Goal: Task Accomplishment & Management: Use online tool/utility

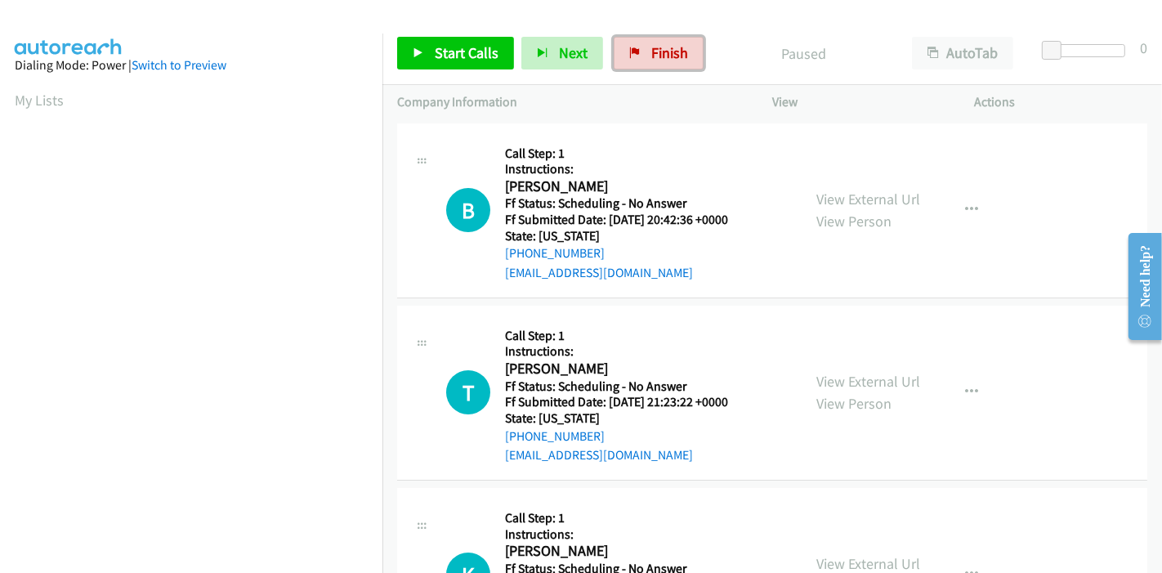
drag, startPoint x: 656, startPoint y: 57, endPoint x: 740, endPoint y: 66, distance: 83.8
click at [656, 57] on span "Finish" at bounding box center [669, 52] width 37 height 19
click at [654, 39] on link "Finish" at bounding box center [659, 53] width 90 height 33
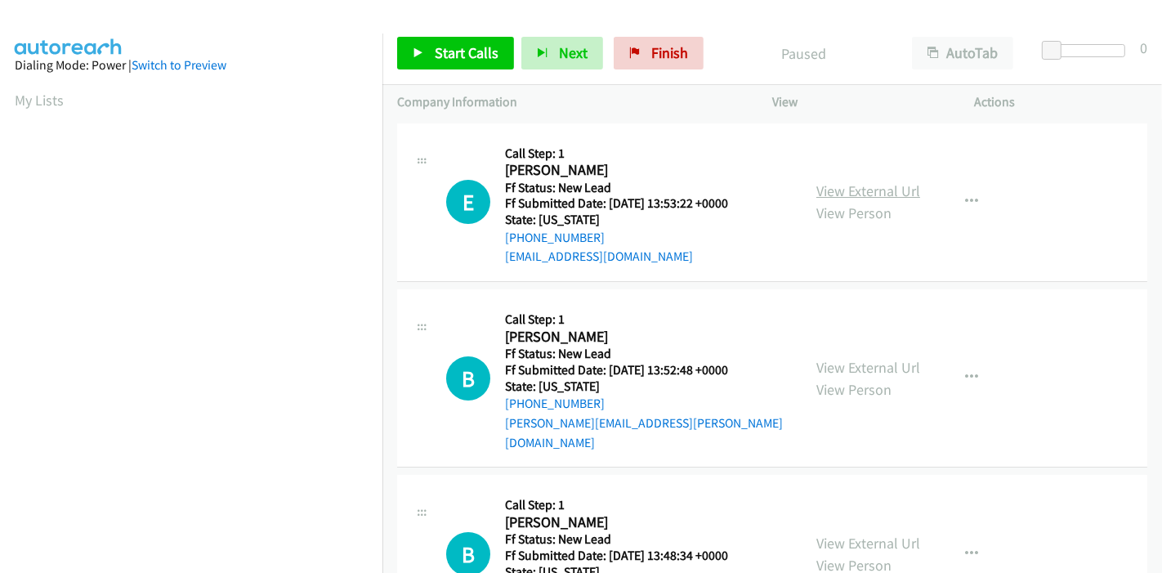
click at [834, 195] on link "View External Url" at bounding box center [868, 190] width 104 height 19
click at [829, 358] on link "View External Url" at bounding box center [868, 367] width 104 height 19
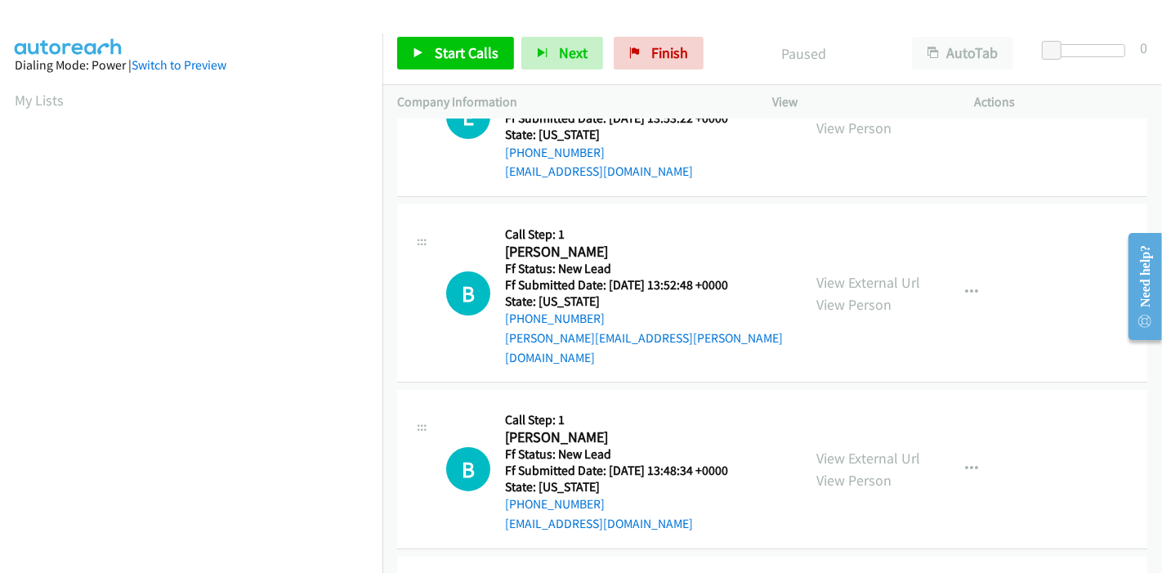
scroll to position [181, 0]
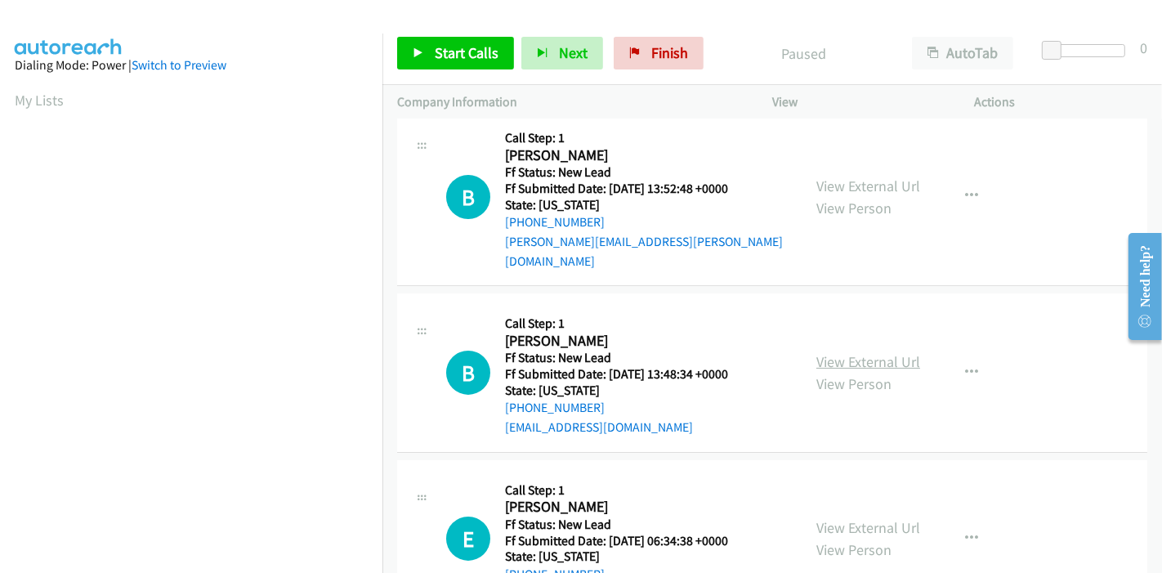
click at [841, 352] on link "View External Url" at bounding box center [868, 361] width 104 height 19
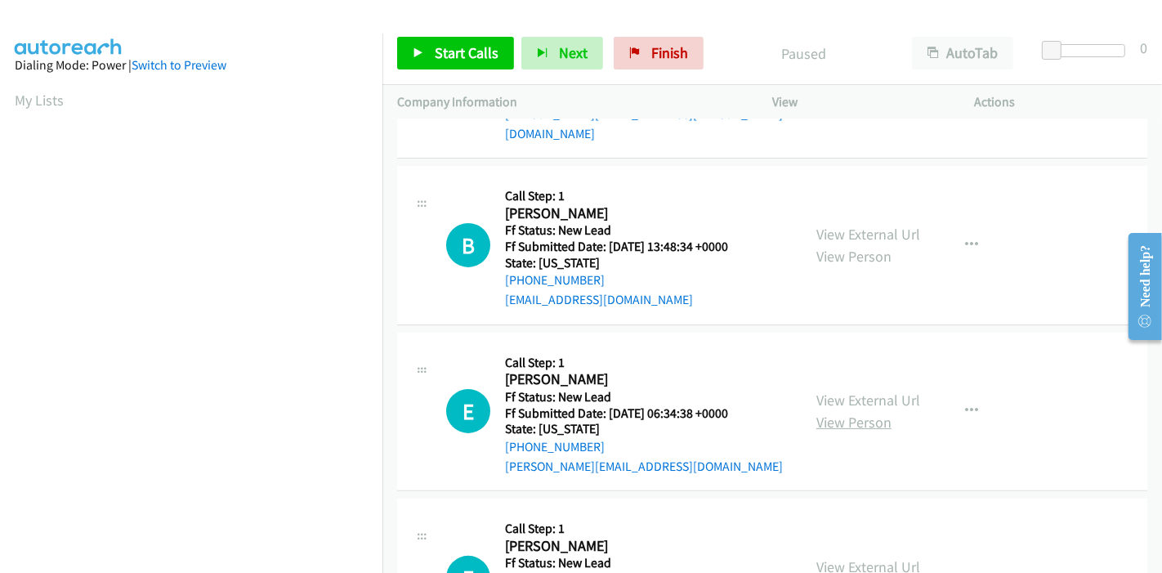
scroll to position [363, 0]
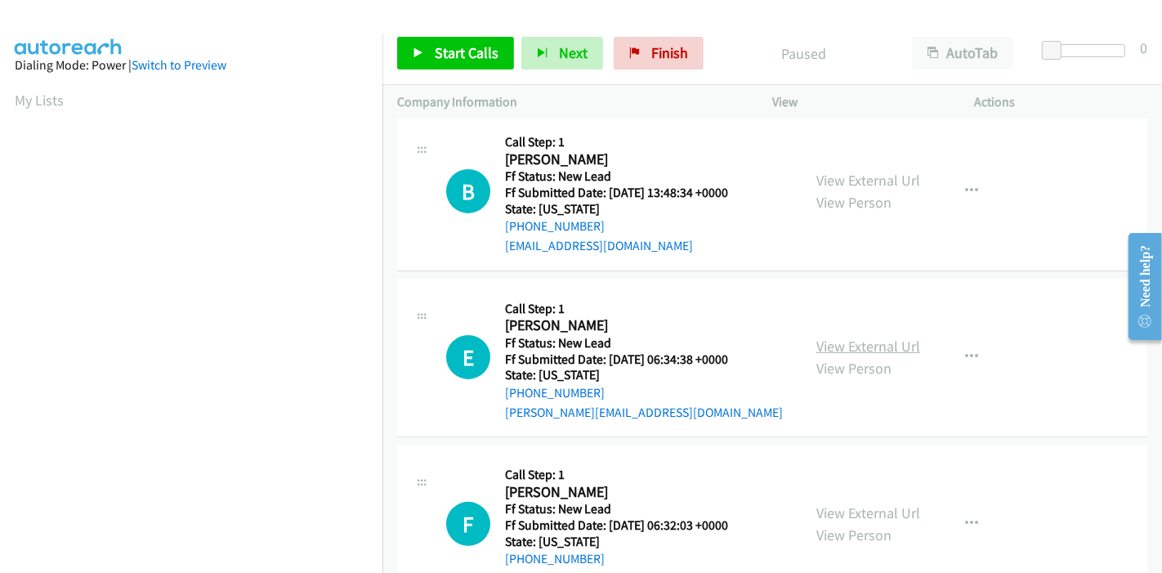
click at [846, 337] on link "View External Url" at bounding box center [868, 346] width 104 height 19
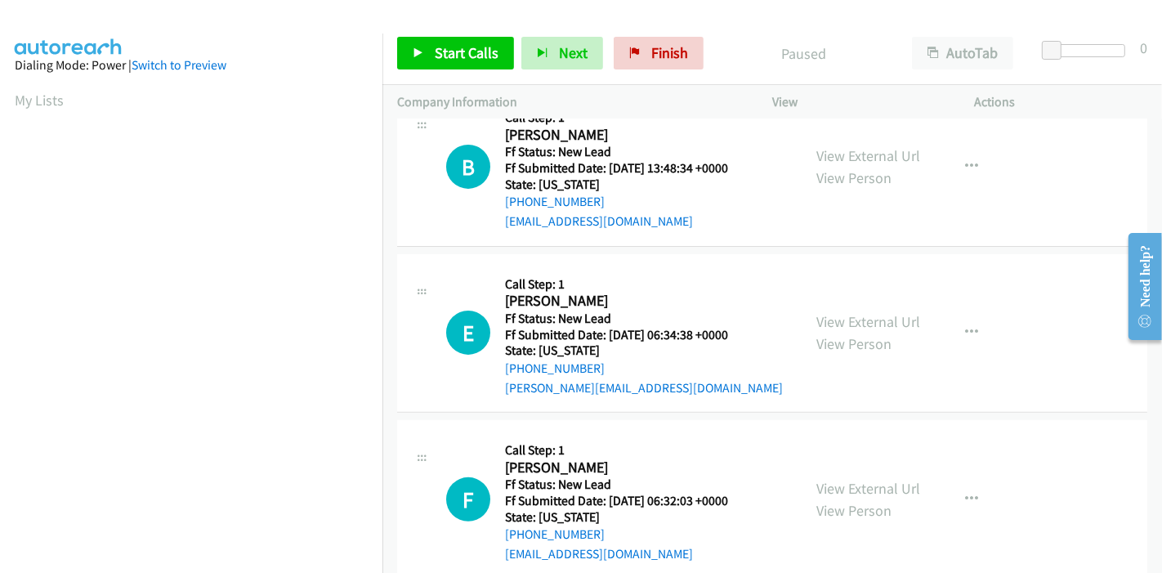
scroll to position [398, 0]
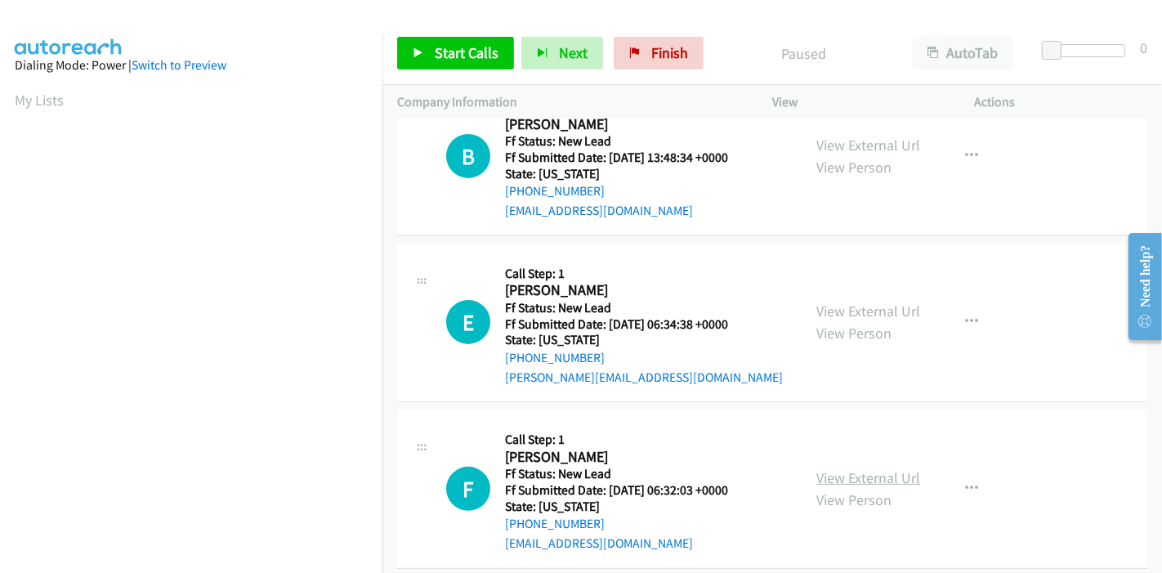
click at [840, 468] on link "View External Url" at bounding box center [868, 477] width 104 height 19
click at [450, 43] on span "Start Calls" at bounding box center [467, 52] width 64 height 19
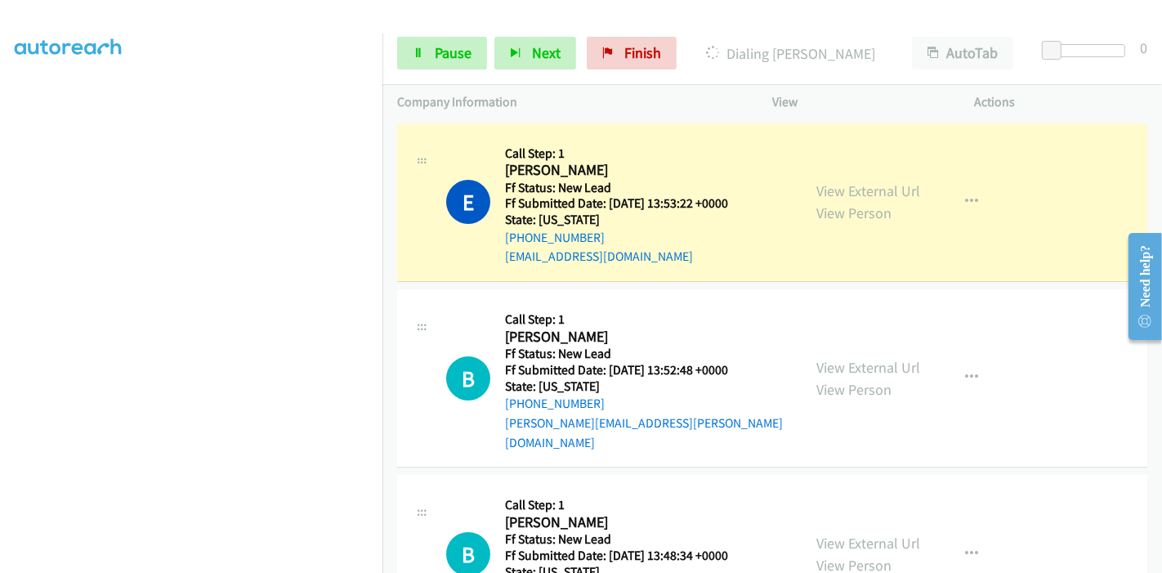
scroll to position [0, 0]
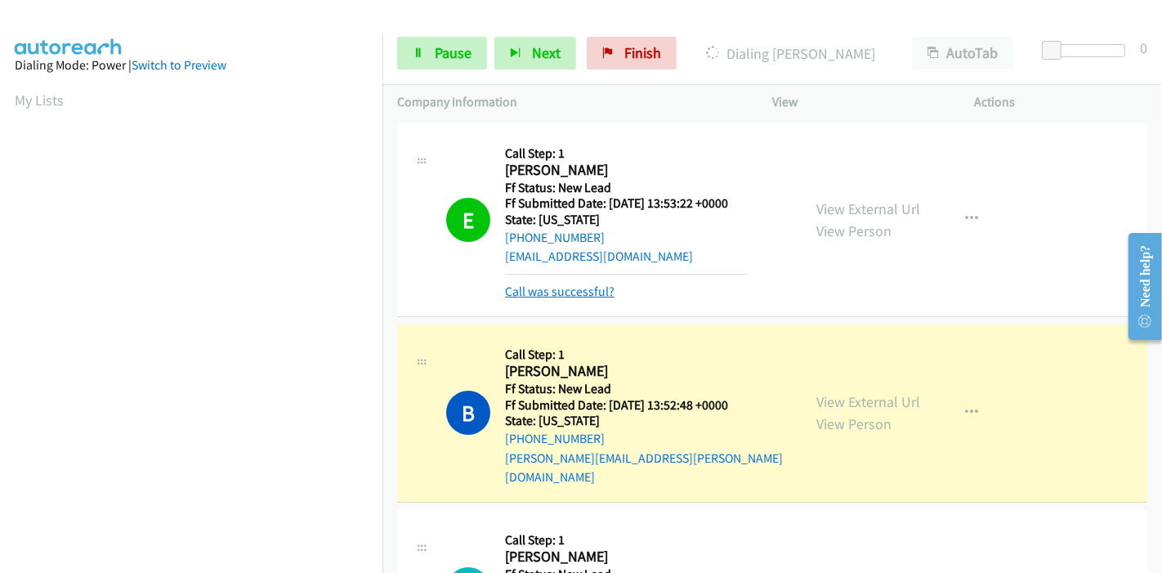
click at [557, 294] on link "Call was successful?" at bounding box center [560, 292] width 110 height 16
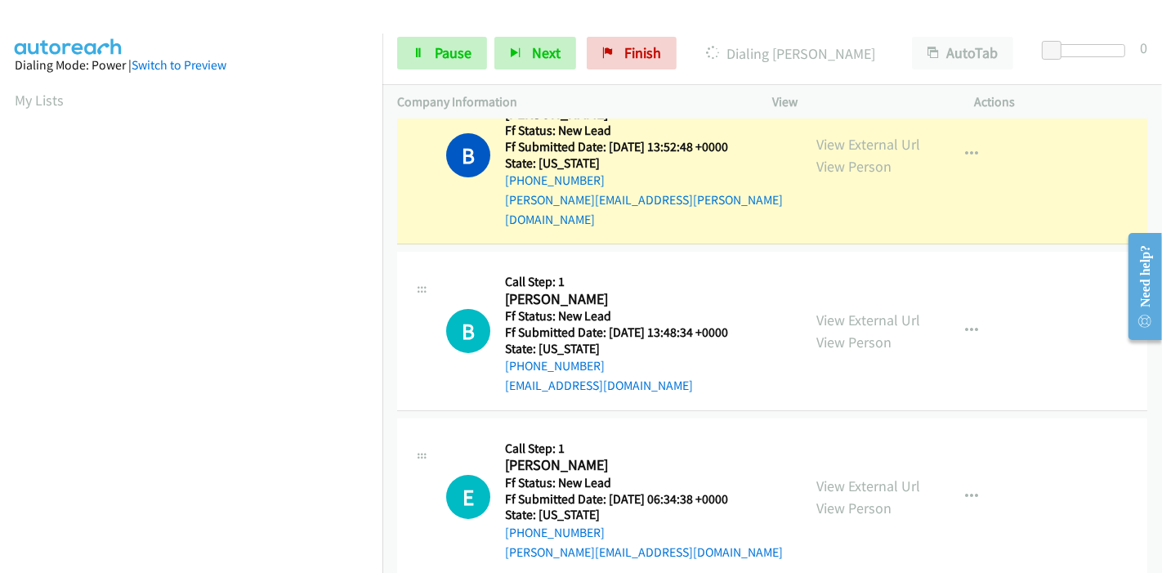
scroll to position [272, 0]
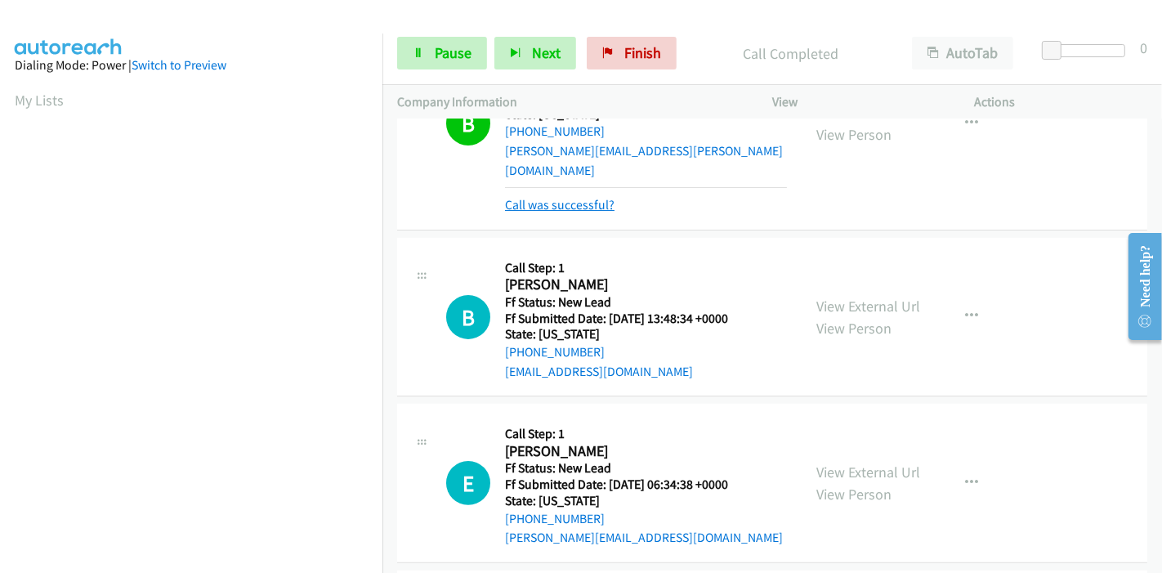
click at [572, 197] on link "Call was successful?" at bounding box center [560, 205] width 110 height 16
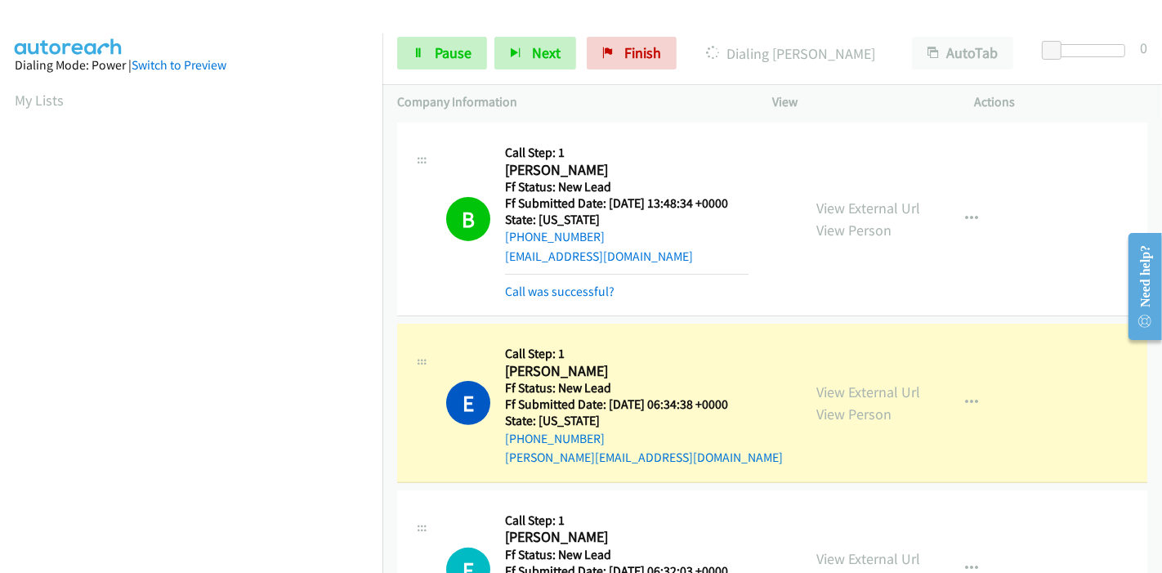
scroll to position [324, 0]
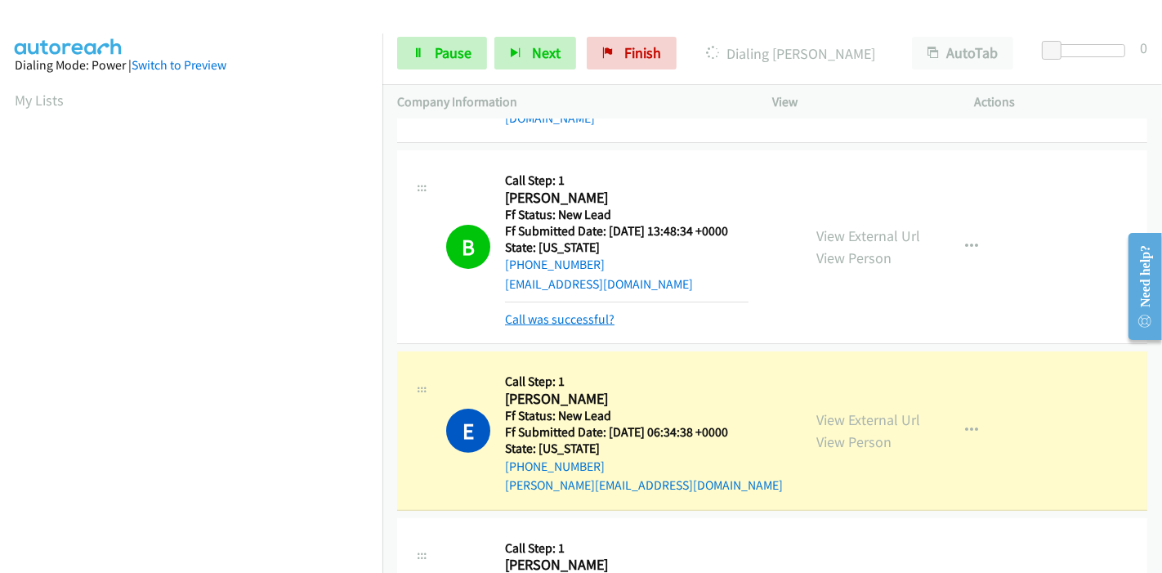
click at [585, 311] on link "Call was successful?" at bounding box center [560, 319] width 110 height 16
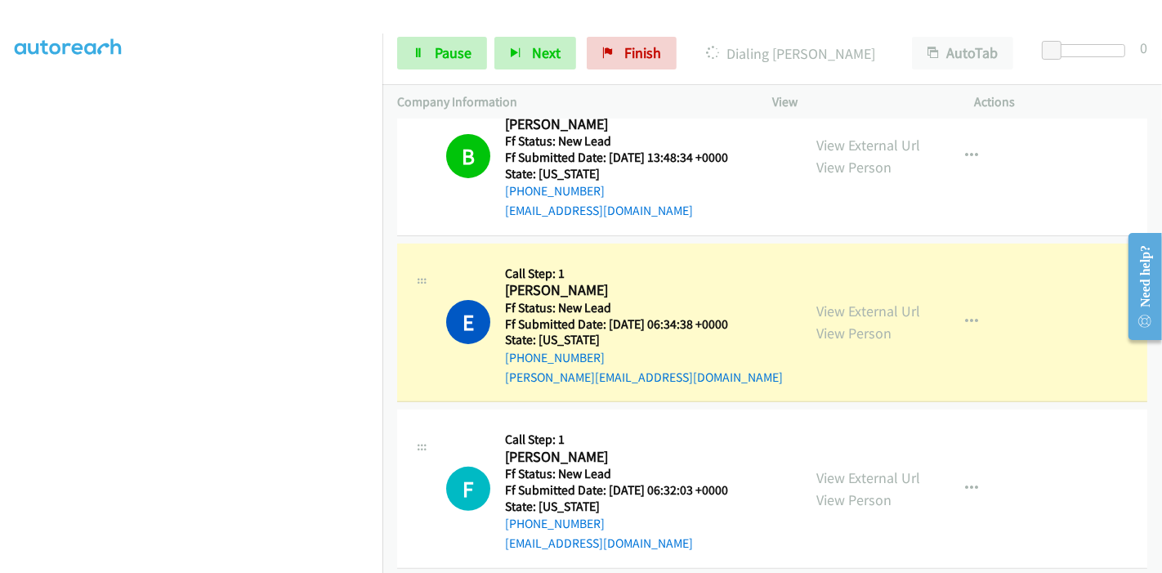
scroll to position [0, 0]
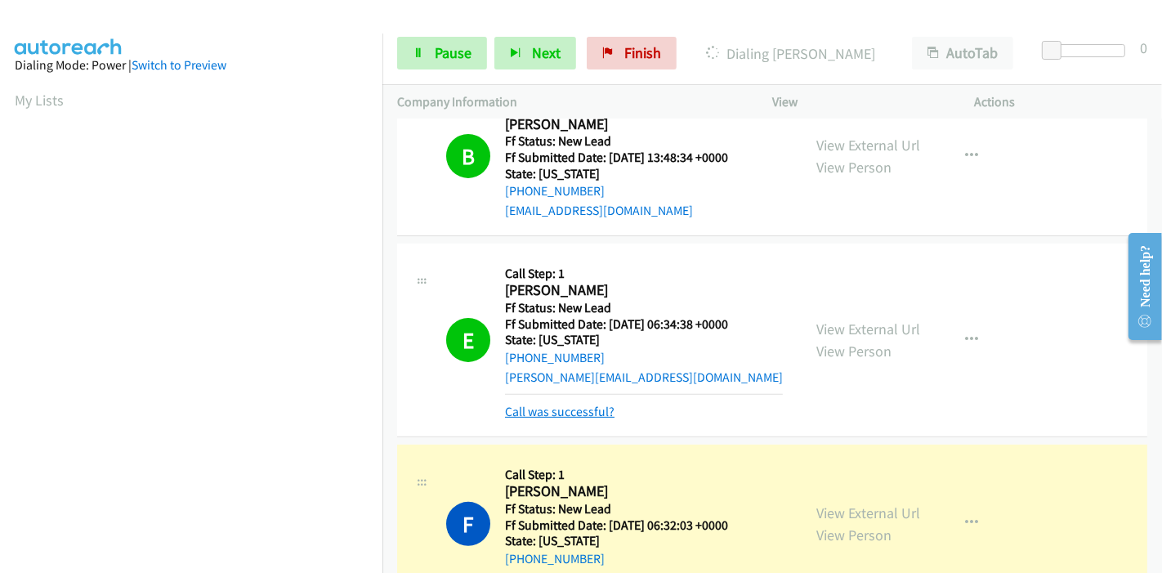
click at [562, 404] on link "Call was successful?" at bounding box center [560, 412] width 110 height 16
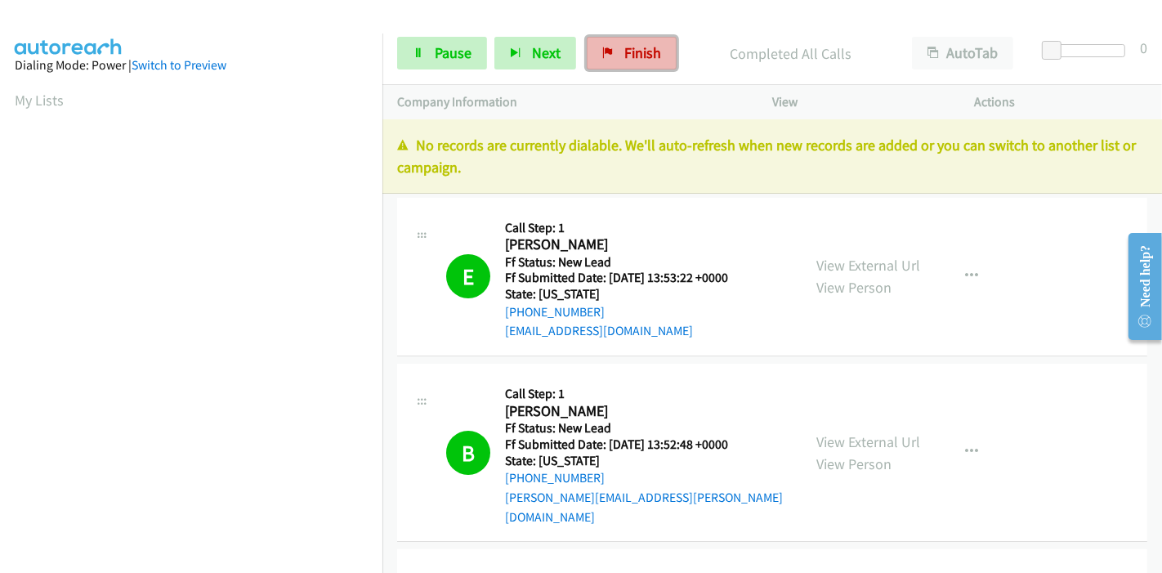
click at [648, 55] on span "Finish" at bounding box center [642, 52] width 37 height 19
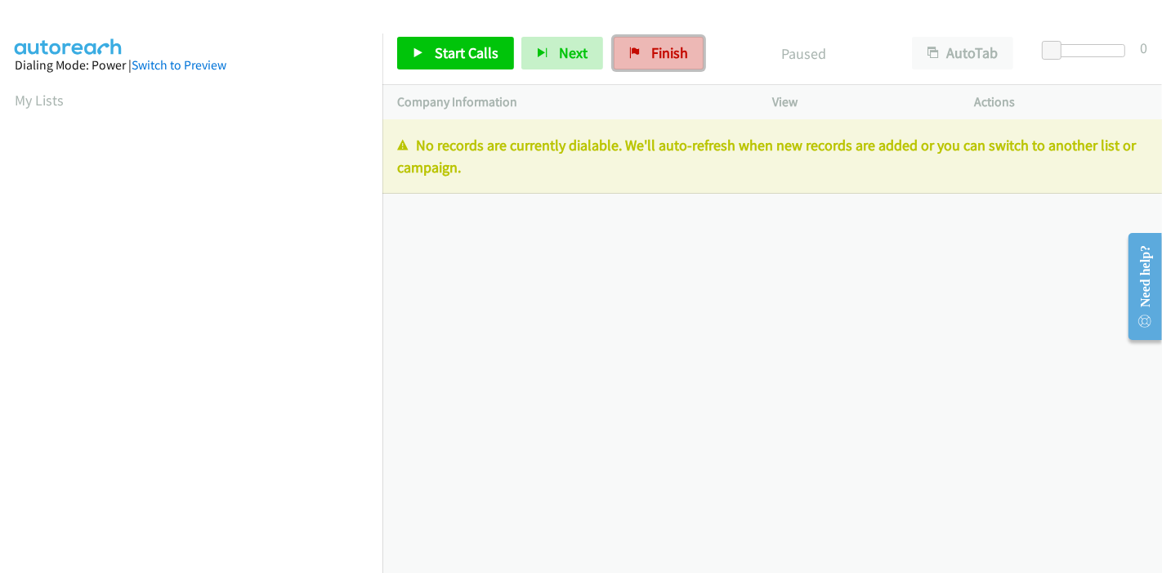
drag, startPoint x: 638, startPoint y: 51, endPoint x: 639, endPoint y: 63, distance: 11.5
click at [638, 51] on link "Finish" at bounding box center [659, 53] width 90 height 33
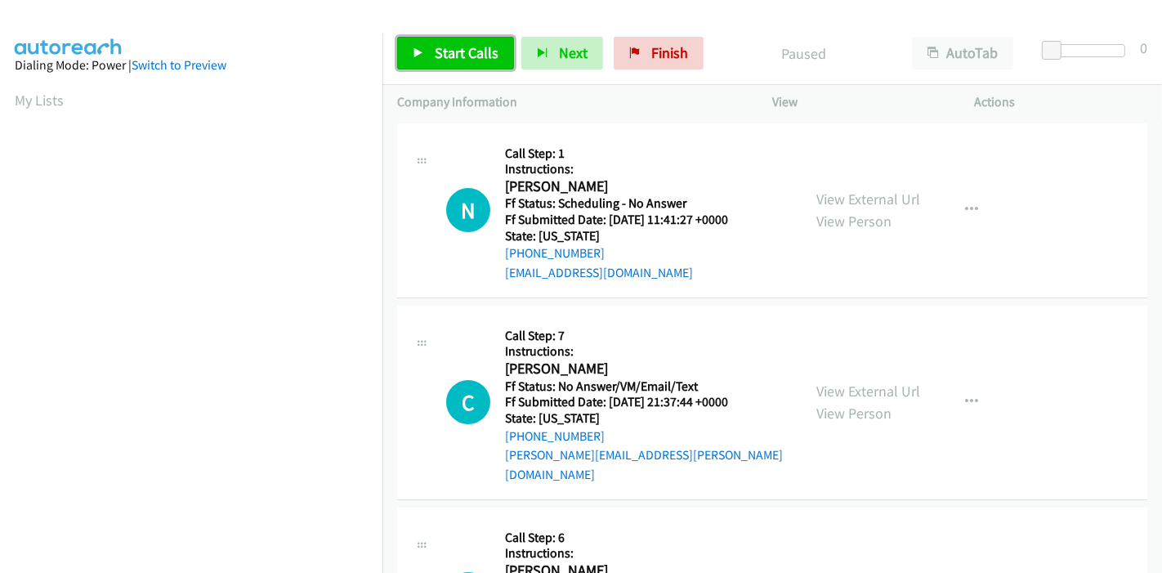
click at [436, 58] on span "Start Calls" at bounding box center [467, 52] width 64 height 19
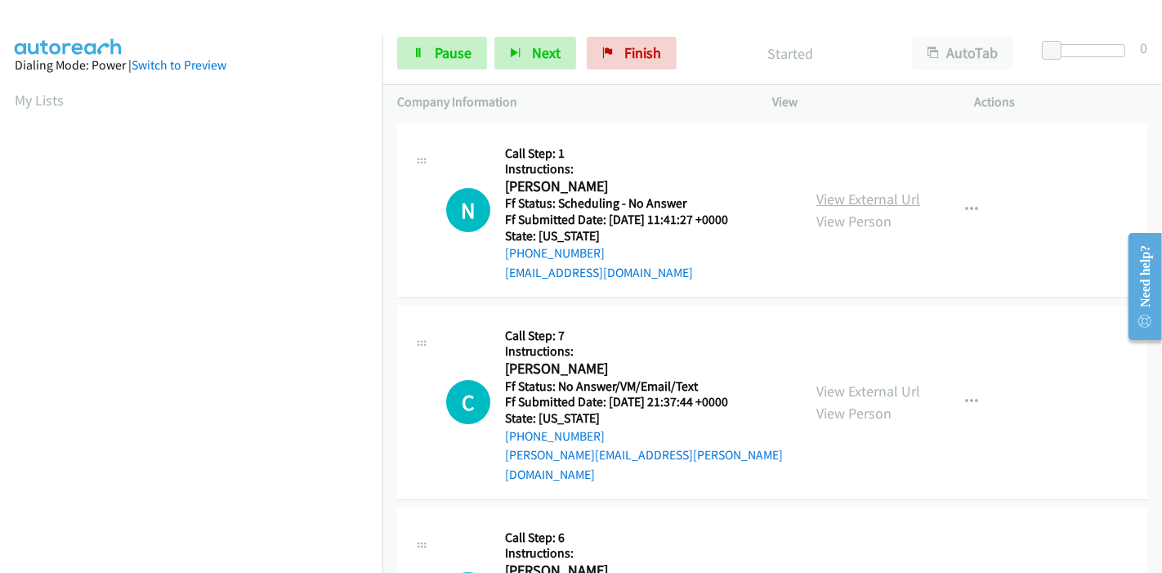
click at [856, 208] on link "View External Url" at bounding box center [868, 199] width 104 height 19
click at [826, 382] on link "View External Url" at bounding box center [868, 391] width 104 height 19
click at [413, 56] on icon at bounding box center [418, 53] width 11 height 11
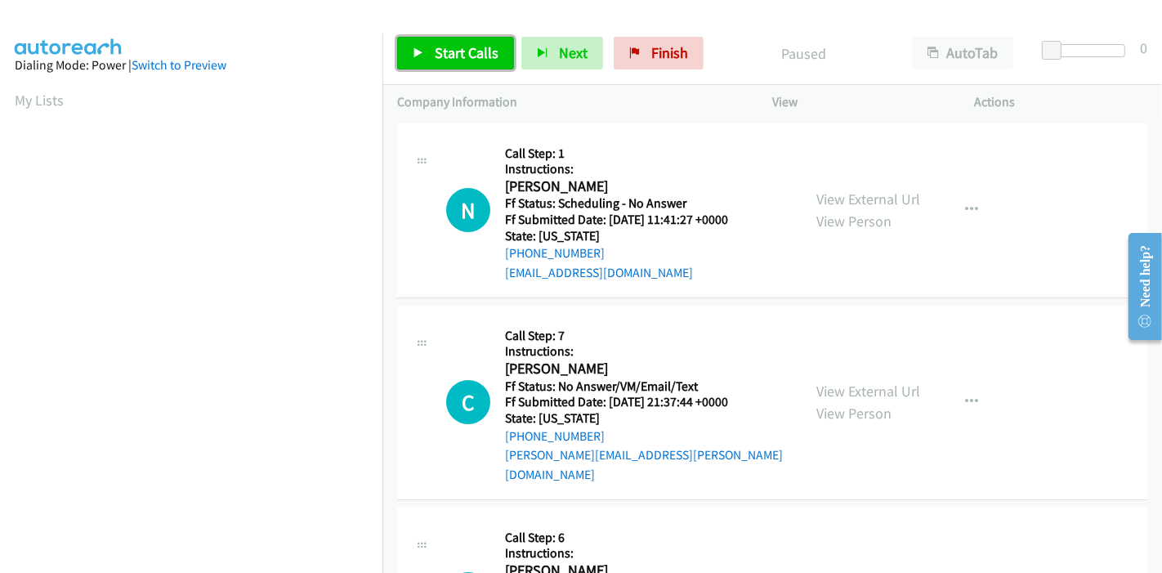
click at [451, 56] on span "Start Calls" at bounding box center [467, 52] width 64 height 19
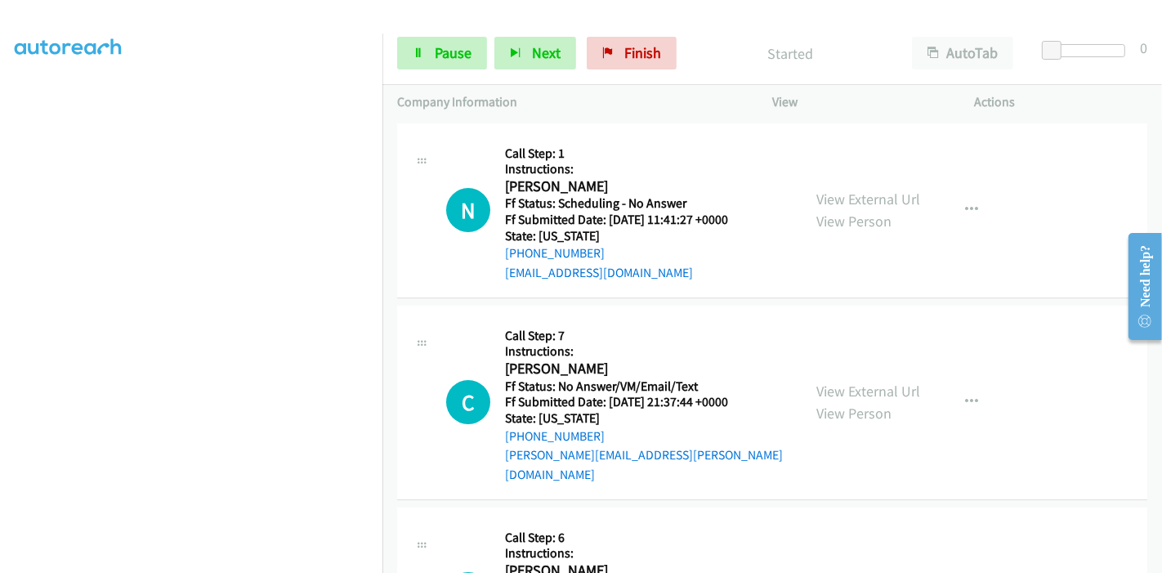
scroll to position [345, 0]
click at [429, 55] on link "Pause" at bounding box center [442, 53] width 90 height 33
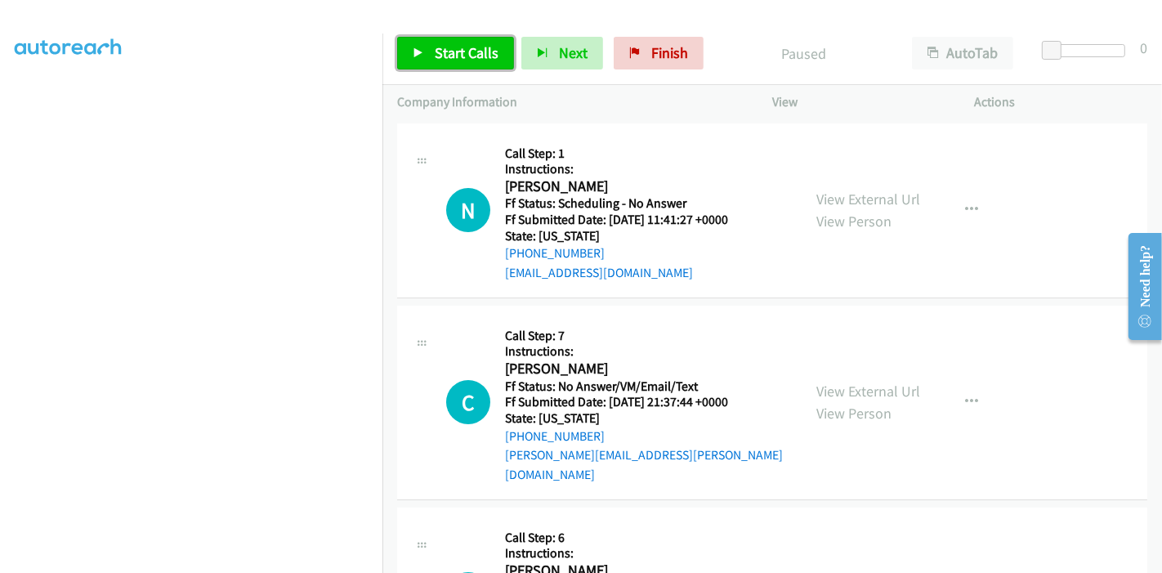
click at [429, 55] on link "Start Calls" at bounding box center [455, 53] width 117 height 33
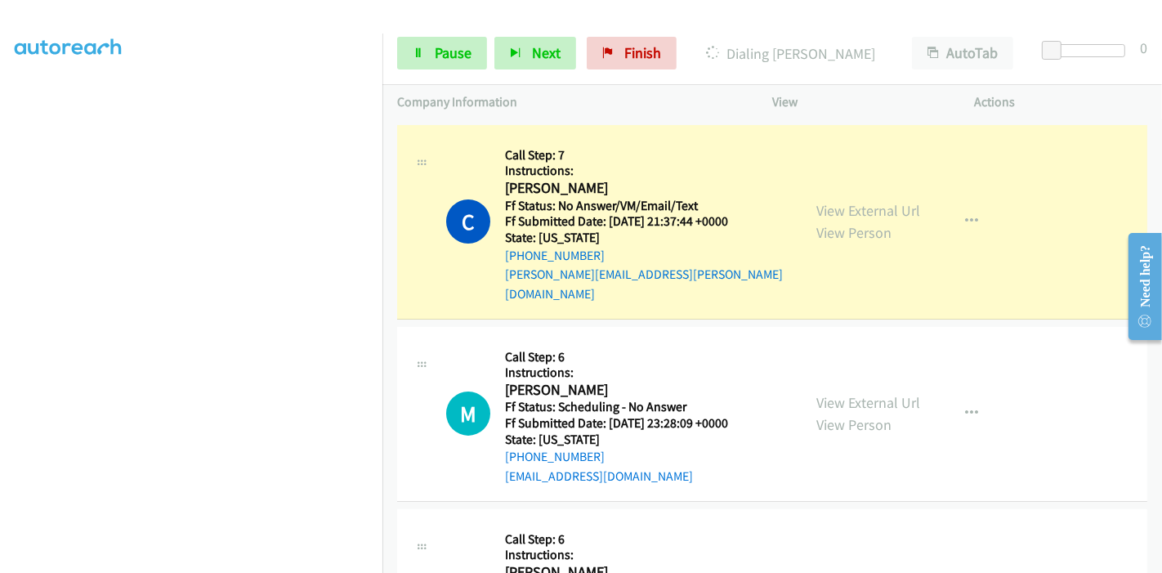
scroll to position [181, 0]
click at [842, 392] on link "View External Url" at bounding box center [868, 401] width 104 height 19
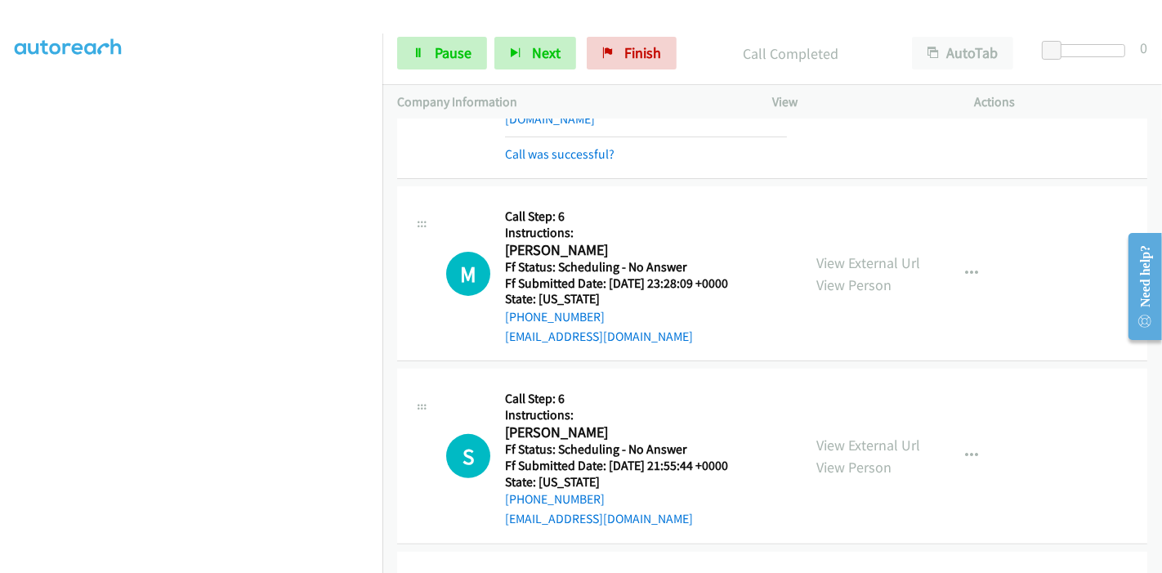
scroll to position [363, 0]
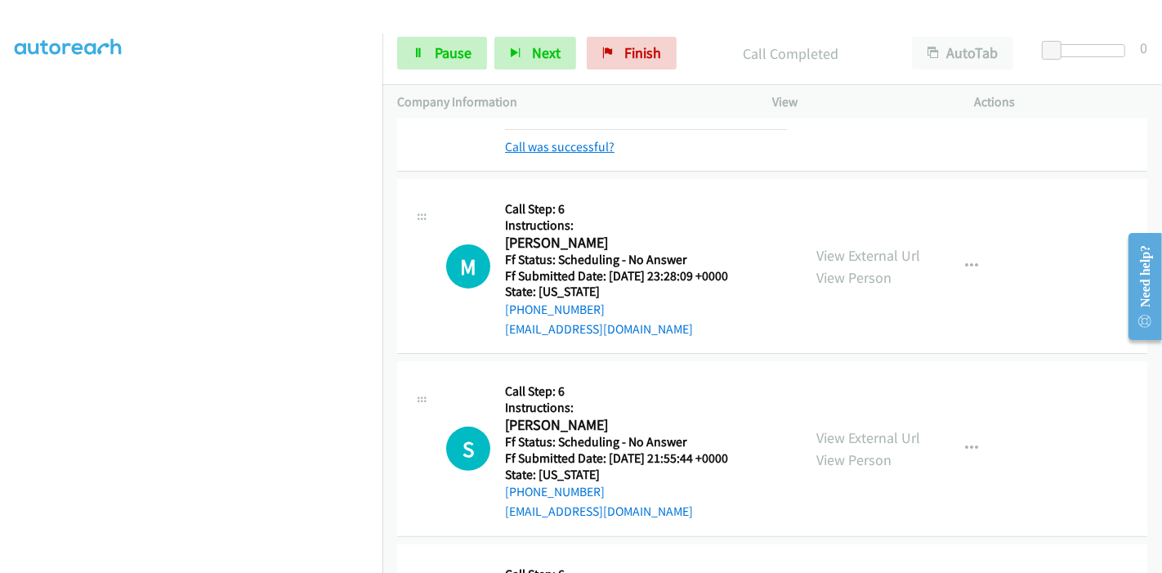
click at [585, 139] on link "Call was successful?" at bounding box center [560, 147] width 110 height 16
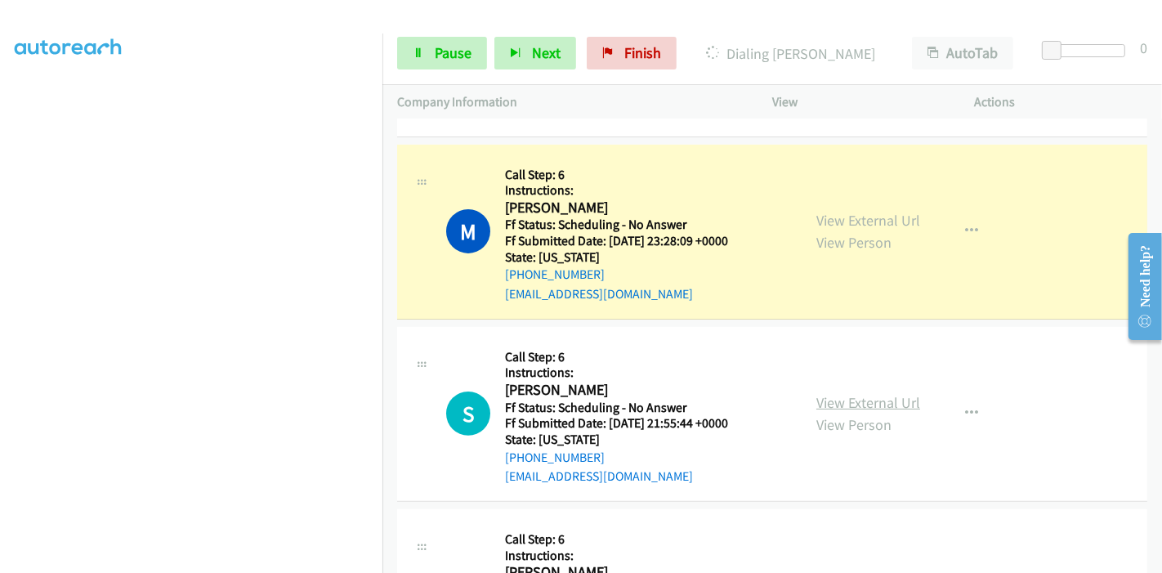
click at [874, 393] on link "View External Url" at bounding box center [868, 402] width 104 height 19
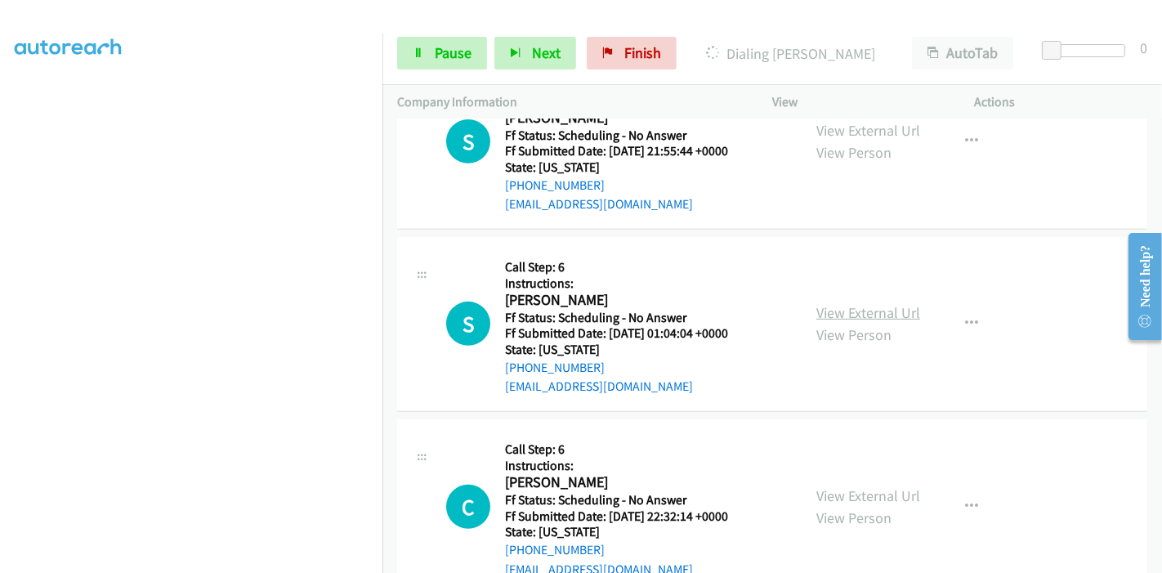
click at [831, 303] on link "View External Url" at bounding box center [868, 312] width 104 height 19
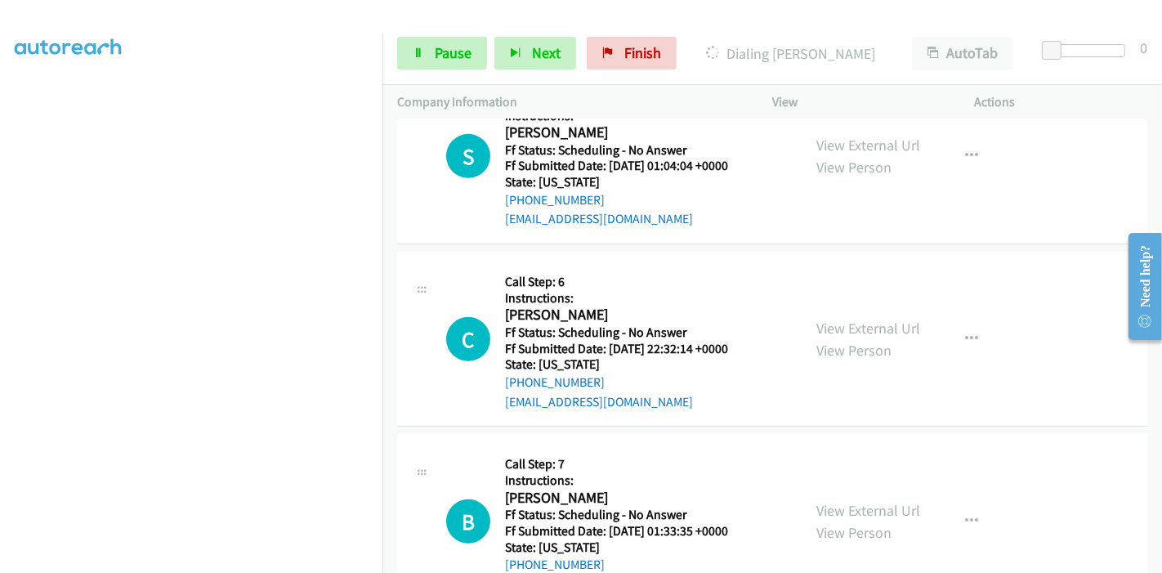
scroll to position [817, 0]
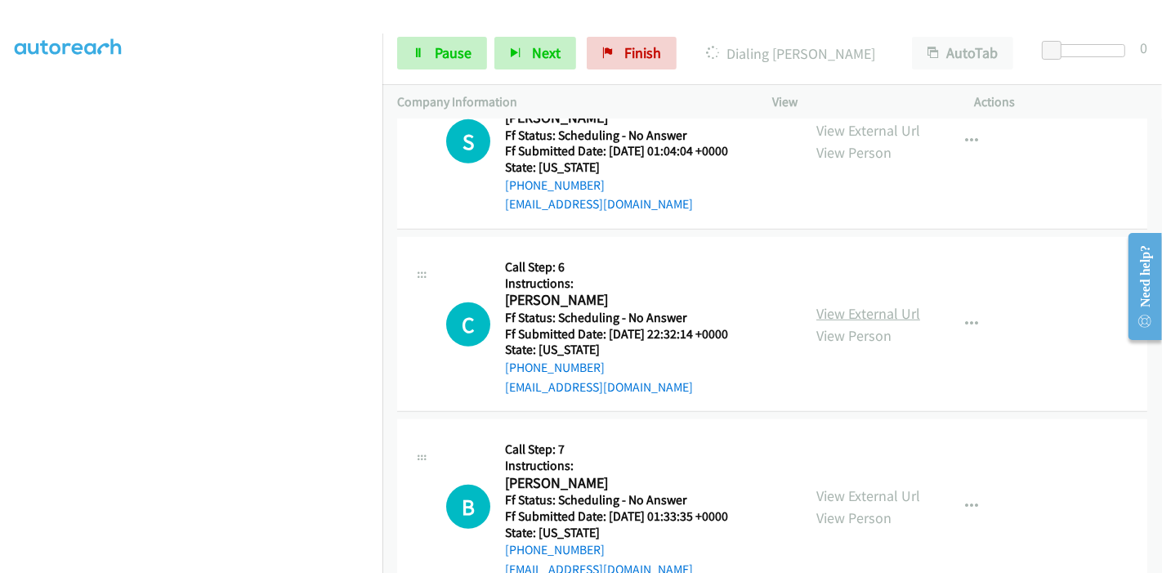
click at [866, 304] on link "View External Url" at bounding box center [868, 313] width 104 height 19
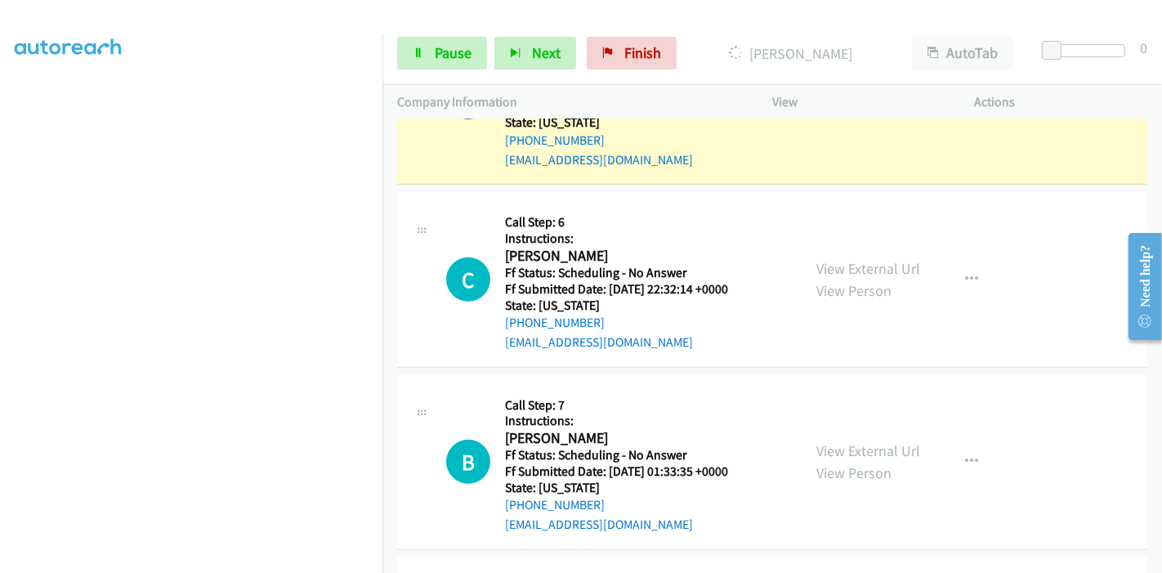
scroll to position [942, 0]
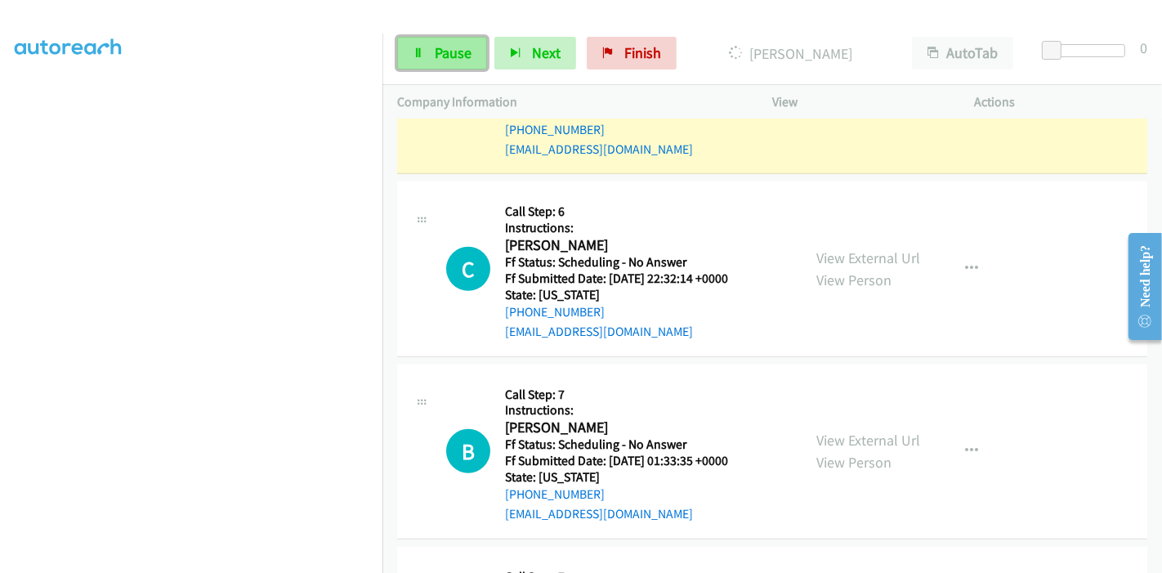
click at [423, 57] on icon at bounding box center [418, 53] width 11 height 11
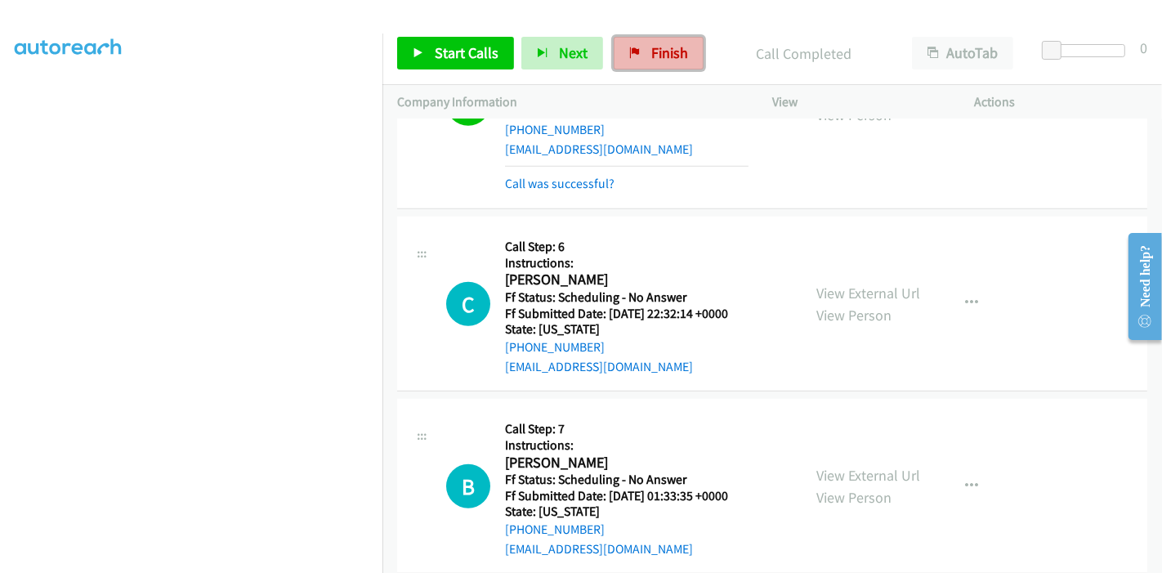
click at [663, 57] on span "Finish" at bounding box center [669, 52] width 37 height 19
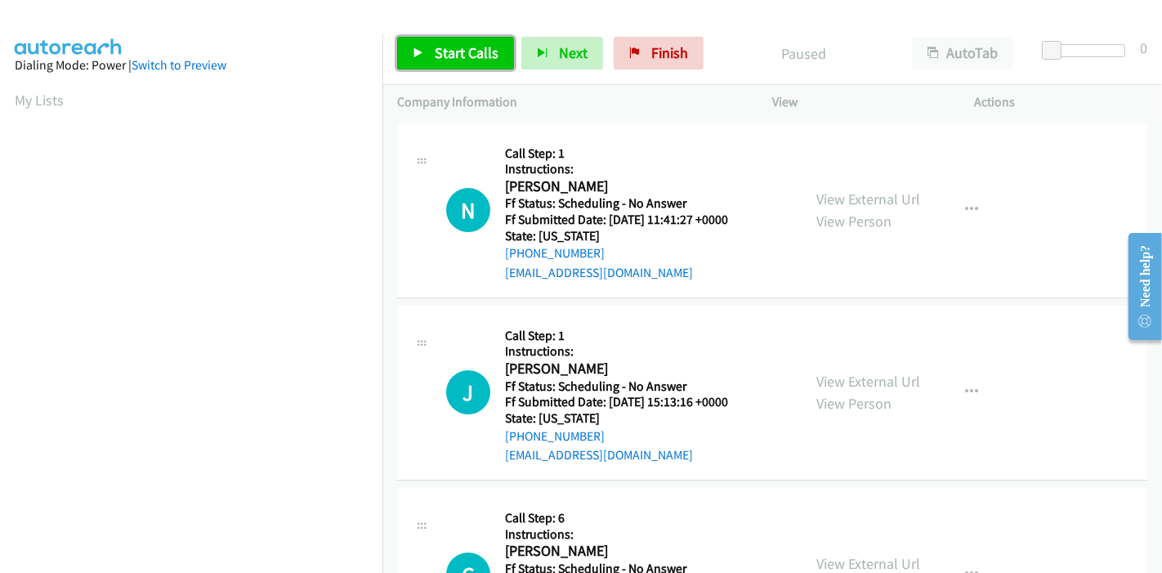
click at [435, 49] on span "Start Calls" at bounding box center [467, 52] width 64 height 19
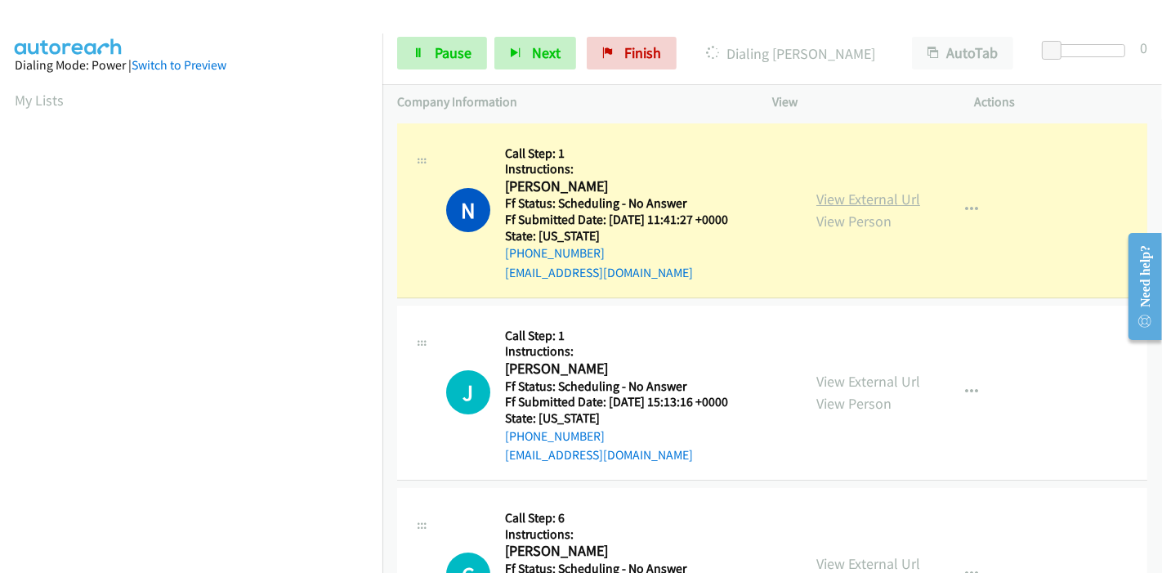
click at [869, 199] on link "View External Url" at bounding box center [868, 199] width 104 height 19
click at [838, 382] on link "View External Url" at bounding box center [868, 381] width 104 height 19
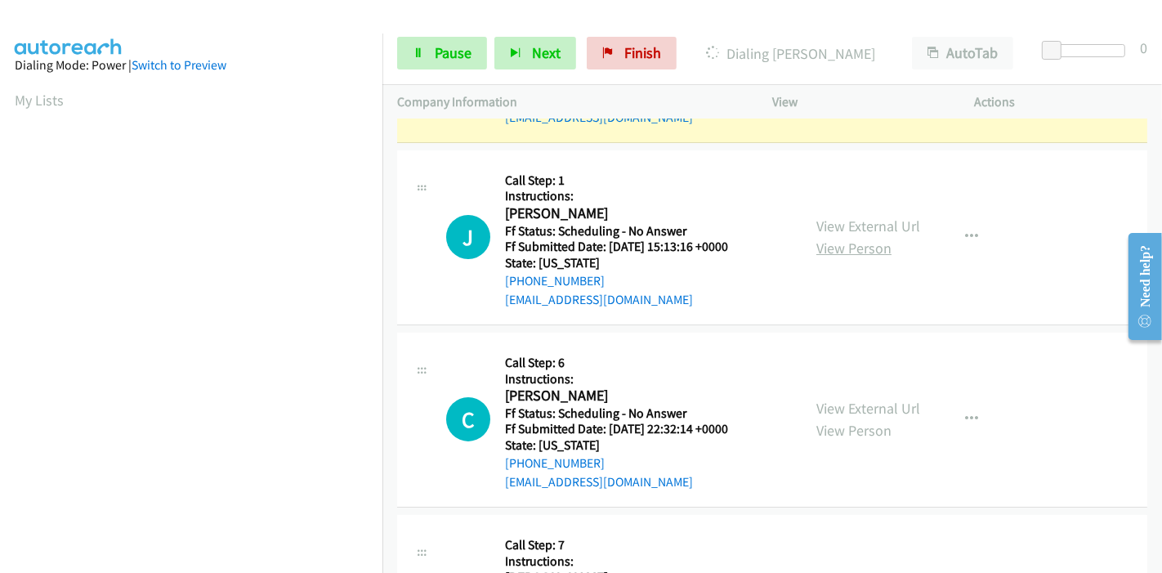
scroll to position [181, 0]
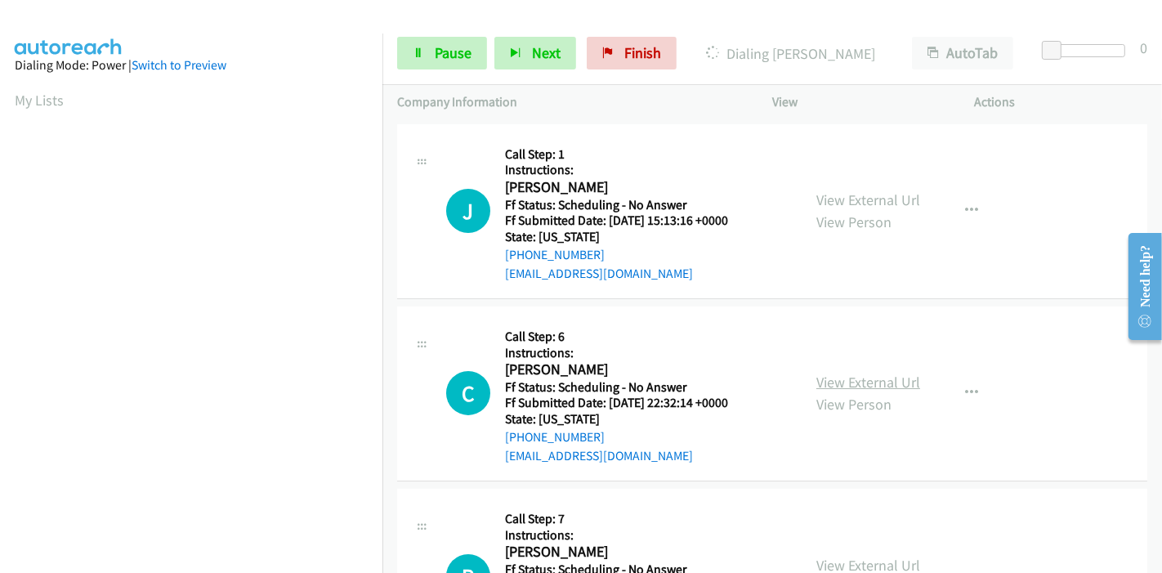
click at [829, 380] on link "View External Url" at bounding box center [868, 382] width 104 height 19
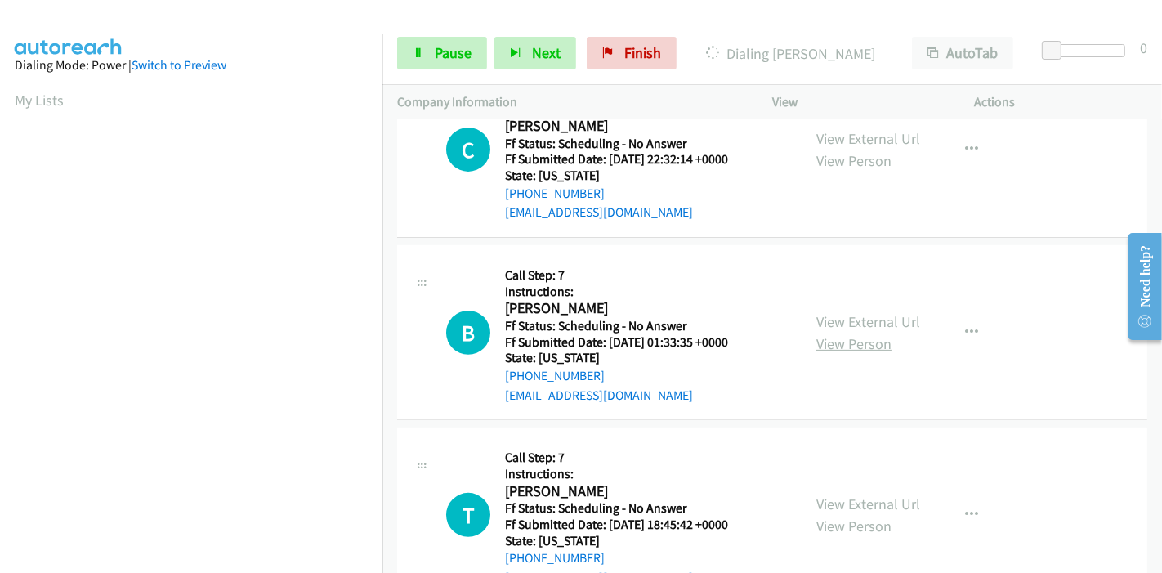
scroll to position [454, 0]
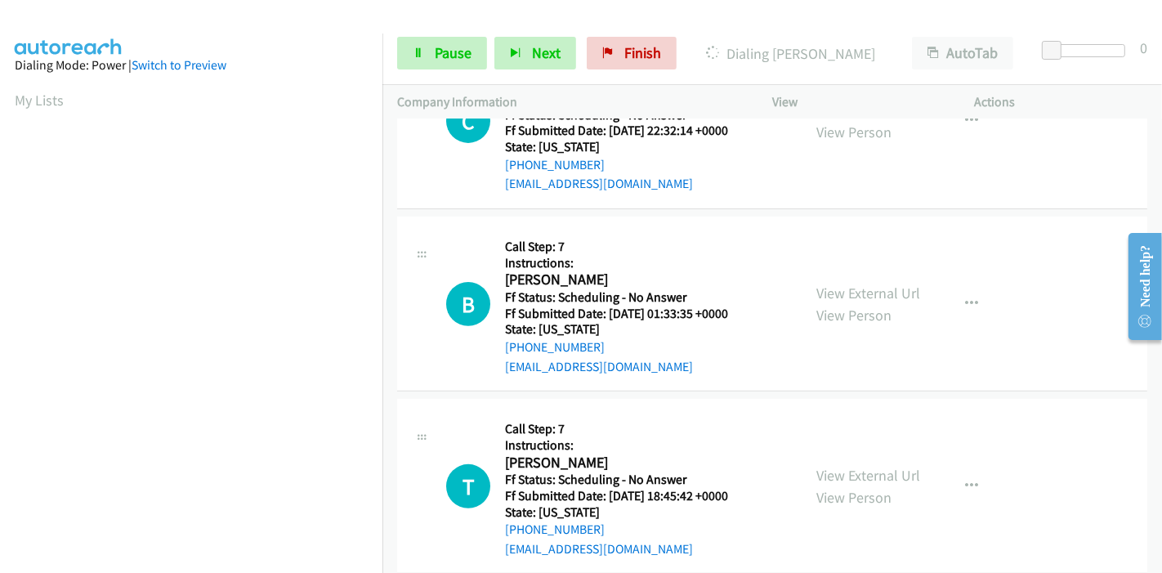
click at [868, 279] on div "View External Url View Person View External Url Email Schedule/Manage Callback …" at bounding box center [910, 303] width 217 height 145
click at [866, 293] on link "View External Url" at bounding box center [868, 293] width 104 height 19
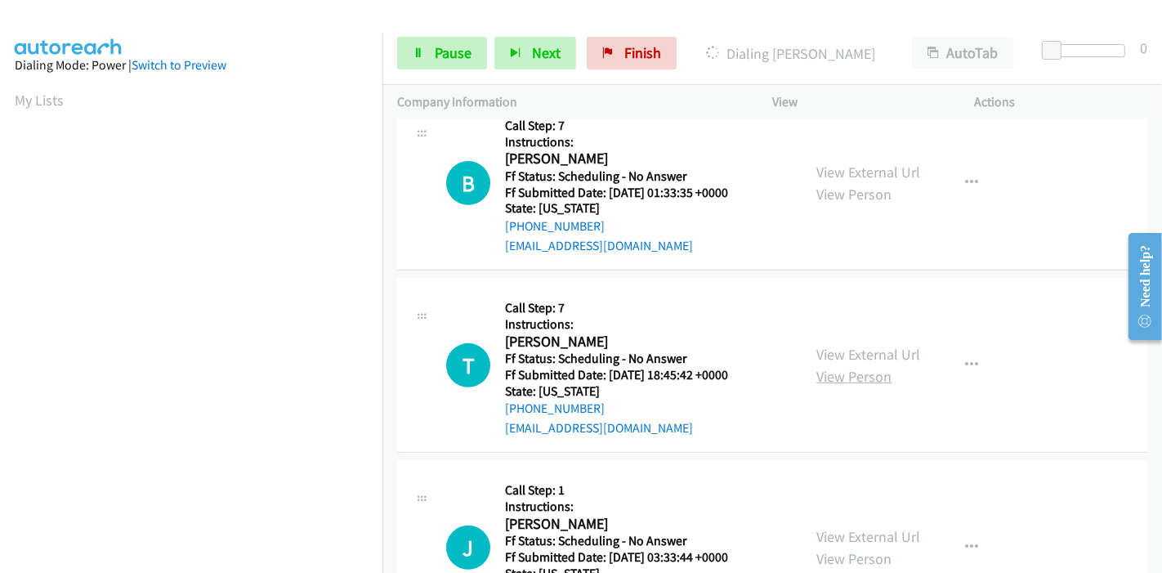
scroll to position [635, 0]
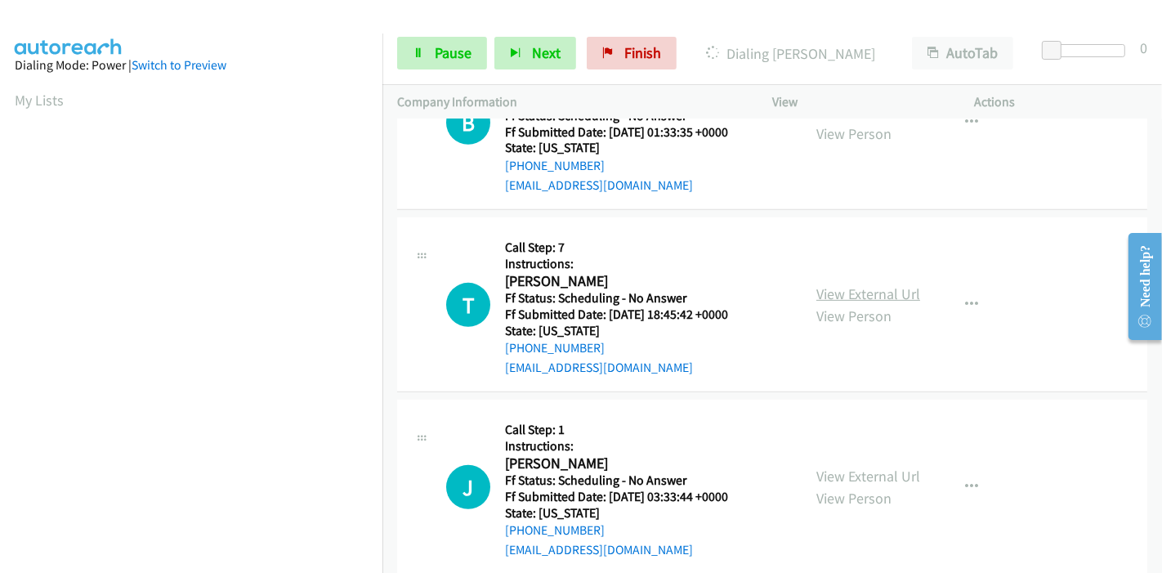
click at [850, 293] on link "View External Url" at bounding box center [868, 293] width 104 height 19
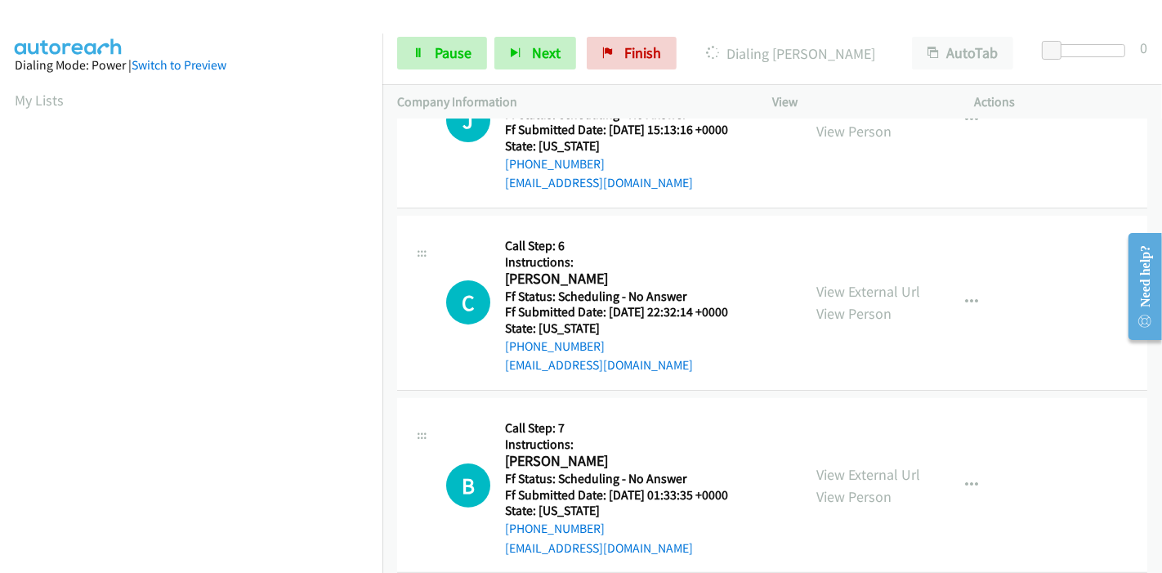
scroll to position [0, 0]
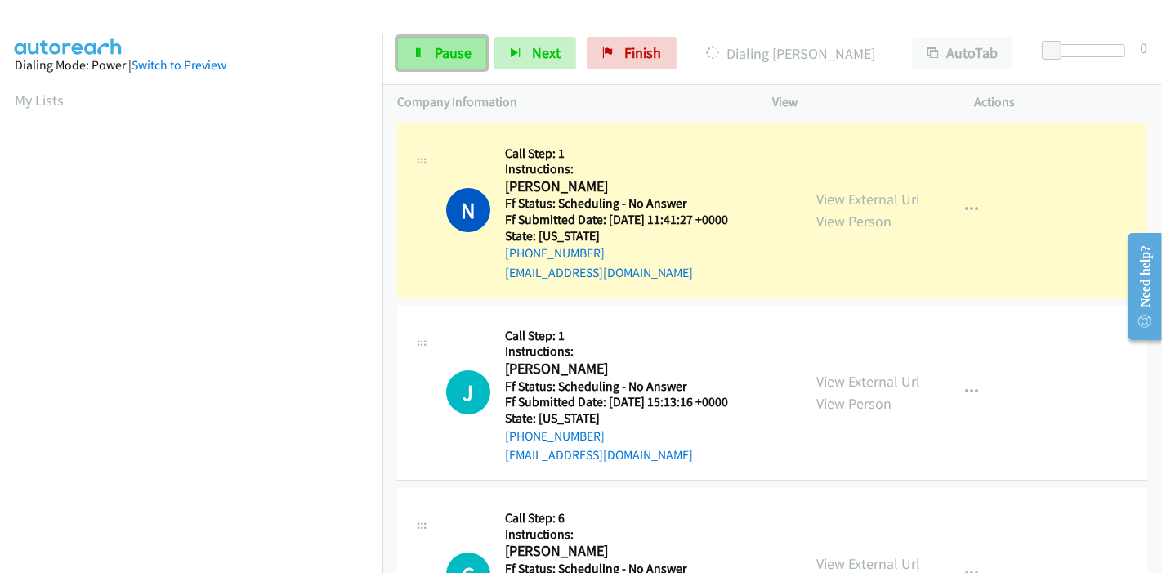
click at [427, 49] on link "Pause" at bounding box center [442, 53] width 90 height 33
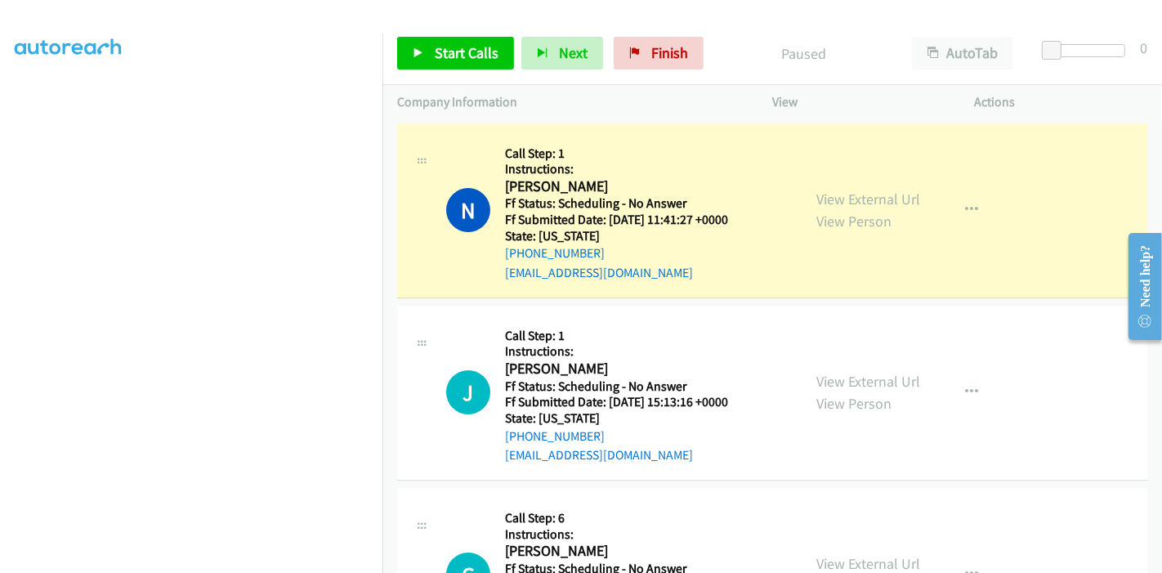
scroll to position [345, 0]
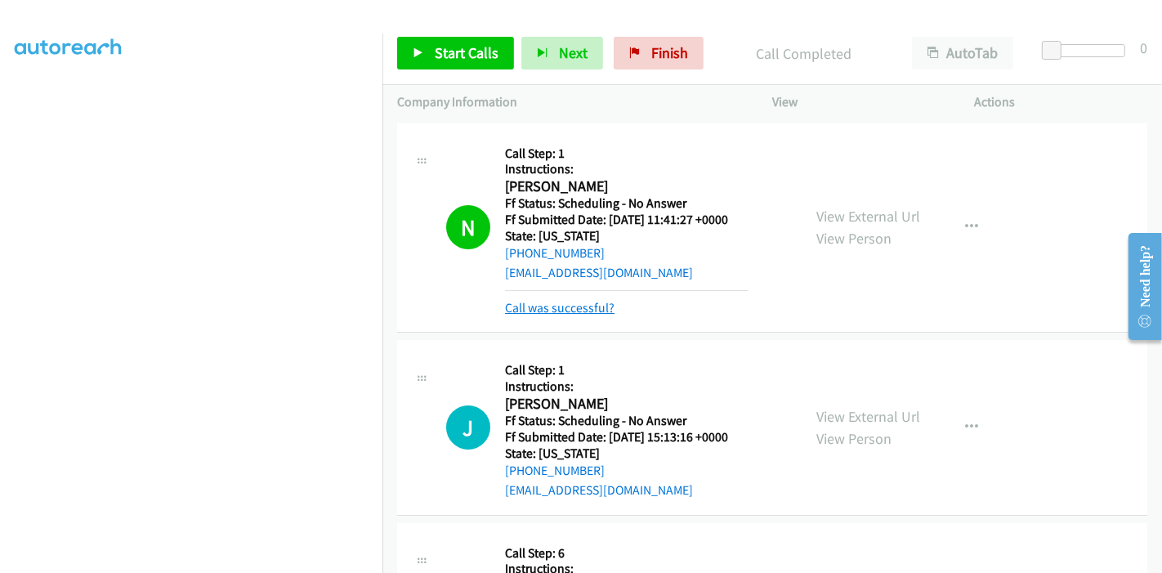
click at [602, 312] on link "Call was successful?" at bounding box center [560, 308] width 110 height 16
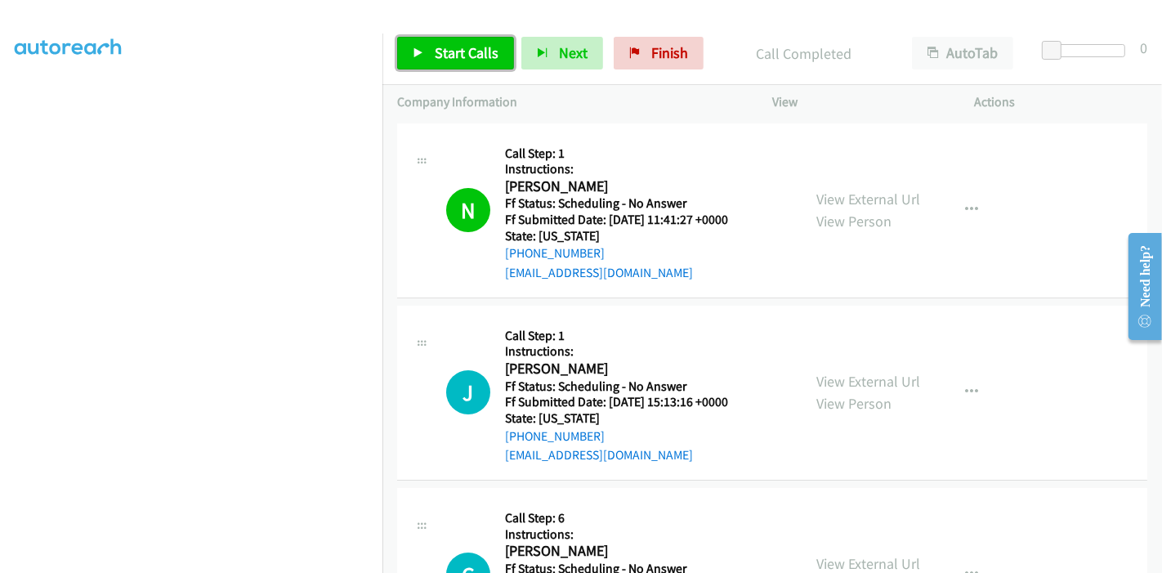
click at [450, 50] on span "Start Calls" at bounding box center [467, 52] width 64 height 19
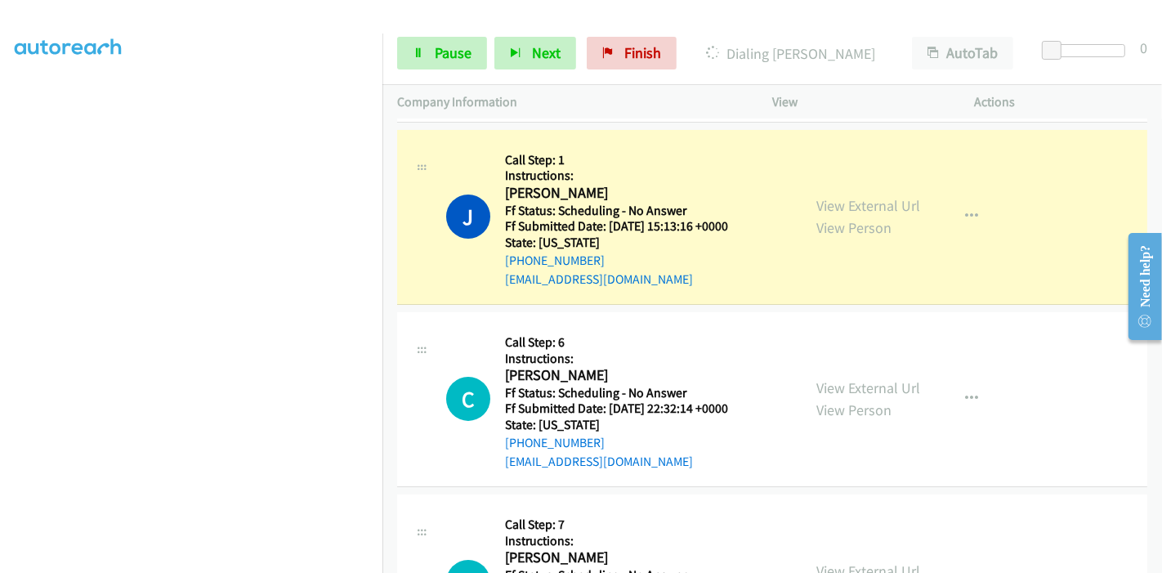
scroll to position [181, 0]
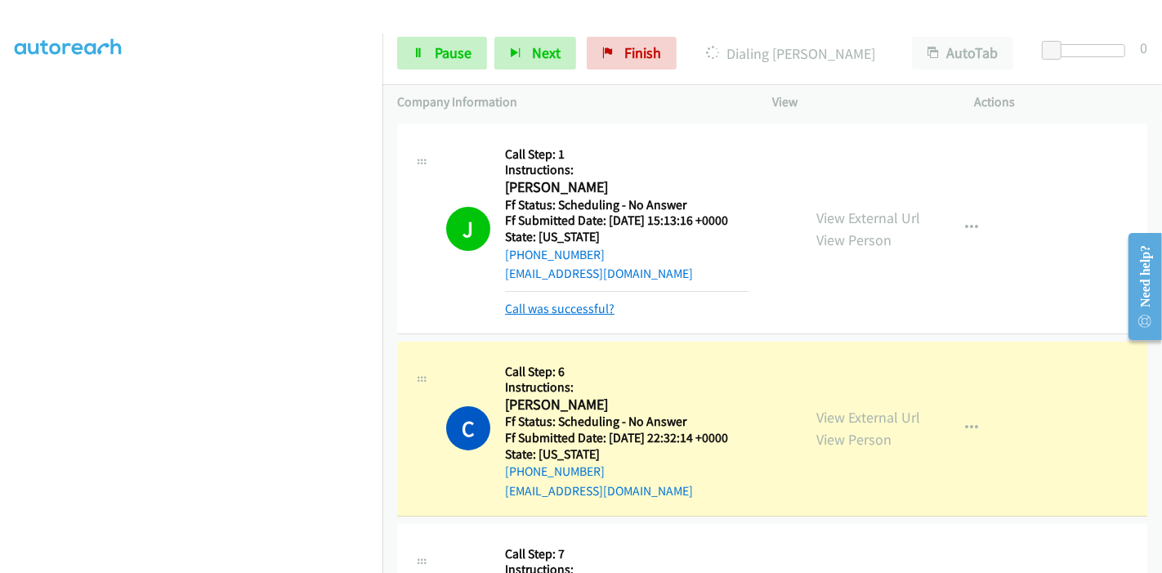
click at [570, 309] on link "Call was successful?" at bounding box center [560, 309] width 110 height 16
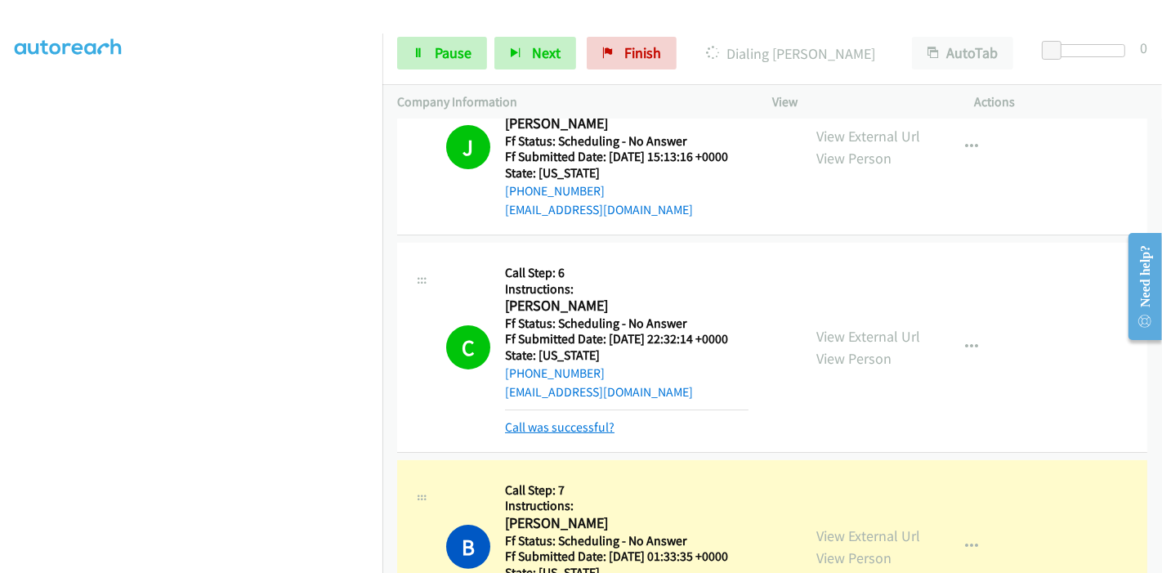
scroll to position [272, 0]
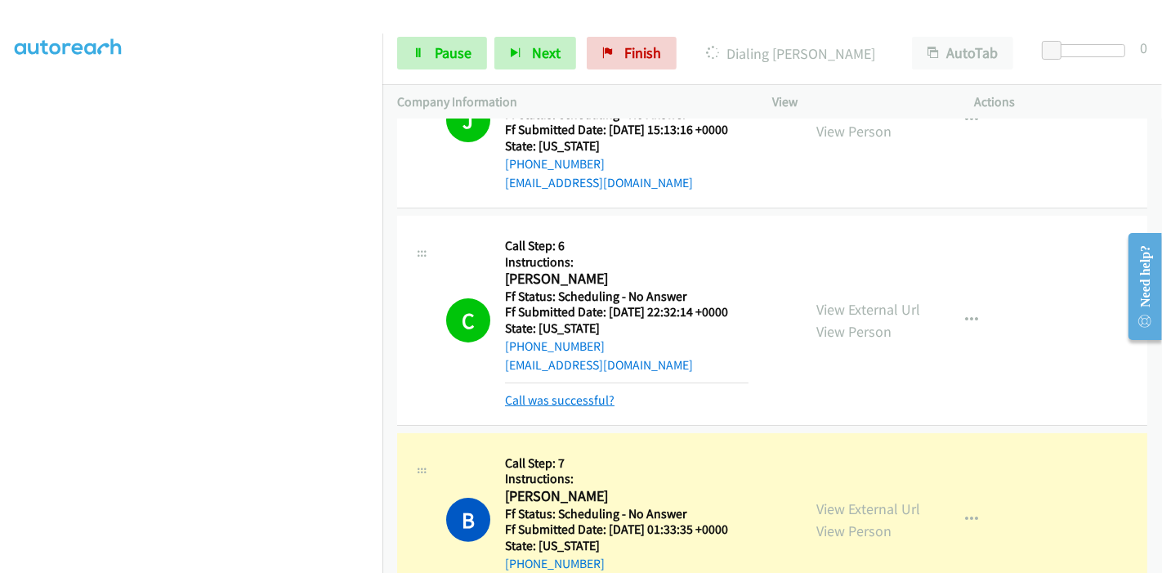
click at [551, 401] on link "Call was successful?" at bounding box center [560, 400] width 110 height 16
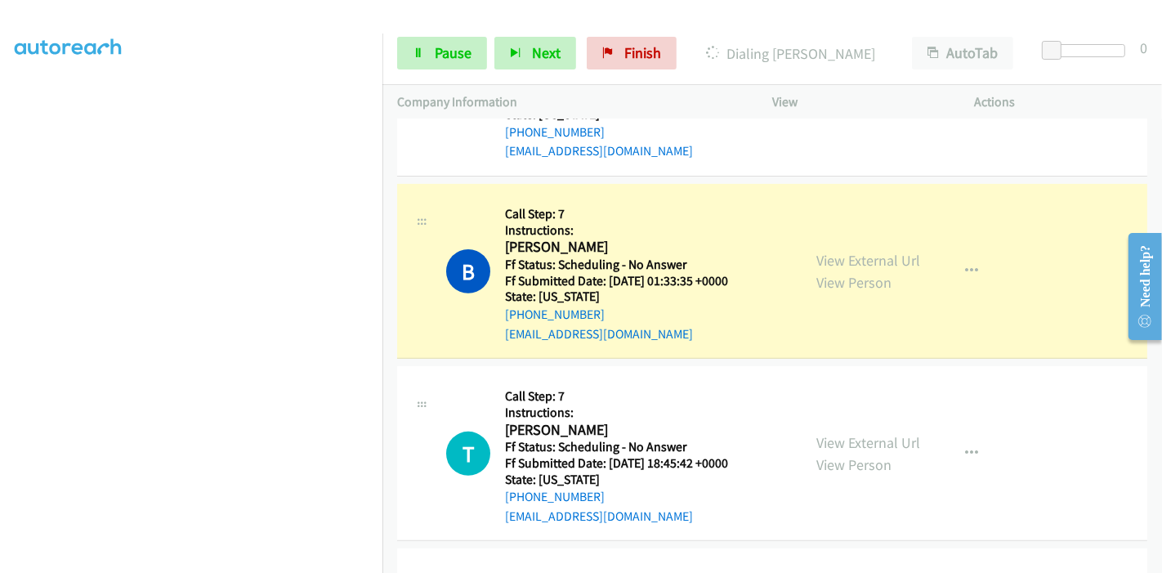
scroll to position [544, 0]
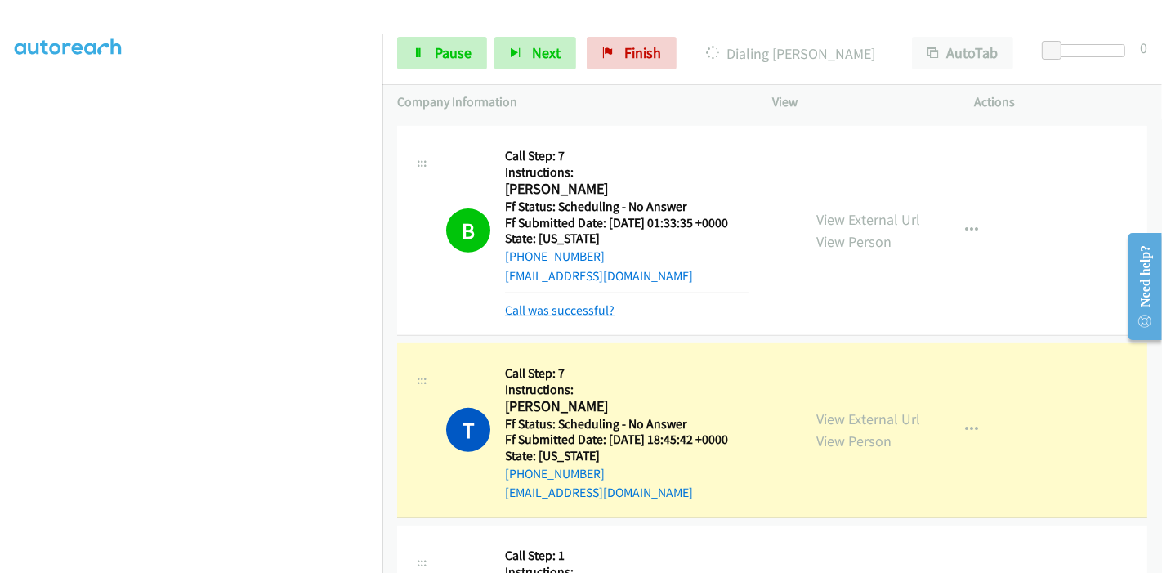
click at [575, 307] on link "Call was successful?" at bounding box center [560, 310] width 110 height 16
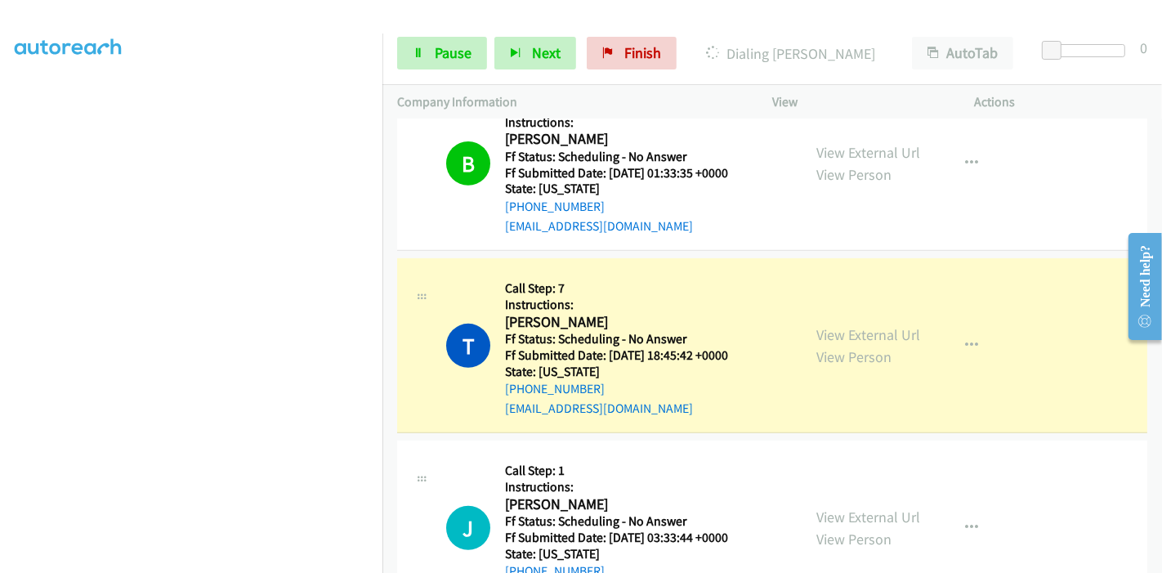
scroll to position [635, 0]
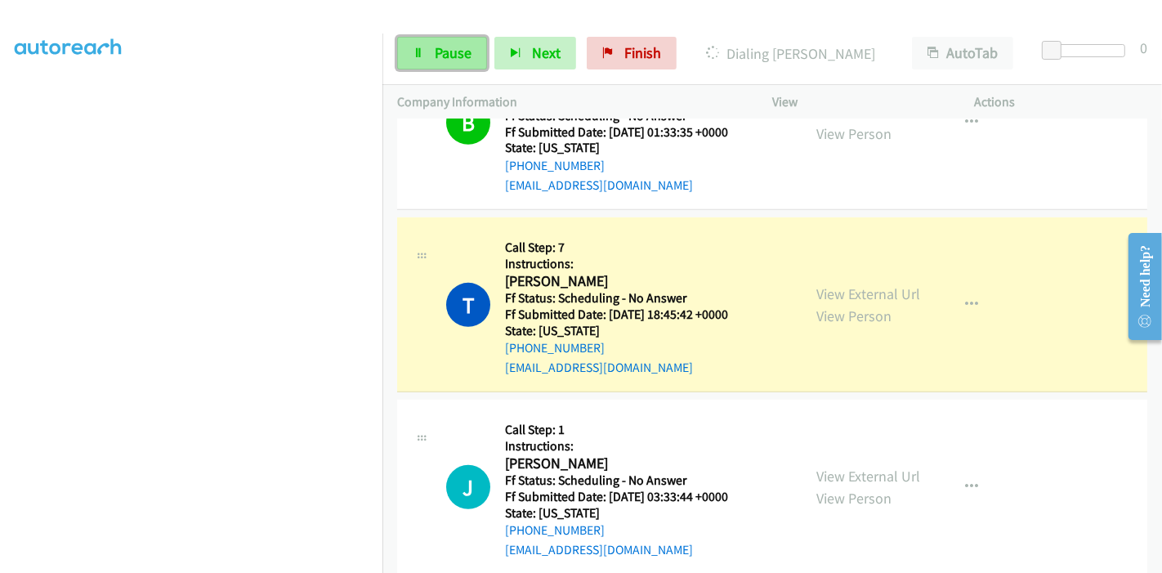
click at [454, 55] on span "Pause" at bounding box center [453, 52] width 37 height 19
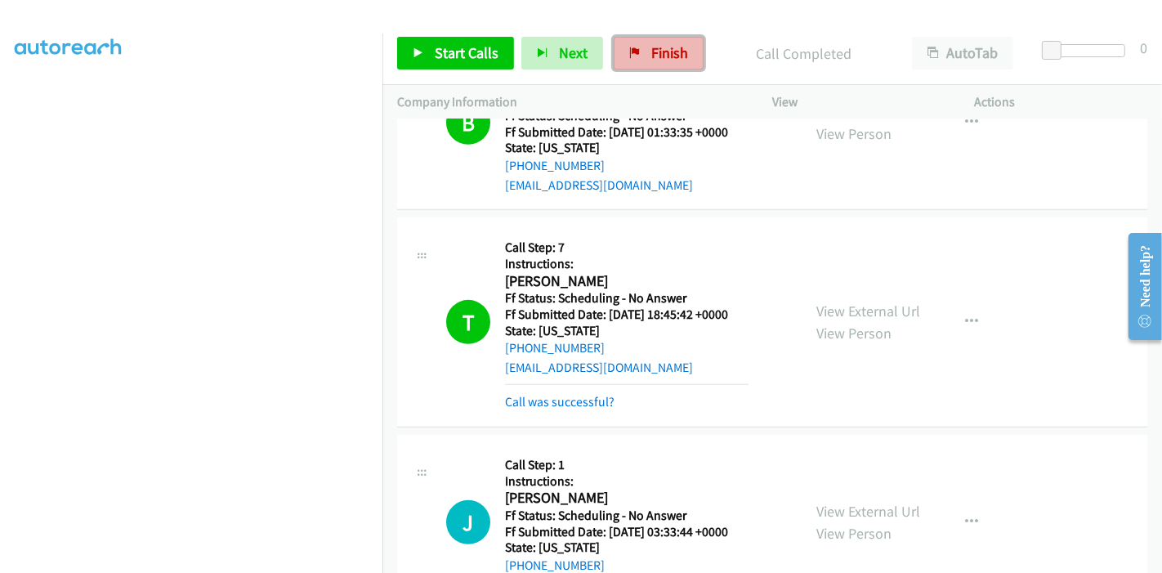
click at [642, 57] on link "Finish" at bounding box center [659, 53] width 90 height 33
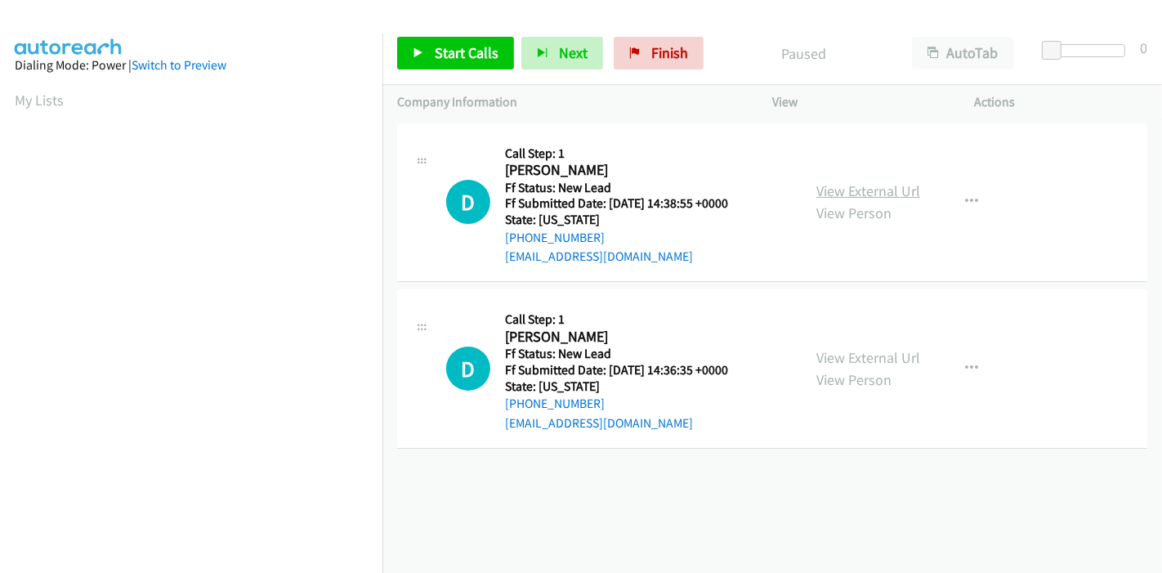
click at [836, 195] on link "View External Url" at bounding box center [868, 190] width 104 height 19
click at [854, 360] on link "View External Url" at bounding box center [868, 357] width 104 height 19
click at [425, 60] on link "Start Calls" at bounding box center [455, 53] width 117 height 33
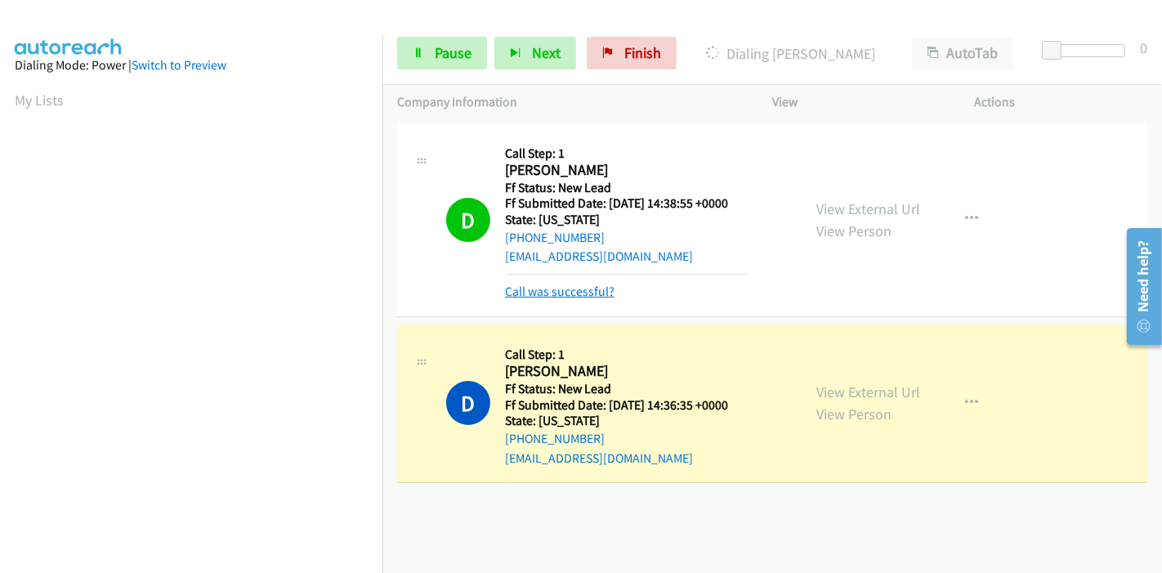
click at [597, 289] on link "Call was successful?" at bounding box center [560, 292] width 110 height 16
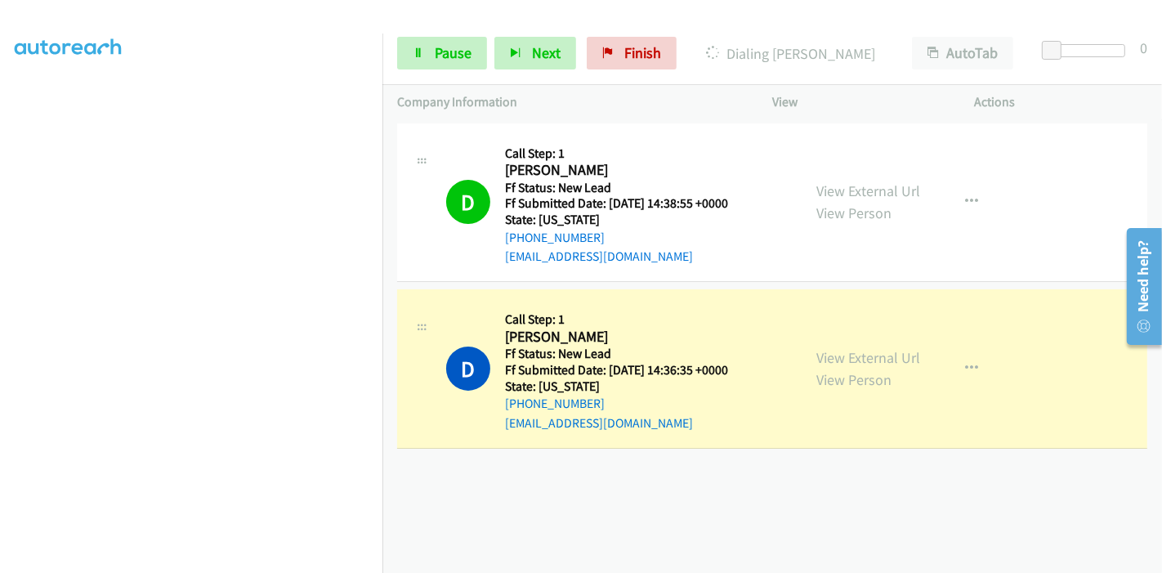
scroll to position [345, 0]
click at [459, 58] on span "Pause" at bounding box center [453, 52] width 37 height 19
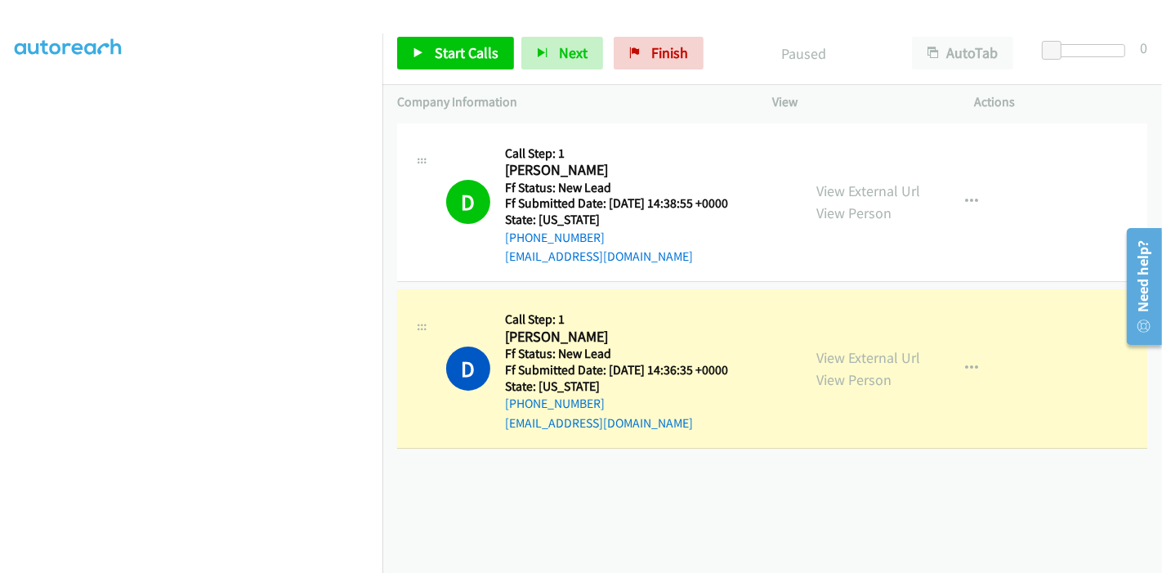
drag, startPoint x: 459, startPoint y: 58, endPoint x: 463, endPoint y: 70, distance: 12.7
click at [463, 62] on div "Start Calls Pause Next Finish" at bounding box center [554, 53] width 314 height 33
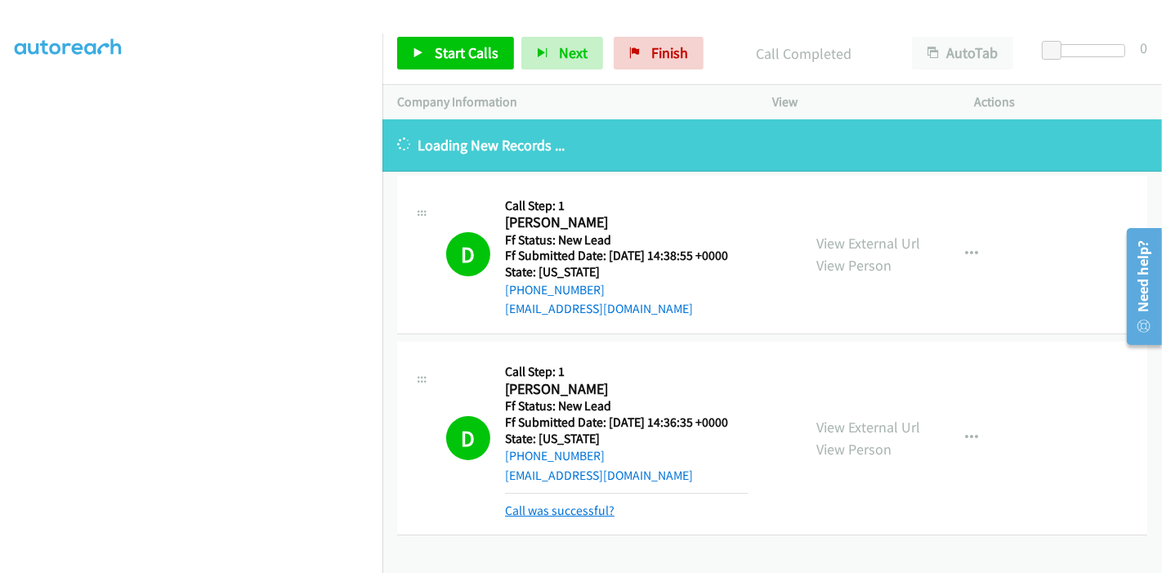
click at [576, 510] on tbody "D Callback Scheduled Call Step: 1 Darla Ellis America/New_York Ff Status: New L…" at bounding box center [772, 356] width 780 height 368
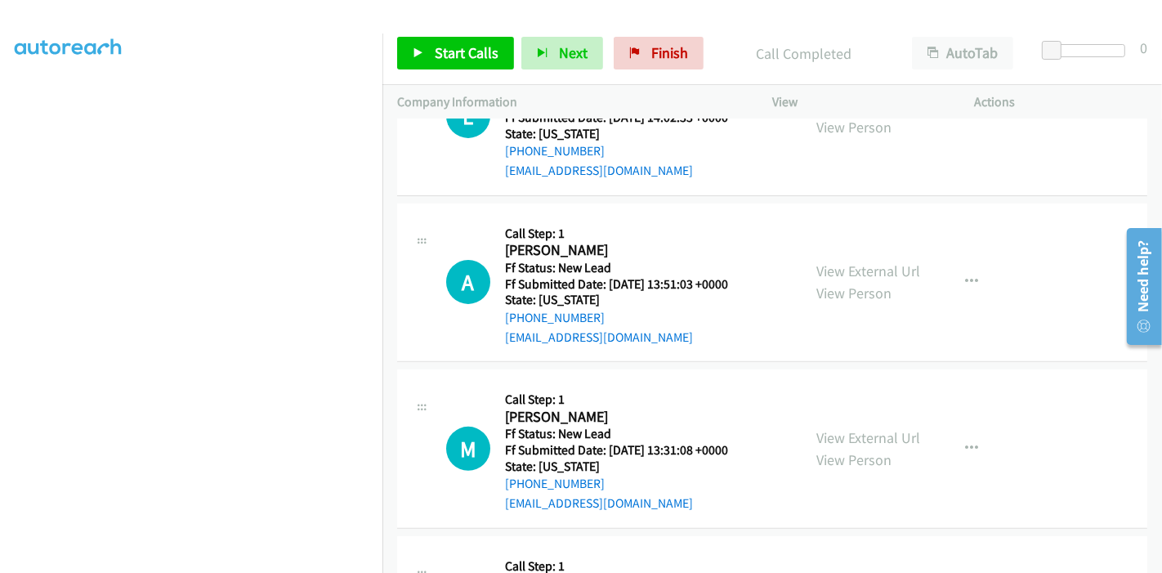
scroll to position [91, 0]
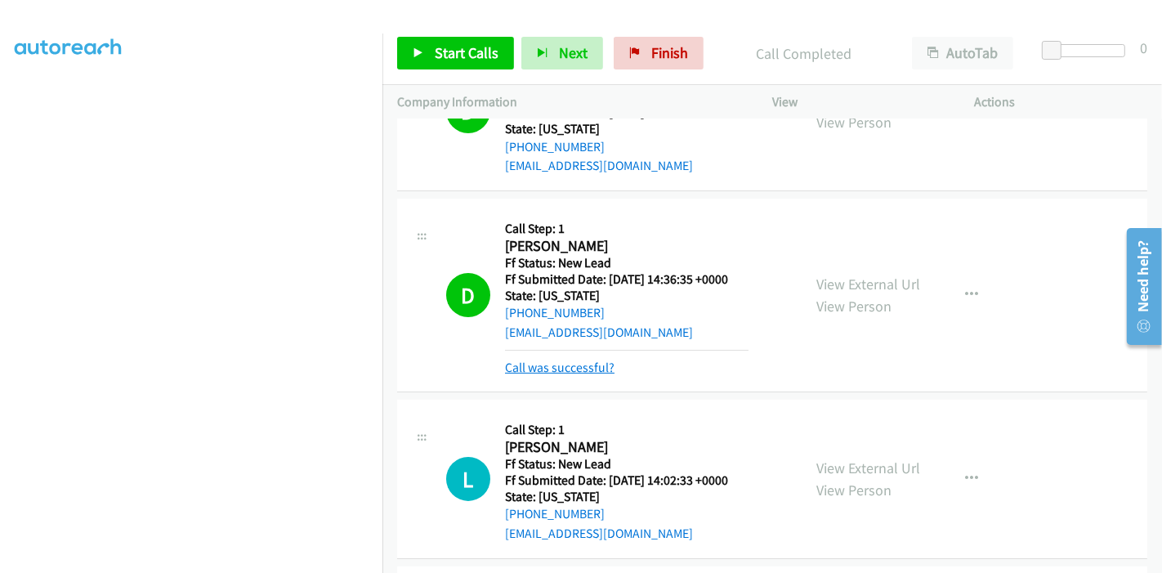
click at [557, 369] on link "Call was successful?" at bounding box center [560, 368] width 110 height 16
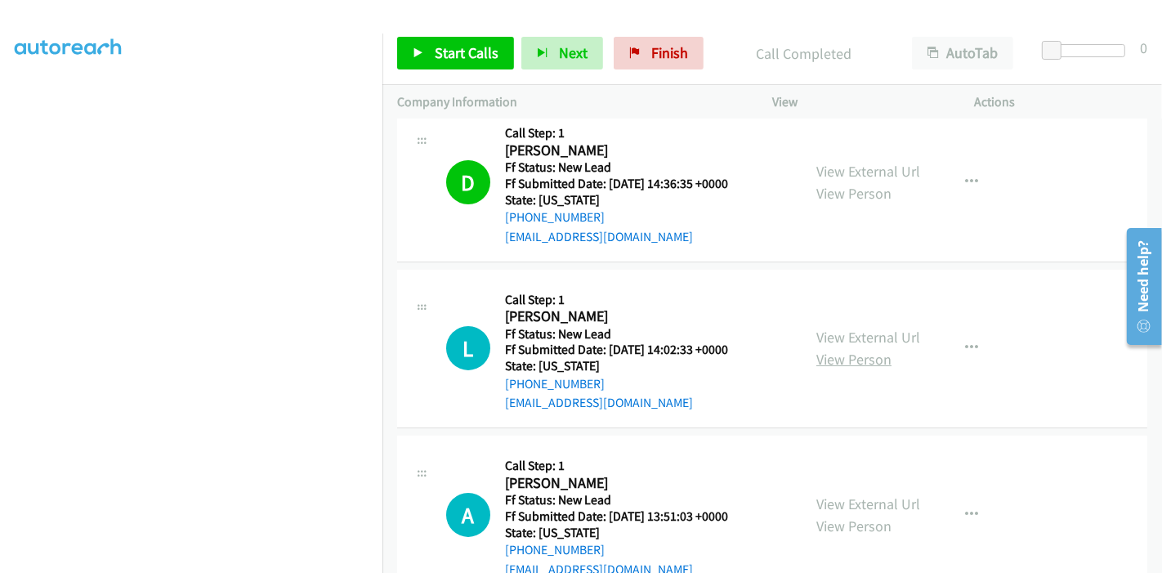
scroll to position [276, 0]
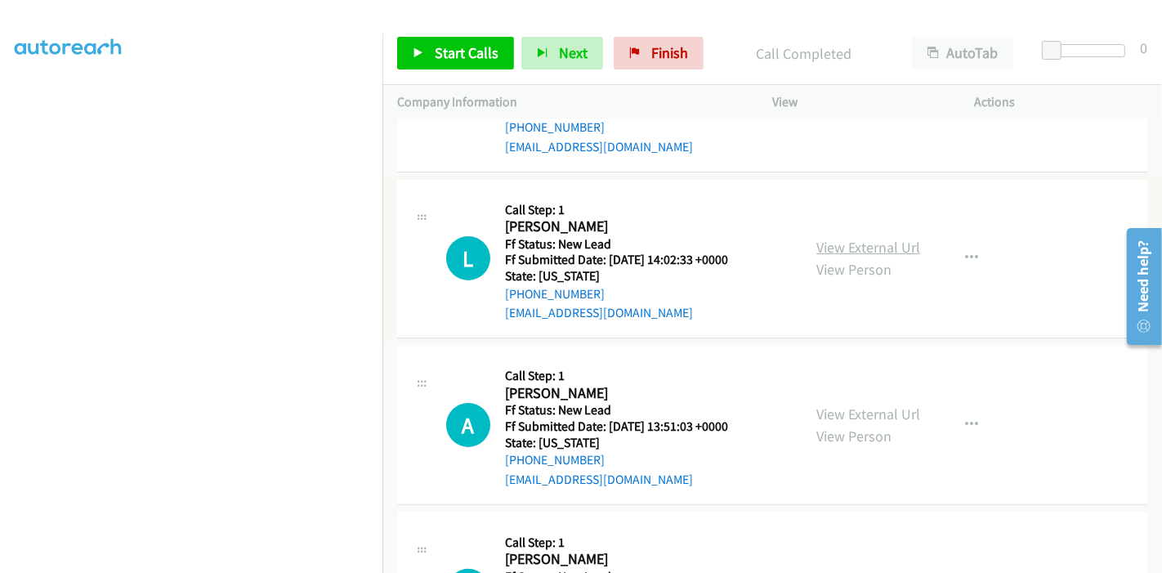
click at [862, 245] on link "View External Url" at bounding box center [868, 247] width 104 height 19
click at [856, 412] on link "View External Url" at bounding box center [868, 414] width 104 height 19
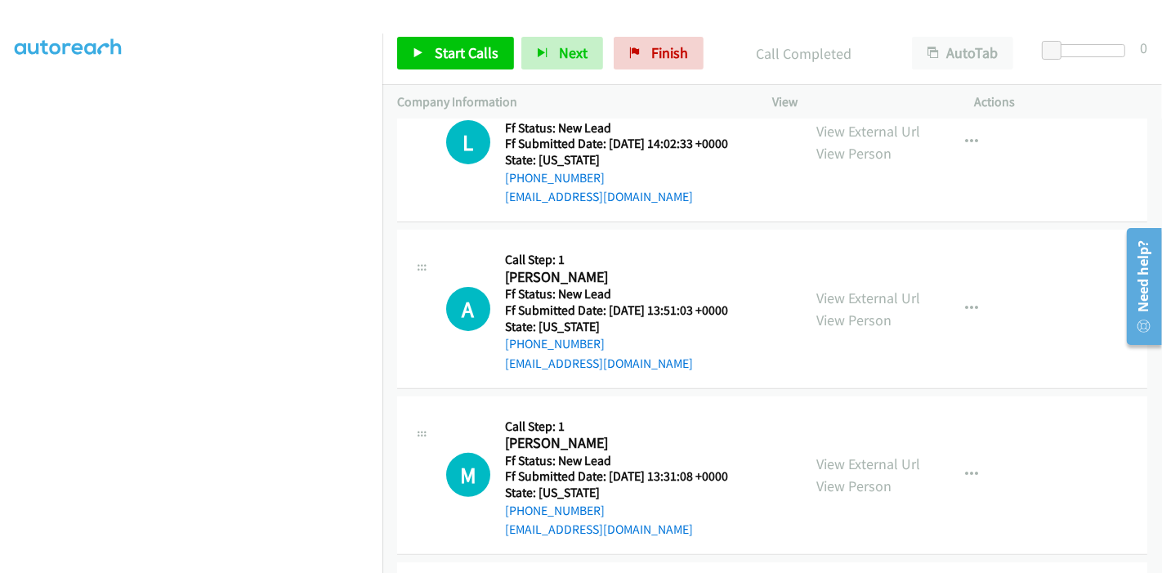
scroll to position [458, 0]
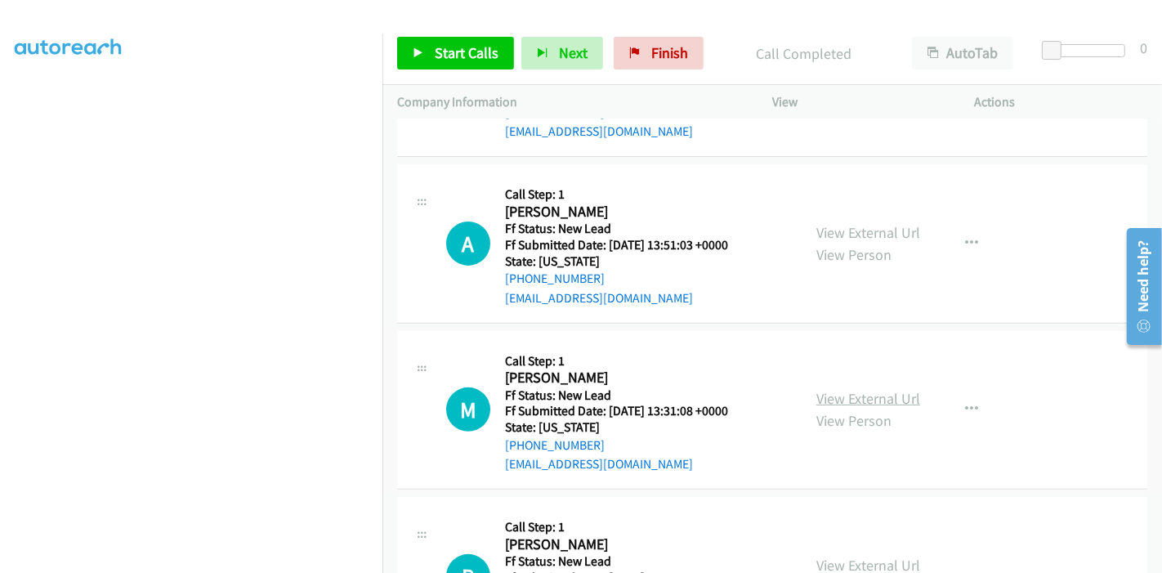
click at [879, 389] on link "View External Url" at bounding box center [868, 398] width 104 height 19
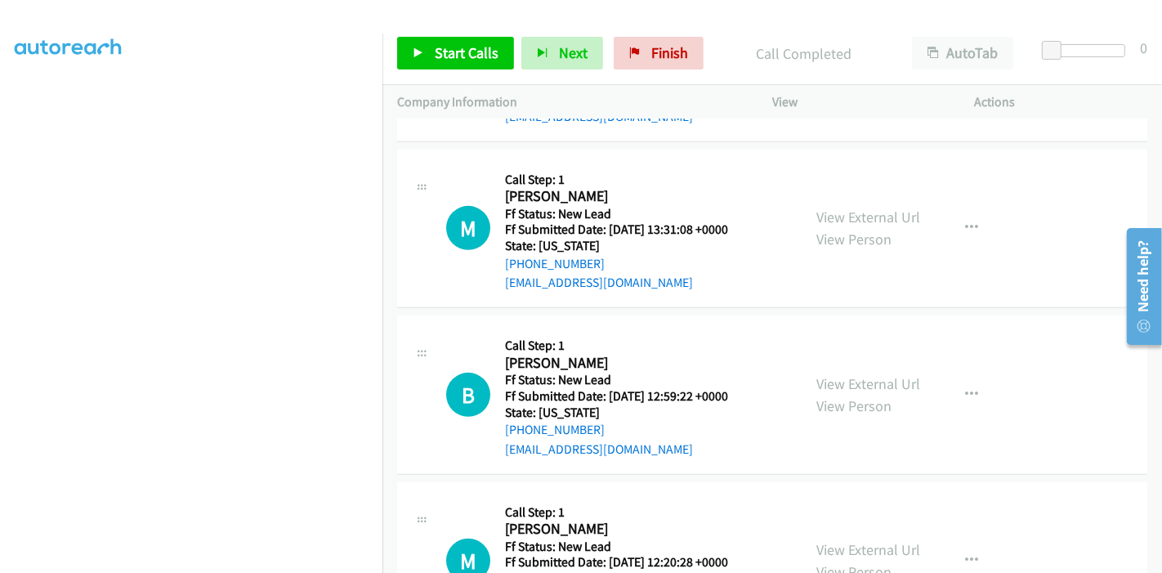
scroll to position [639, 0]
click at [857, 382] on link "View External Url" at bounding box center [868, 383] width 104 height 19
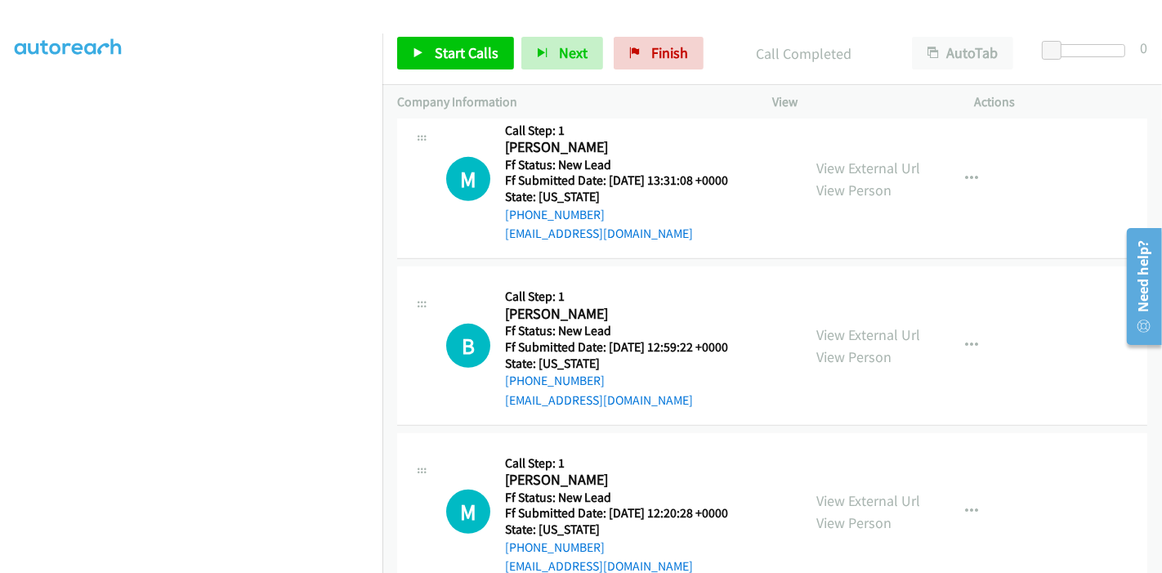
scroll to position [731, 0]
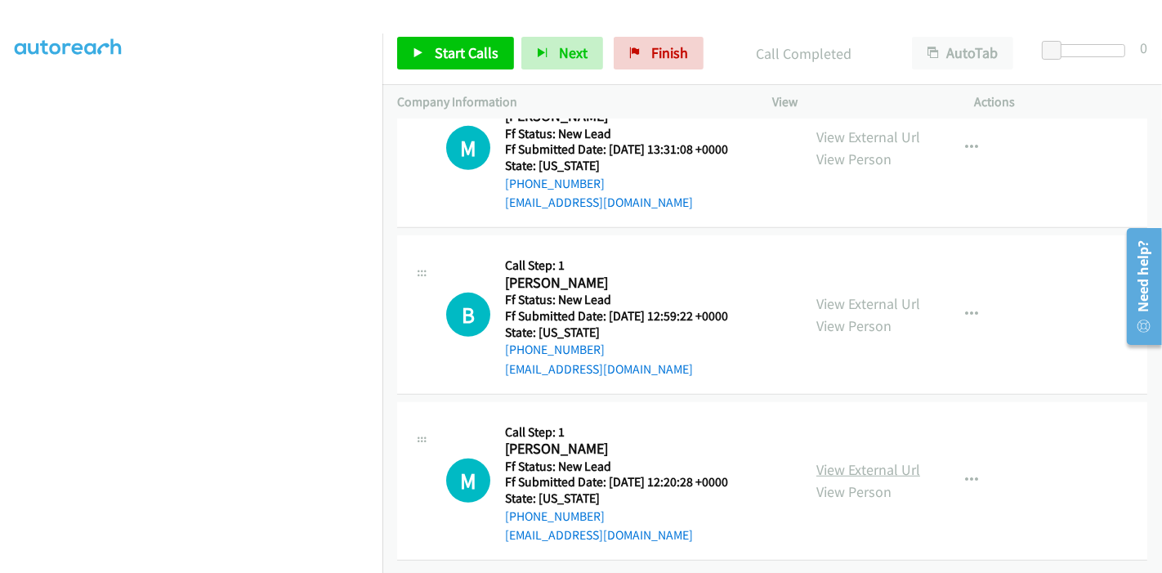
click at [850, 460] on link "View External Url" at bounding box center [868, 469] width 104 height 19
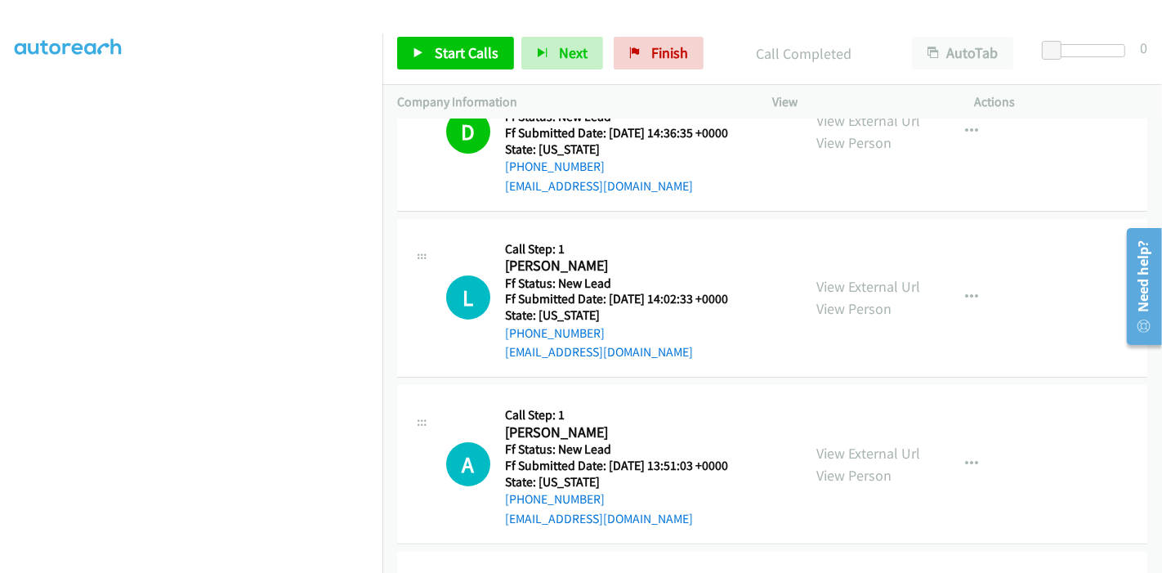
scroll to position [276, 0]
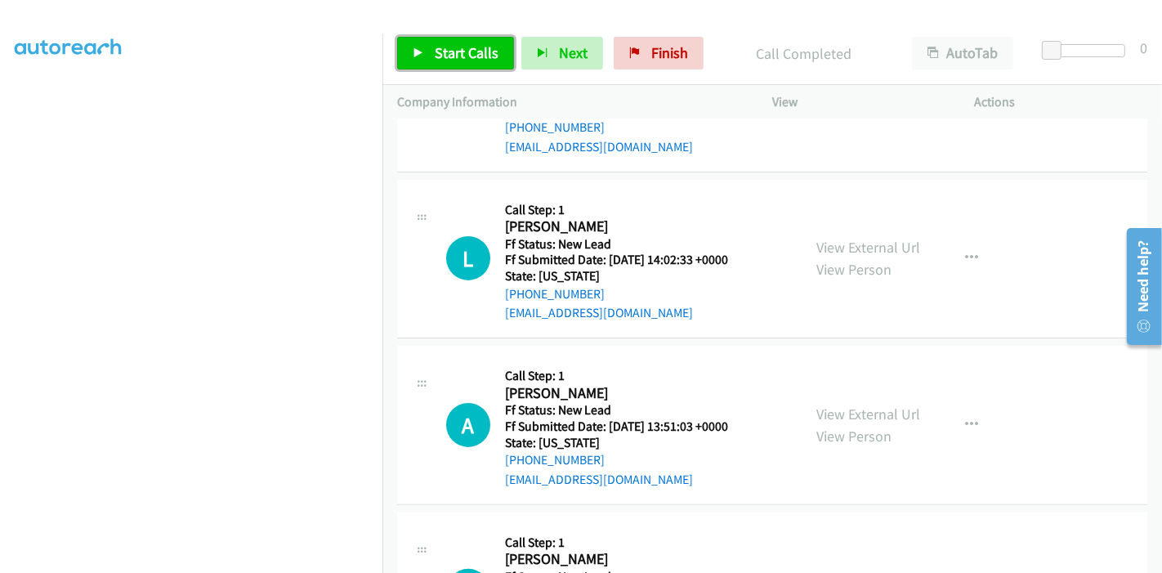
click at [432, 64] on link "Start Calls" at bounding box center [455, 53] width 117 height 33
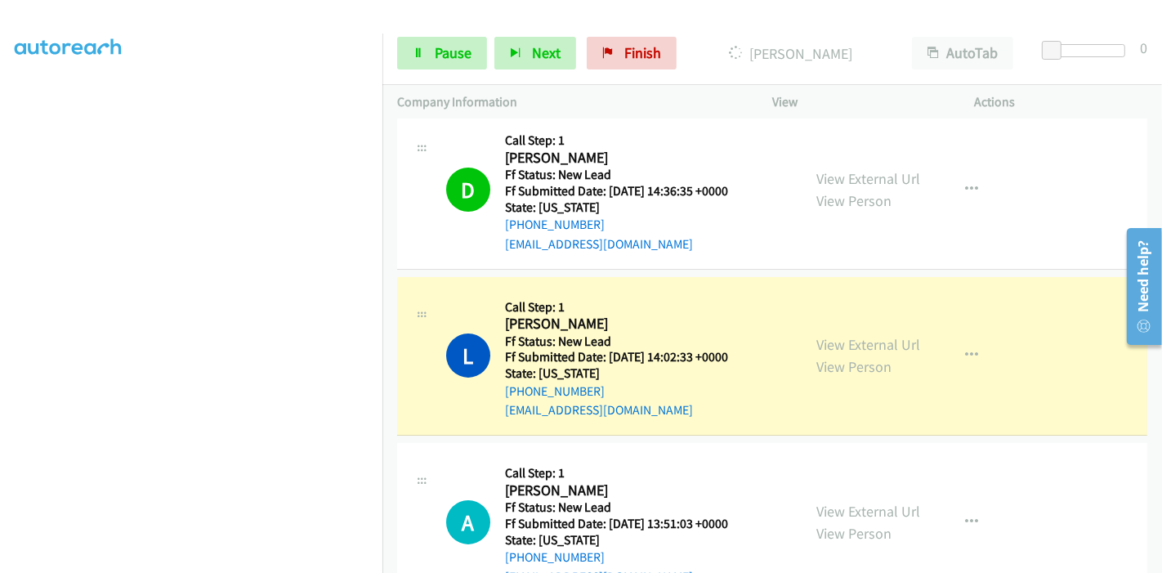
scroll to position [0, 0]
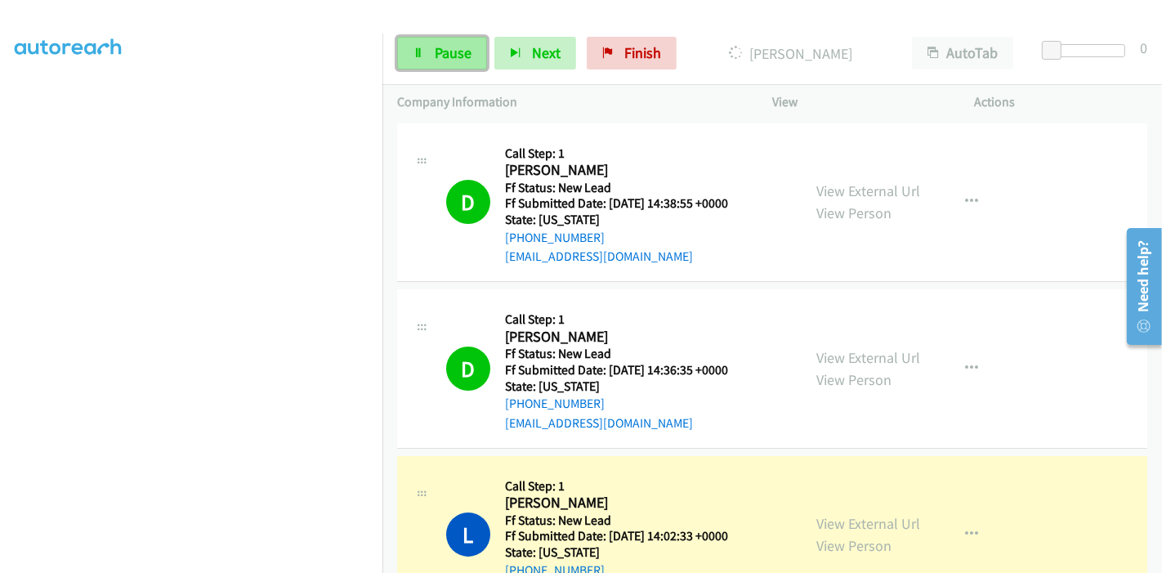
click at [441, 51] on span "Pause" at bounding box center [453, 52] width 37 height 19
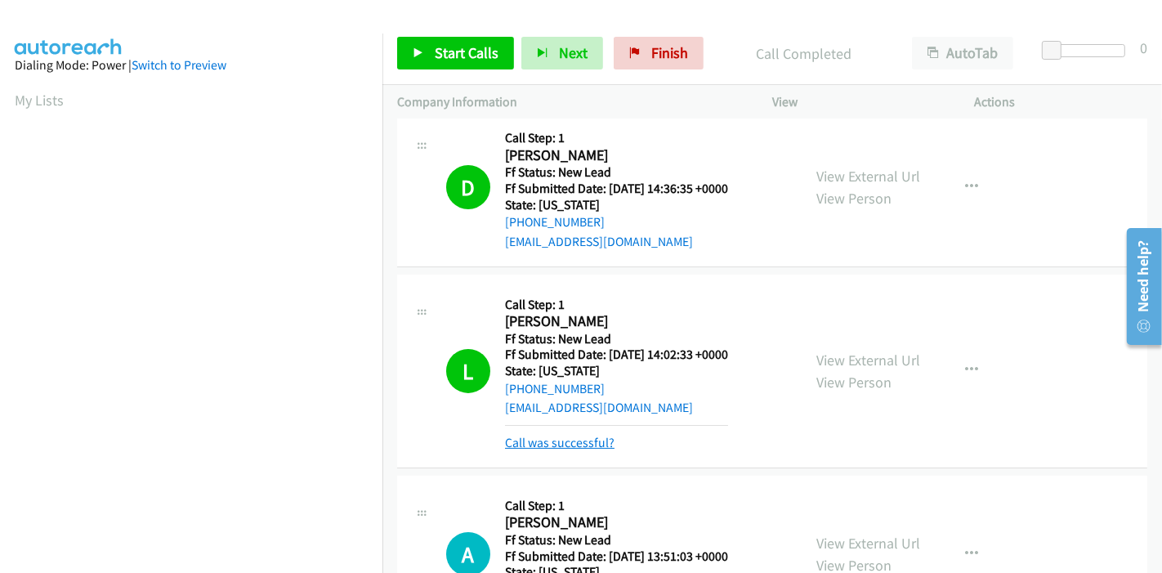
click at [561, 447] on link "Call was successful?" at bounding box center [560, 443] width 110 height 16
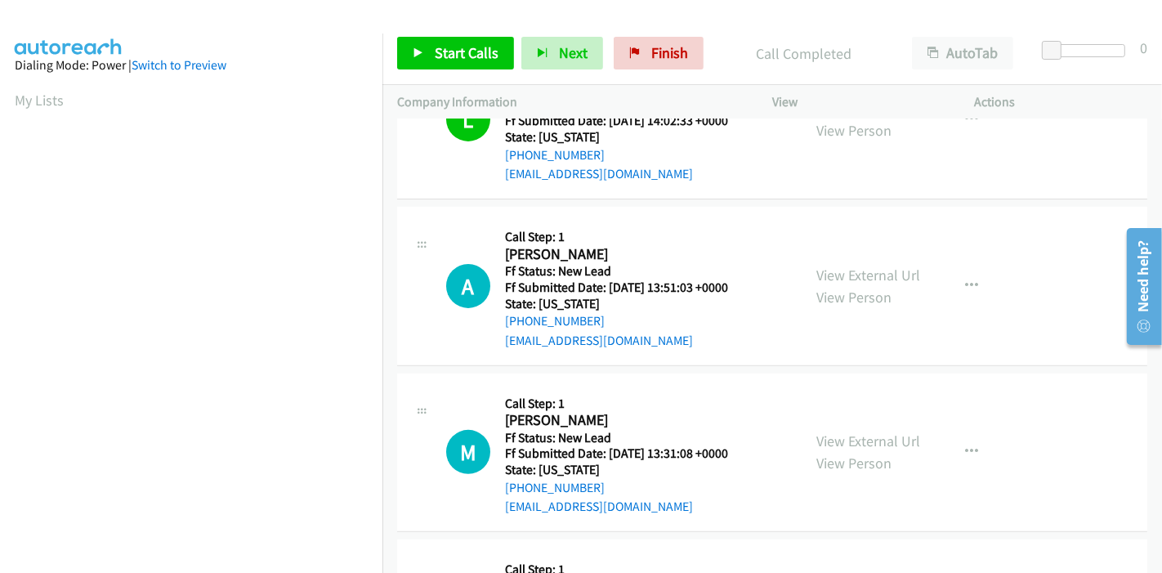
scroll to position [454, 0]
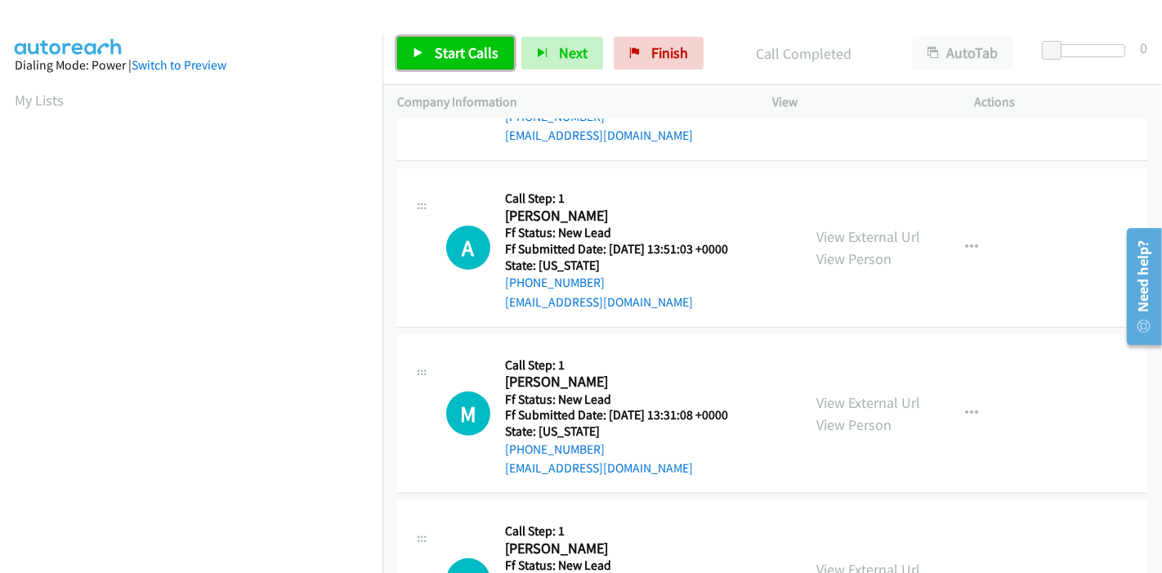
click at [425, 57] on link "Start Calls" at bounding box center [455, 53] width 117 height 33
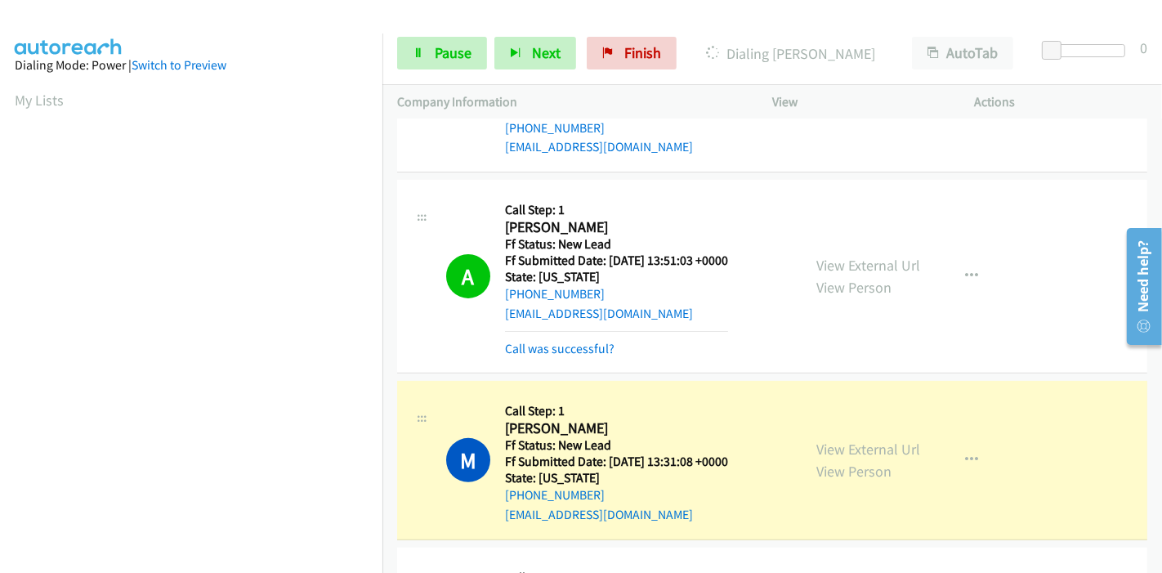
scroll to position [345, 0]
click at [538, 341] on link "Call was successful?" at bounding box center [560, 349] width 110 height 16
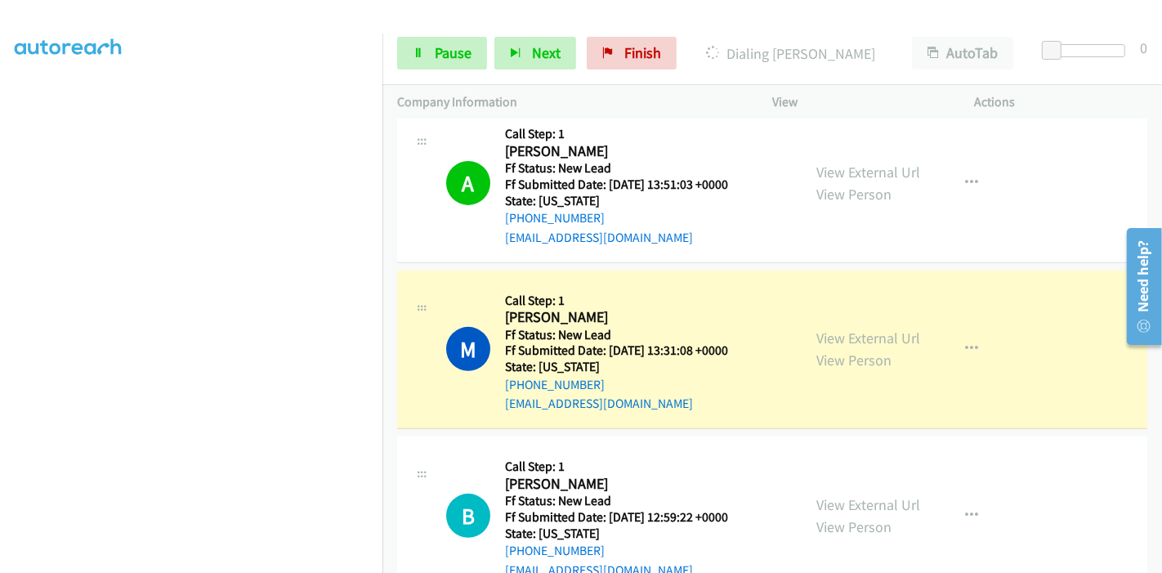
scroll to position [624, 0]
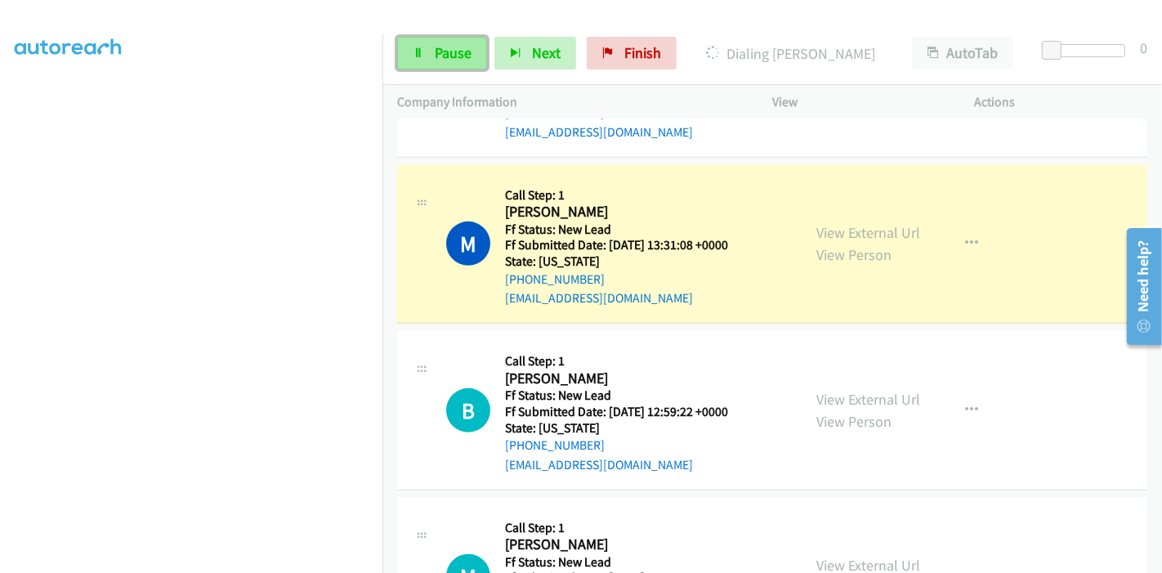
click at [428, 45] on link "Pause" at bounding box center [442, 53] width 90 height 33
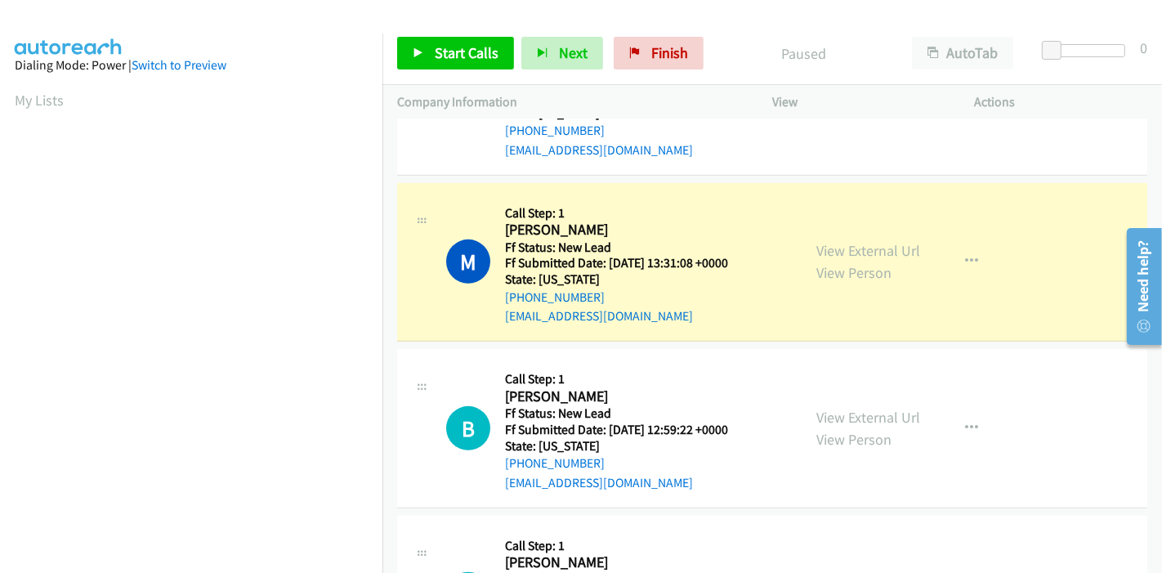
scroll to position [635, 0]
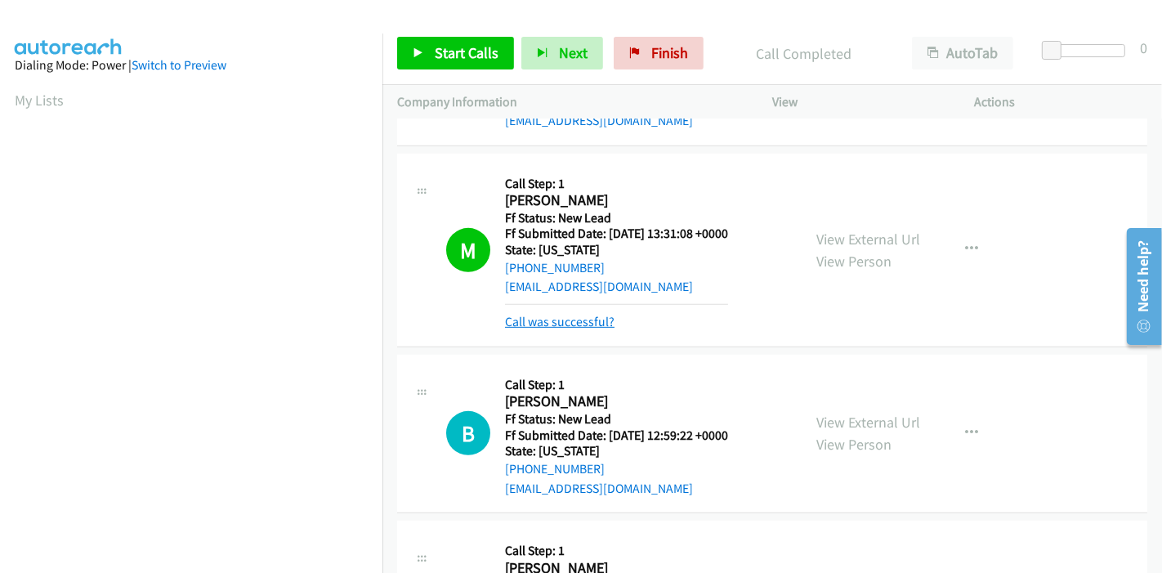
click at [586, 324] on link "Call was successful?" at bounding box center [560, 322] width 110 height 16
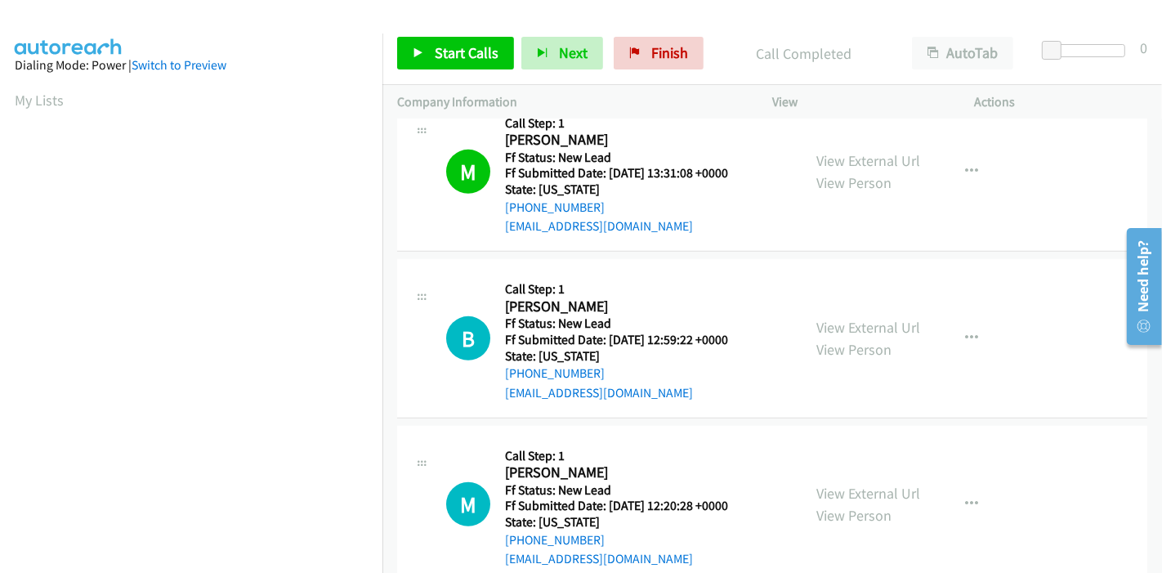
scroll to position [726, 0]
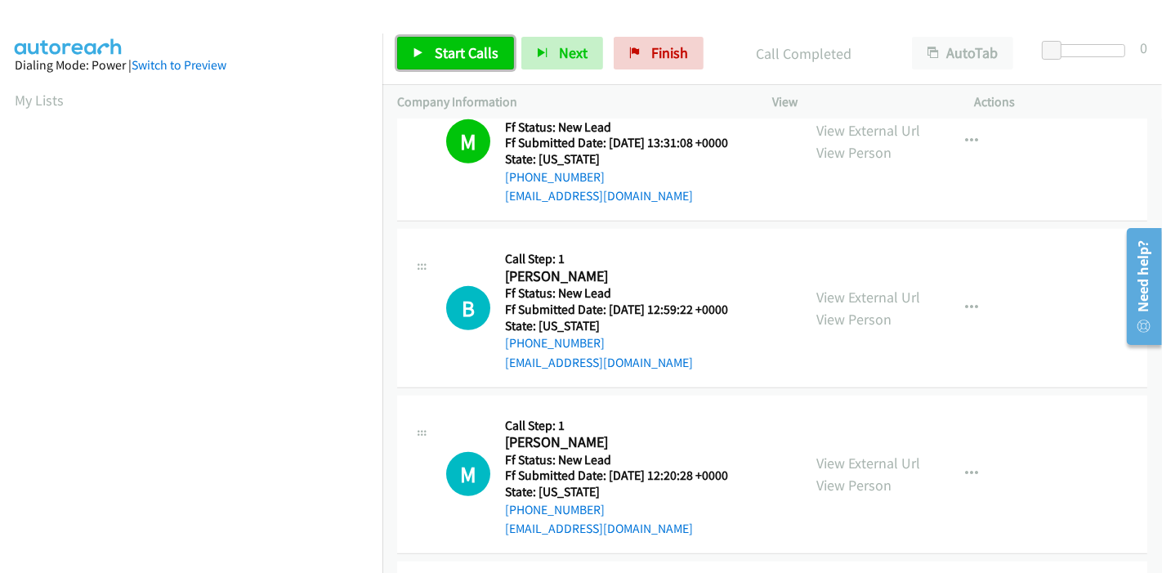
click at [423, 39] on link "Start Calls" at bounding box center [455, 53] width 117 height 33
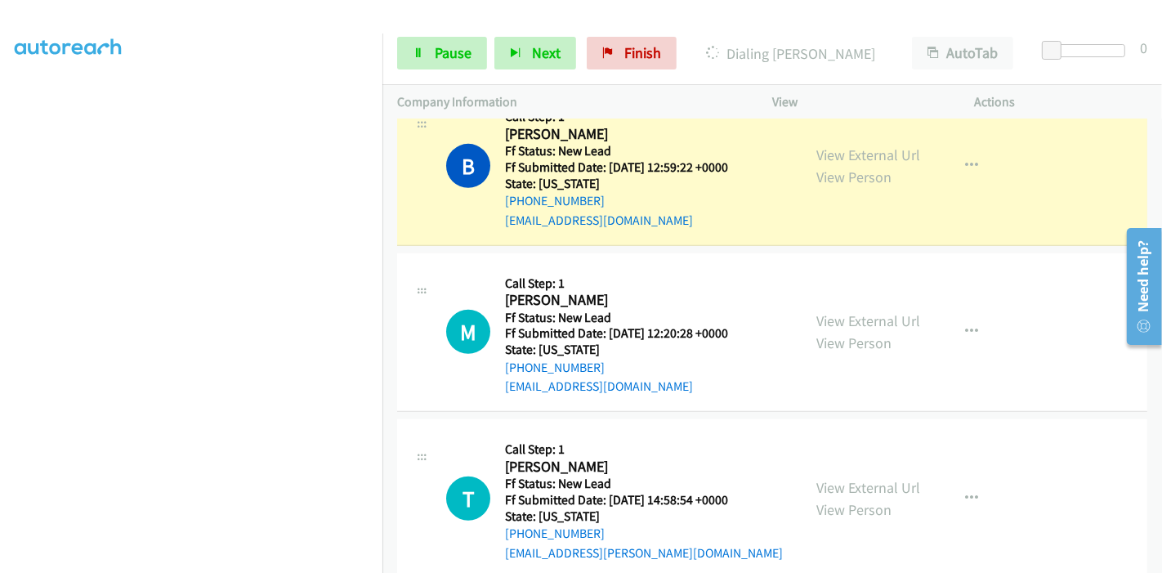
scroll to position [897, 0]
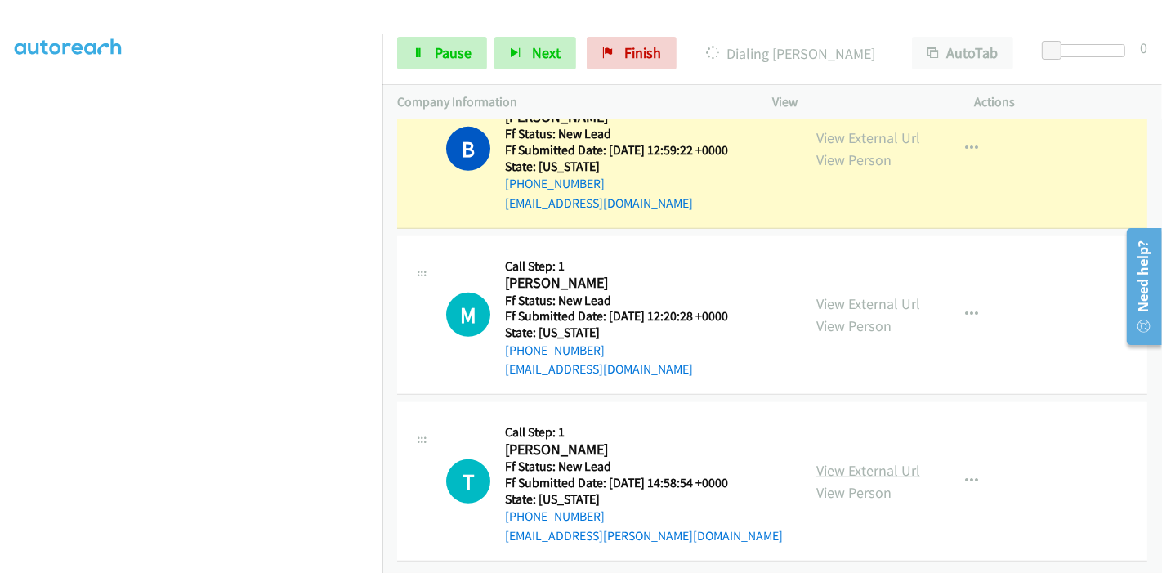
click at [853, 461] on link "View External Url" at bounding box center [868, 470] width 104 height 19
click at [429, 61] on link "Pause" at bounding box center [442, 53] width 90 height 33
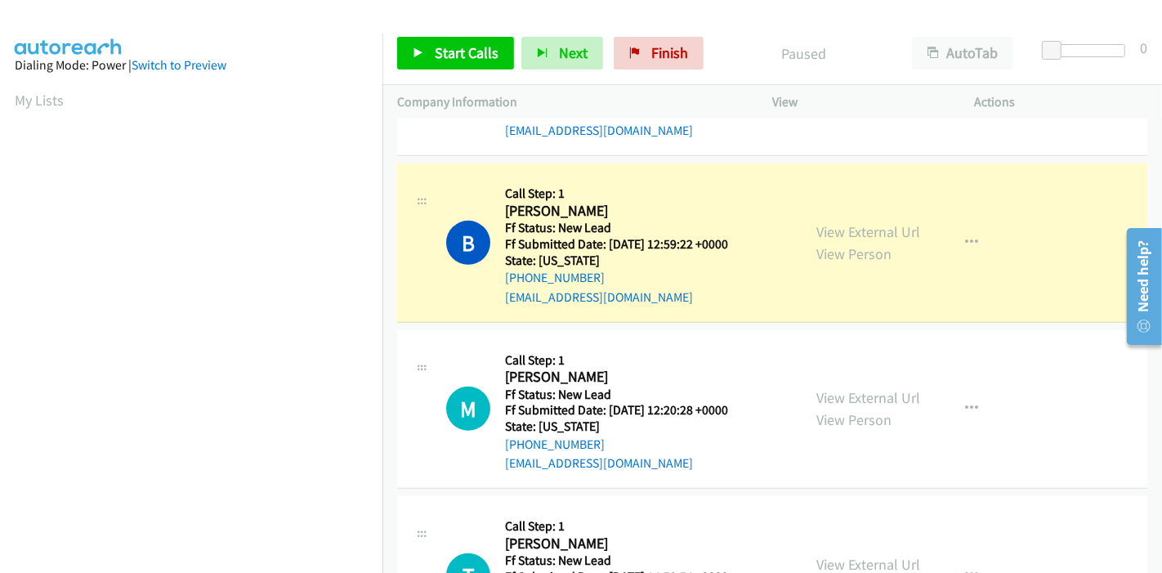
scroll to position [624, 0]
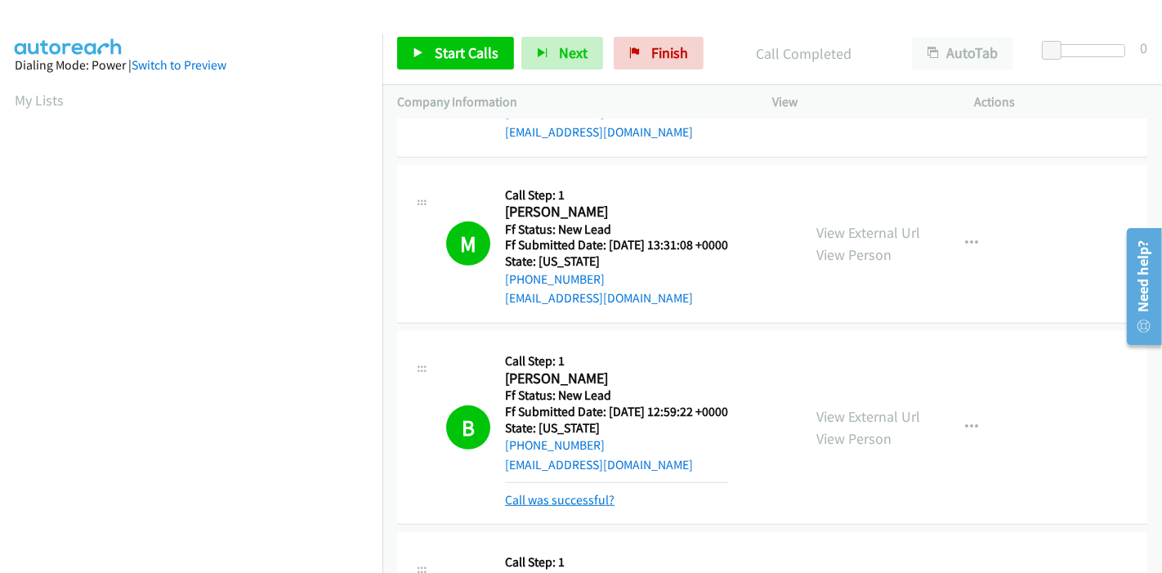
click at [566, 494] on link "Call was successful?" at bounding box center [560, 500] width 110 height 16
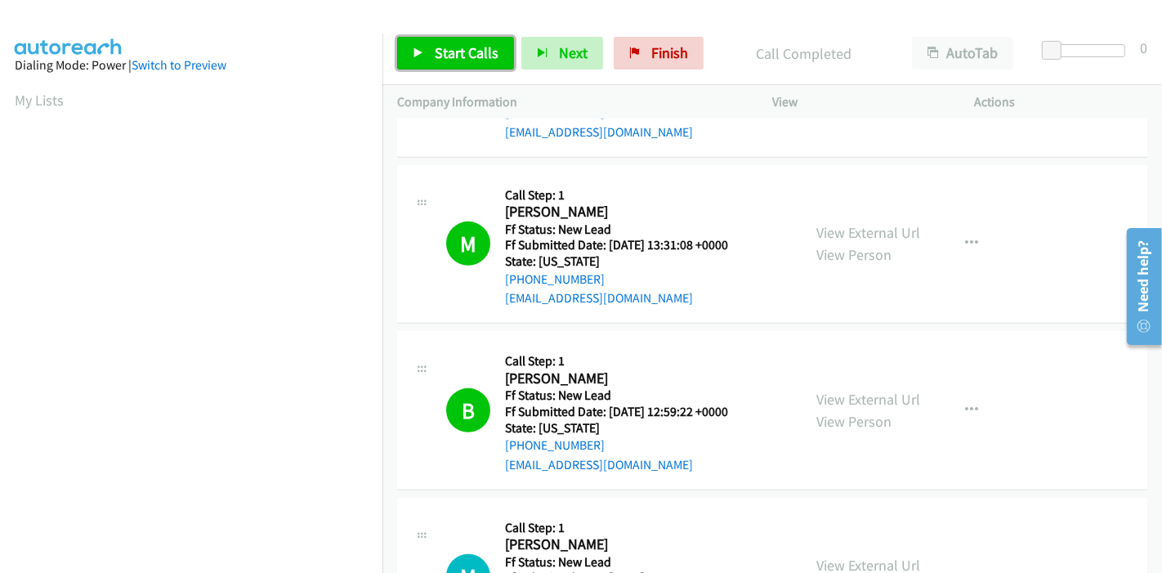
click at [449, 66] on link "Start Calls" at bounding box center [455, 53] width 117 height 33
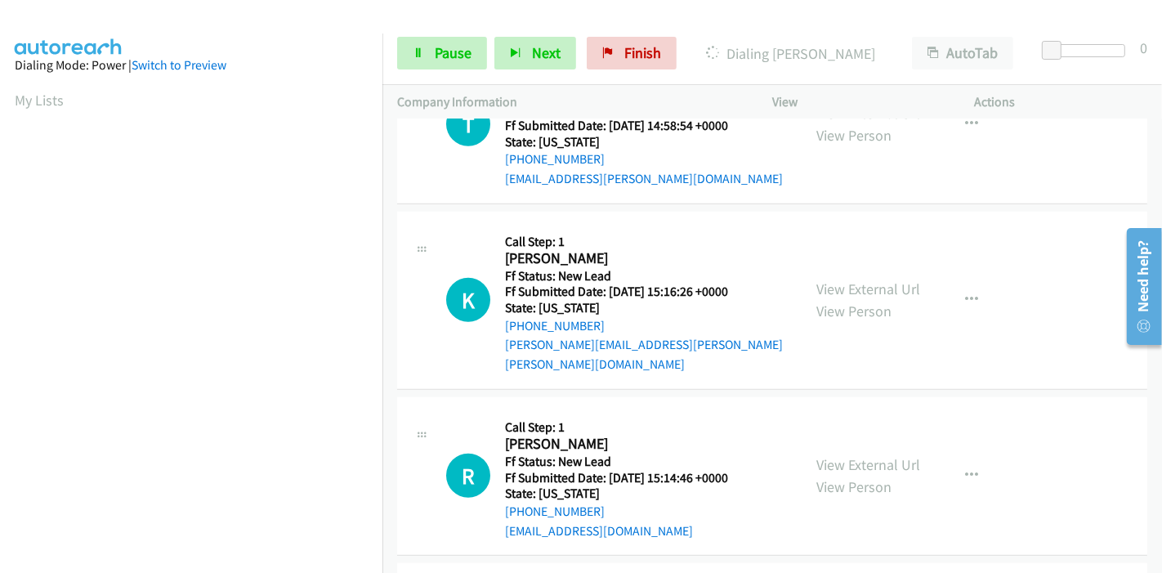
scroll to position [1259, 0]
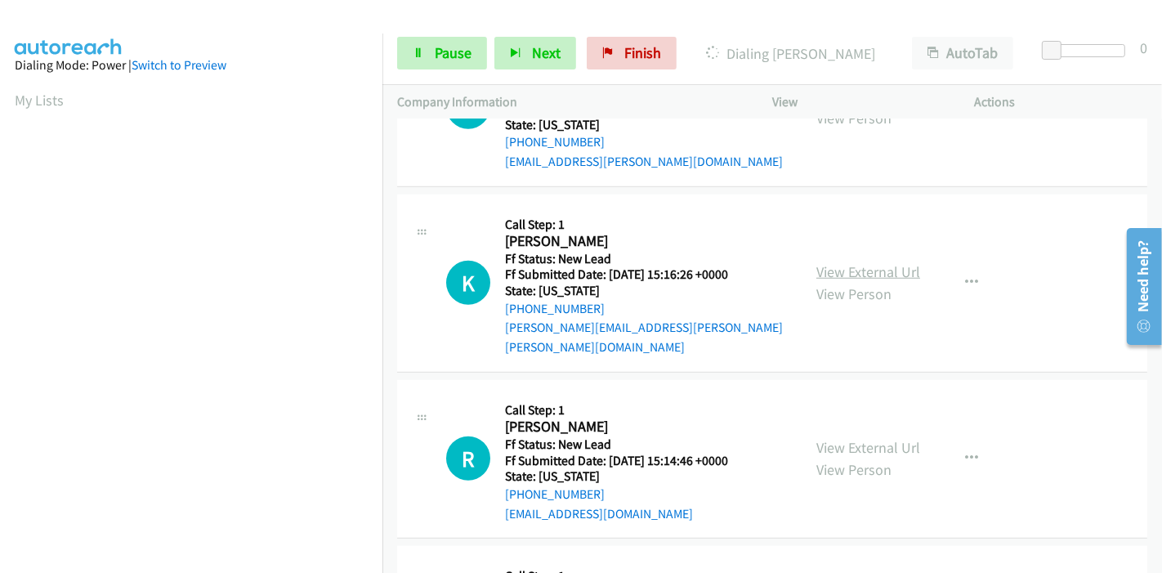
click at [849, 262] on link "View External Url" at bounding box center [868, 271] width 104 height 19
click at [816, 438] on link "View External Url" at bounding box center [868, 447] width 104 height 19
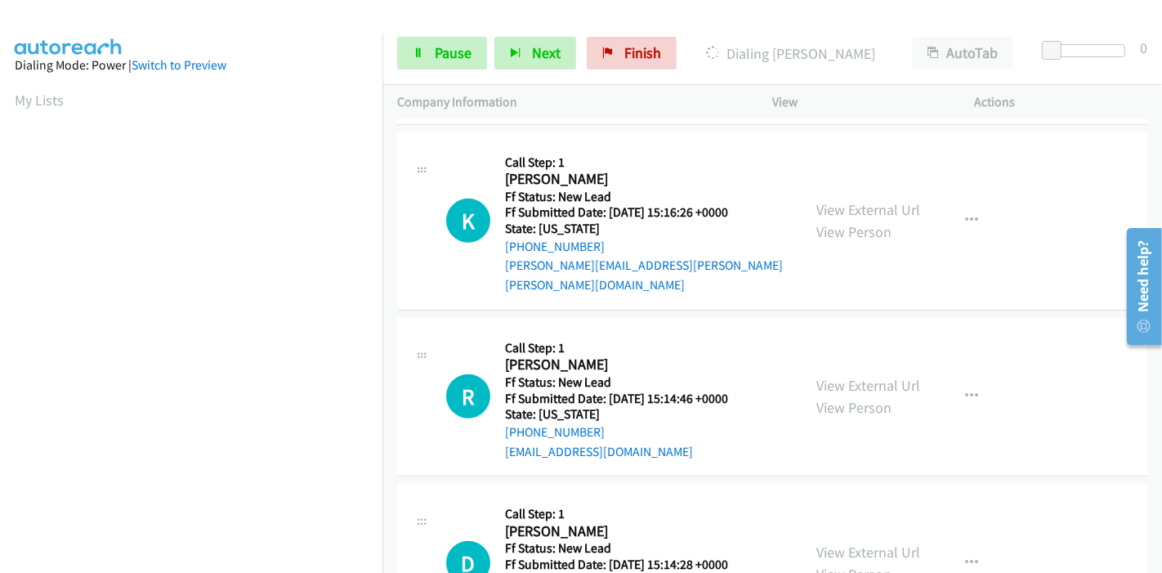
scroll to position [1350, 0]
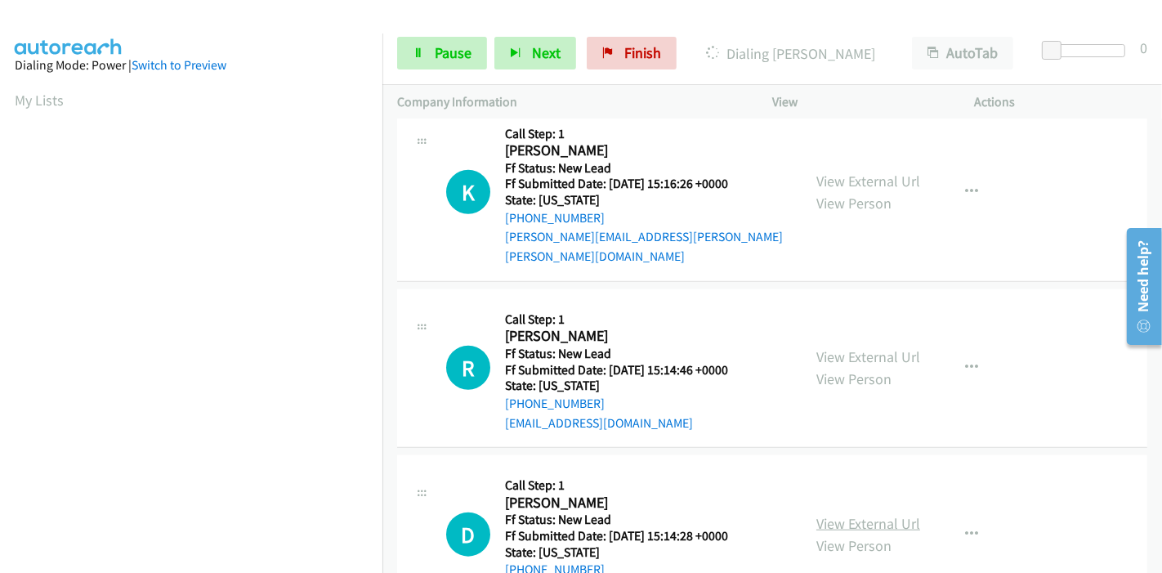
click at [834, 514] on link "View External Url" at bounding box center [868, 523] width 104 height 19
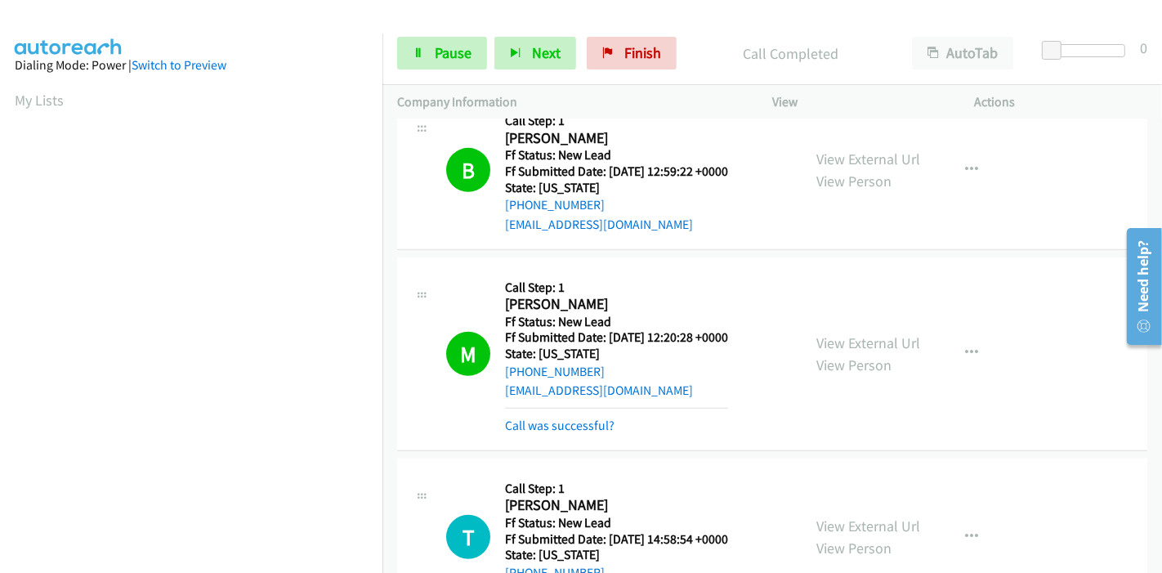
scroll to position [840, 0]
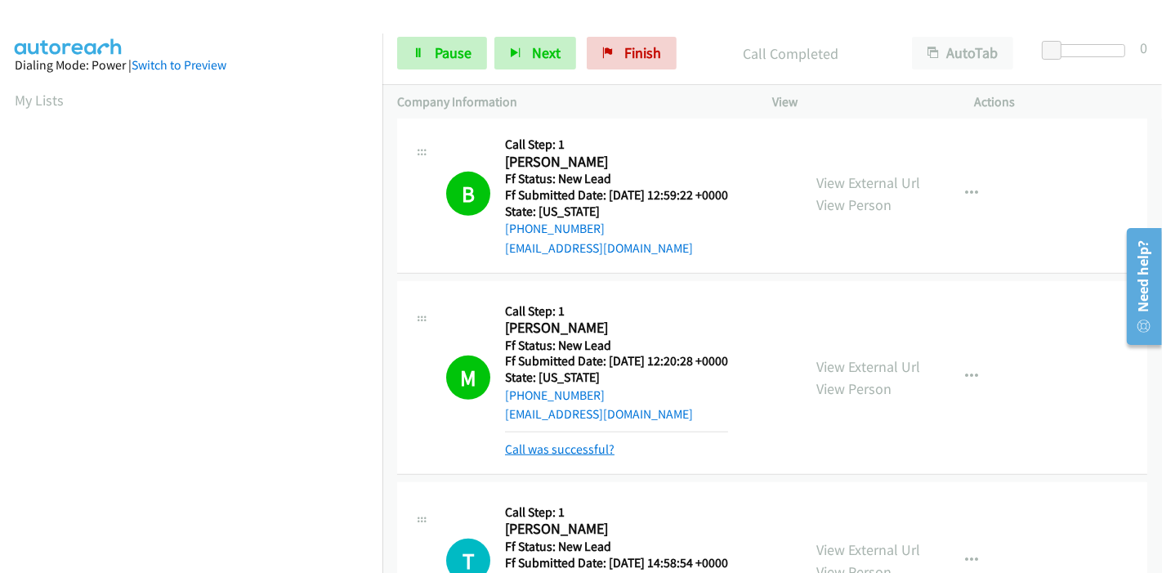
click at [561, 448] on link "Call was successful?" at bounding box center [560, 449] width 110 height 16
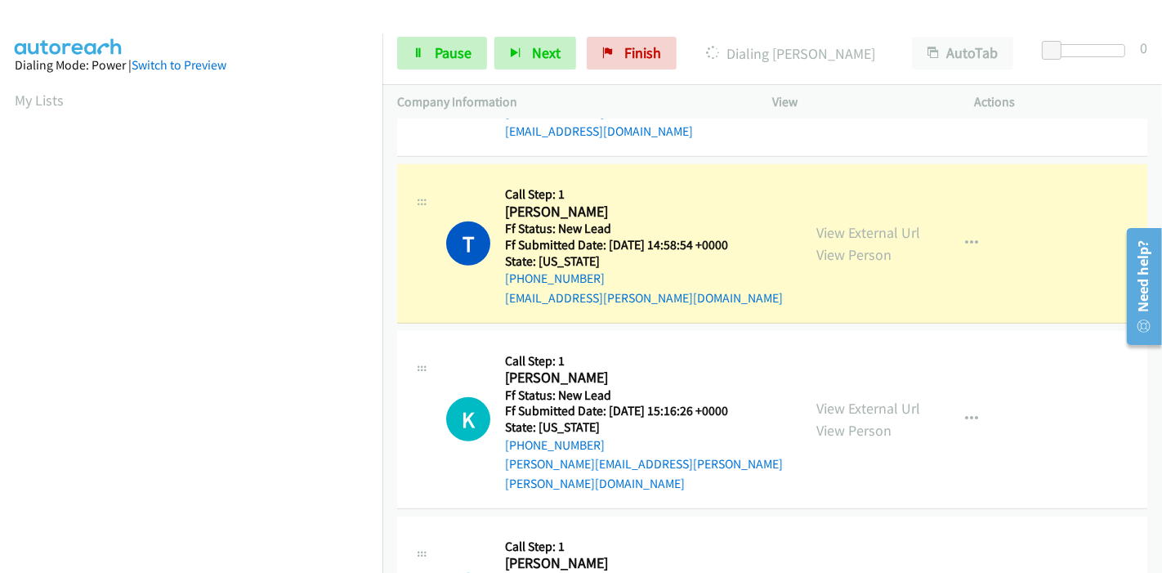
scroll to position [1294, 0]
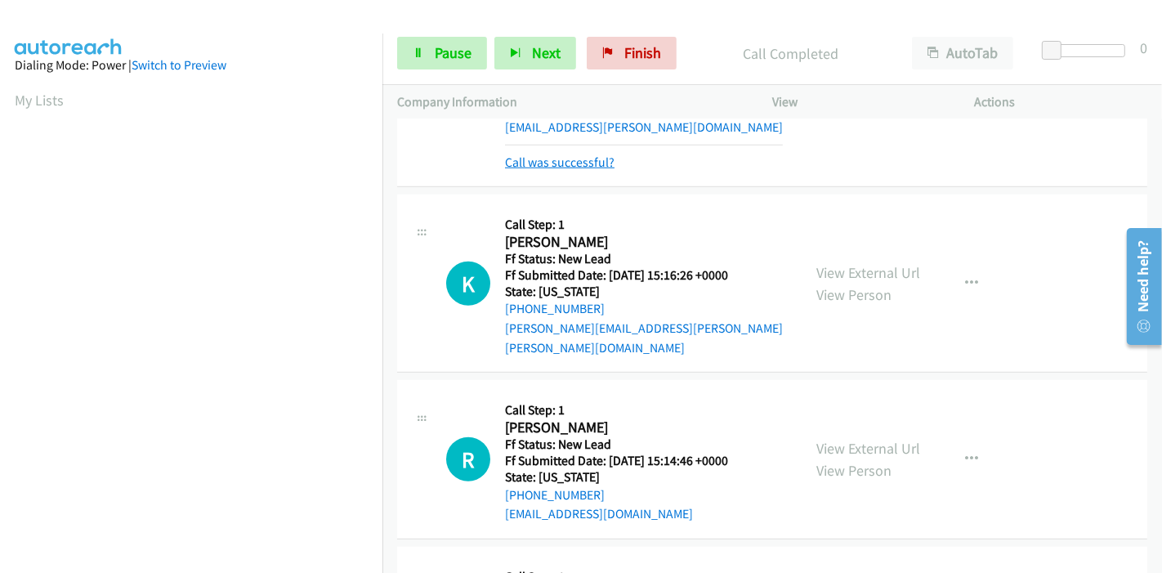
click at [558, 165] on link "Call was successful?" at bounding box center [560, 162] width 110 height 16
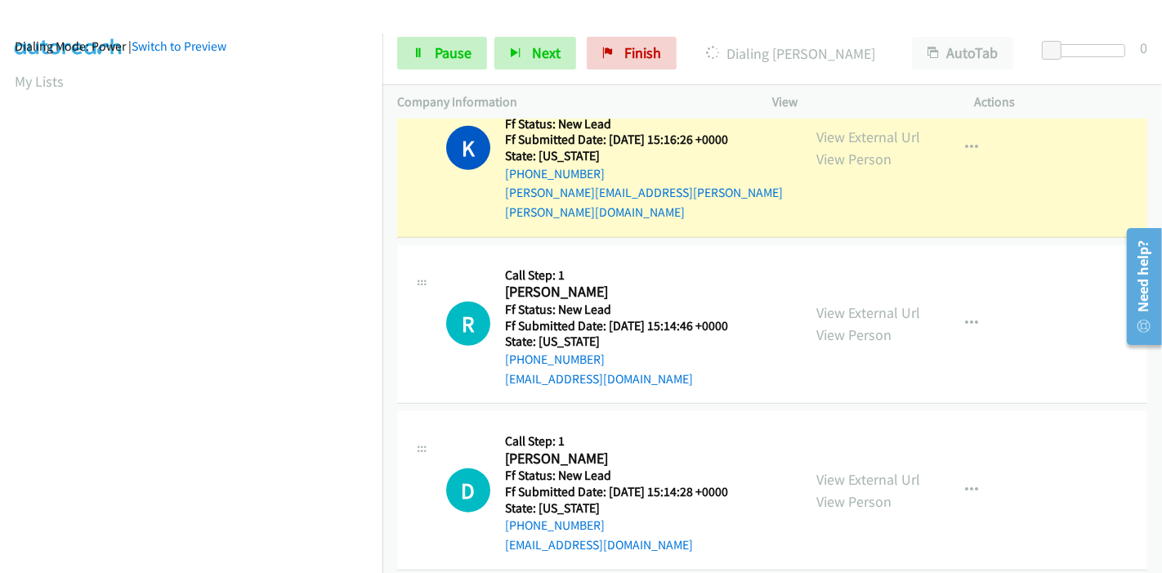
scroll to position [345, 0]
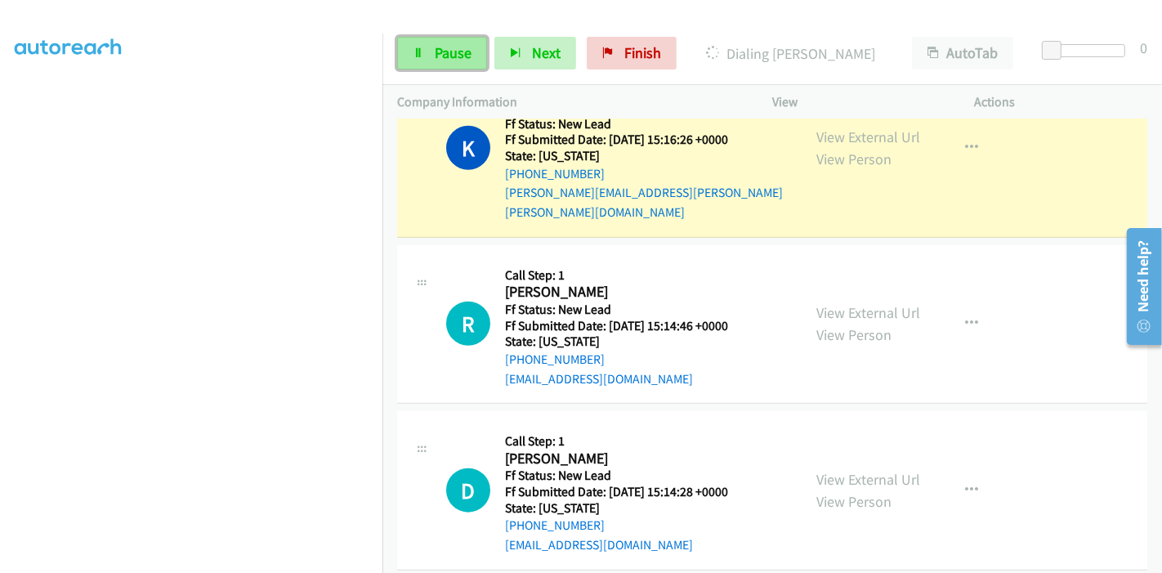
click at [439, 43] on span "Pause" at bounding box center [453, 52] width 37 height 19
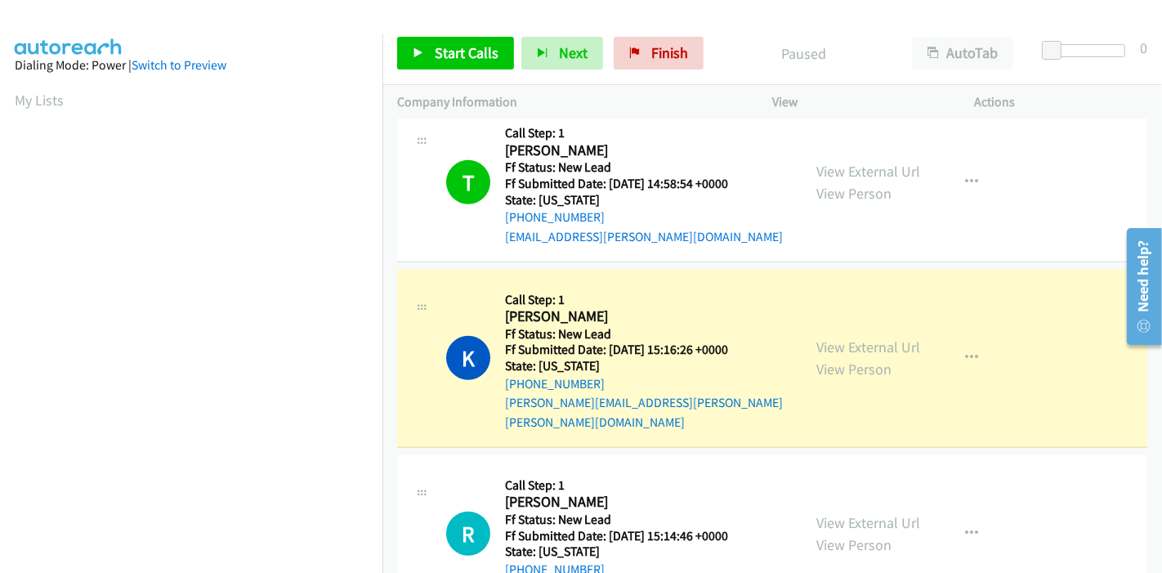
scroll to position [1213, 0]
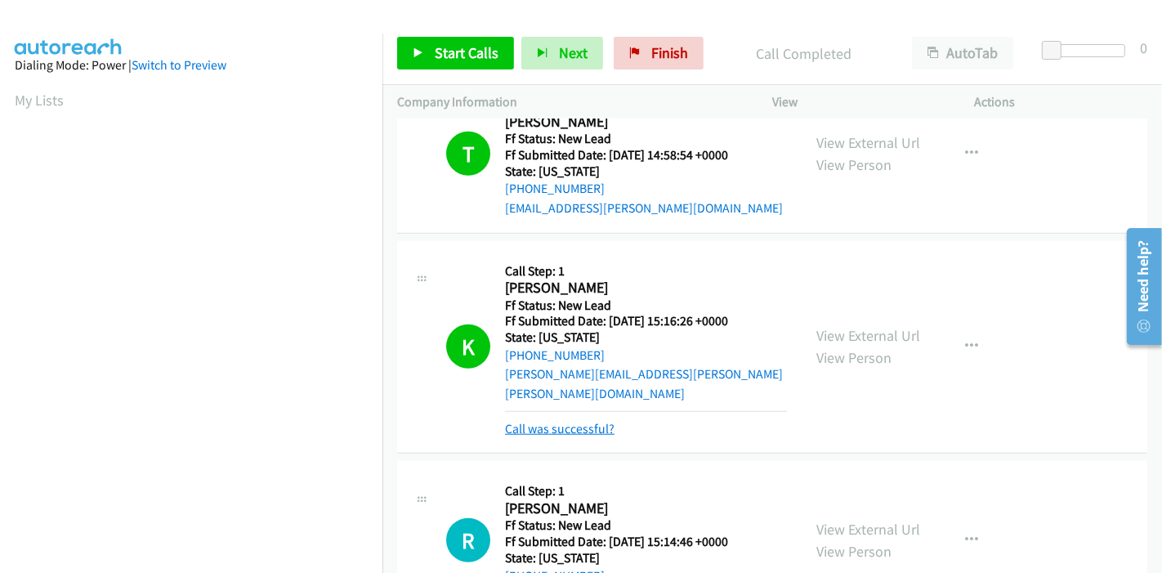
click at [571, 421] on link "Call was successful?" at bounding box center [560, 429] width 110 height 16
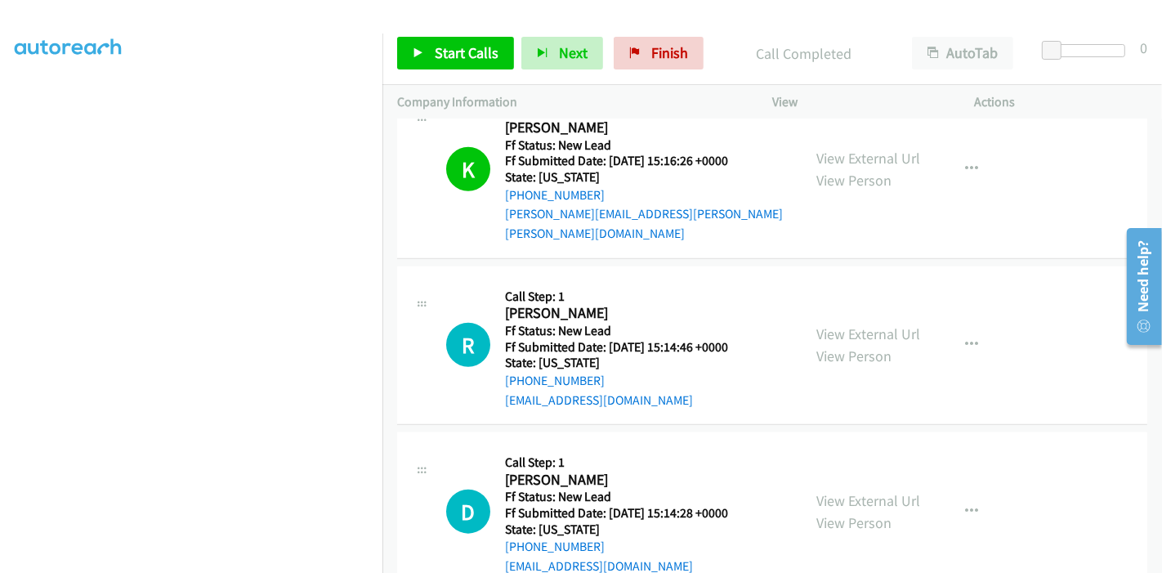
scroll to position [1348, 0]
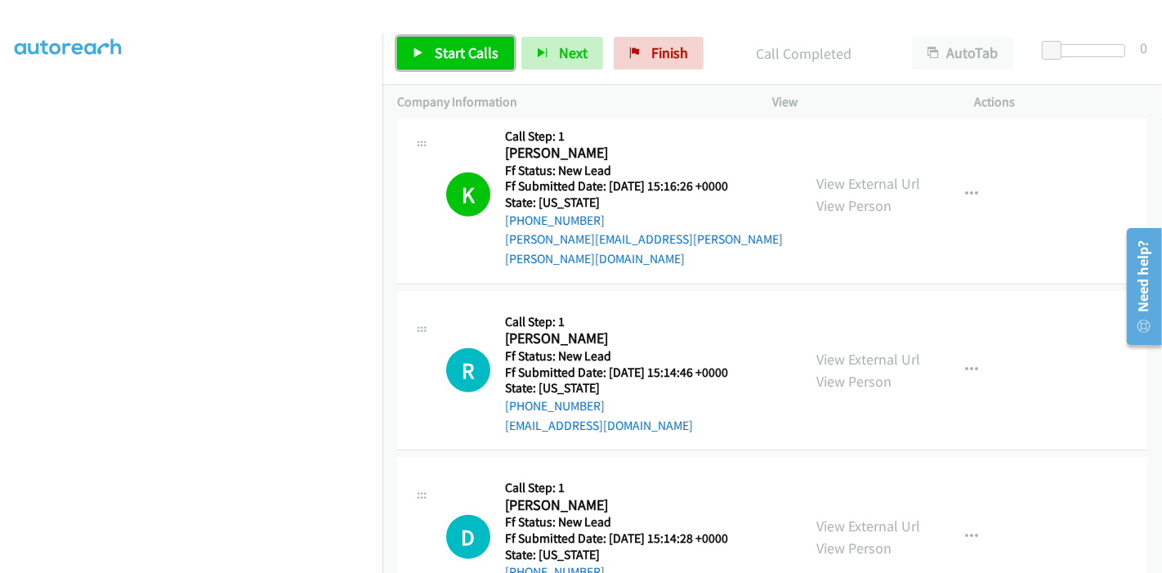
click at [438, 47] on span "Start Calls" at bounding box center [467, 52] width 64 height 19
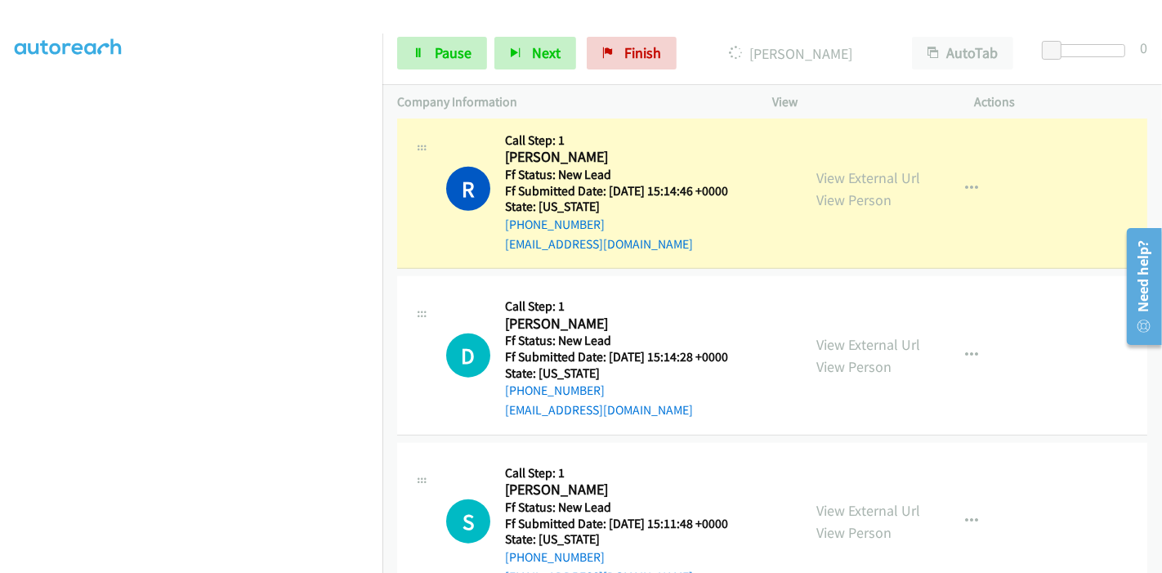
scroll to position [345, 0]
click at [451, 49] on span "Pause" at bounding box center [453, 52] width 37 height 19
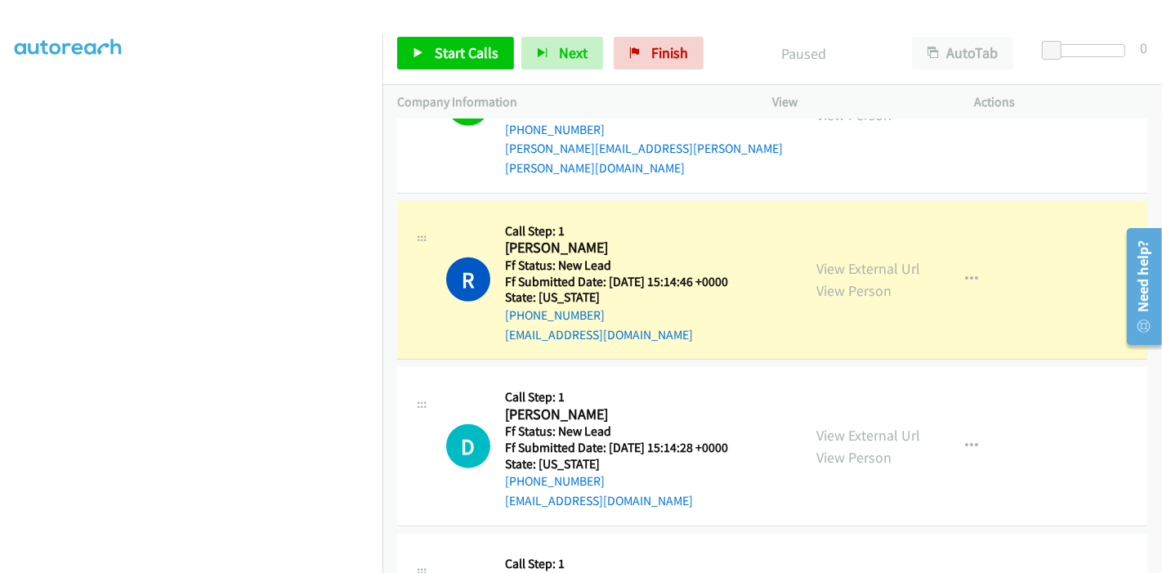
scroll to position [0, 0]
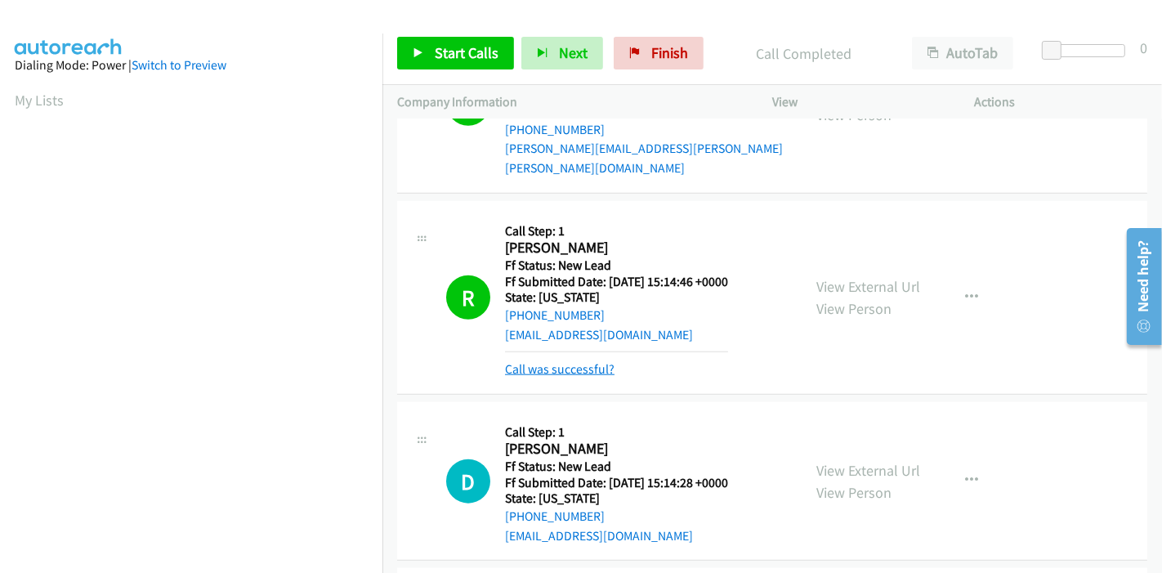
click at [551, 361] on link "Call was successful?" at bounding box center [560, 369] width 110 height 16
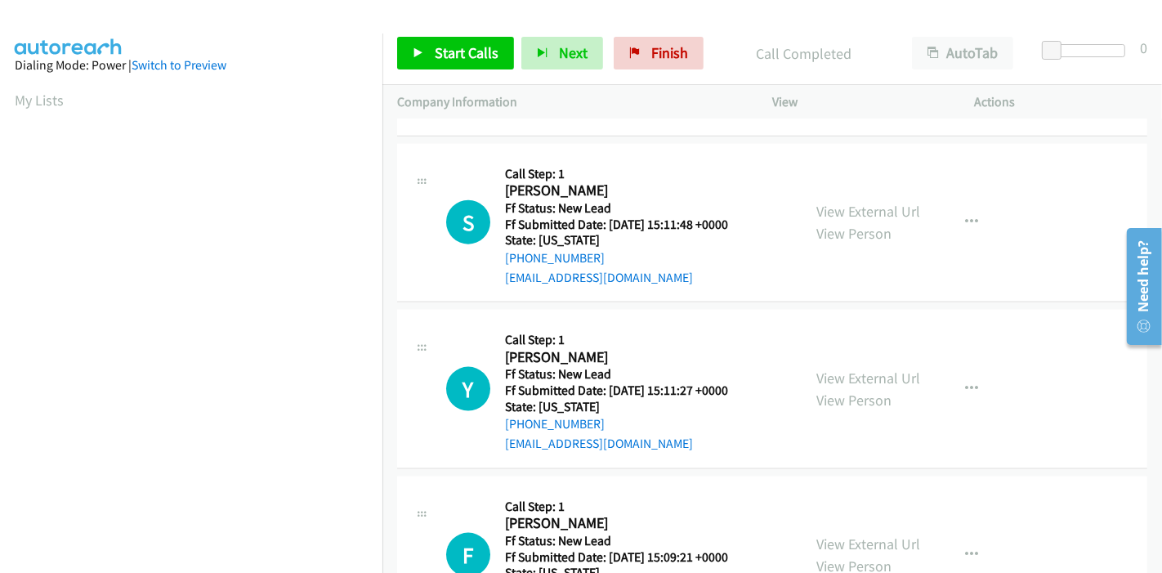
scroll to position [1802, 0]
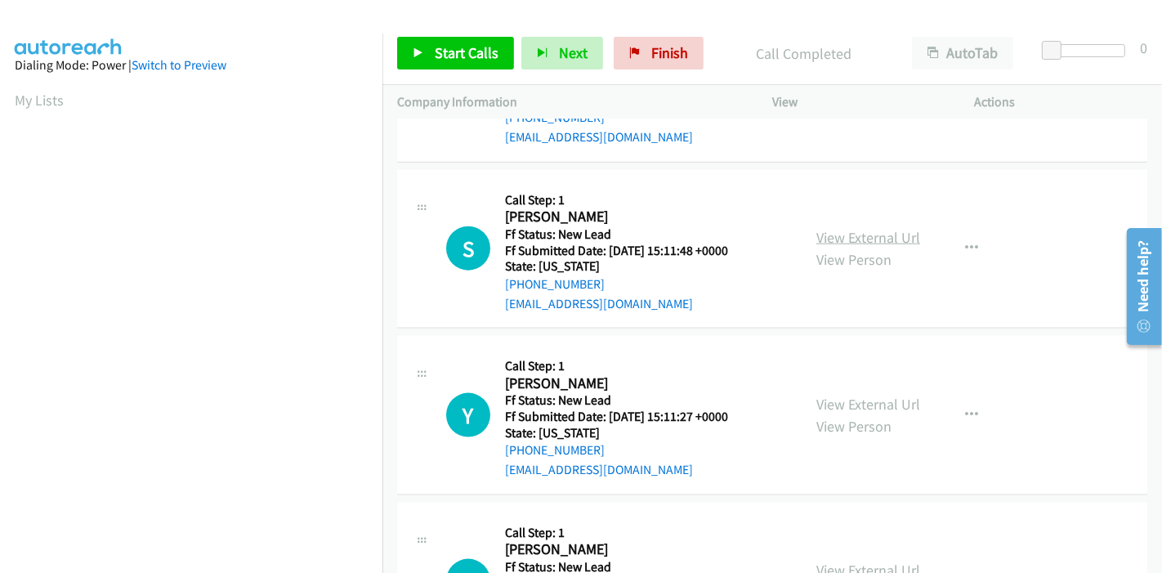
click at [852, 228] on link "View External Url" at bounding box center [868, 237] width 104 height 19
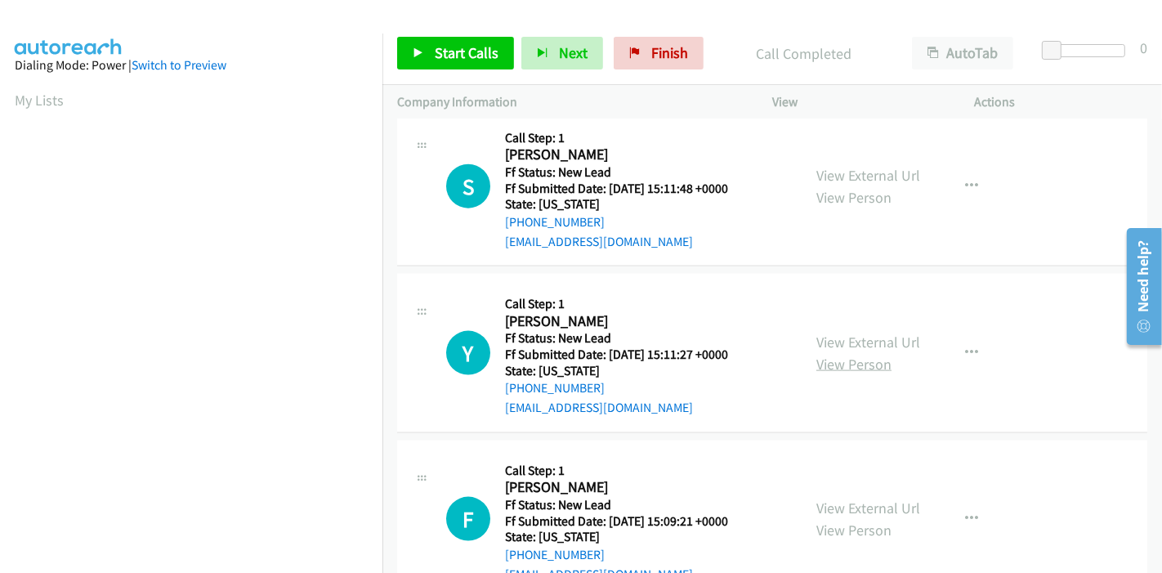
scroll to position [1893, 0]
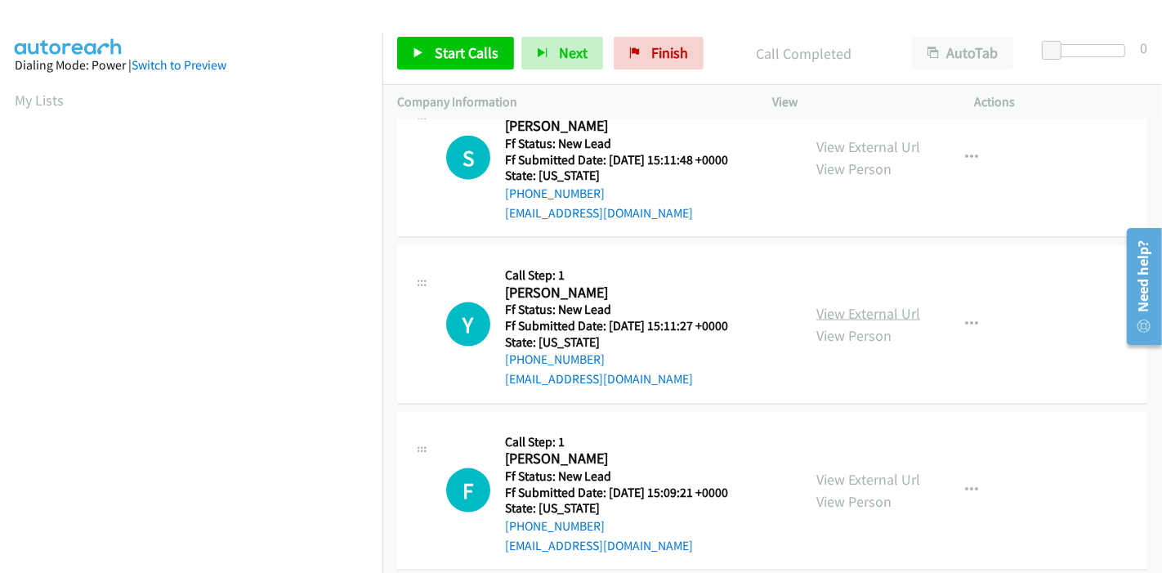
click at [850, 304] on link "View External Url" at bounding box center [868, 313] width 104 height 19
click at [835, 470] on link "View External Url" at bounding box center [868, 479] width 104 height 19
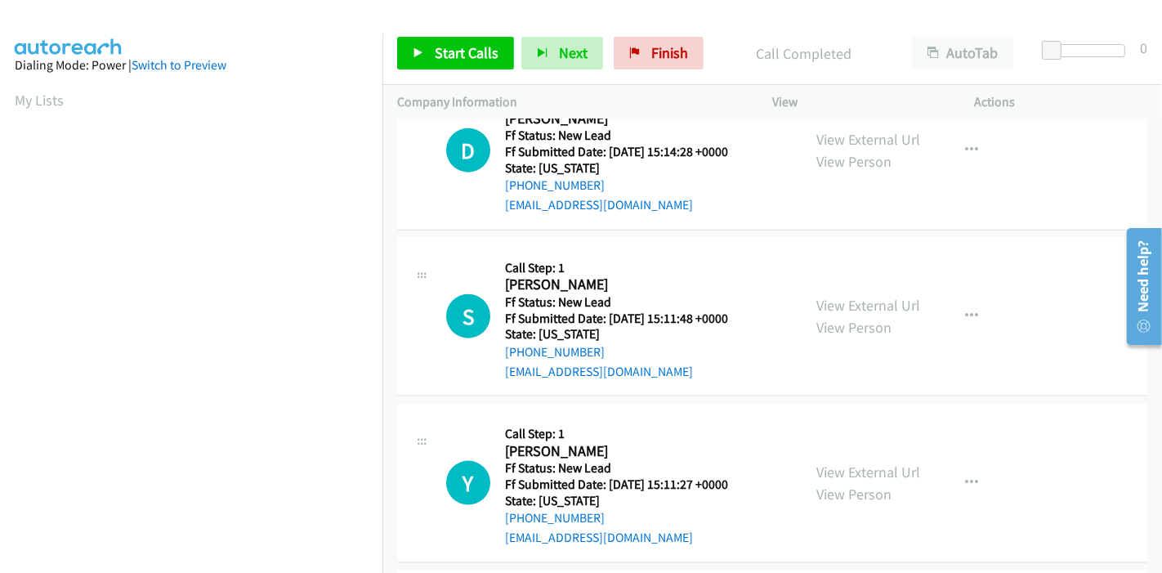
scroll to position [1620, 0]
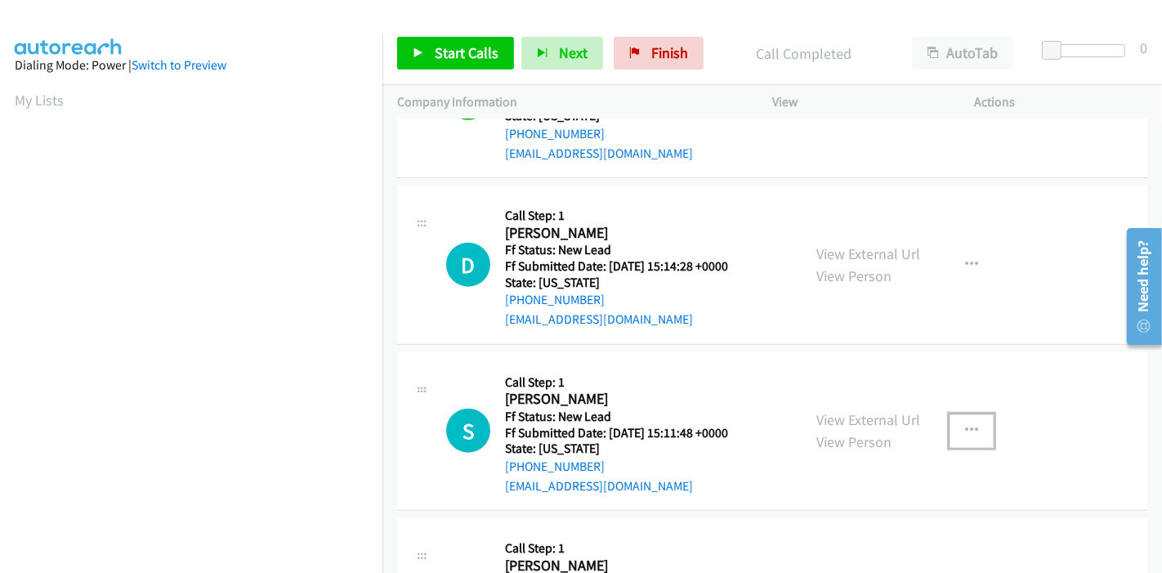
click at [965, 424] on icon "button" at bounding box center [971, 430] width 13 height 13
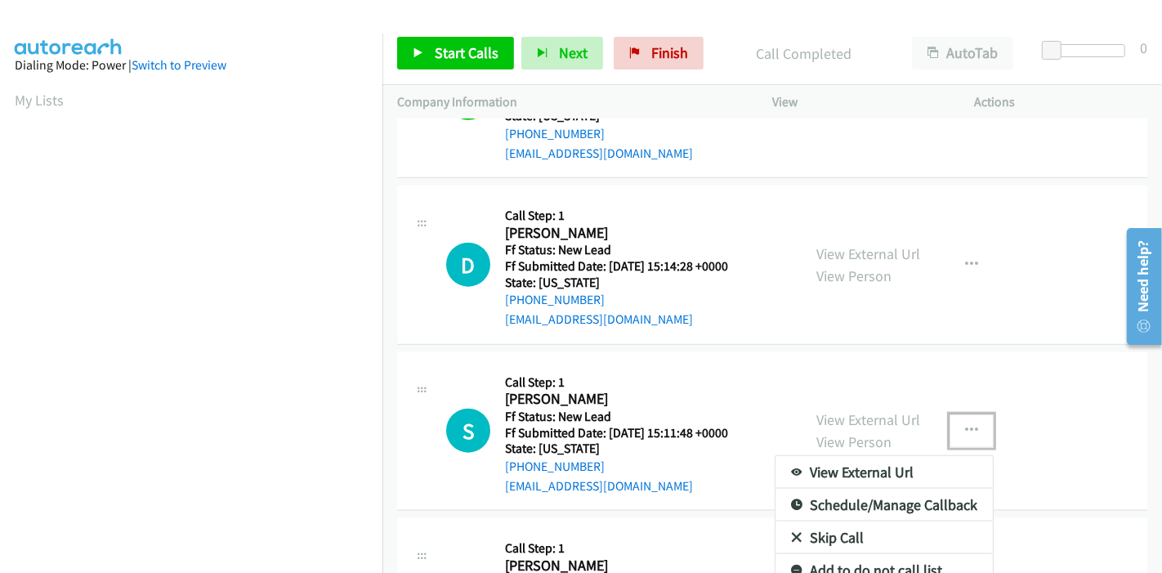
click at [831, 521] on link "Skip Call" at bounding box center [884, 537] width 217 height 33
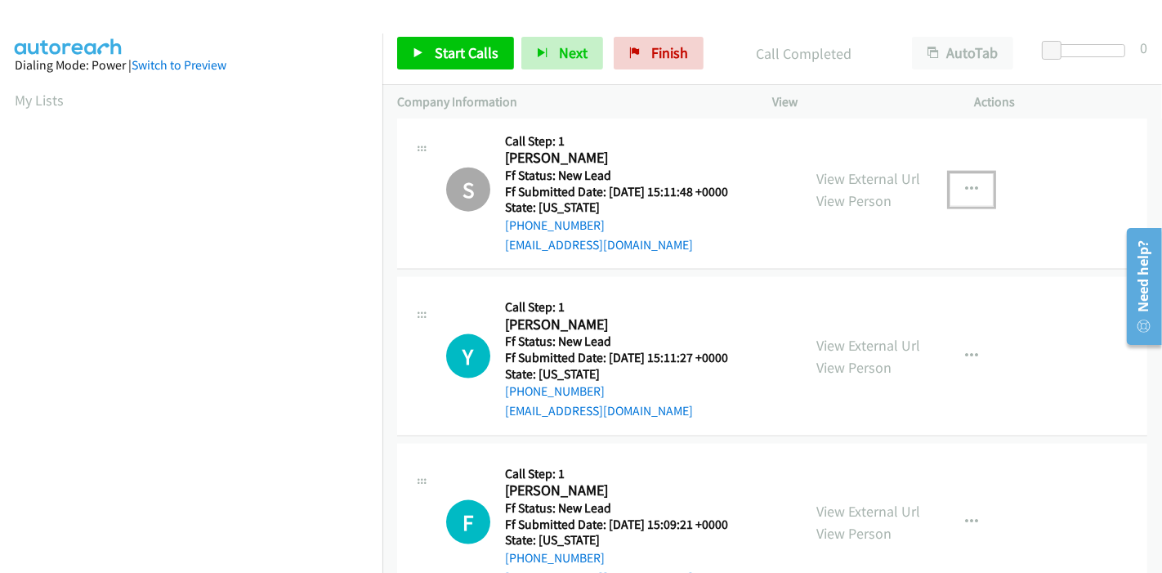
scroll to position [1984, 0]
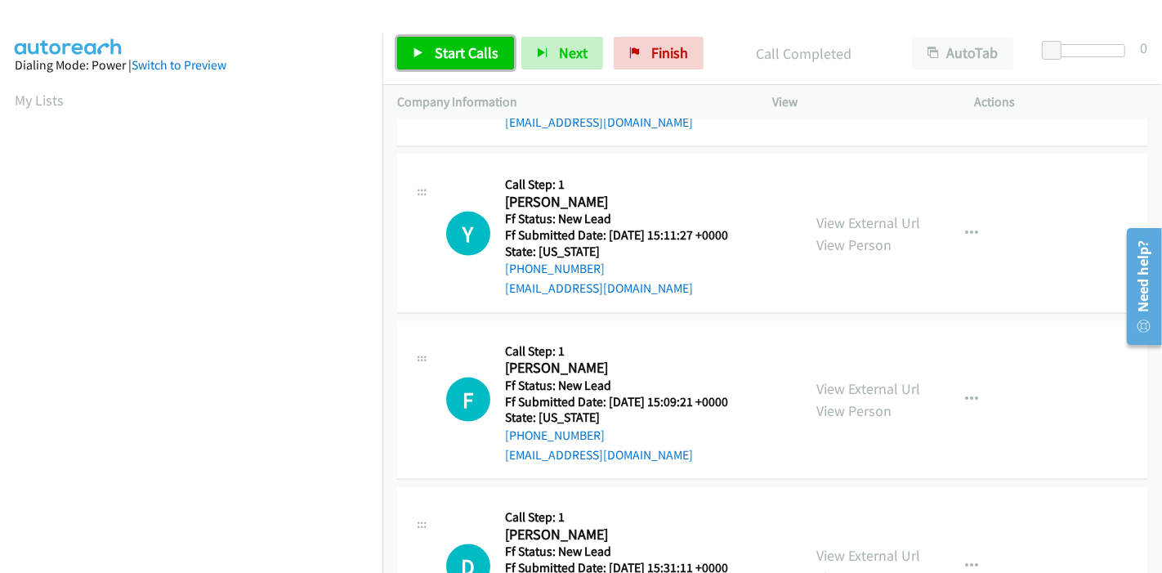
click at [450, 50] on span "Start Calls" at bounding box center [467, 52] width 64 height 19
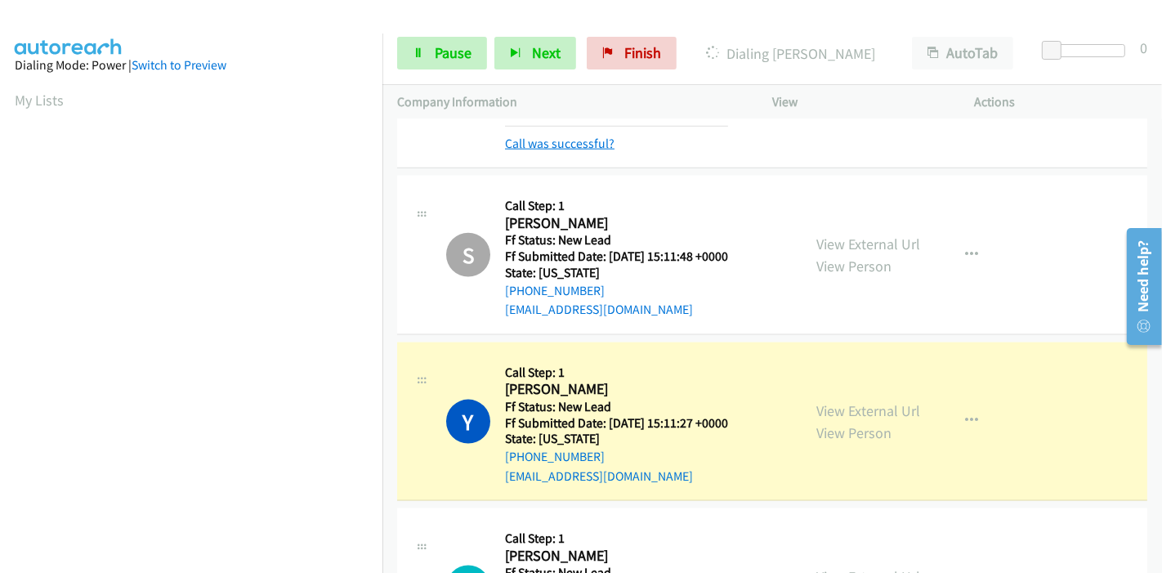
scroll to position [1802, 0]
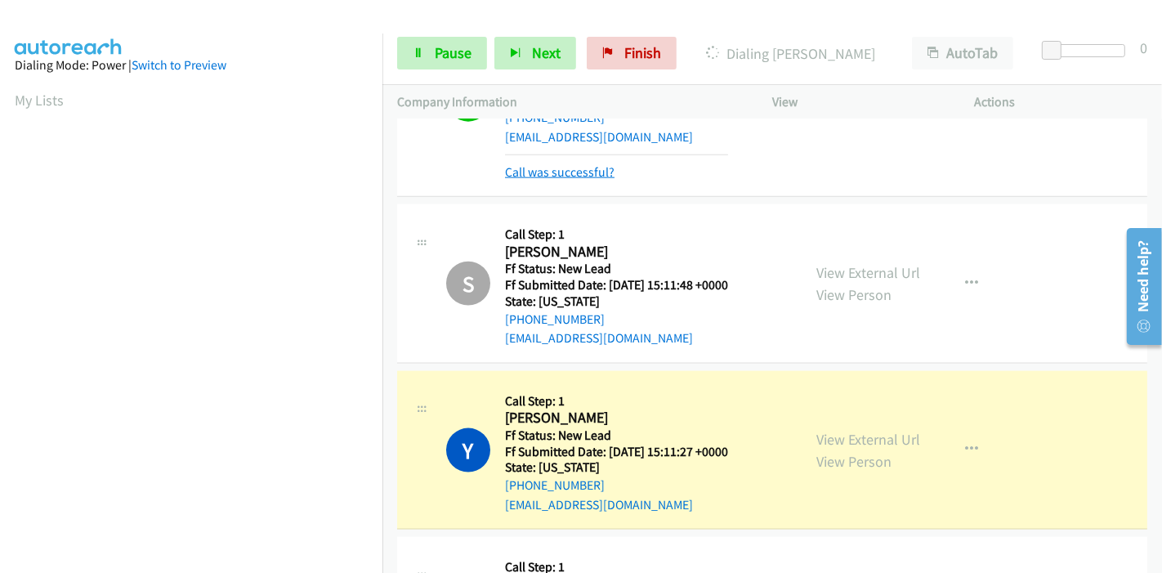
click at [566, 164] on link "Call was successful?" at bounding box center [560, 172] width 110 height 16
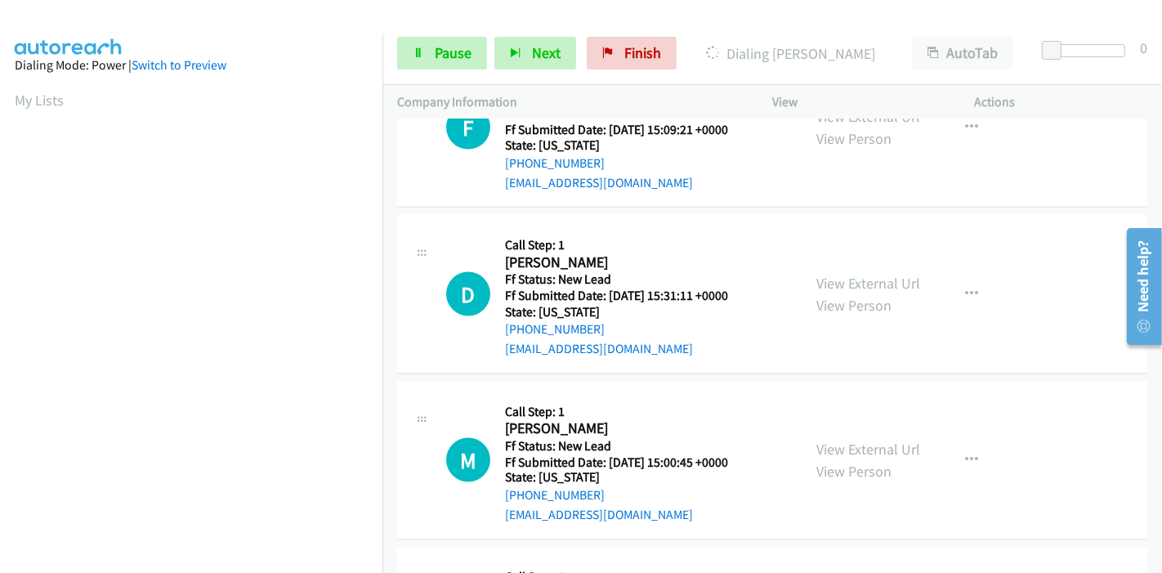
scroll to position [345, 0]
click at [845, 274] on link "View External Url" at bounding box center [868, 283] width 104 height 19
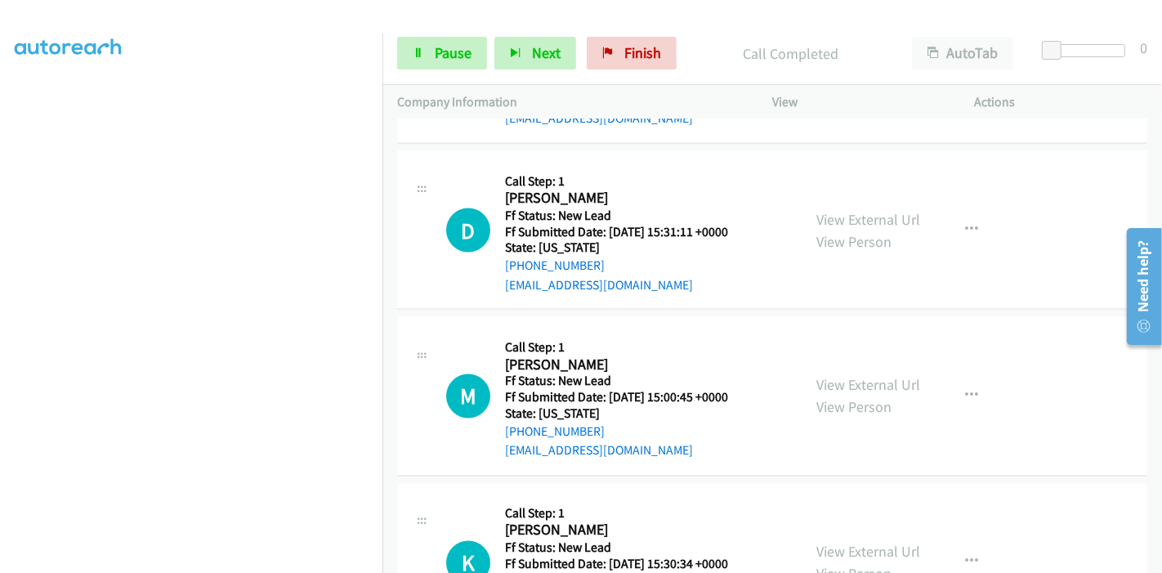
scroll to position [2382, 0]
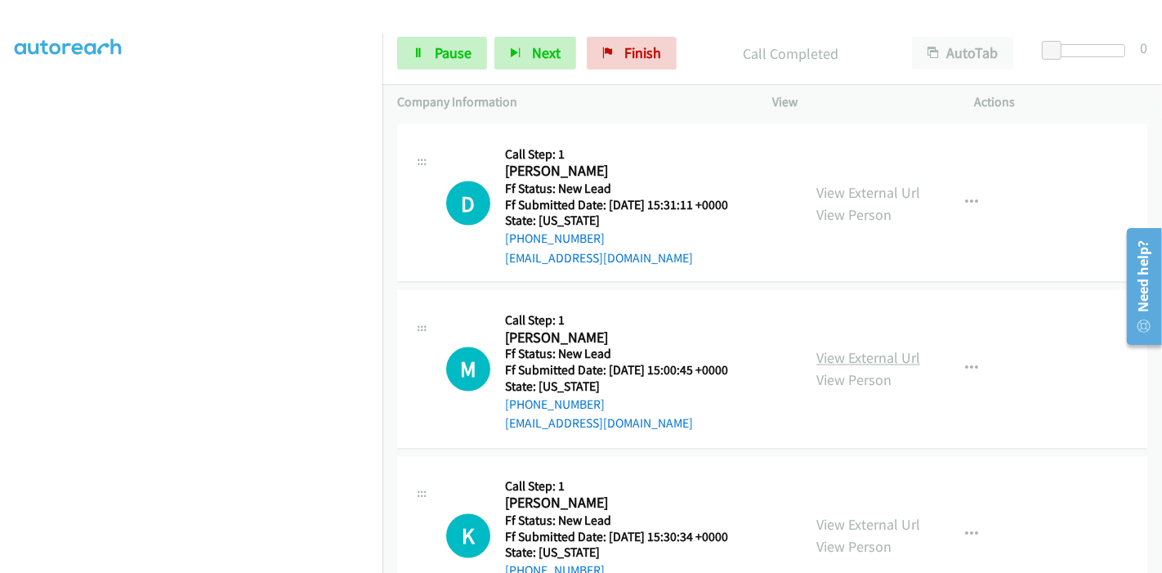
click at [833, 349] on link "View External Url" at bounding box center [868, 358] width 104 height 19
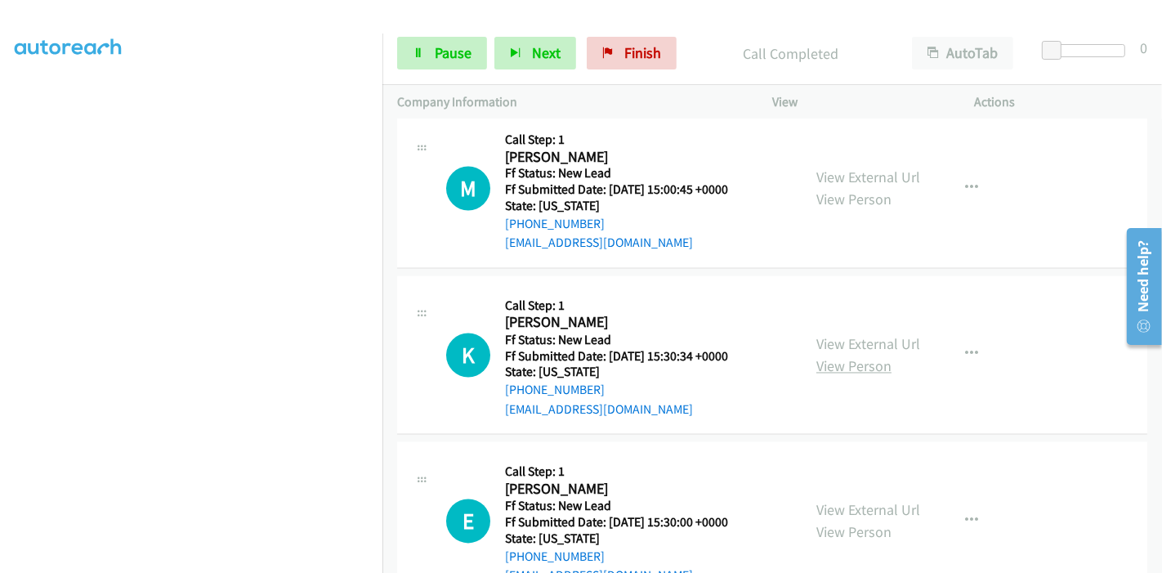
scroll to position [2563, 0]
click at [843, 334] on link "View External Url" at bounding box center [868, 343] width 104 height 19
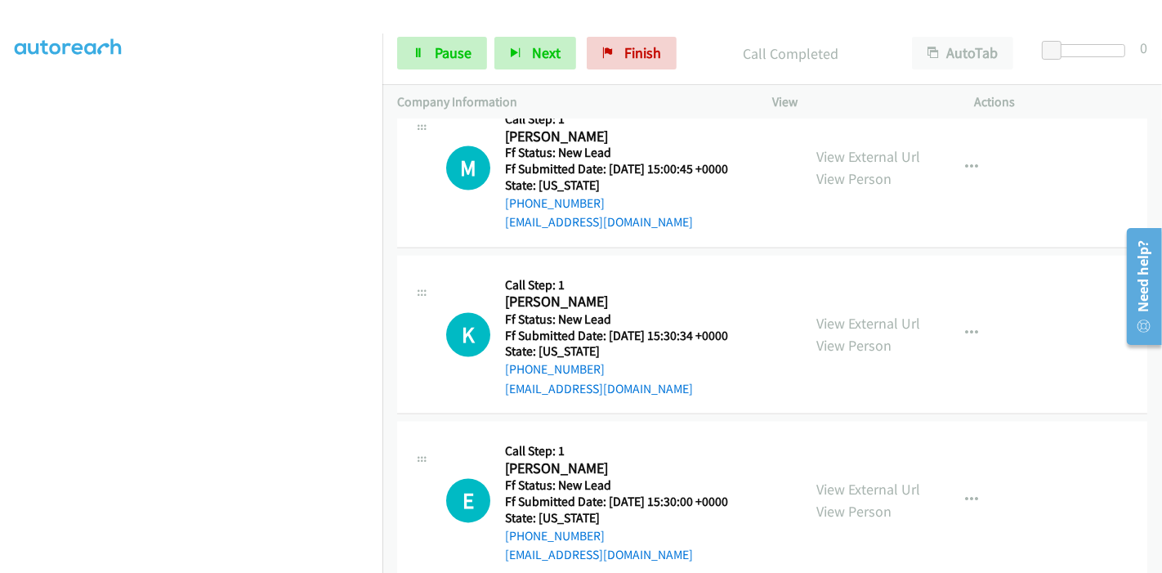
scroll to position [2592, 0]
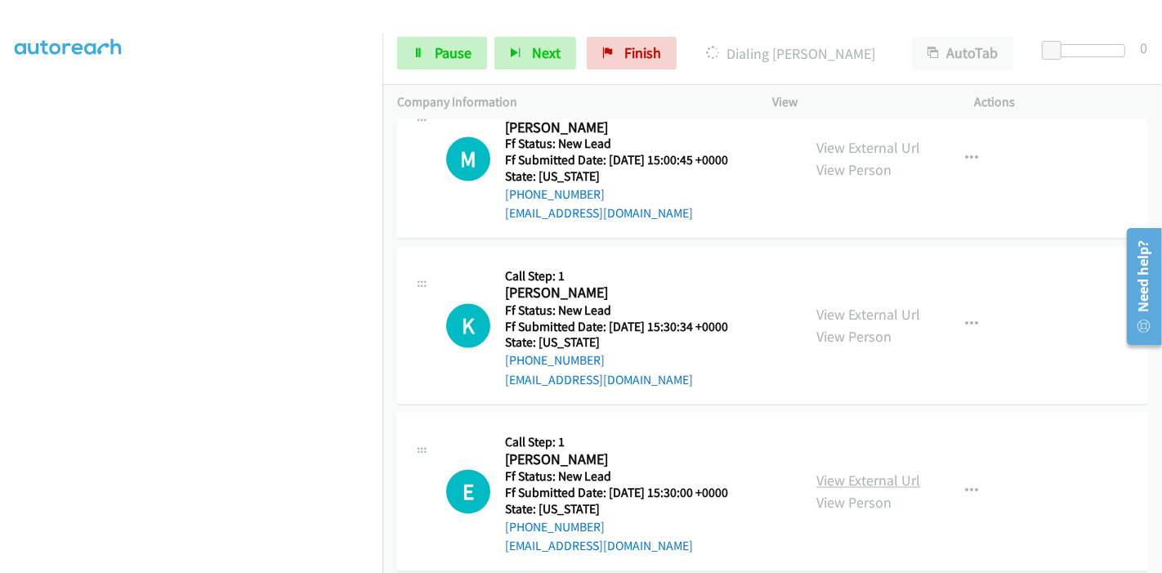
click at [822, 472] on link "View External Url" at bounding box center [868, 481] width 104 height 19
click at [444, 53] on span "Pause" at bounding box center [453, 52] width 37 height 19
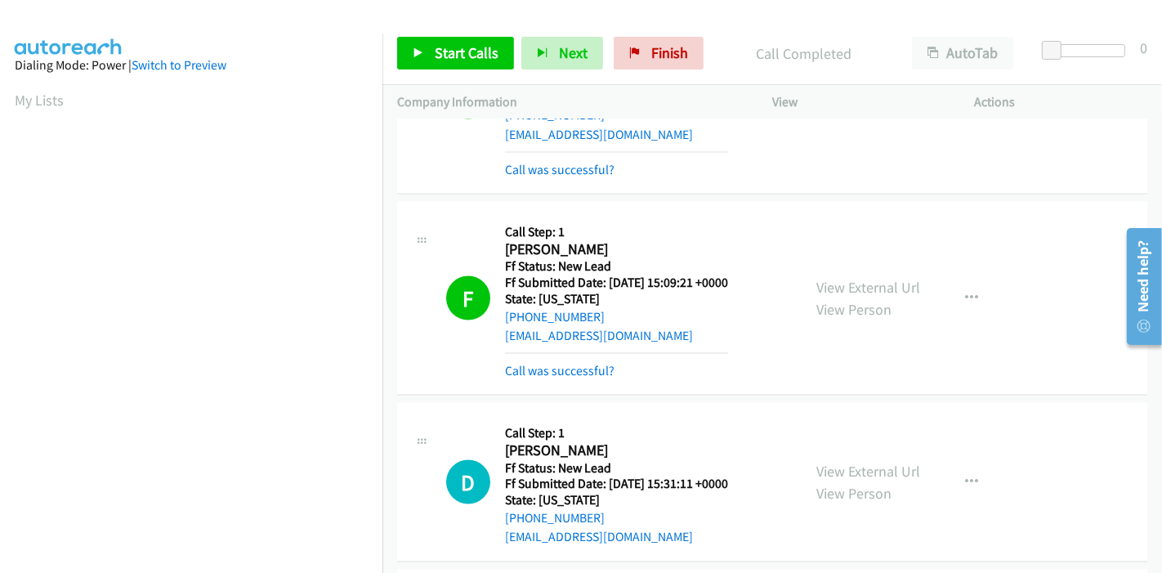
scroll to position [345, 0]
click at [602, 363] on link "Call was successful?" at bounding box center [560, 371] width 110 height 16
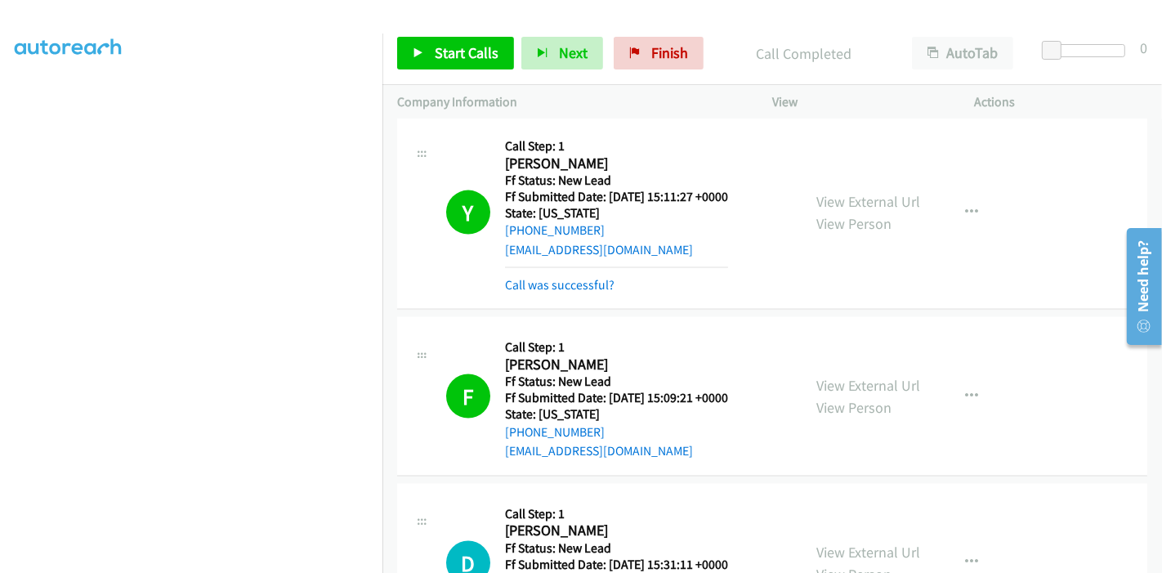
scroll to position [1956, 0]
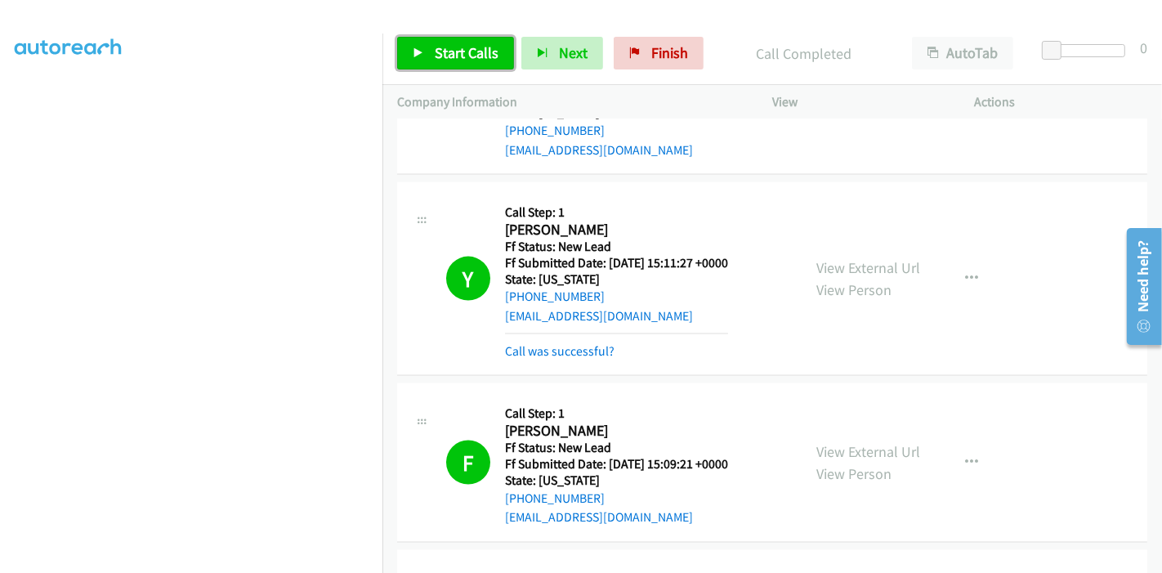
click at [423, 51] on icon at bounding box center [418, 53] width 11 height 11
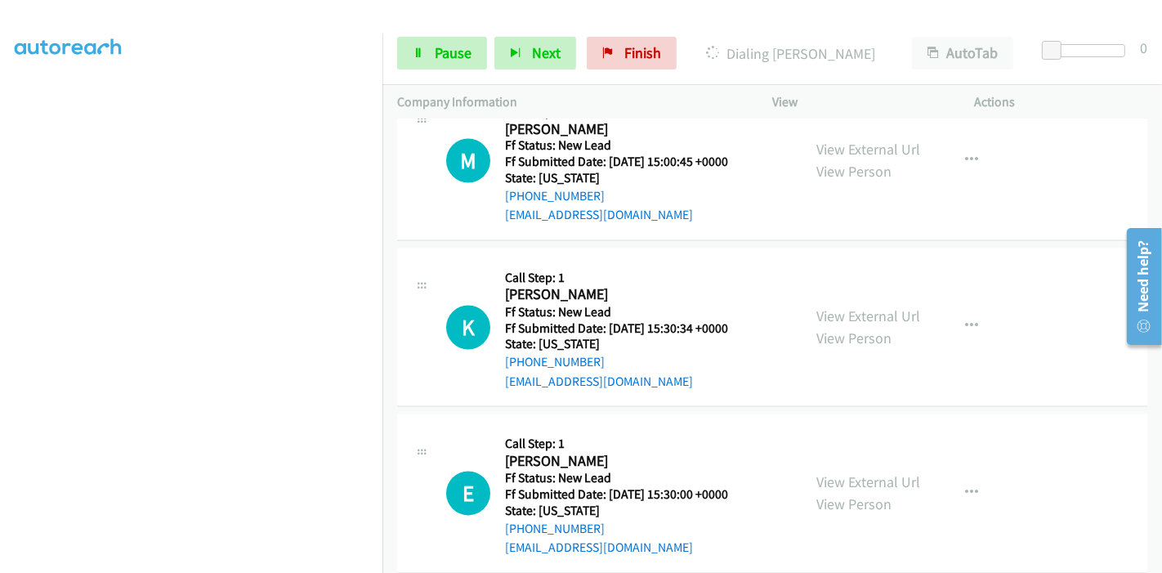
scroll to position [2592, 0]
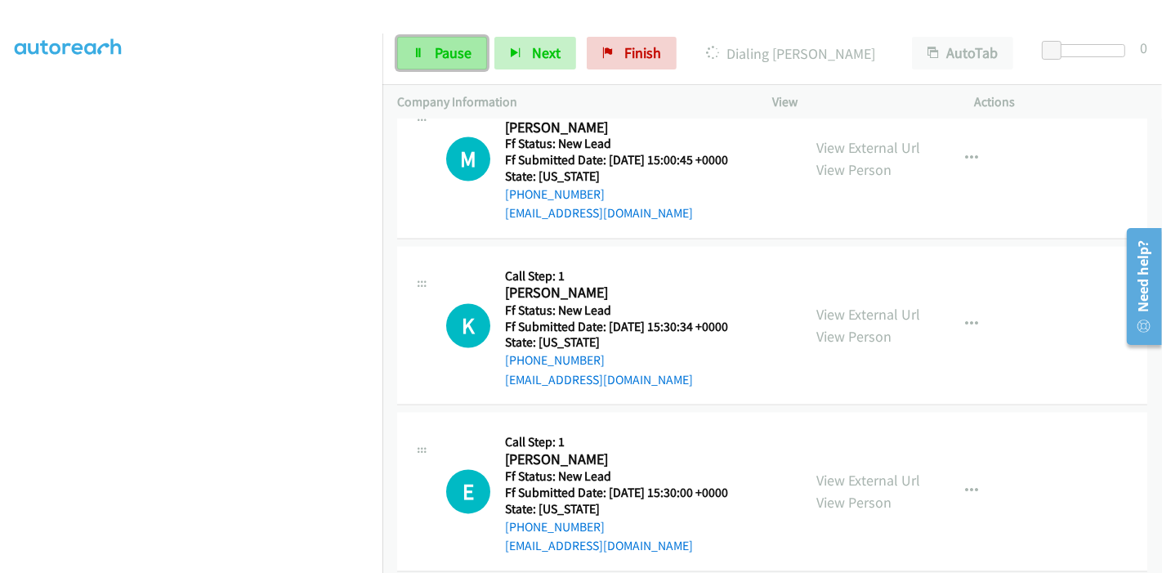
click at [440, 43] on span "Pause" at bounding box center [453, 52] width 37 height 19
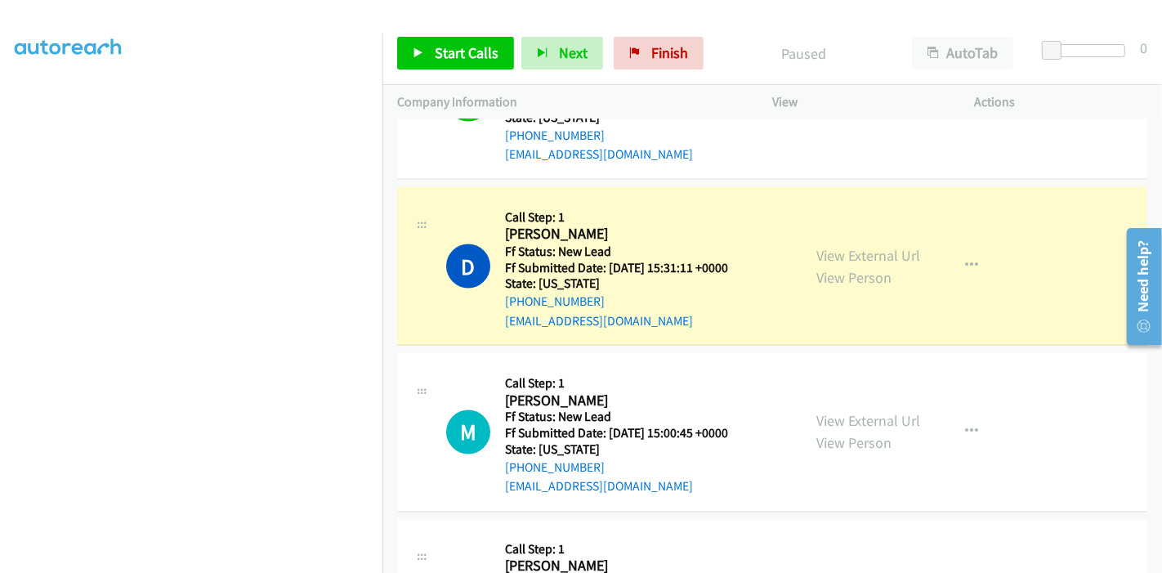
scroll to position [0, 0]
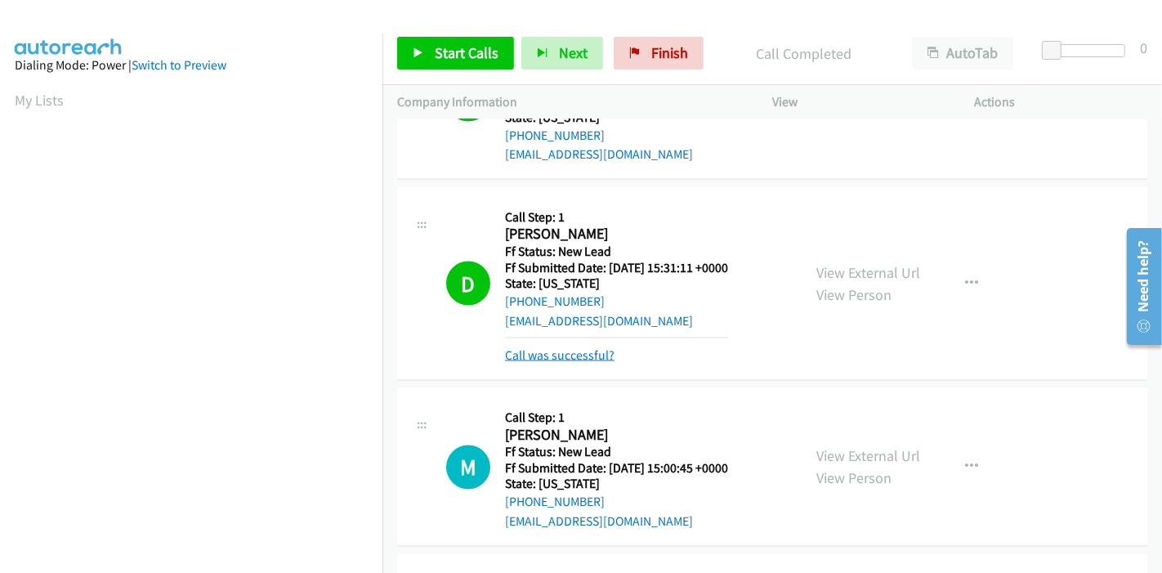
click at [571, 347] on link "Call was successful?" at bounding box center [560, 355] width 110 height 16
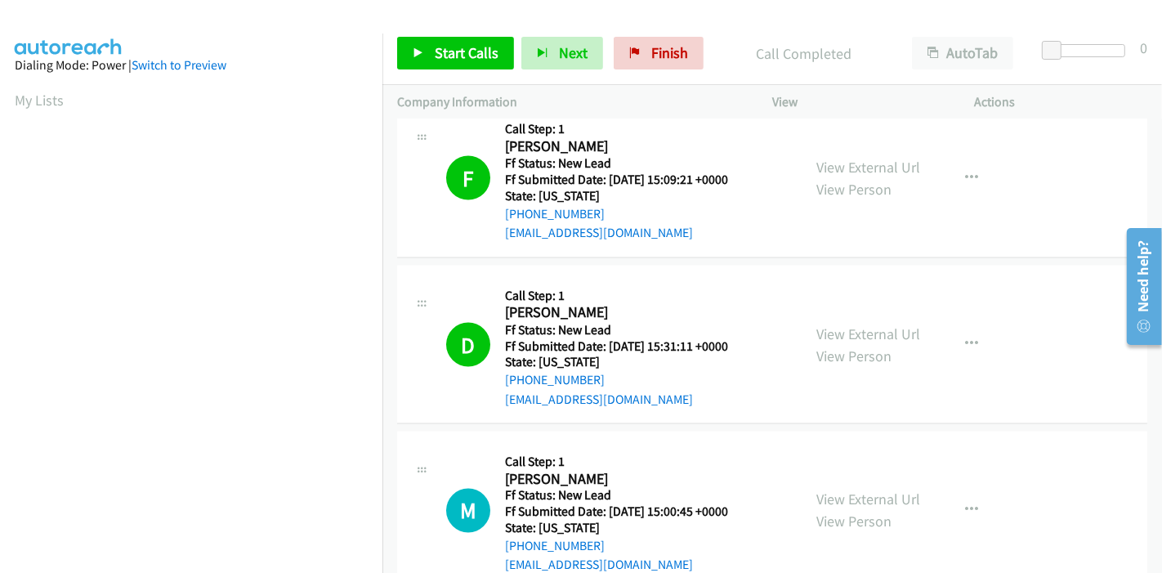
scroll to position [2319, 0]
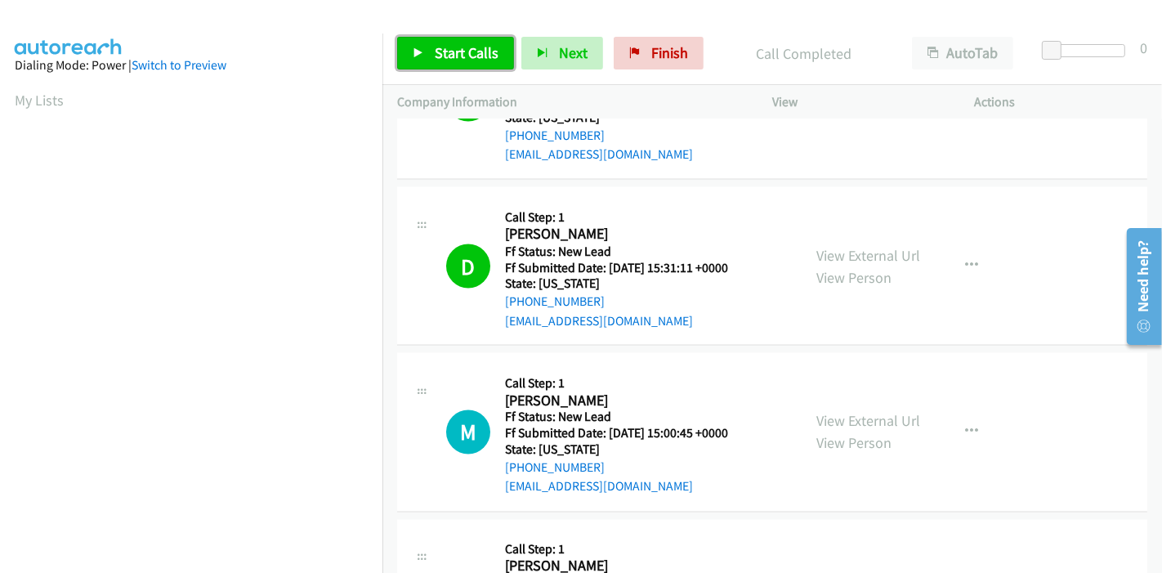
click at [455, 52] on span "Start Calls" at bounding box center [467, 52] width 64 height 19
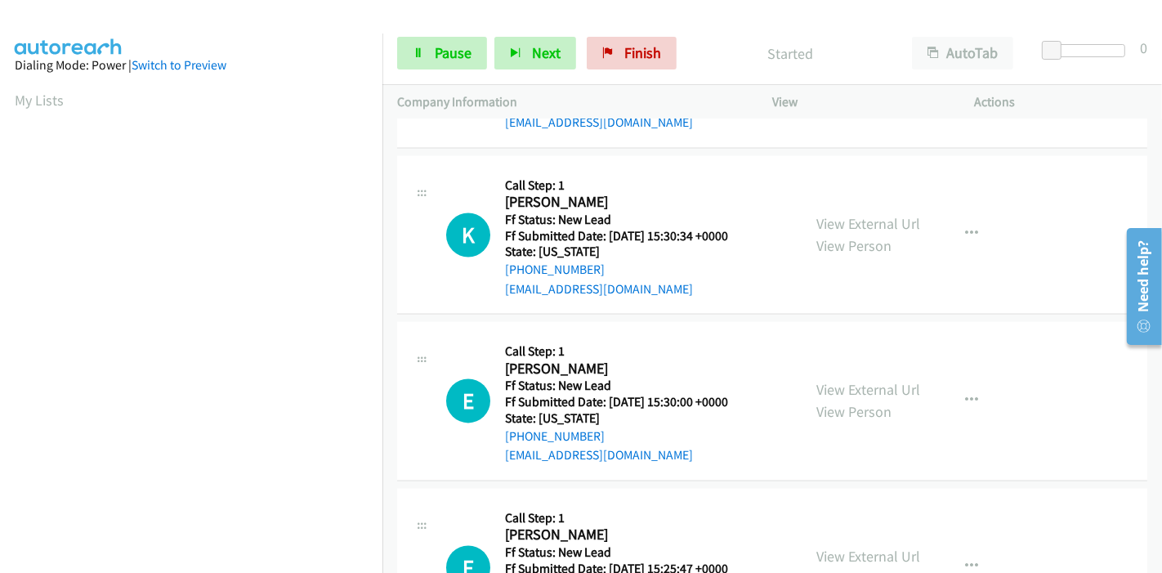
scroll to position [345, 0]
click at [429, 48] on link "Pause" at bounding box center [442, 53] width 90 height 33
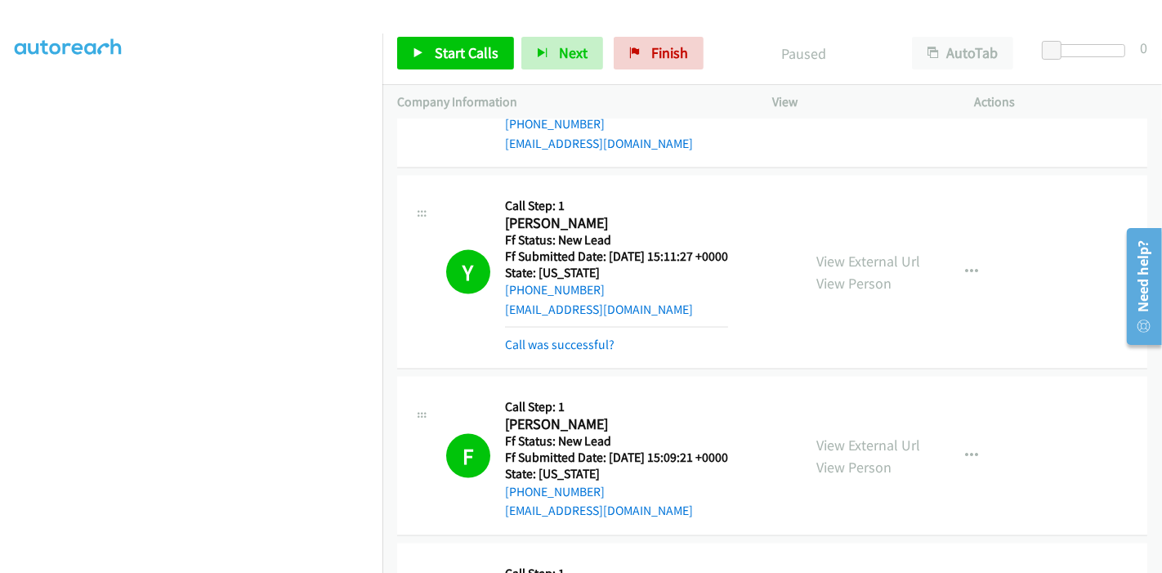
scroll to position [1956, 0]
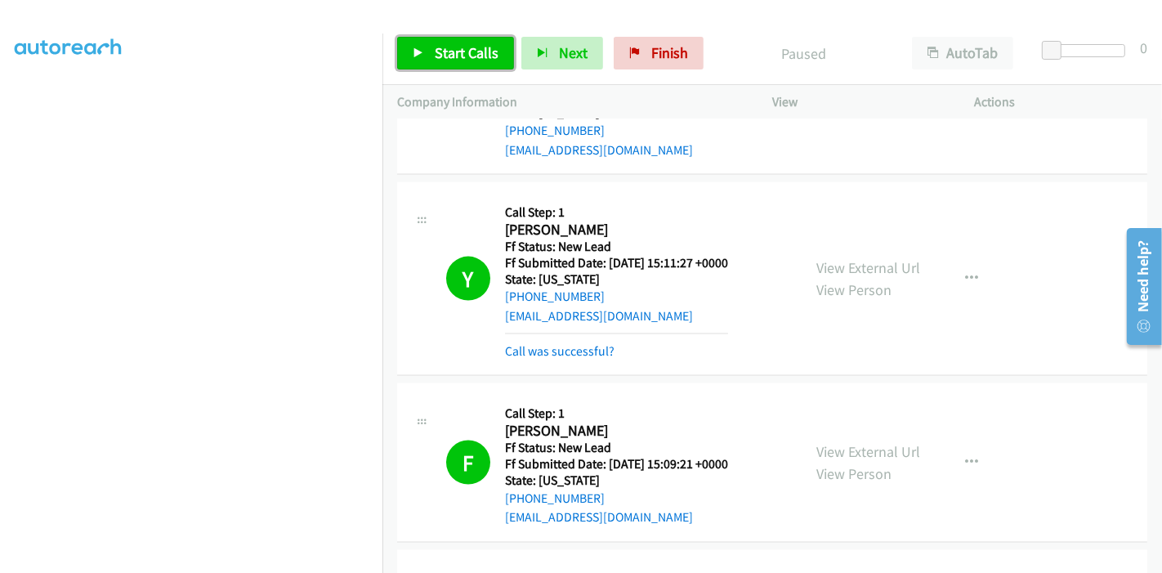
click at [417, 61] on link "Start Calls" at bounding box center [455, 53] width 117 height 33
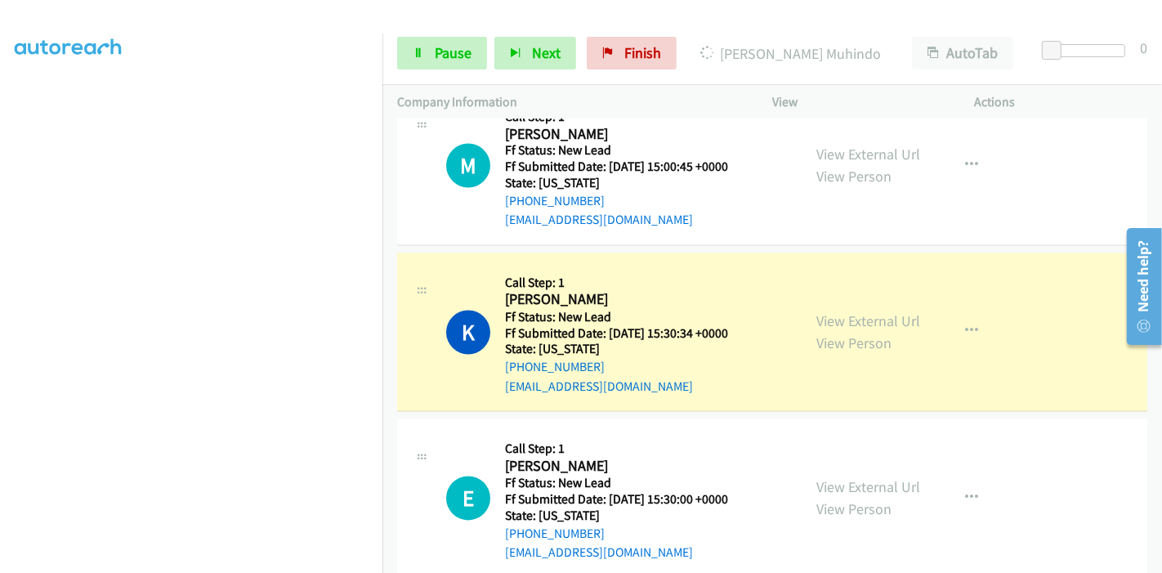
scroll to position [2592, 0]
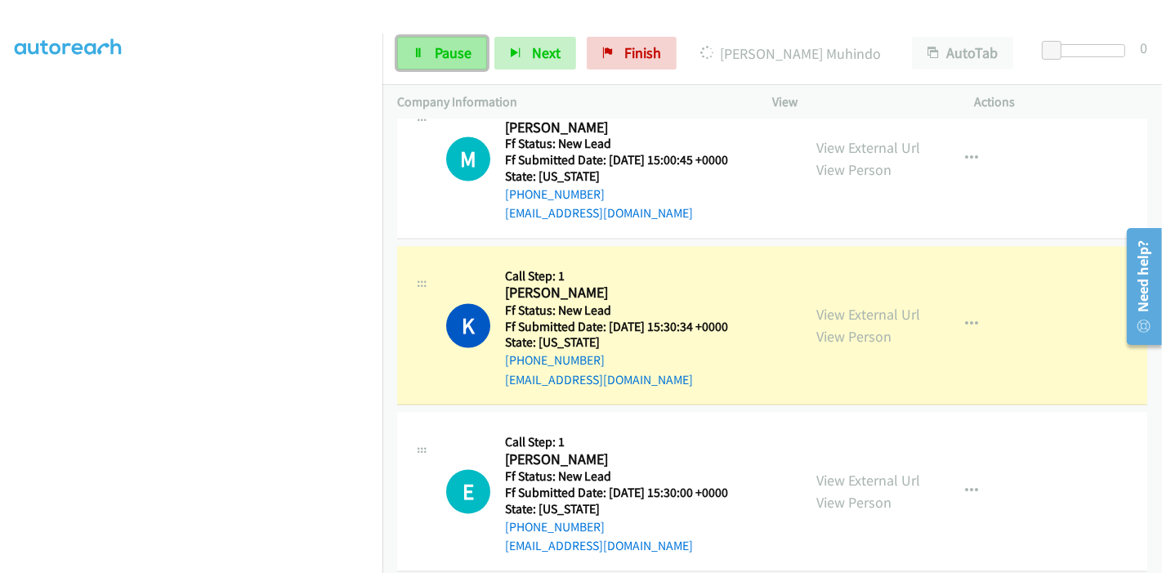
click at [442, 57] on span "Pause" at bounding box center [453, 52] width 37 height 19
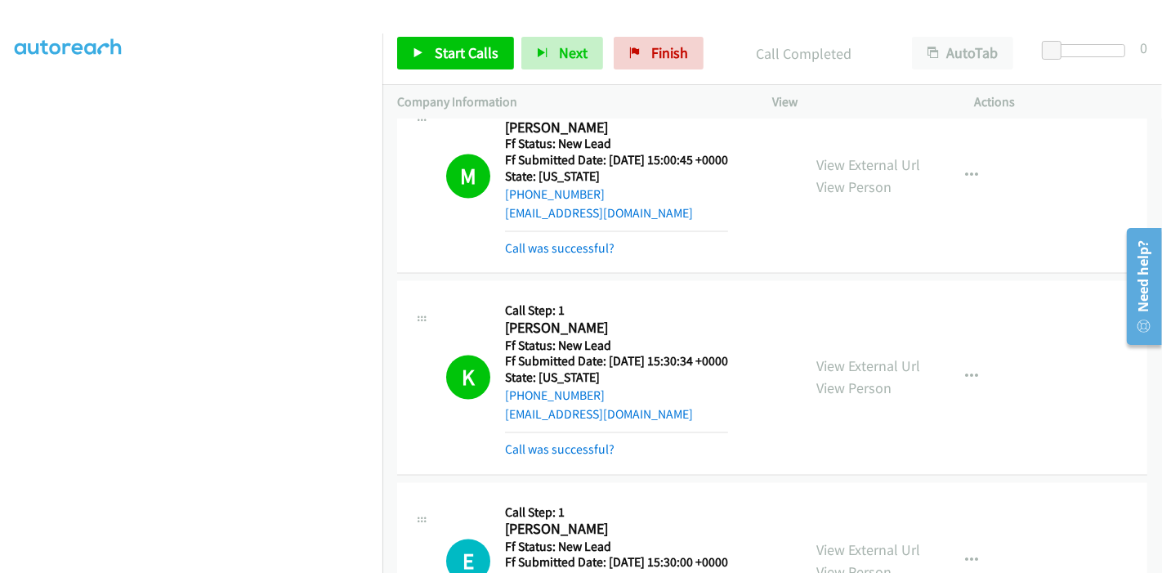
scroll to position [0, 0]
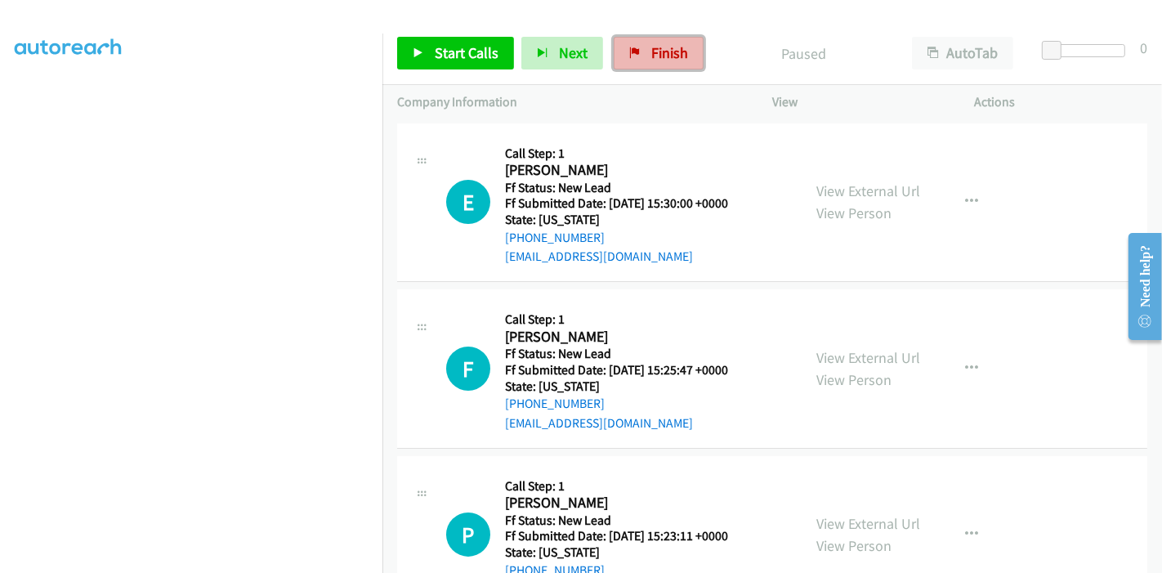
click at [683, 52] on link "Finish" at bounding box center [659, 53] width 90 height 33
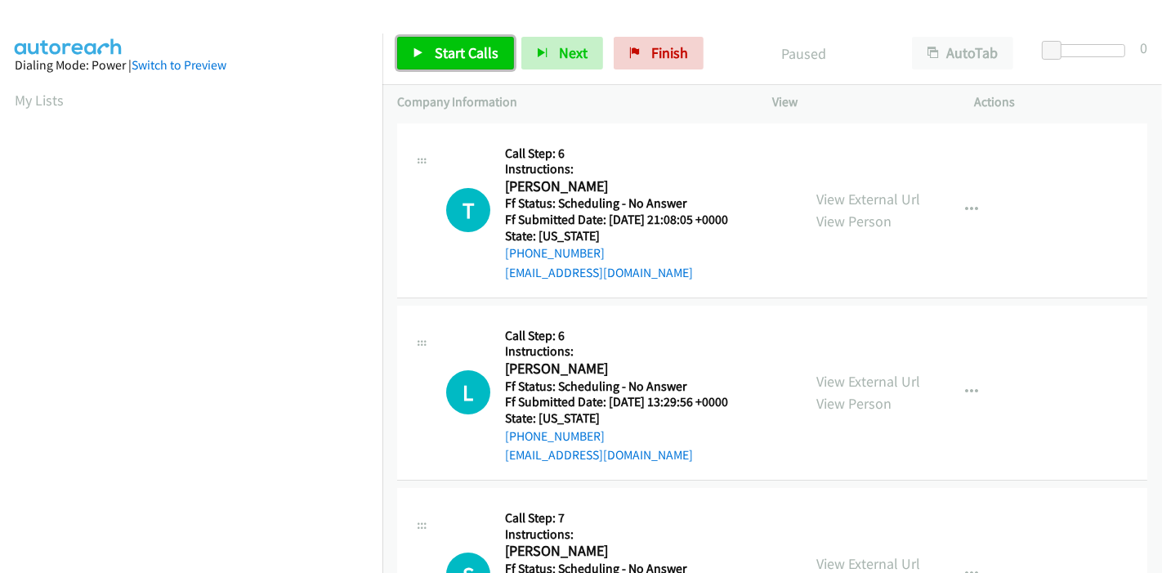
click at [415, 56] on icon at bounding box center [418, 53] width 11 height 11
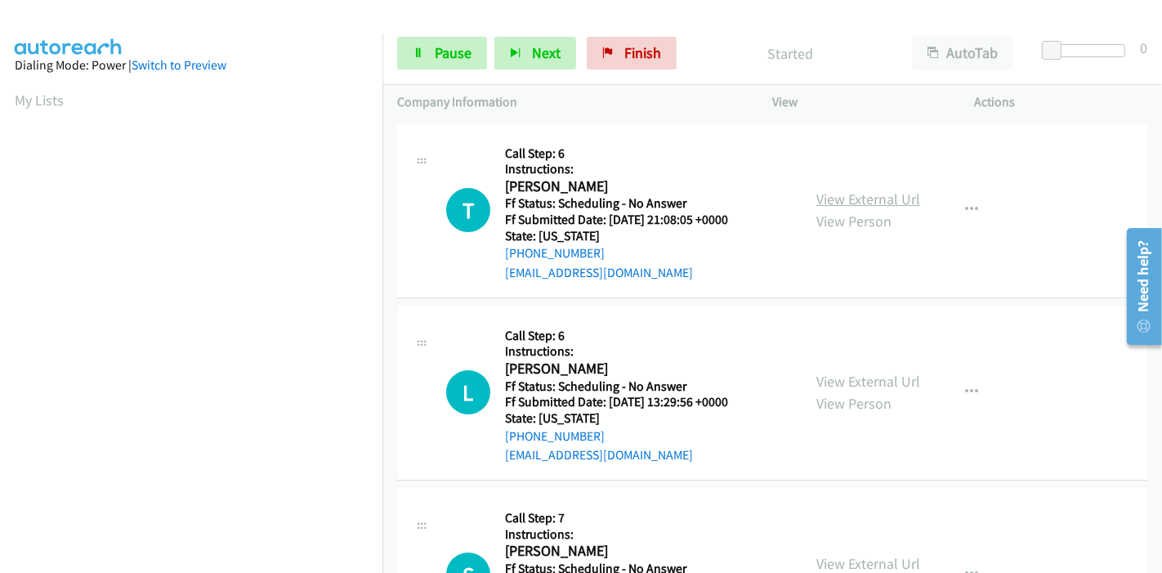
click at [892, 202] on link "View External Url" at bounding box center [868, 199] width 104 height 19
click at [834, 379] on link "View External Url" at bounding box center [868, 381] width 104 height 19
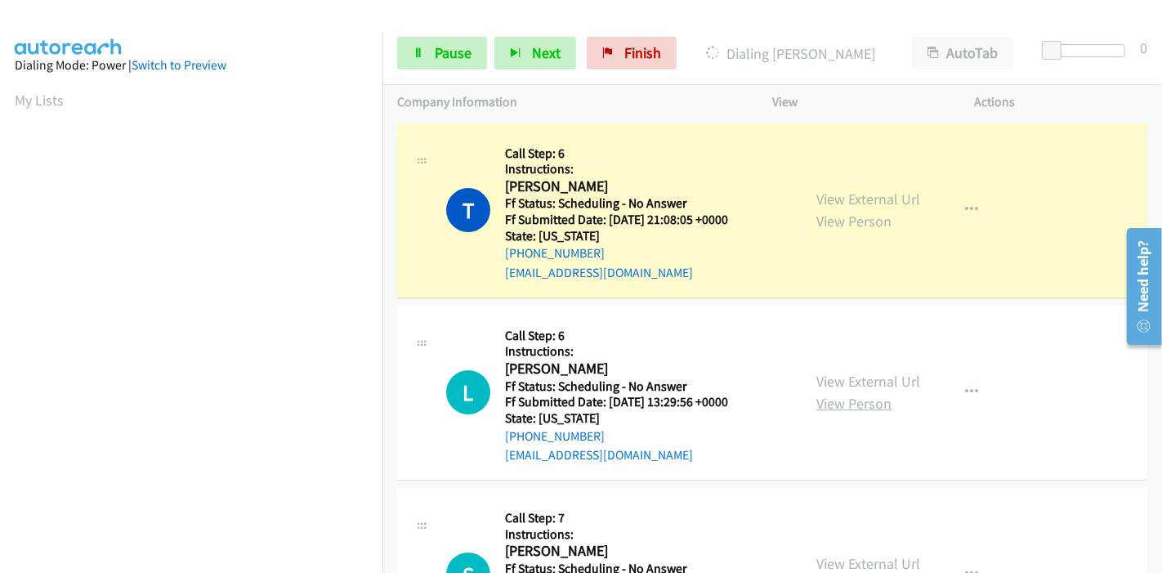
scroll to position [181, 0]
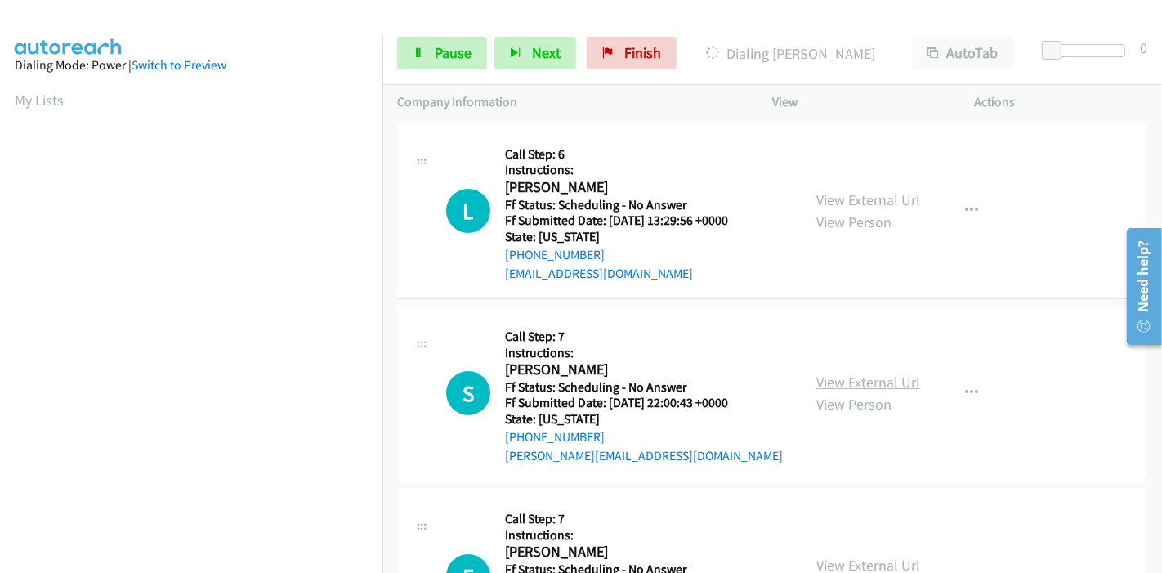
click at [853, 386] on link "View External Url" at bounding box center [868, 382] width 104 height 19
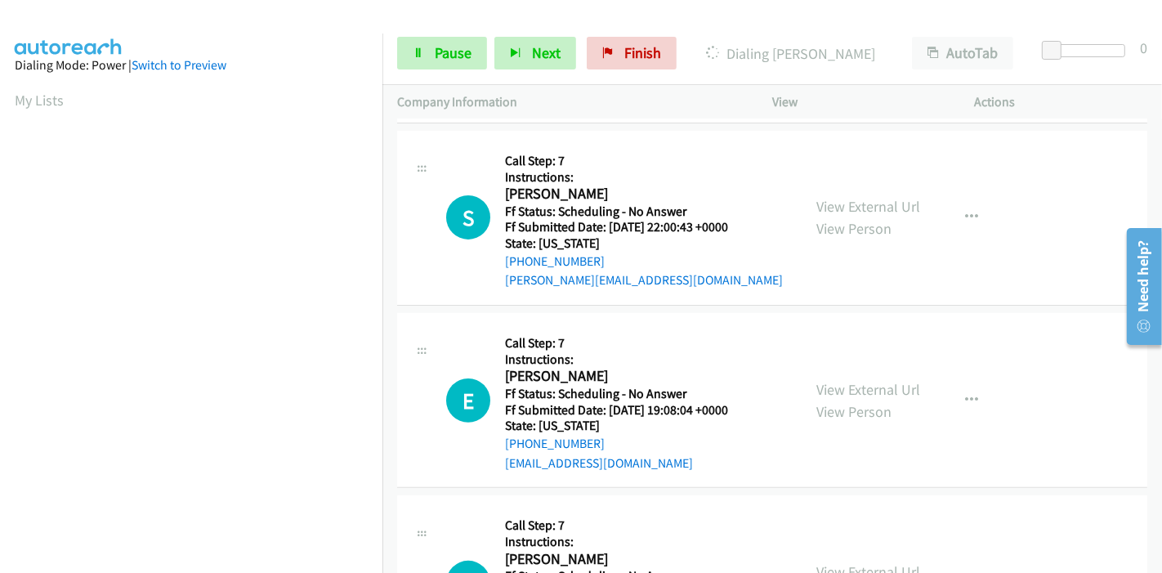
scroll to position [363, 0]
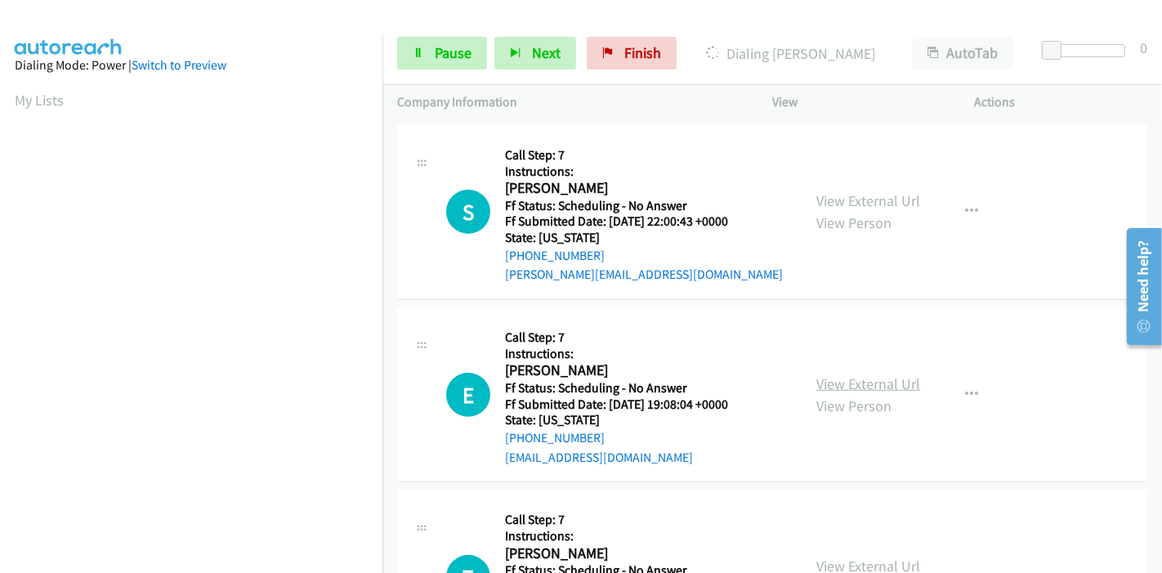
click at [824, 387] on link "View External Url" at bounding box center [868, 383] width 104 height 19
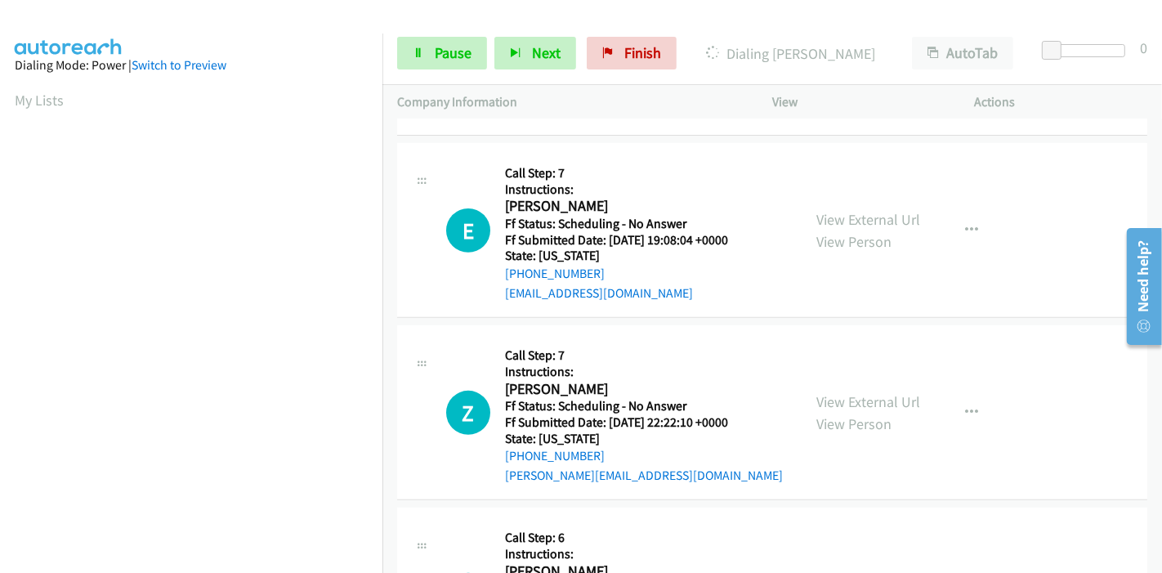
scroll to position [544, 0]
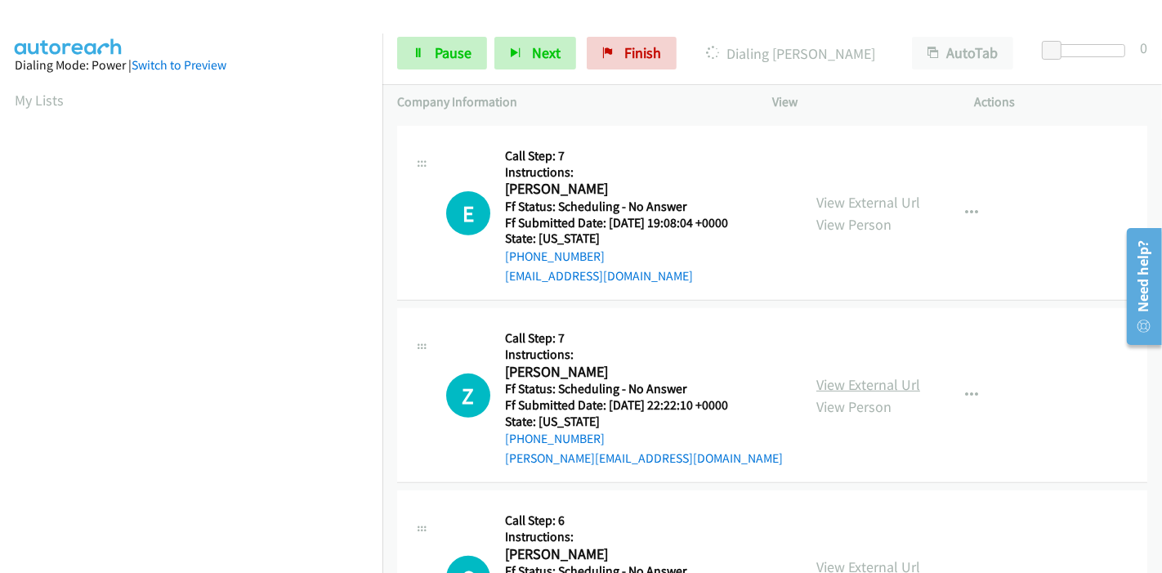
click at [835, 388] on link "View External Url" at bounding box center [868, 384] width 104 height 19
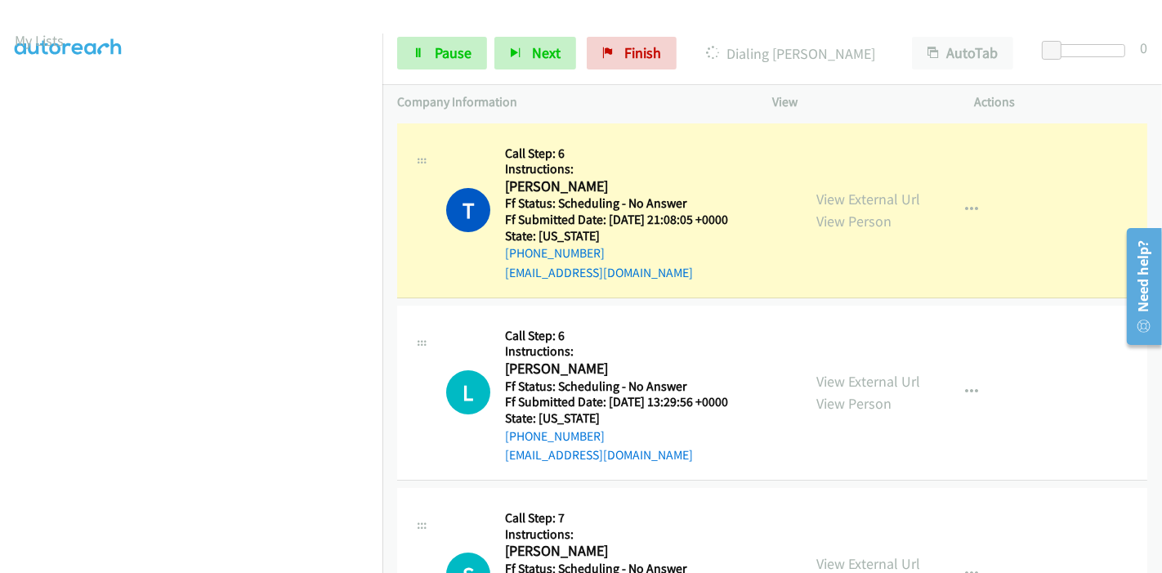
scroll to position [82, 0]
click at [428, 57] on link "Pause" at bounding box center [442, 53] width 90 height 33
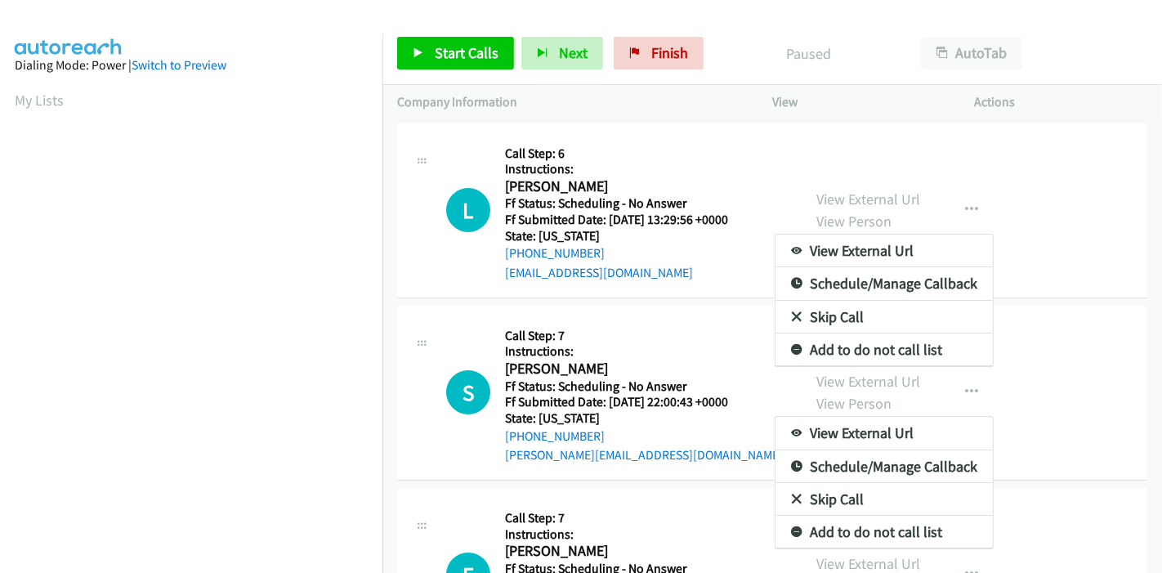
click at [421, 58] on div at bounding box center [581, 286] width 1162 height 573
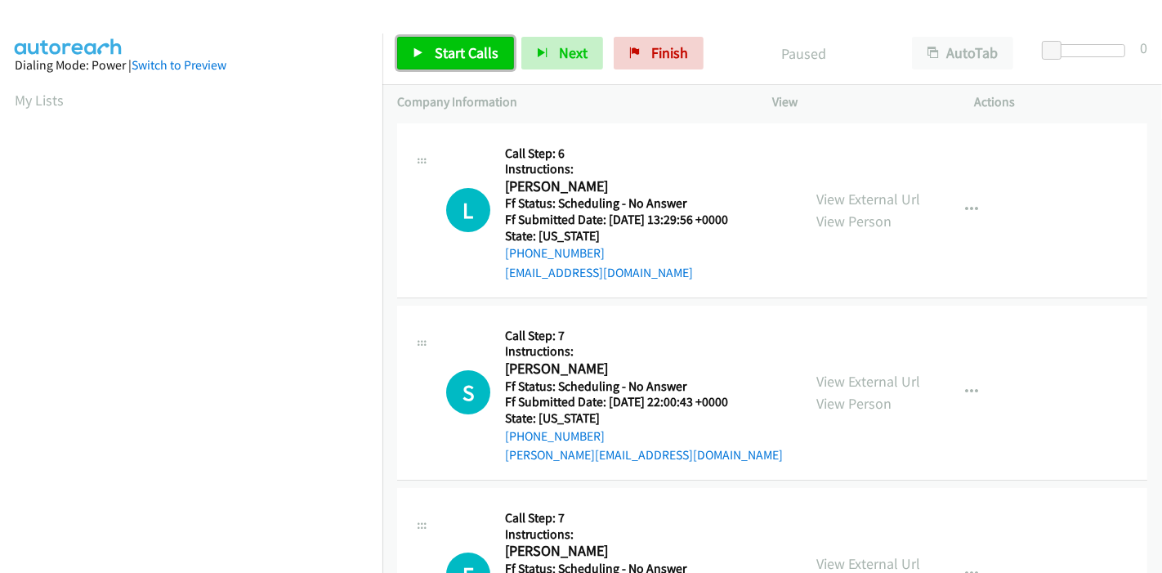
click at [427, 42] on link "Start Calls" at bounding box center [455, 53] width 117 height 33
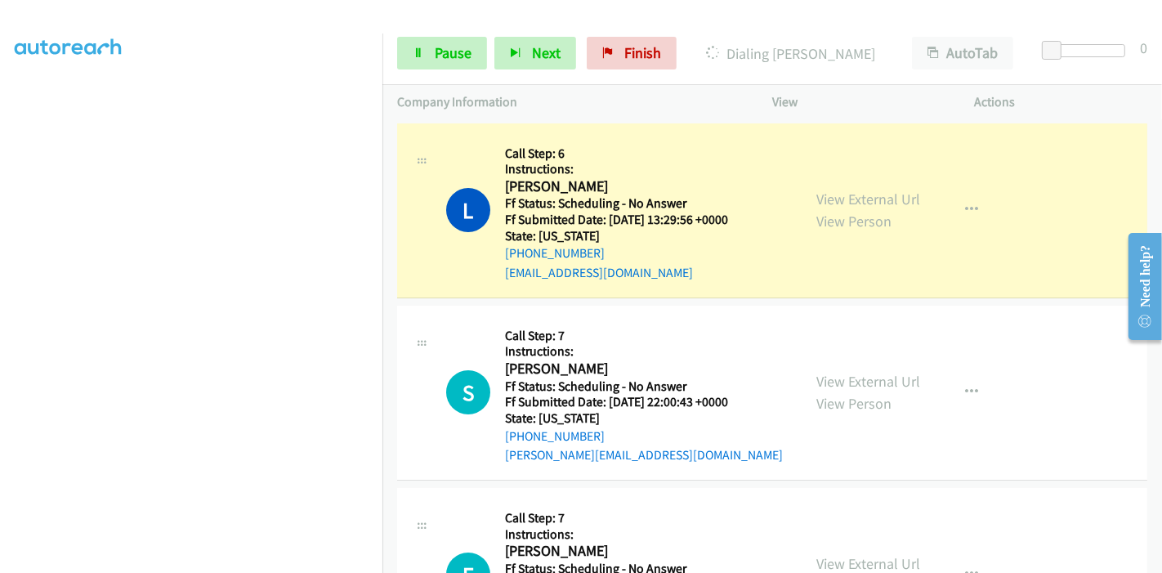
scroll to position [345, 0]
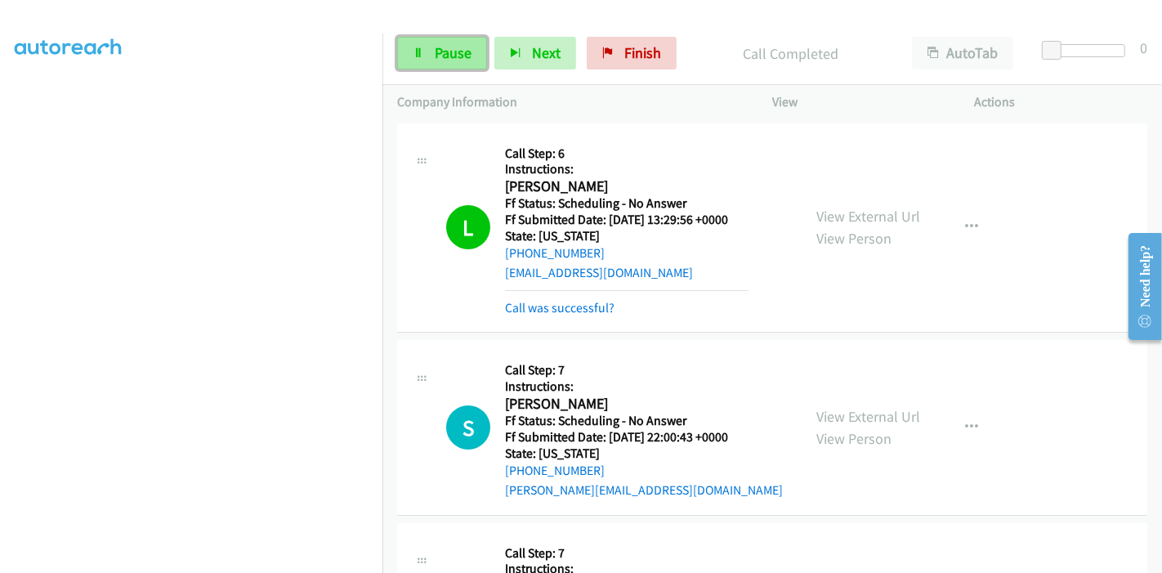
click at [423, 61] on link "Pause" at bounding box center [442, 53] width 90 height 33
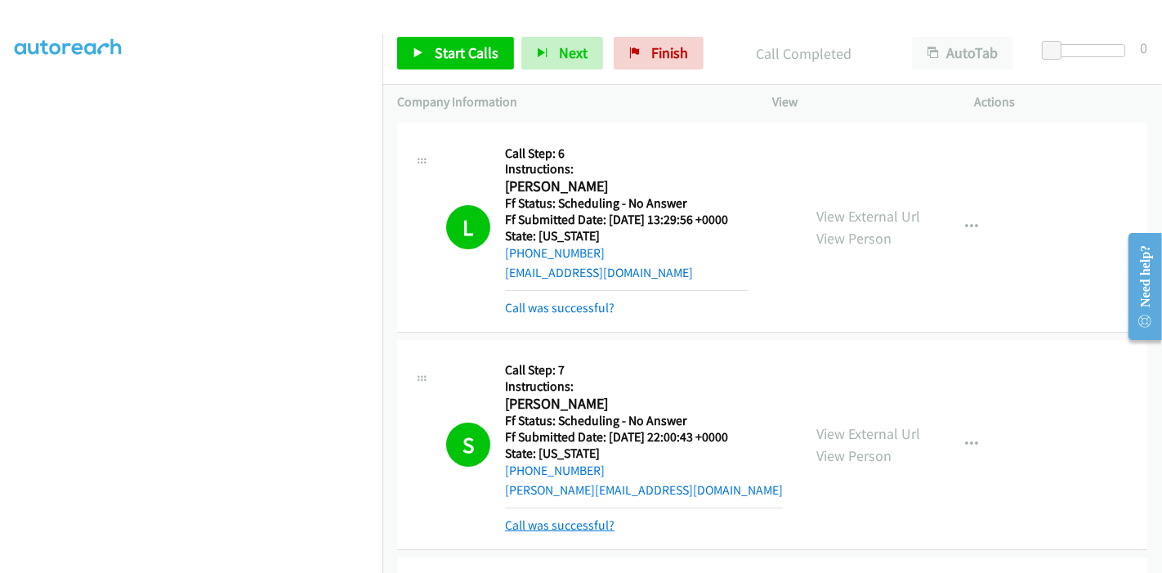
click at [539, 524] on link "Call was successful?" at bounding box center [560, 525] width 110 height 16
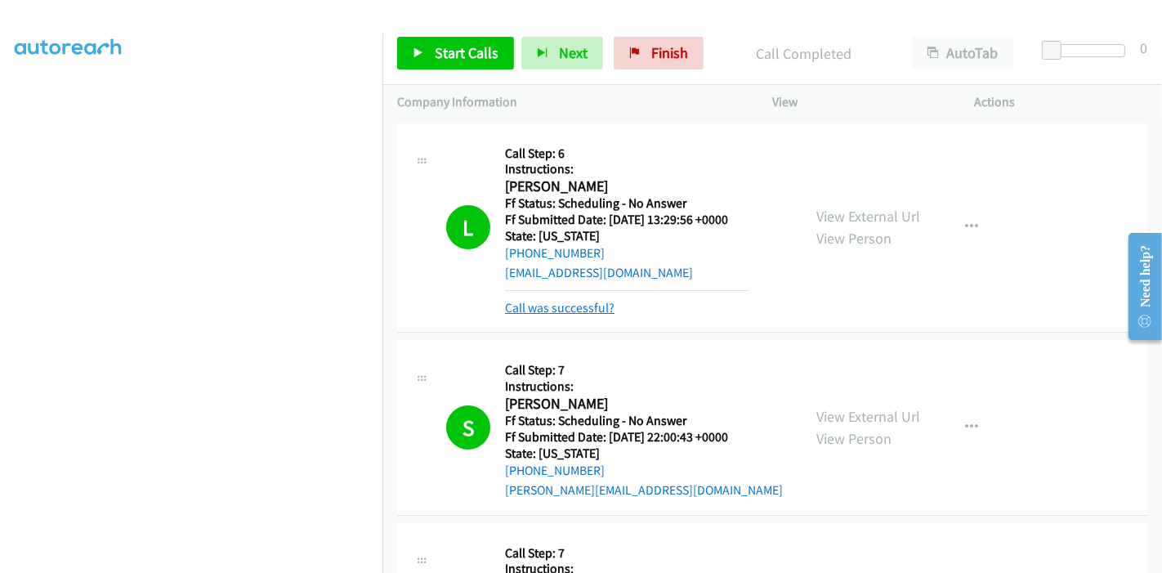
click at [586, 302] on link "Call was successful?" at bounding box center [560, 308] width 110 height 16
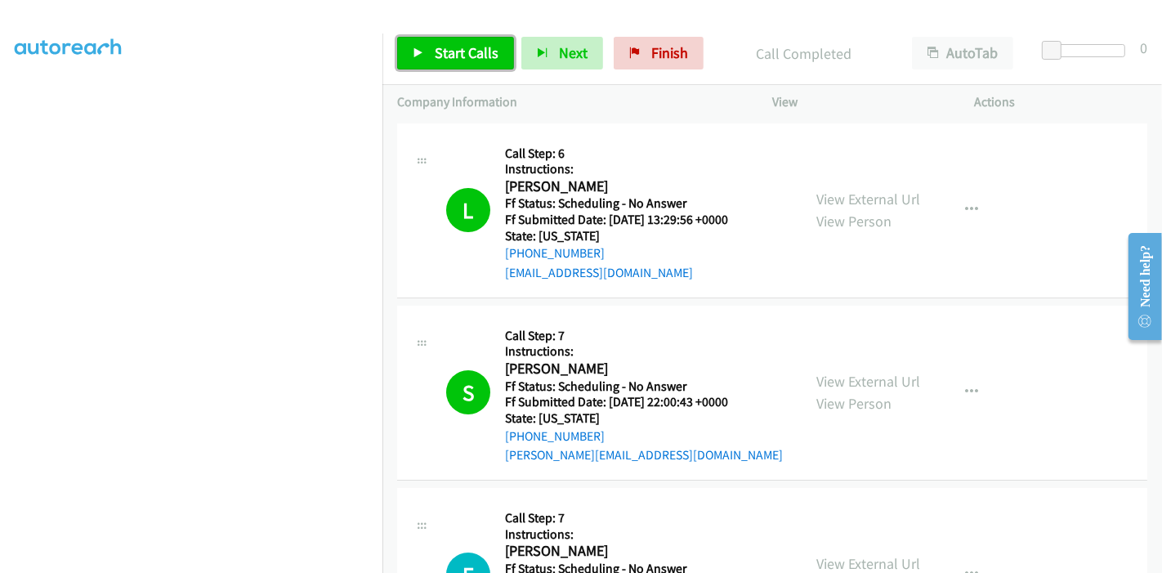
click at [469, 53] on span "Start Calls" at bounding box center [467, 52] width 64 height 19
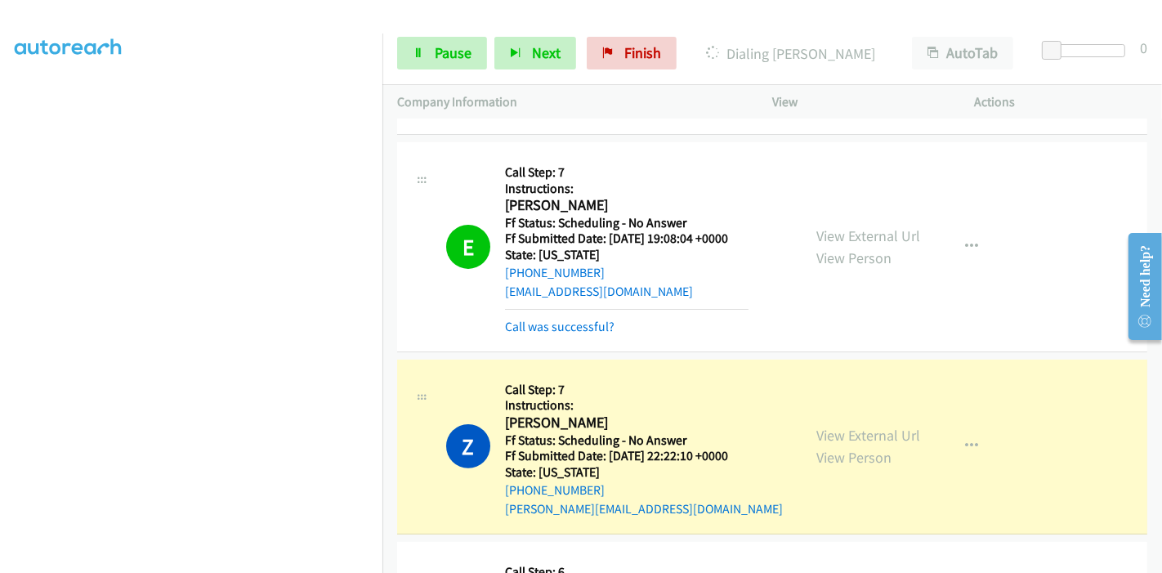
scroll to position [363, 0]
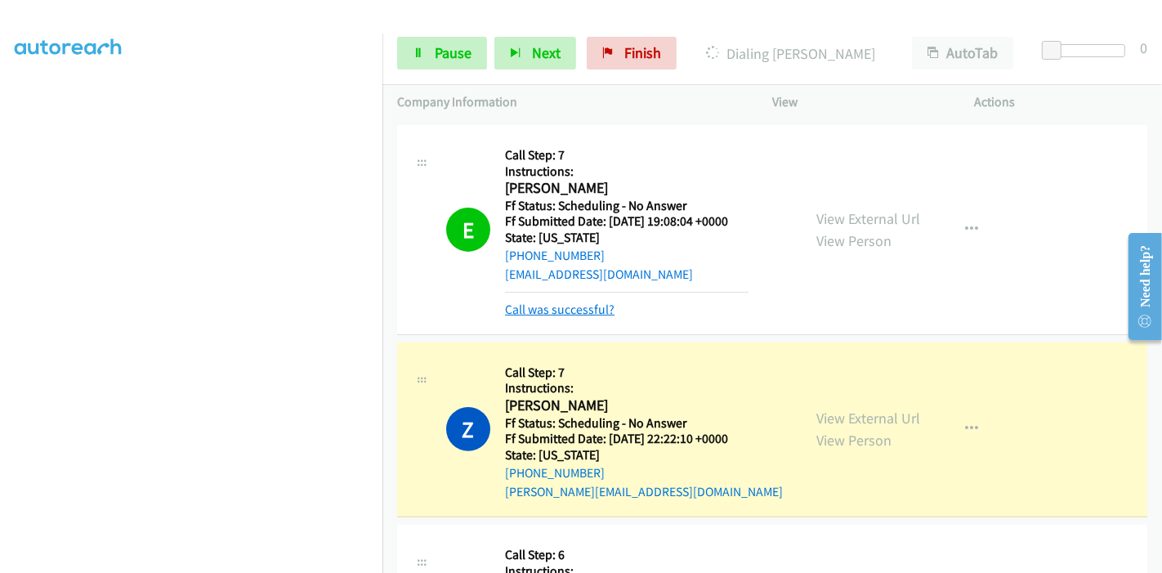
click at [598, 304] on link "Call was successful?" at bounding box center [560, 310] width 110 height 16
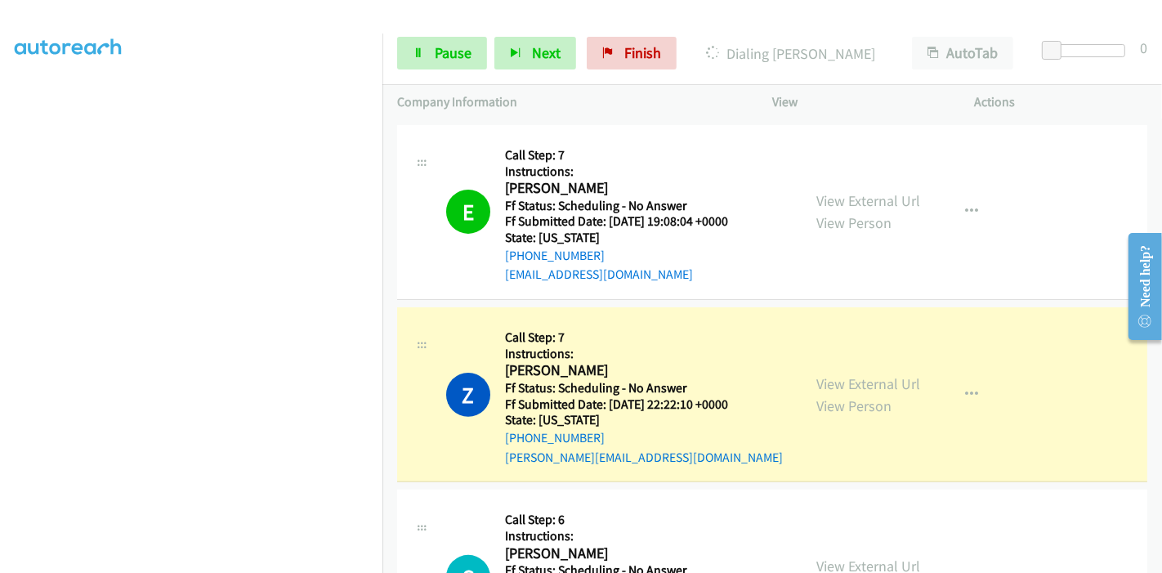
scroll to position [635, 0]
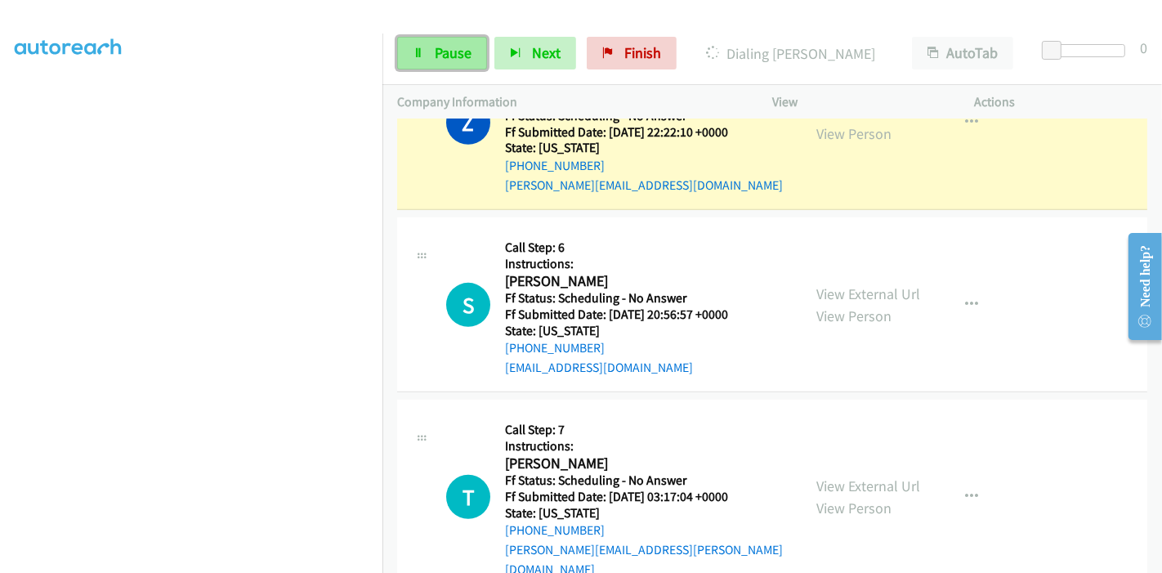
click at [432, 52] on link "Pause" at bounding box center [442, 53] width 90 height 33
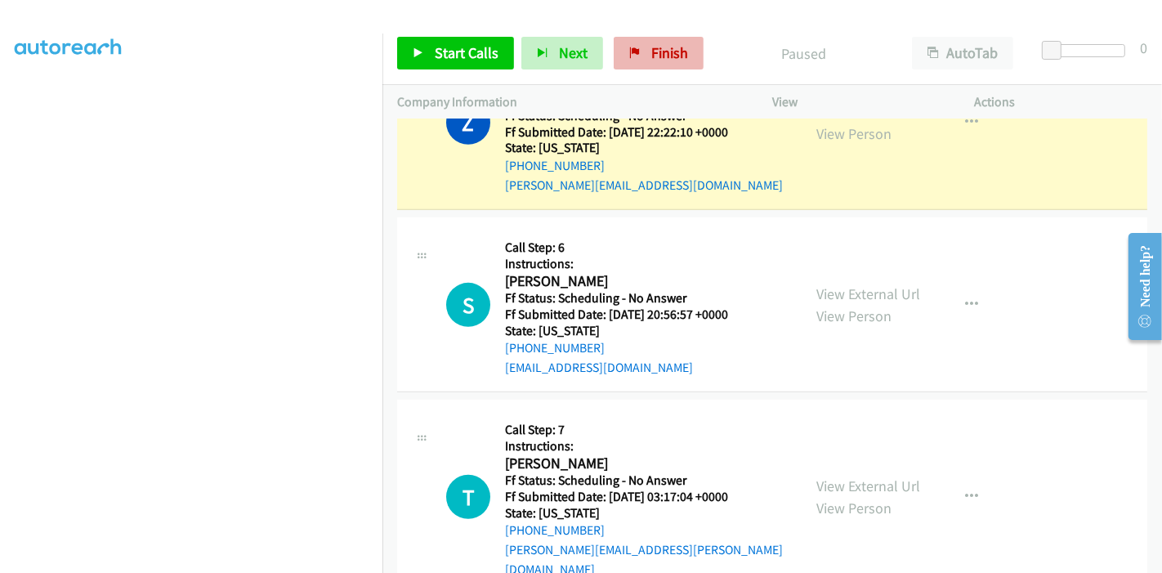
scroll to position [653, 0]
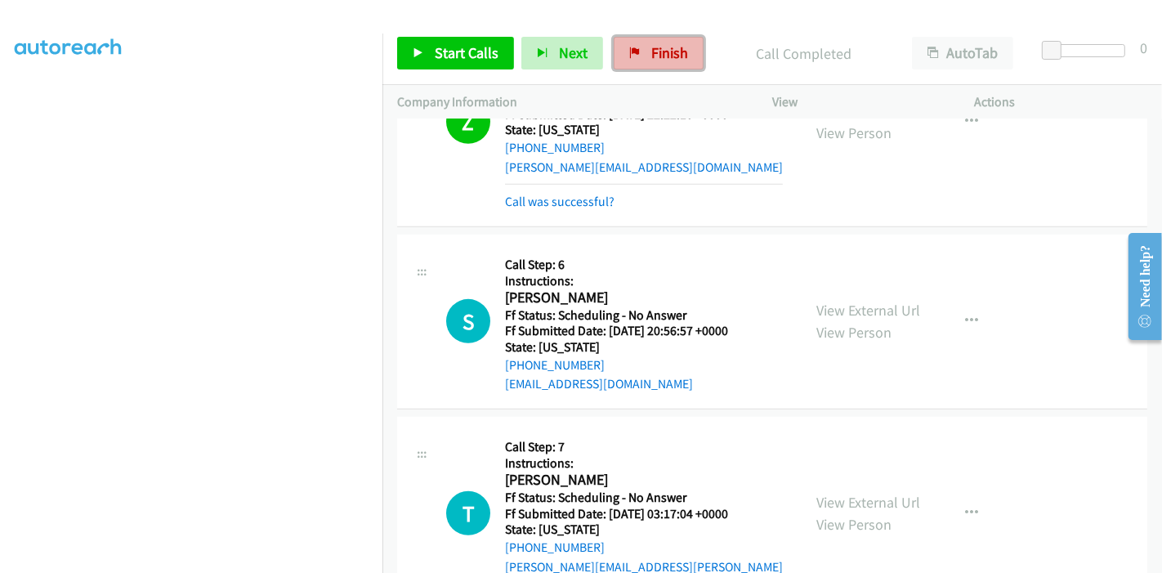
drag, startPoint x: 669, startPoint y: 57, endPoint x: 626, endPoint y: 66, distance: 44.2
click at [669, 57] on span "Finish" at bounding box center [669, 52] width 37 height 19
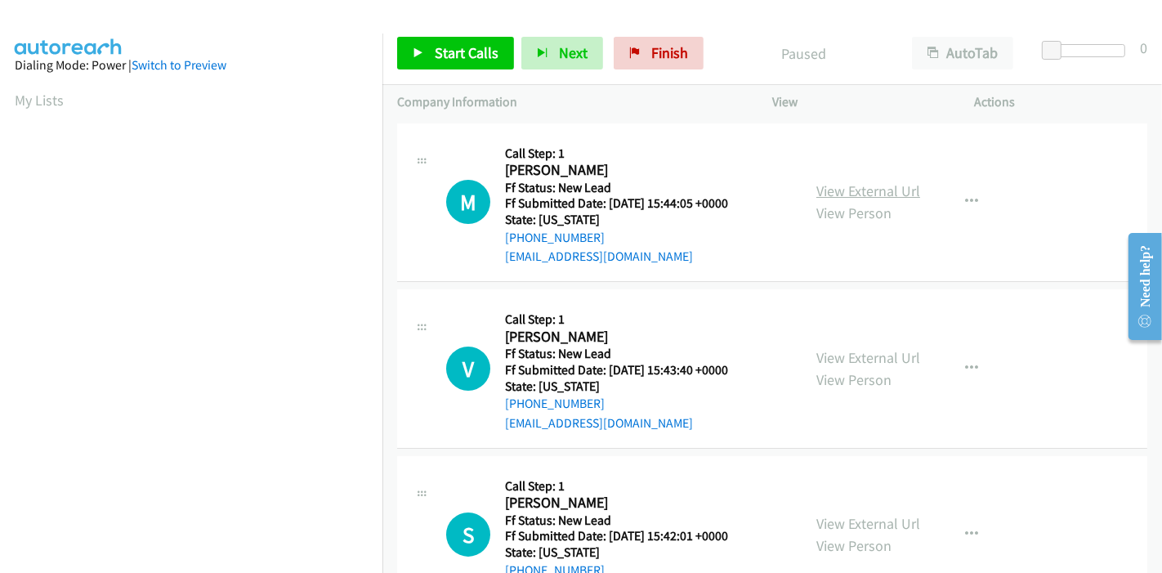
click at [868, 186] on link "View External Url" at bounding box center [868, 190] width 104 height 19
click at [876, 363] on link "View External Url" at bounding box center [868, 357] width 104 height 19
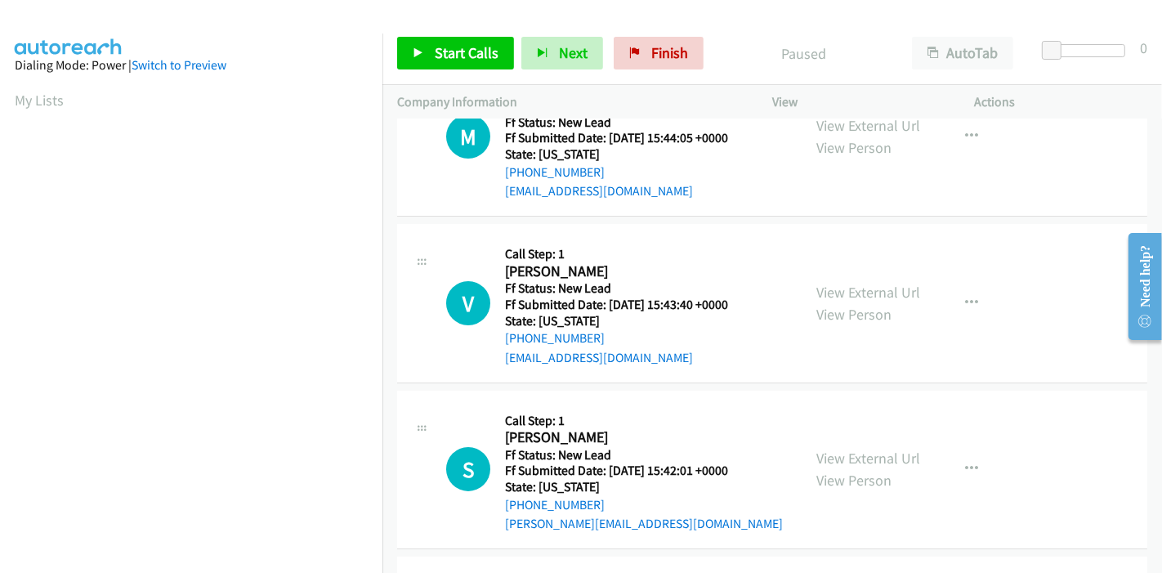
scroll to position [91, 0]
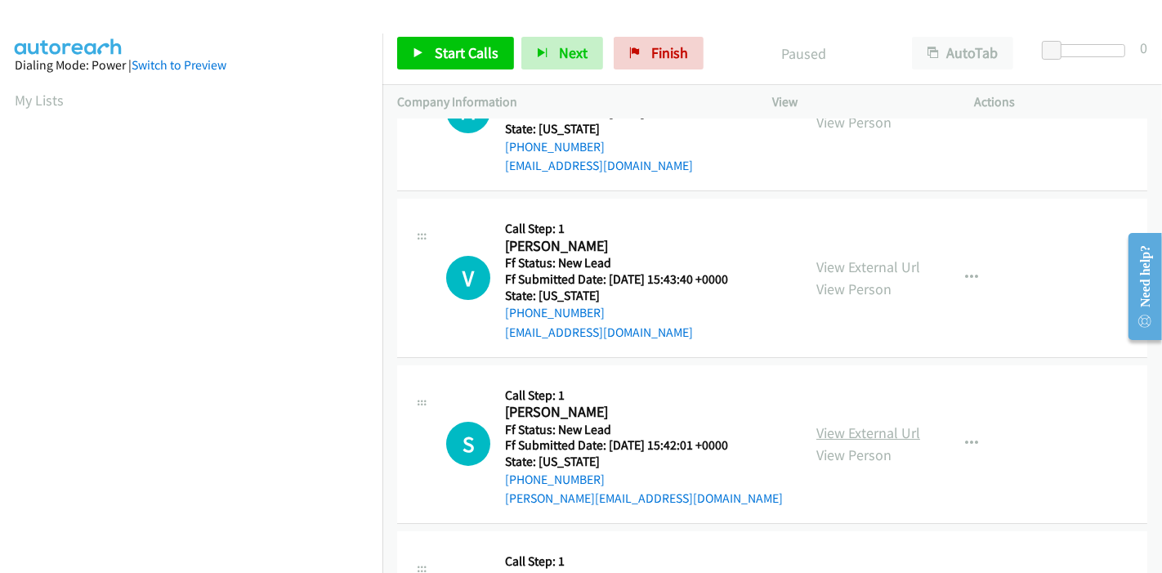
click at [831, 431] on link "View External Url" at bounding box center [868, 432] width 104 height 19
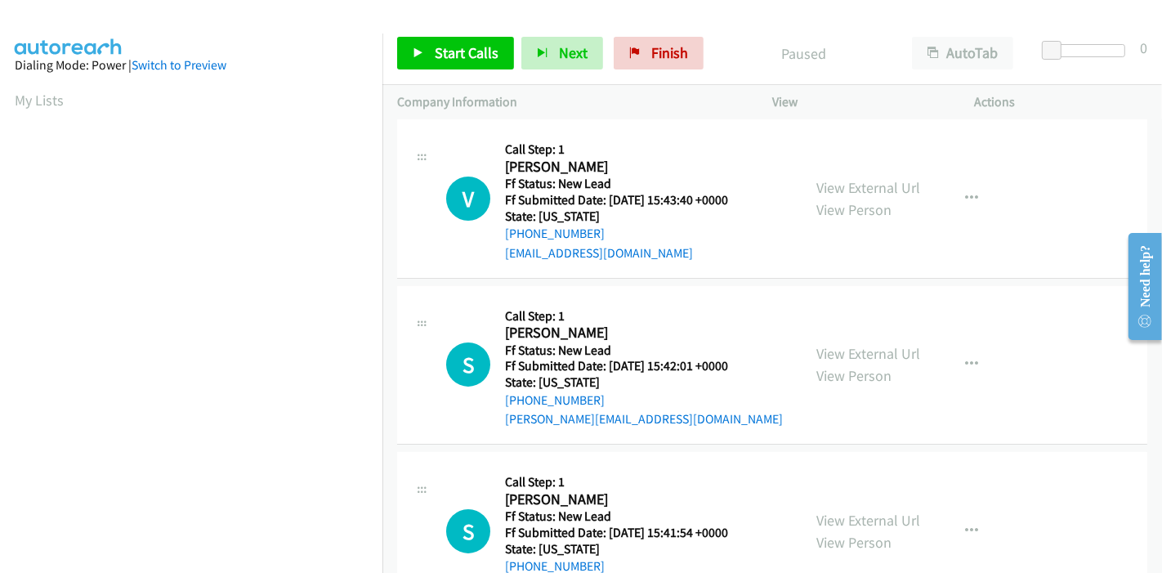
scroll to position [272, 0]
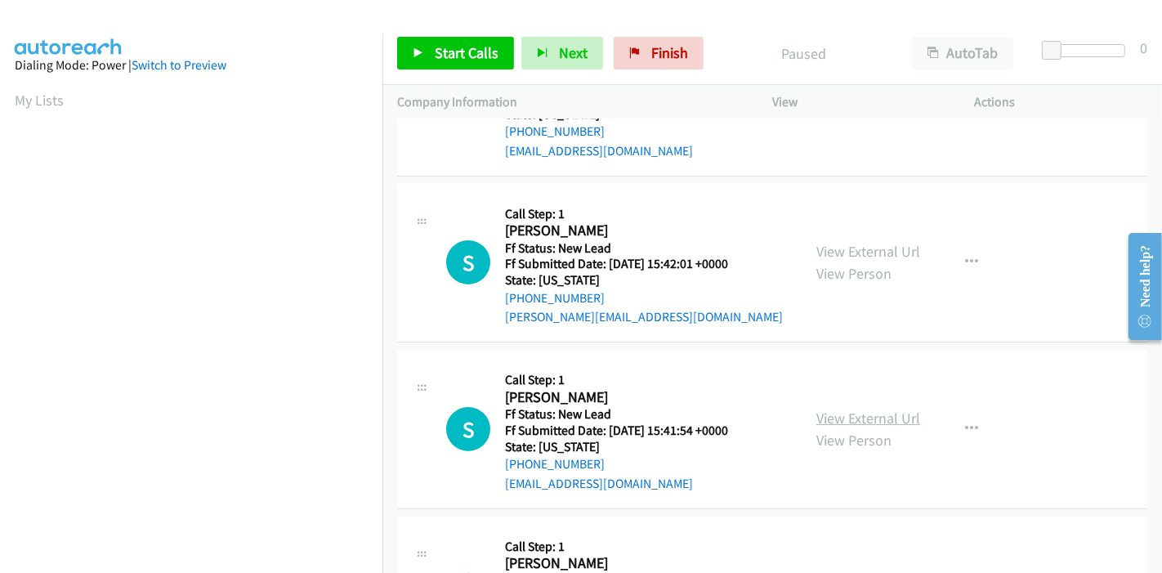
click at [834, 417] on link "View External Url" at bounding box center [868, 418] width 104 height 19
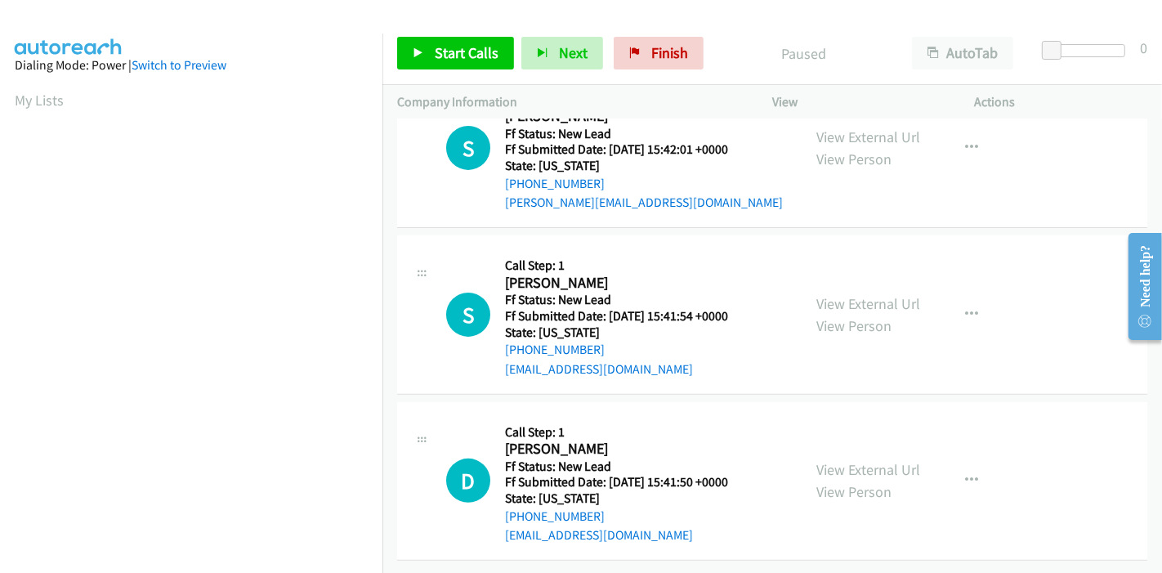
scroll to position [398, 0]
click at [816, 460] on link "View External Url" at bounding box center [868, 469] width 104 height 19
click at [446, 50] on span "Start Calls" at bounding box center [467, 52] width 64 height 19
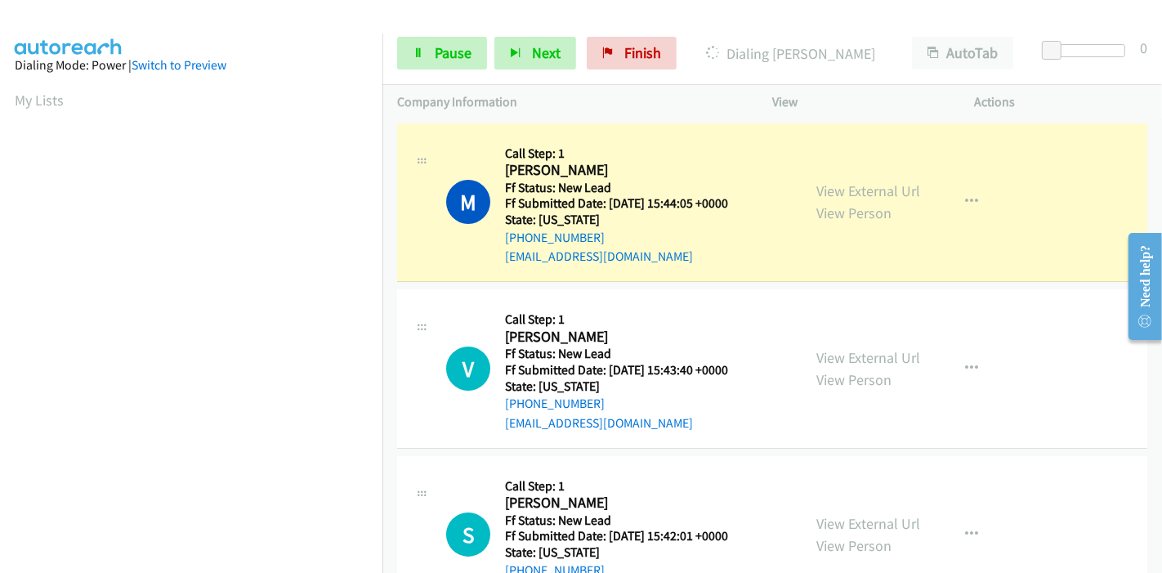
scroll to position [345, 0]
click at [445, 44] on span "Pause" at bounding box center [453, 52] width 37 height 19
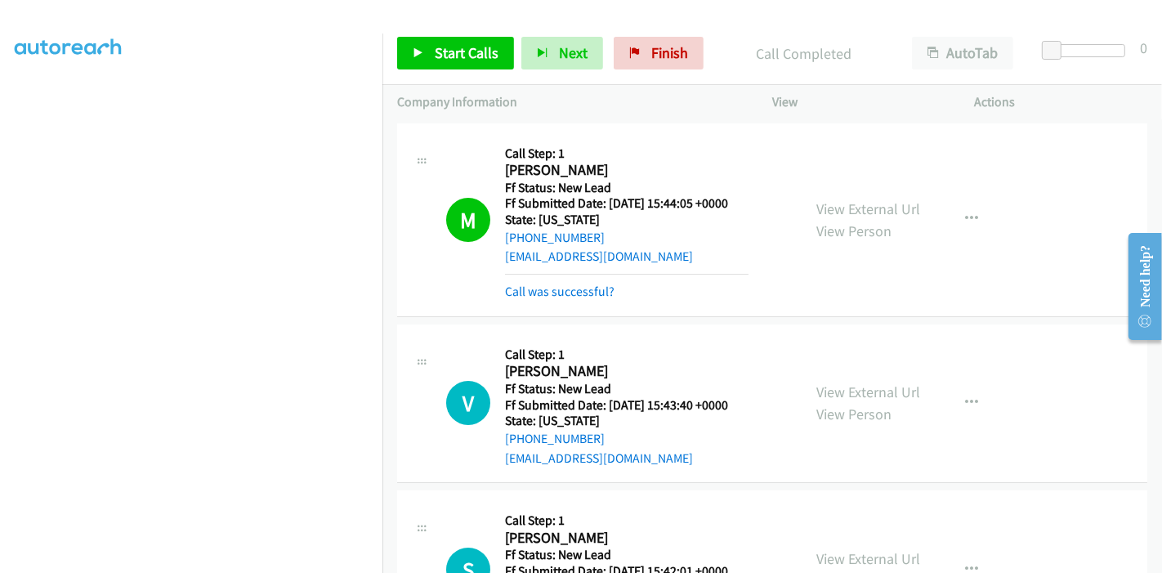
scroll to position [0, 0]
click at [556, 295] on link "Call was successful?" at bounding box center [560, 292] width 110 height 16
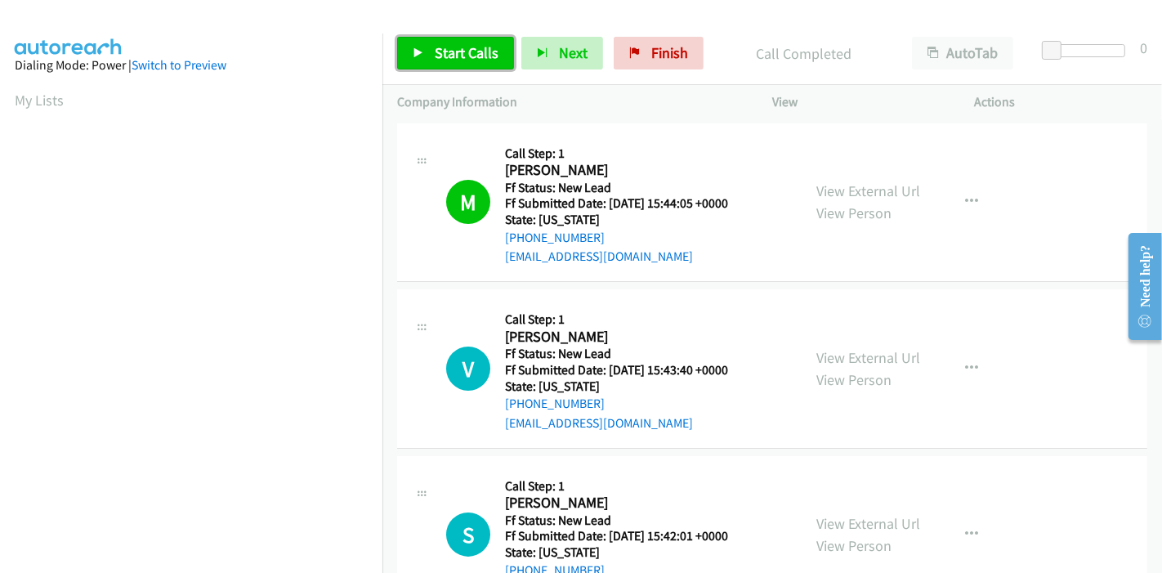
click at [453, 38] on link "Start Calls" at bounding box center [455, 53] width 117 height 33
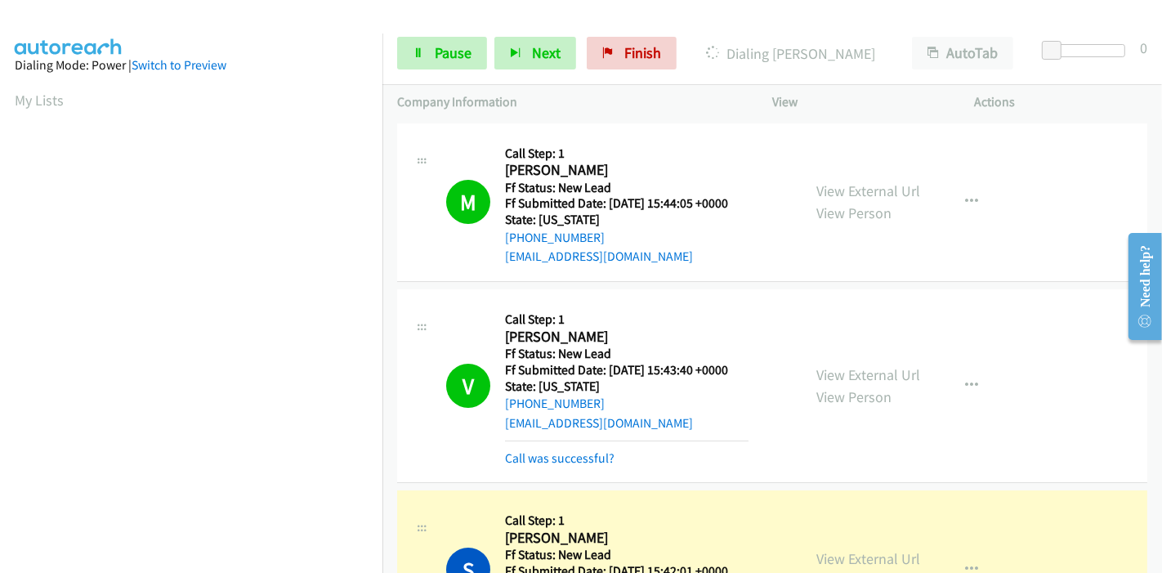
scroll to position [345, 0]
click at [516, 450] on link "Call was successful?" at bounding box center [560, 458] width 110 height 16
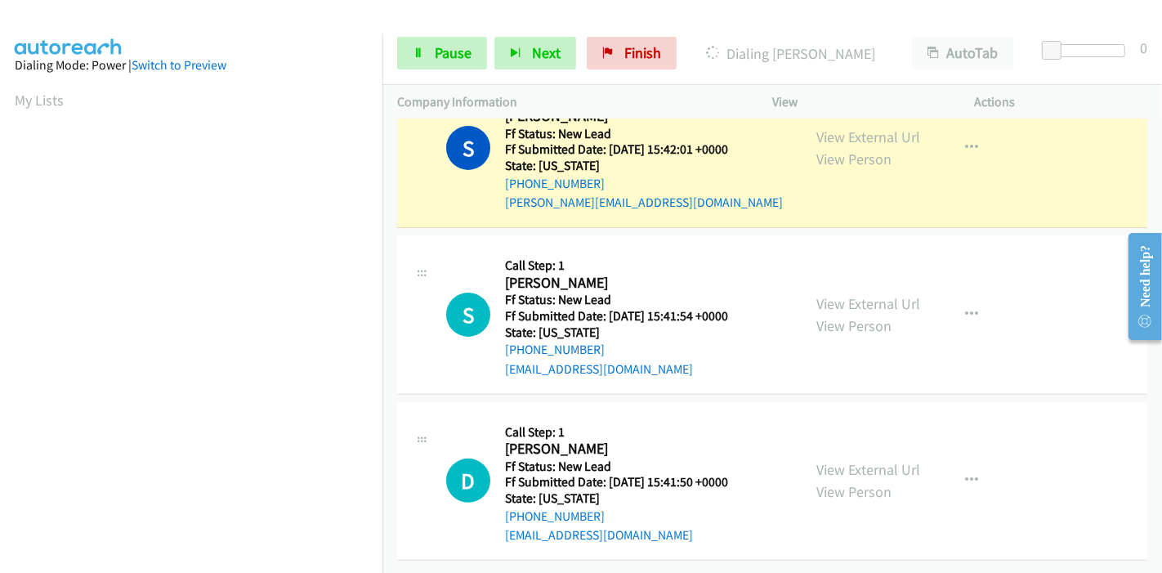
scroll to position [307, 0]
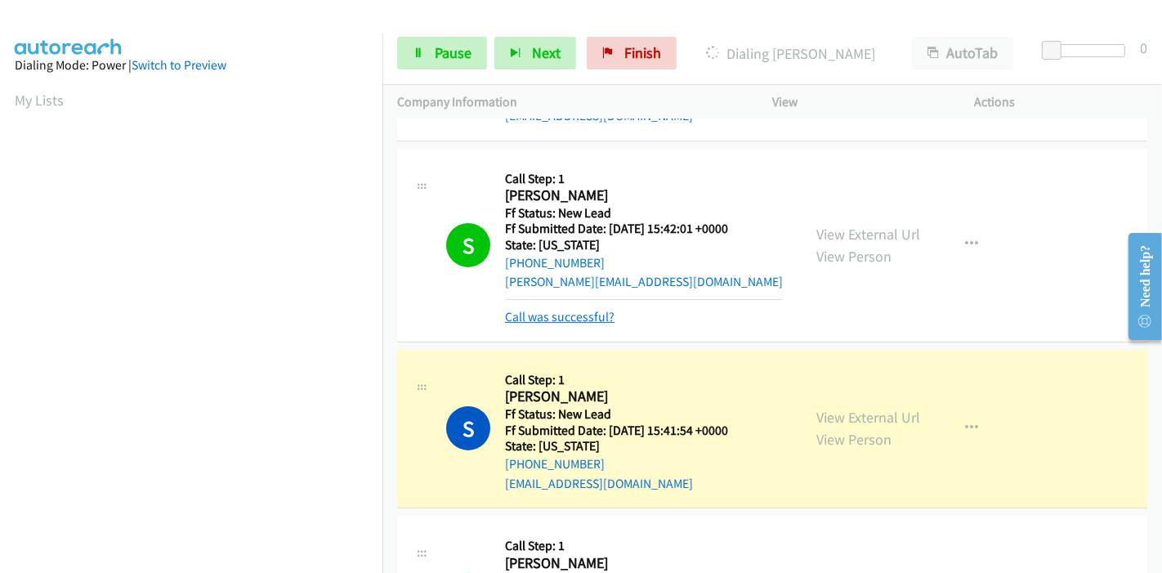
click at [556, 313] on link "Call was successful?" at bounding box center [560, 317] width 110 height 16
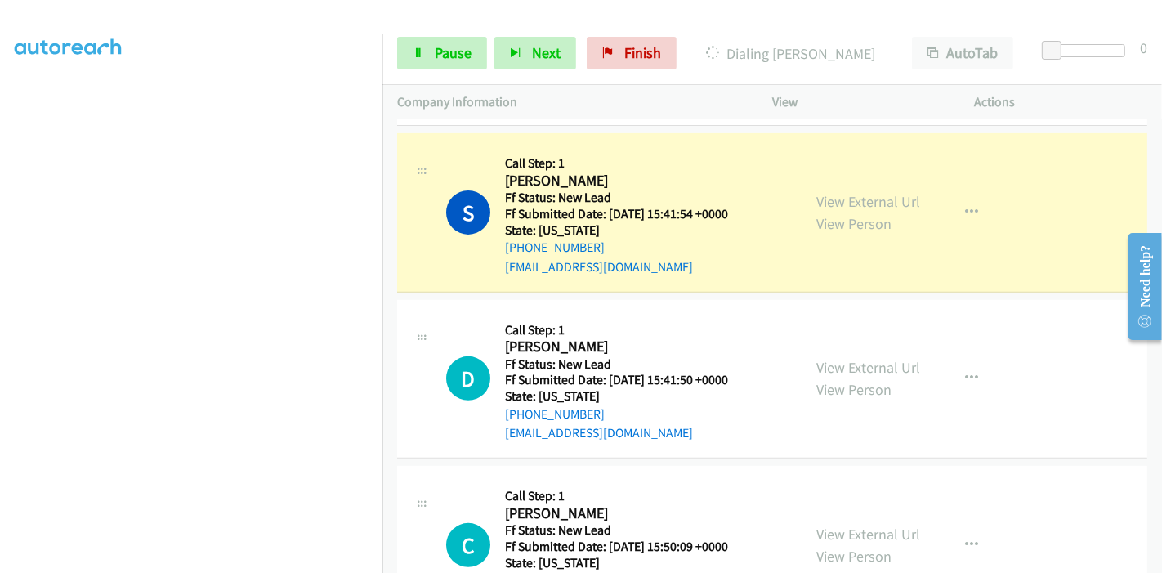
scroll to position [670, 0]
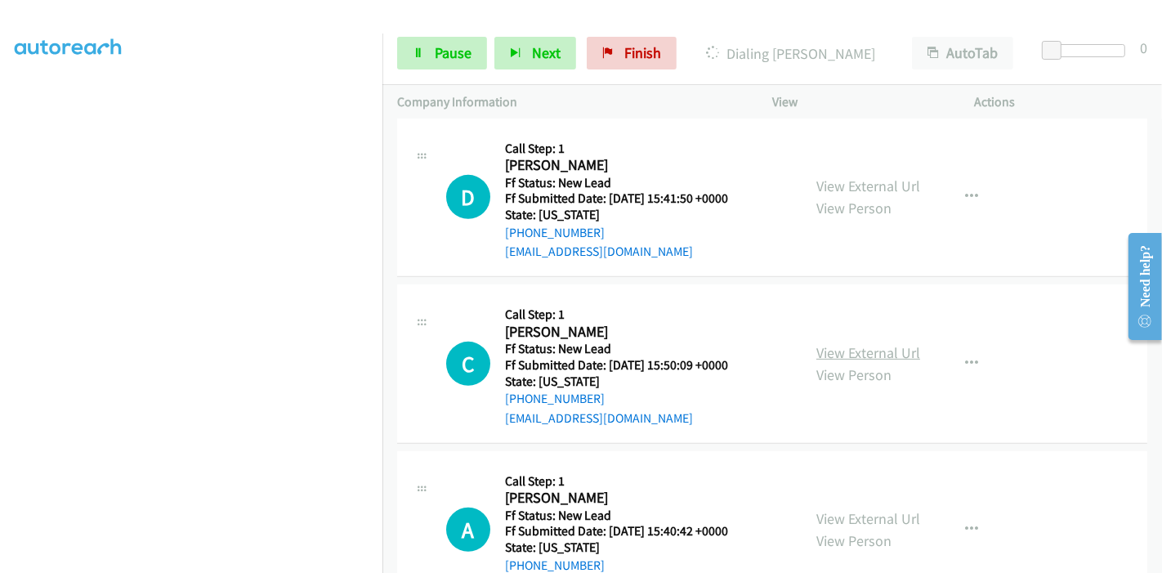
click at [821, 355] on link "View External Url" at bounding box center [868, 352] width 104 height 19
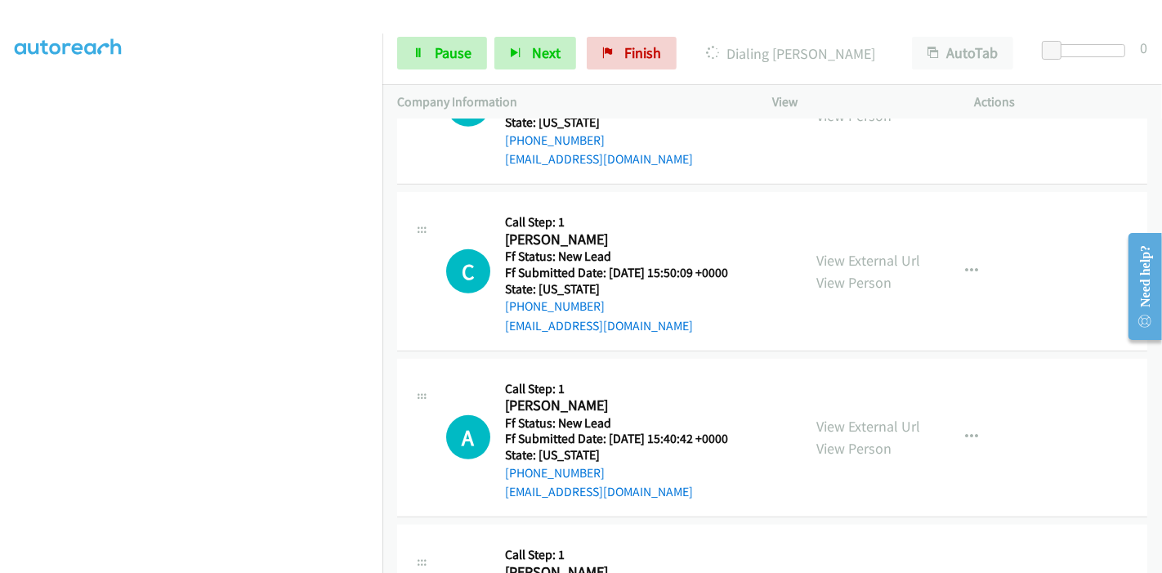
scroll to position [852, 0]
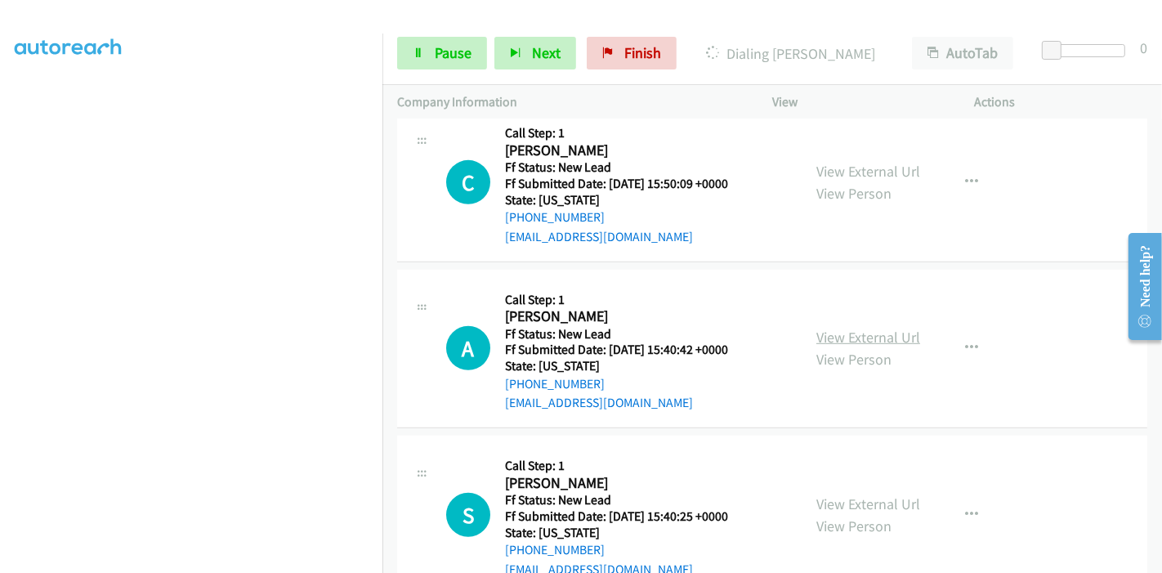
click at [816, 332] on link "View External Url" at bounding box center [868, 337] width 104 height 19
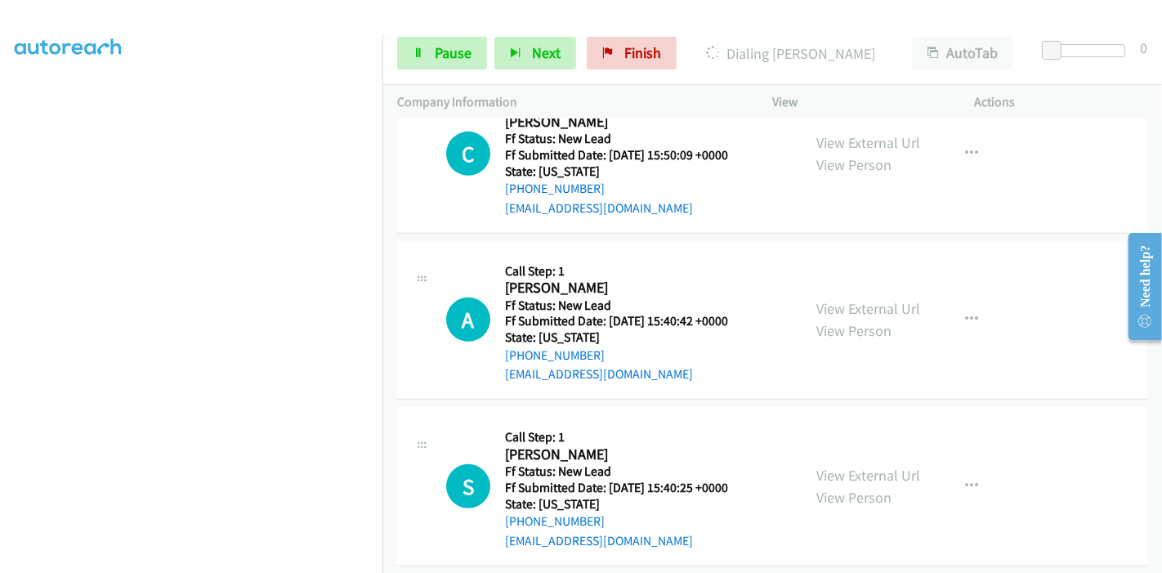
scroll to position [897, 0]
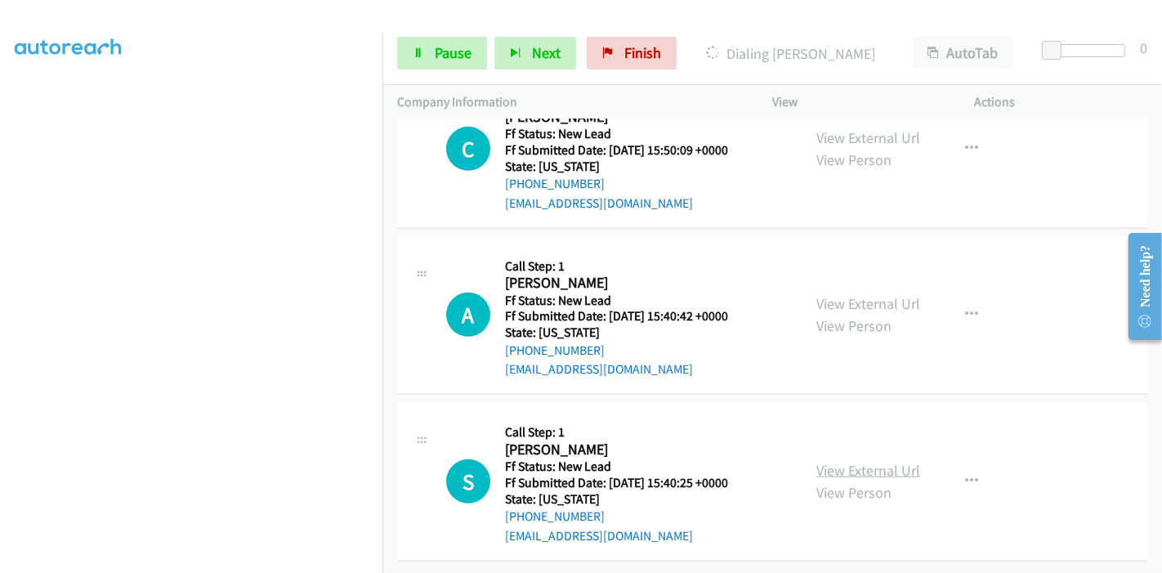
click at [838, 461] on link "View External Url" at bounding box center [868, 470] width 104 height 19
click at [427, 59] on link "Pause" at bounding box center [442, 53] width 90 height 33
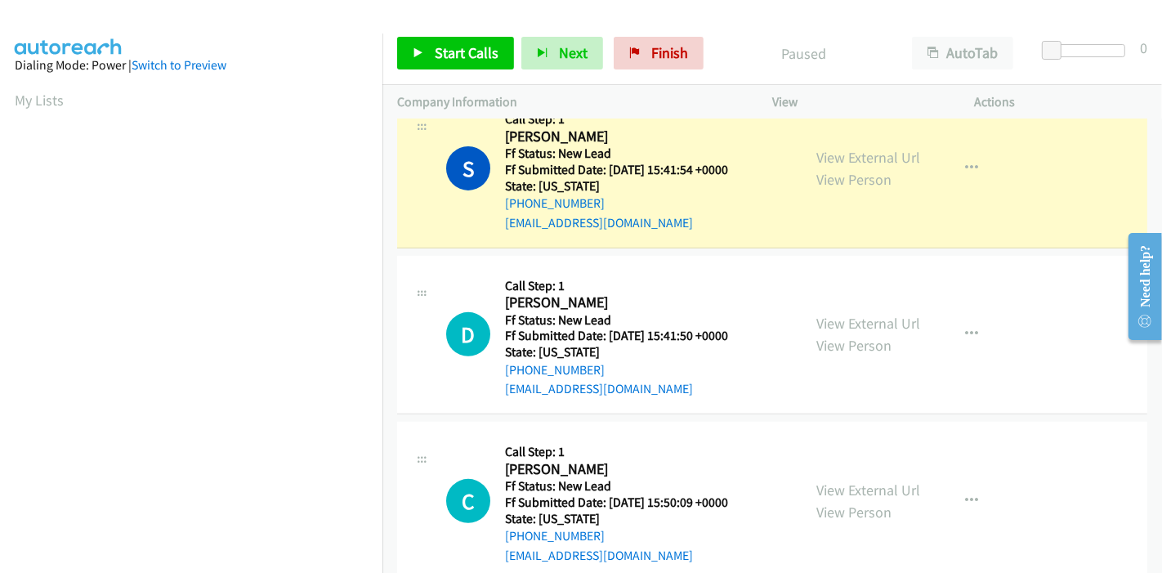
scroll to position [0, 0]
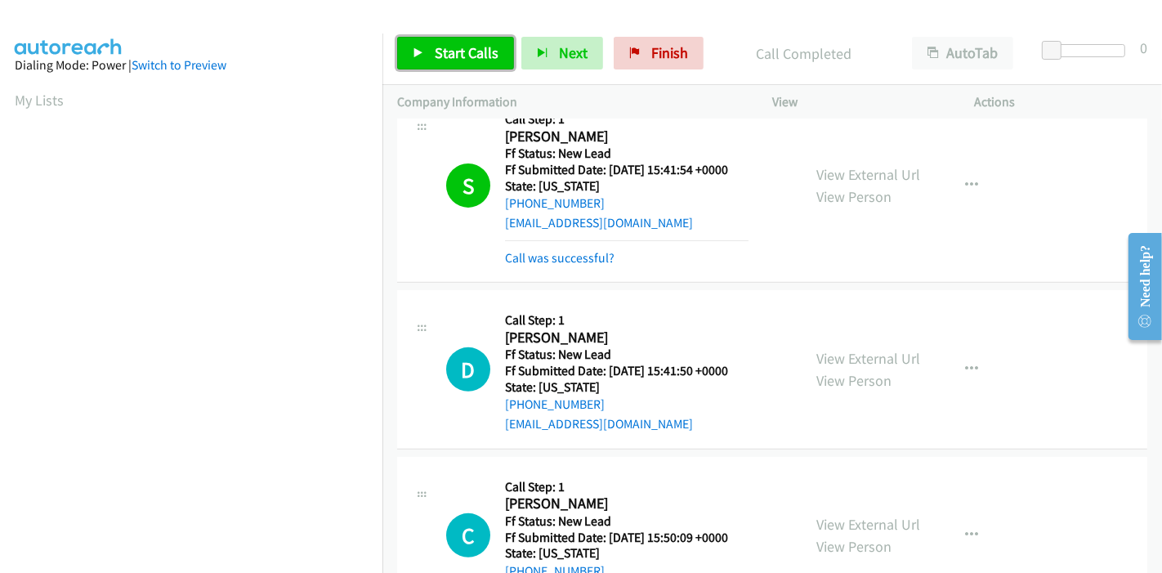
click at [420, 57] on icon at bounding box center [418, 53] width 11 height 11
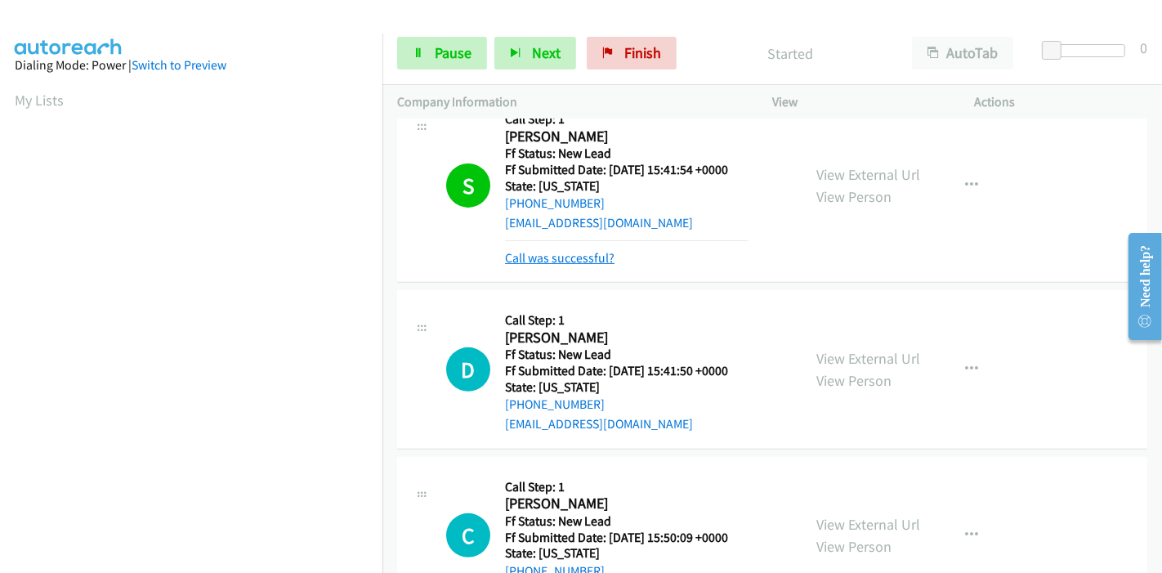
click at [542, 255] on link "Call was successful?" at bounding box center [560, 258] width 110 height 16
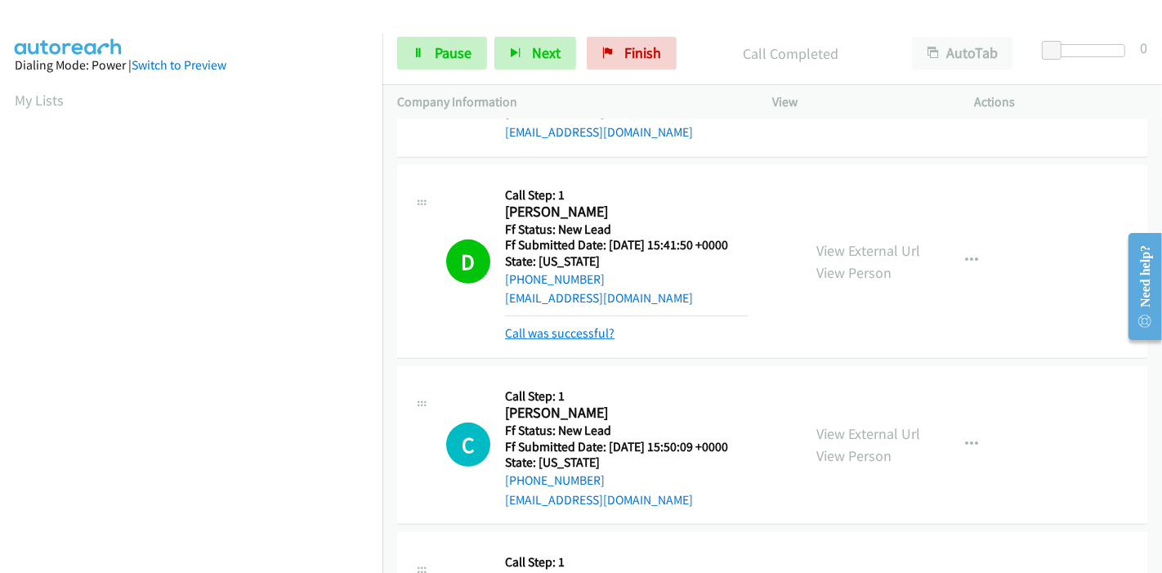
click at [559, 325] on link "Call was successful?" at bounding box center [560, 333] width 110 height 16
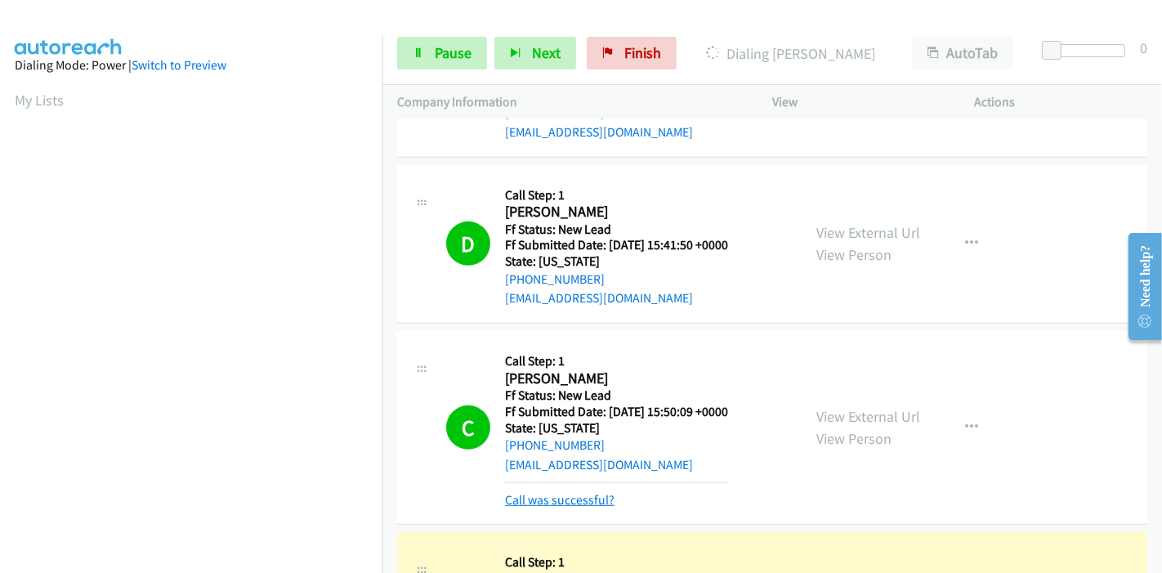
click at [551, 500] on link "Call was successful?" at bounding box center [560, 500] width 110 height 16
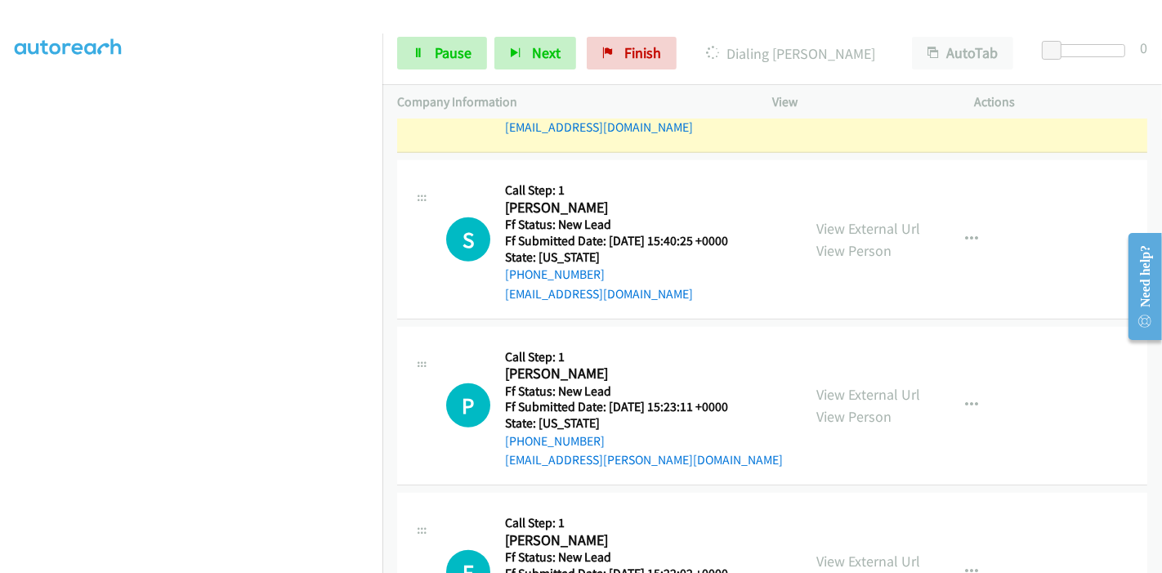
scroll to position [1169, 0]
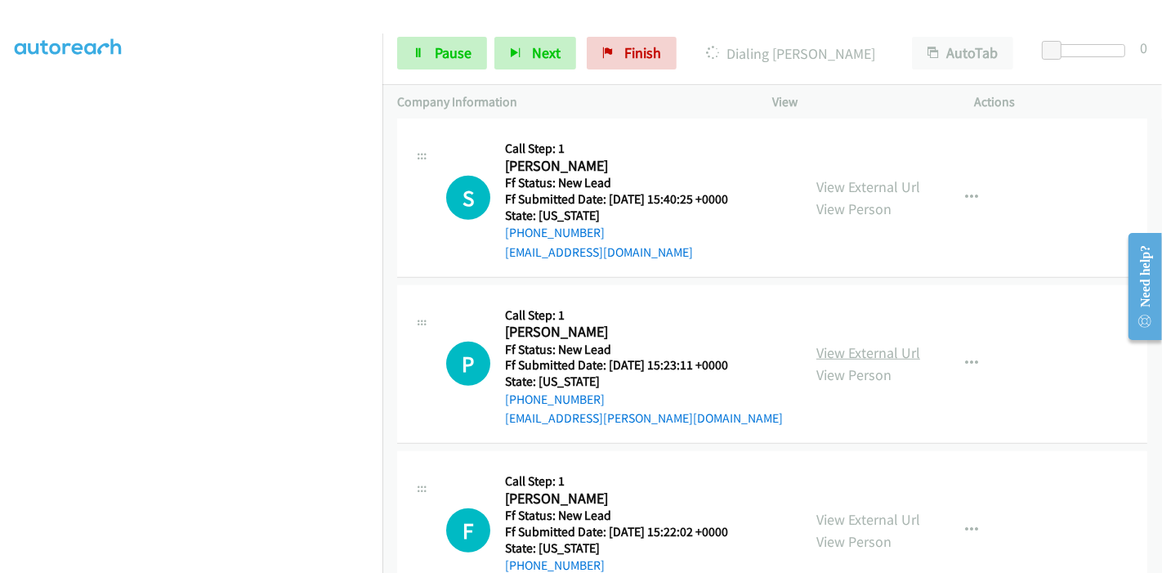
click at [837, 350] on link "View External Url" at bounding box center [868, 352] width 104 height 19
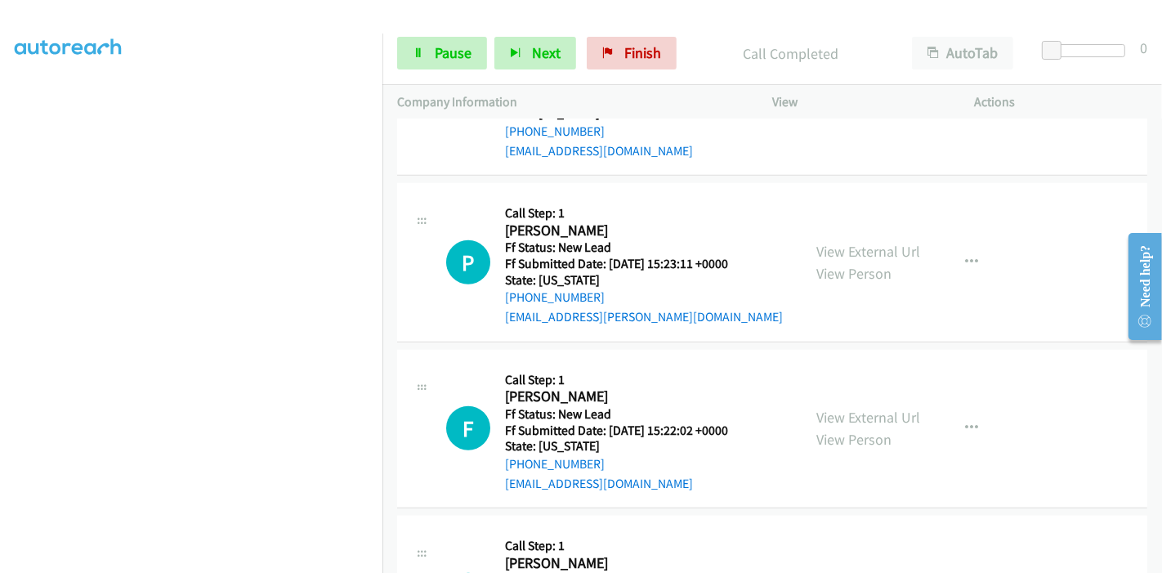
scroll to position [1384, 0]
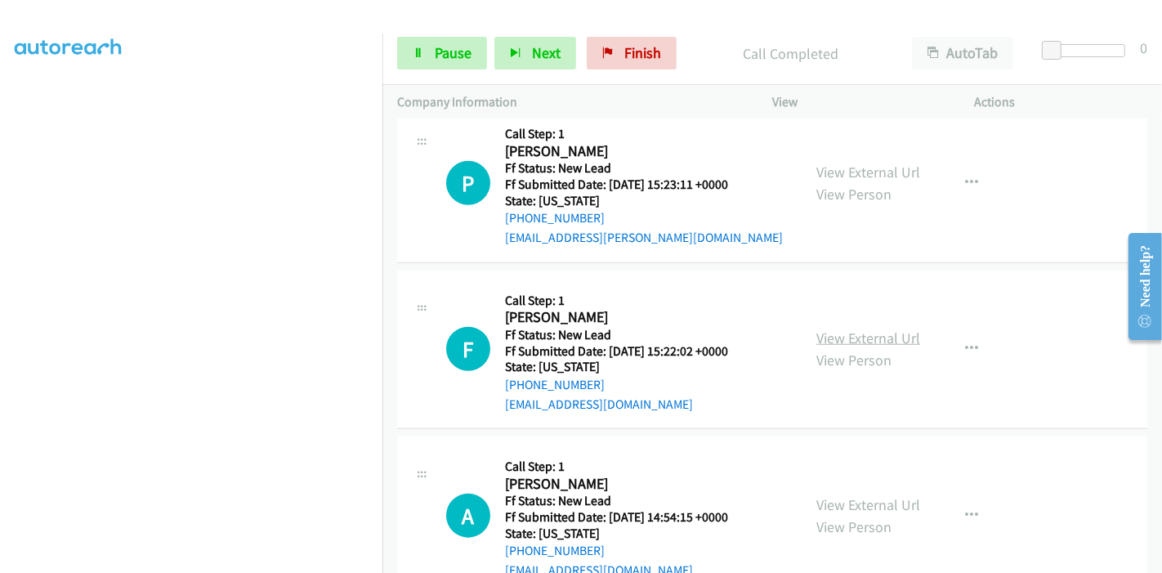
click at [848, 340] on link "View External Url" at bounding box center [868, 338] width 104 height 19
click at [828, 506] on link "View External Url" at bounding box center [868, 504] width 104 height 19
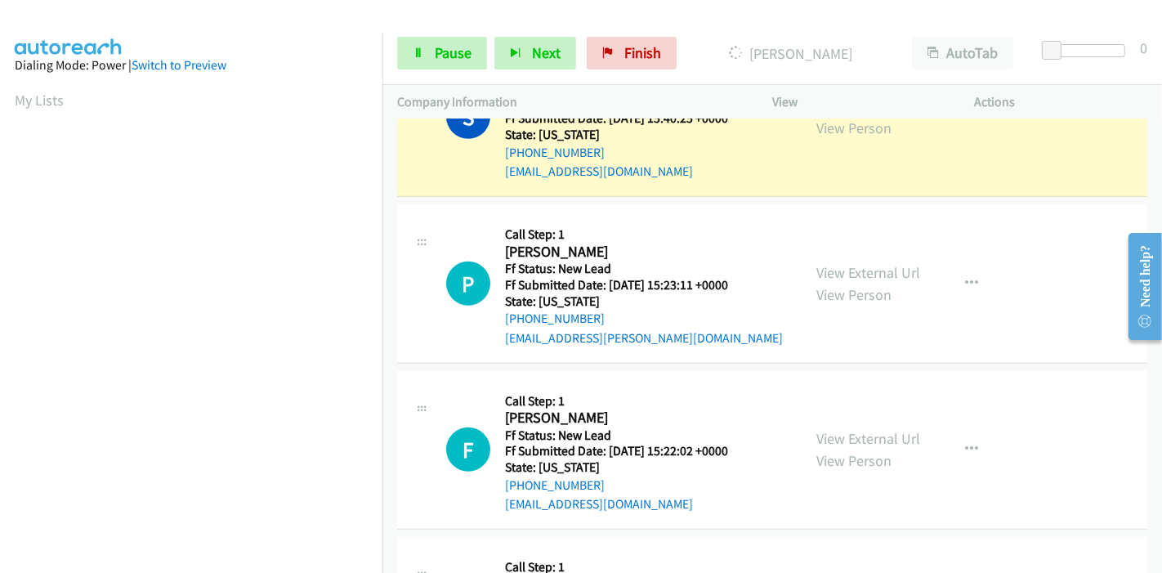
scroll to position [1112, 0]
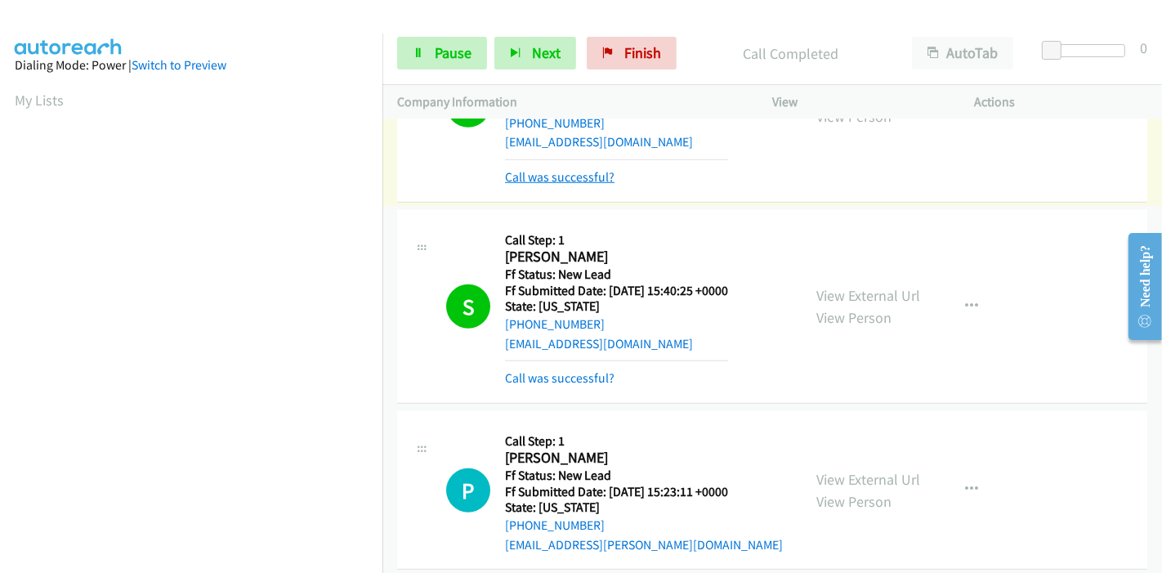
click at [579, 175] on link "Call was successful?" at bounding box center [560, 177] width 110 height 16
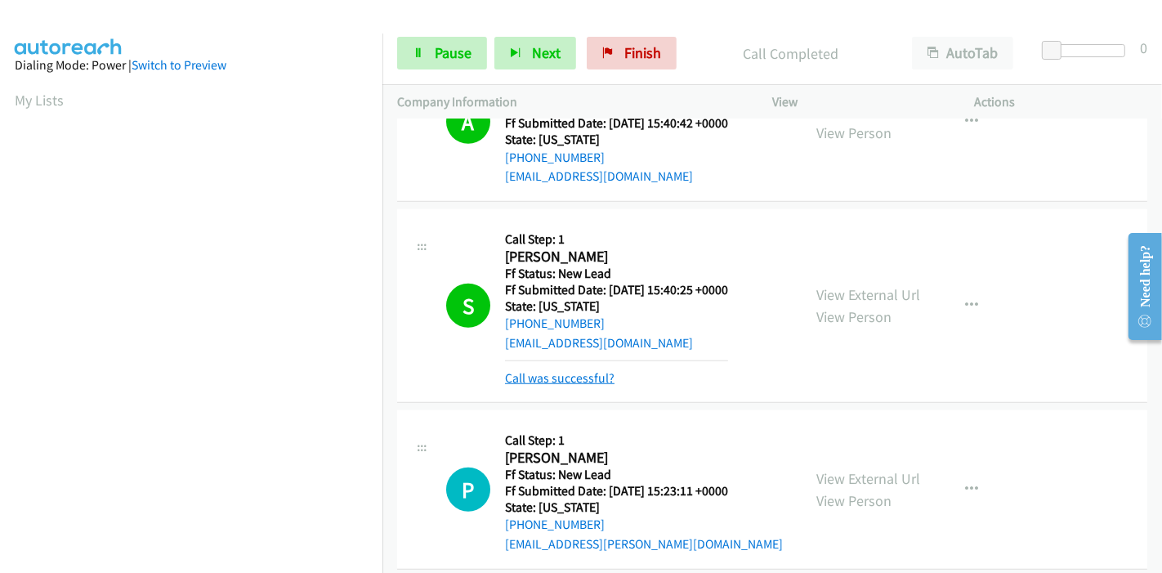
click at [562, 377] on link "Call was successful?" at bounding box center [560, 378] width 110 height 16
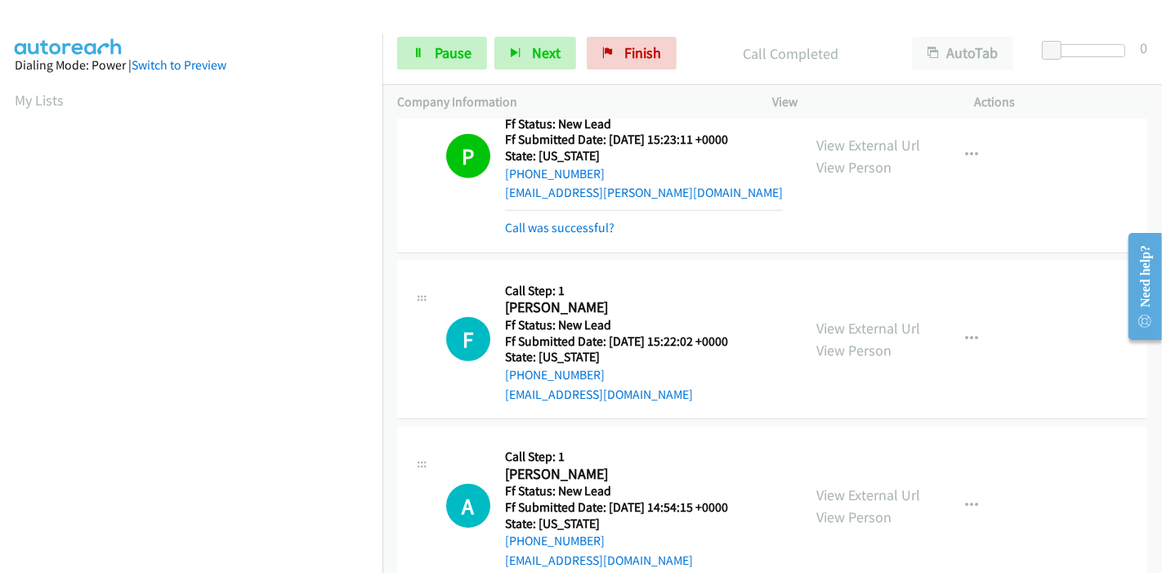
scroll to position [1411, 0]
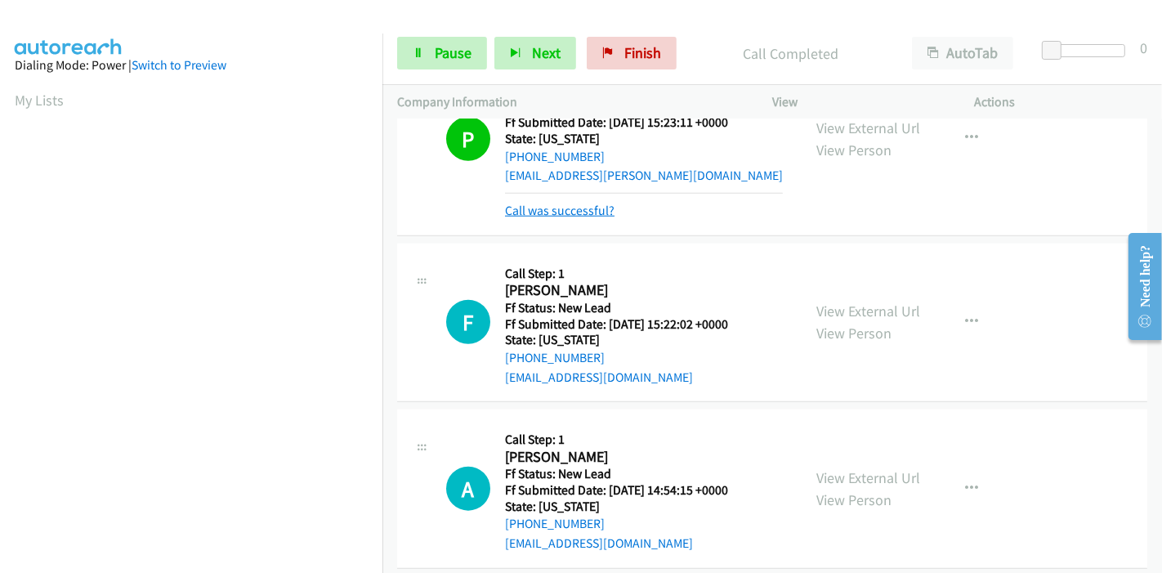
click at [541, 212] on link "Call was successful?" at bounding box center [560, 211] width 110 height 16
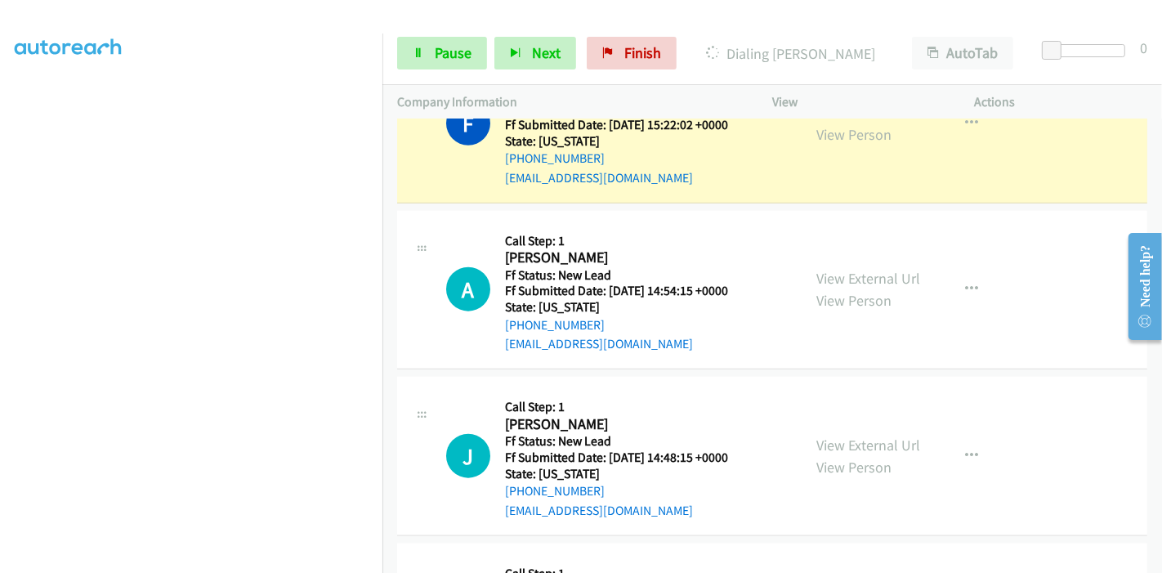
scroll to position [1758, 0]
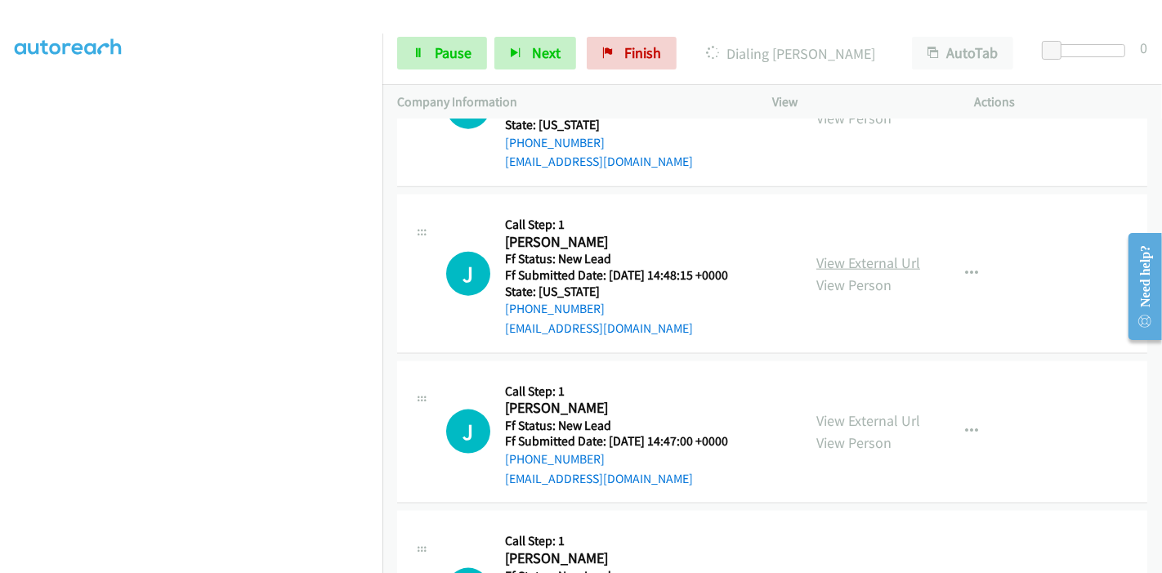
click at [840, 255] on link "View External Url" at bounding box center [868, 262] width 104 height 19
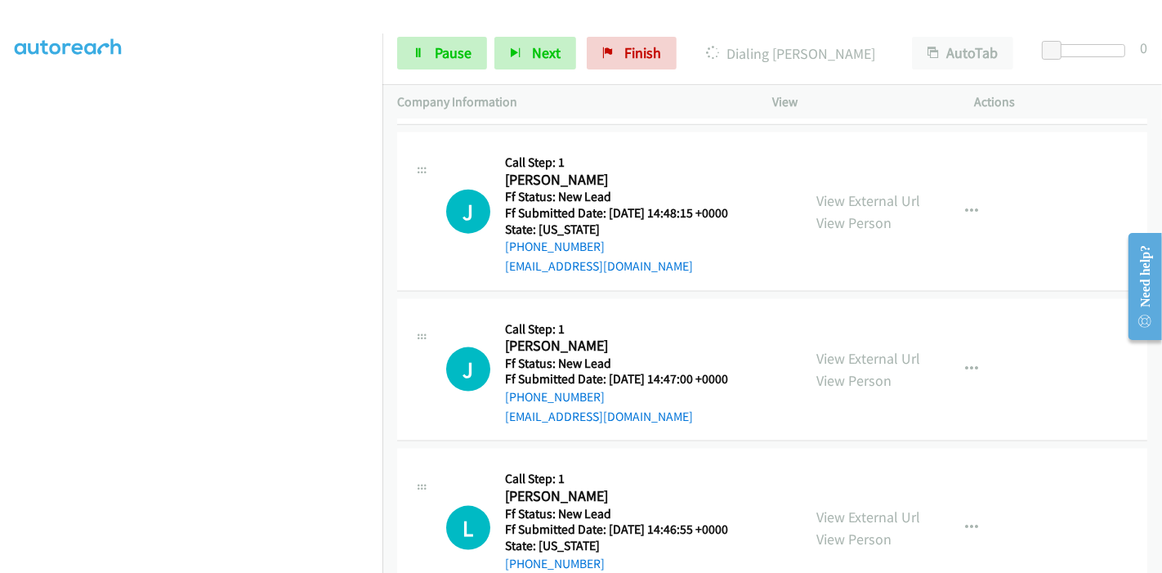
scroll to position [1849, 0]
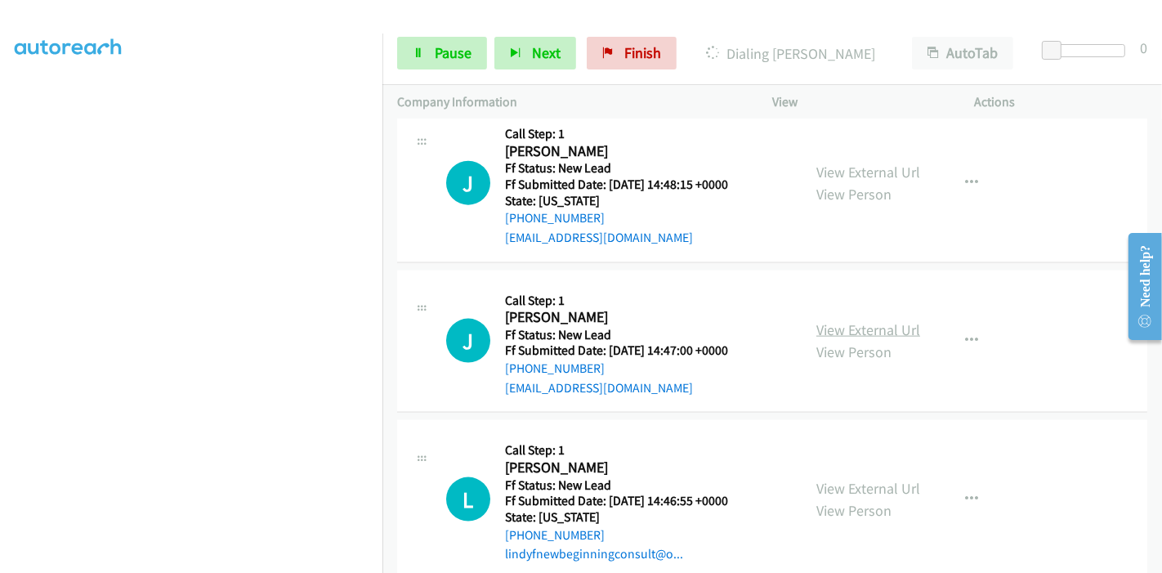
click at [816, 320] on link "View External Url" at bounding box center [868, 329] width 104 height 19
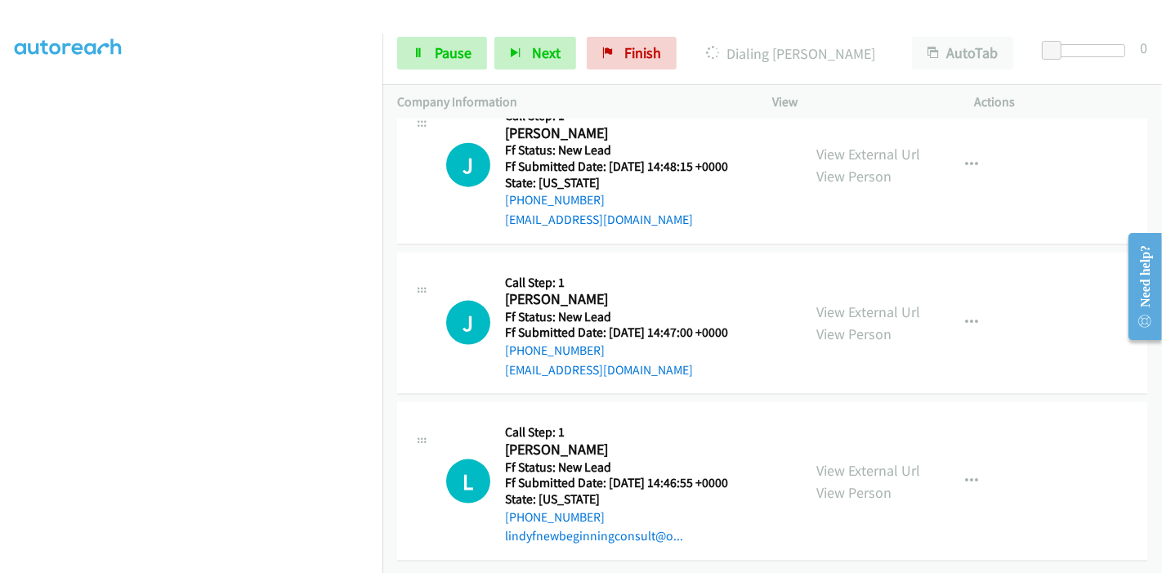
scroll to position [1876, 0]
click at [837, 461] on link "View External Url" at bounding box center [868, 470] width 104 height 19
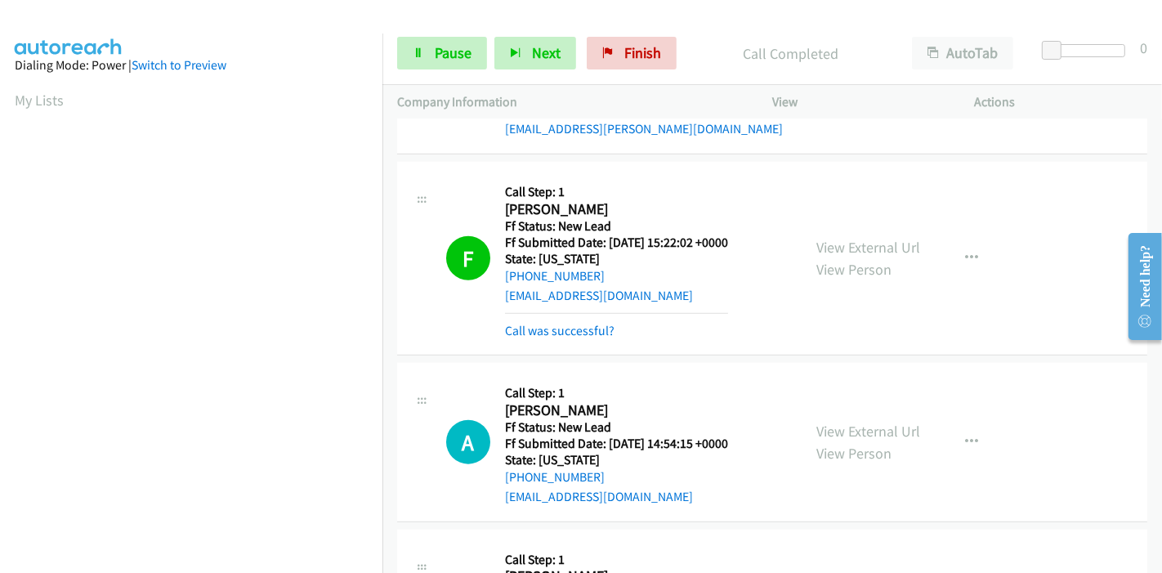
scroll to position [1456, 0]
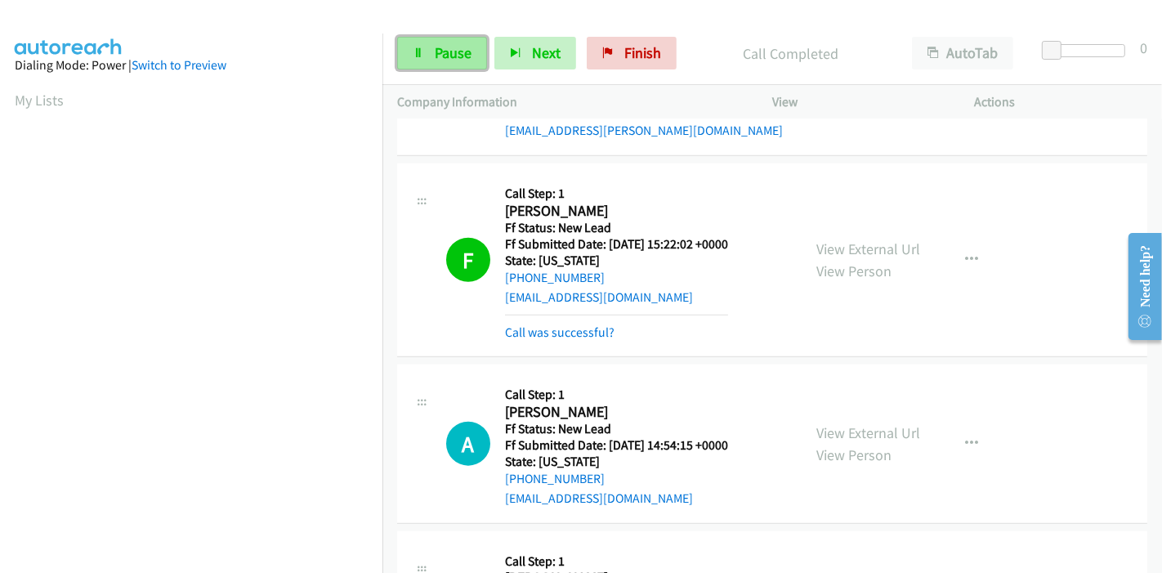
click at [445, 51] on span "Pause" at bounding box center [453, 52] width 37 height 19
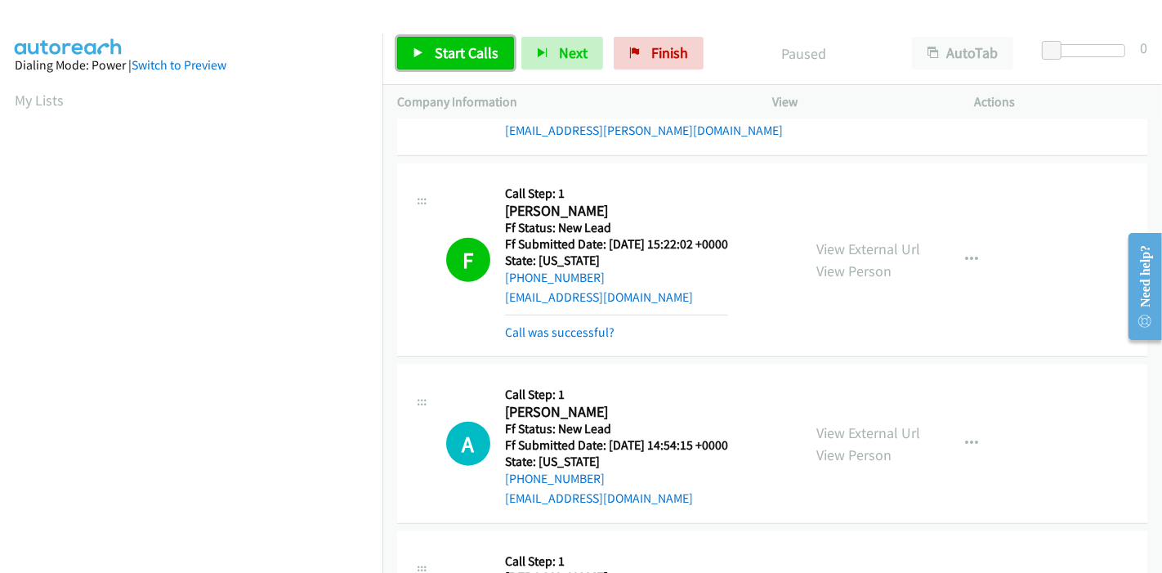
click at [432, 50] on link "Start Calls" at bounding box center [455, 53] width 117 height 33
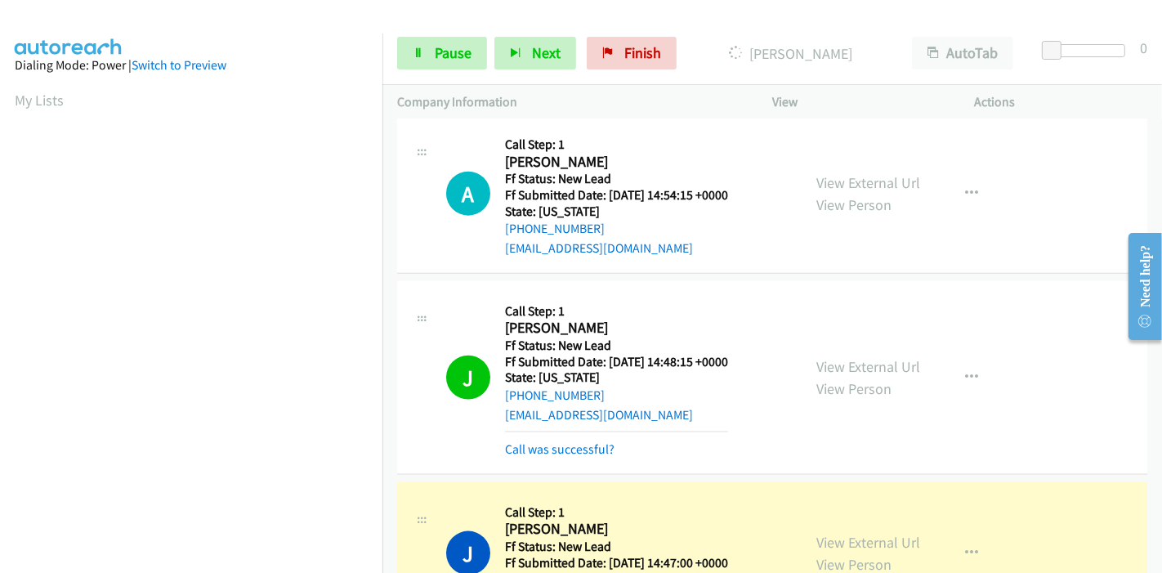
scroll to position [1805, 0]
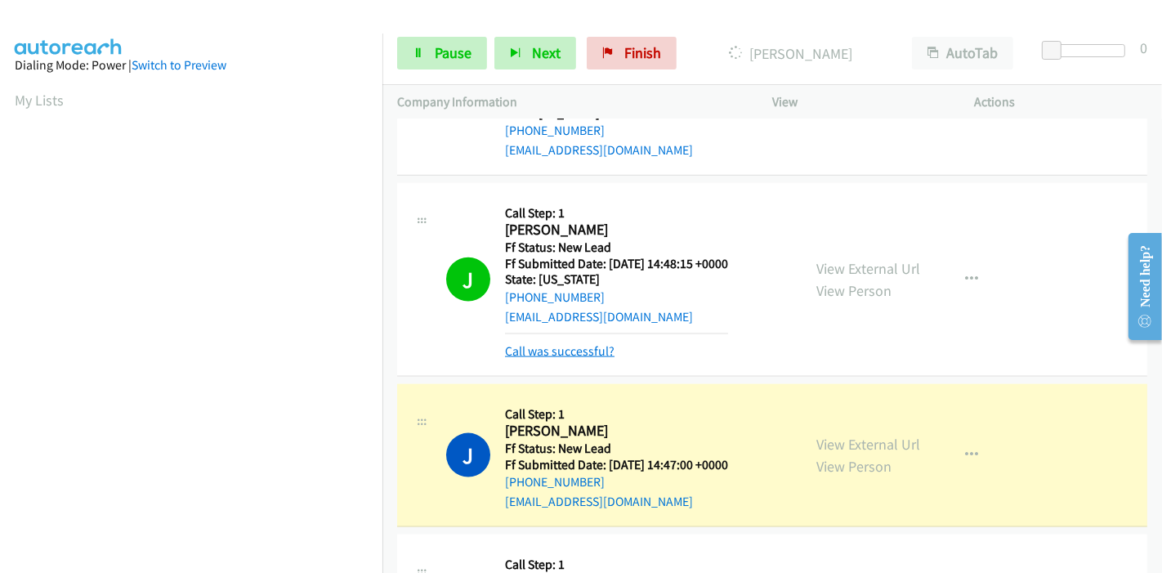
click at [593, 343] on link "Call was successful?" at bounding box center [560, 351] width 110 height 16
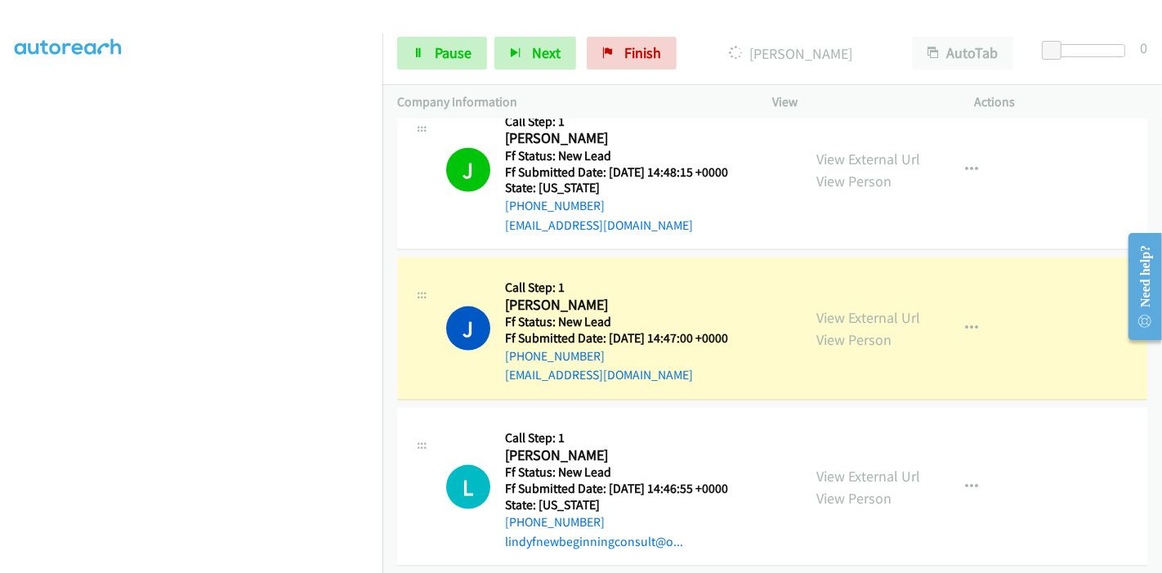
scroll to position [0, 0]
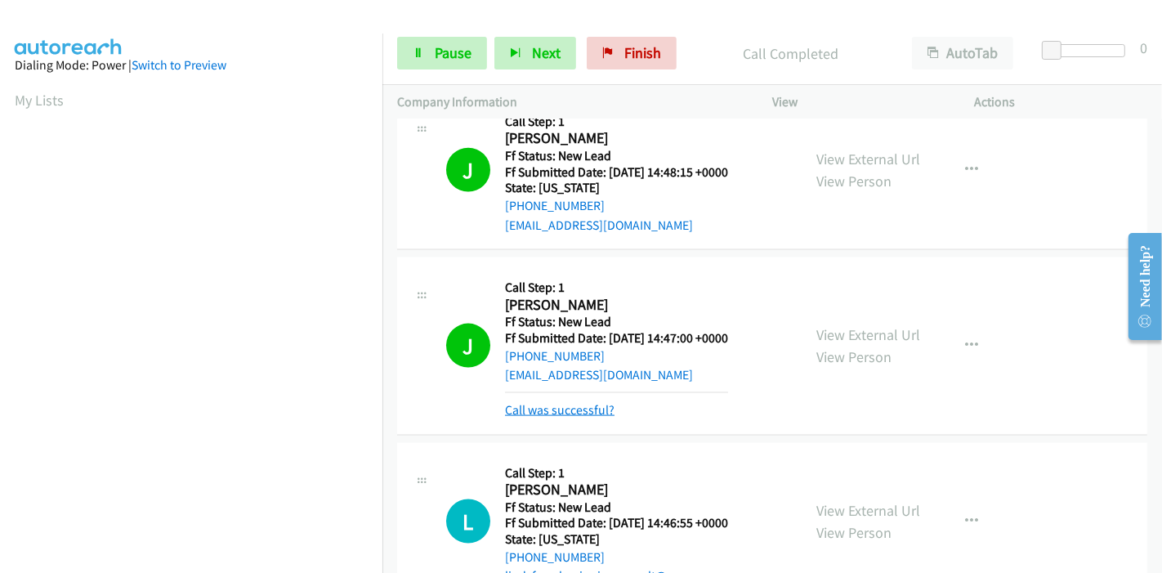
click at [584, 408] on link "Call was successful?" at bounding box center [560, 410] width 110 height 16
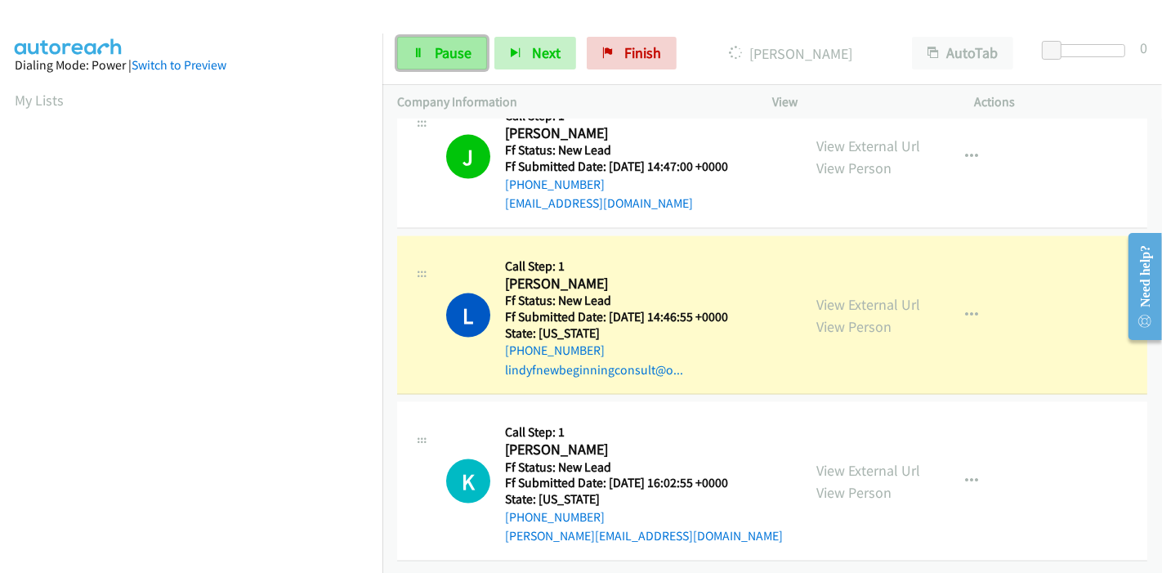
click at [458, 49] on span "Pause" at bounding box center [453, 52] width 37 height 19
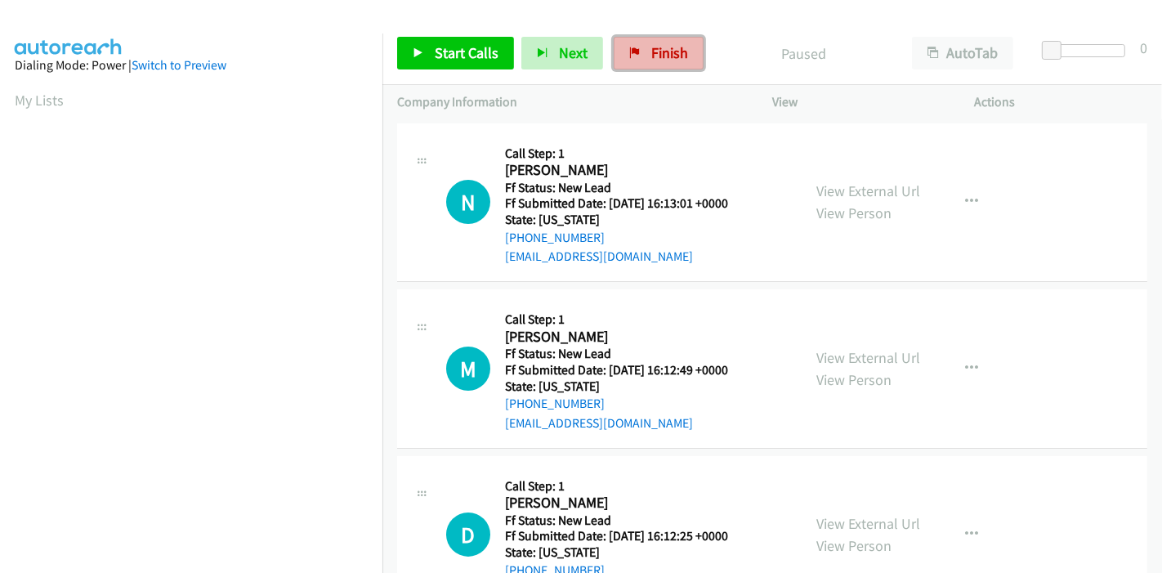
drag, startPoint x: 656, startPoint y: 63, endPoint x: 646, endPoint y: 62, distance: 9.8
click at [656, 62] on link "Finish" at bounding box center [659, 53] width 90 height 33
